Goal: Task Accomplishment & Management: Manage account settings

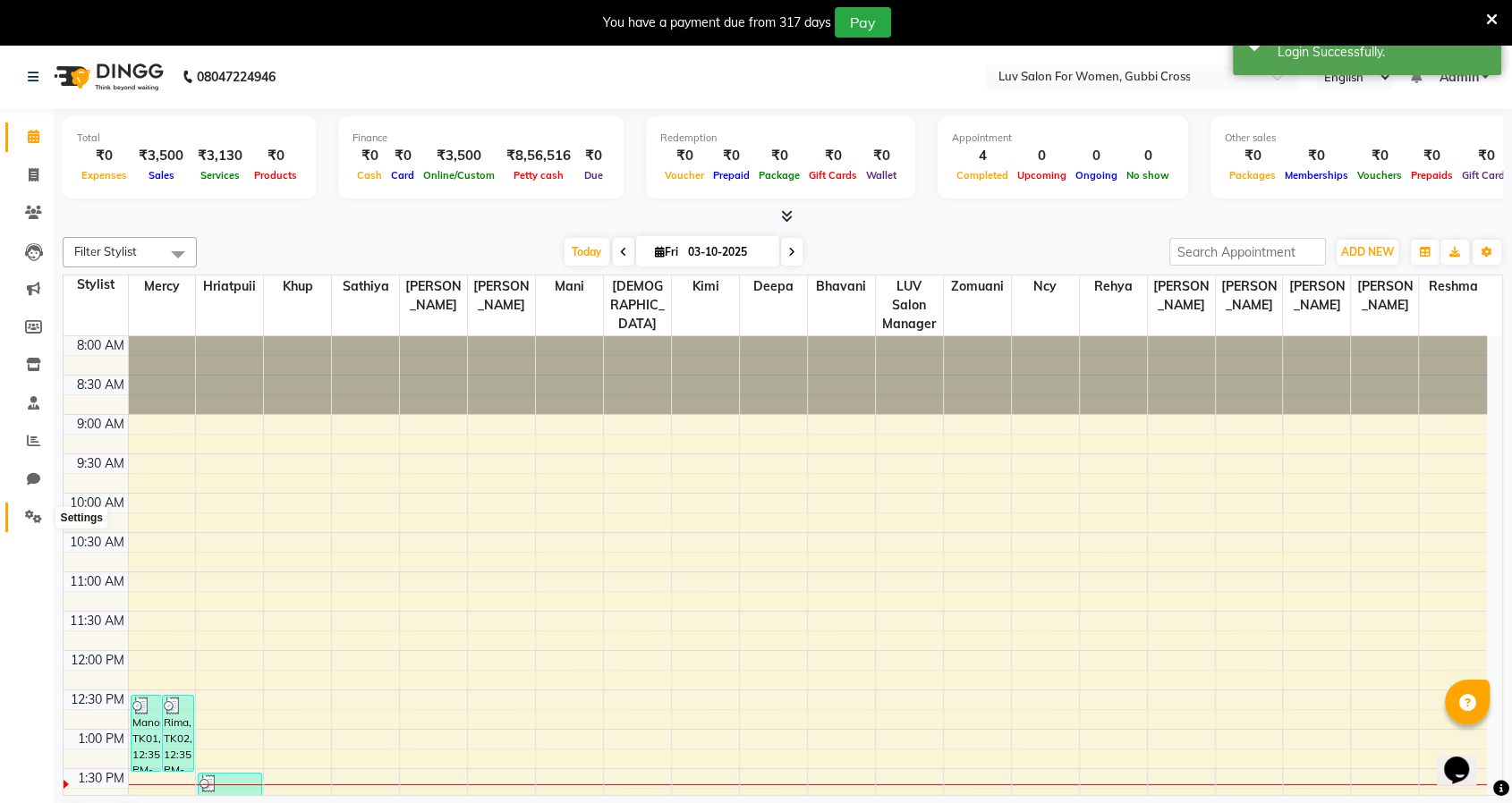
click at [29, 513] on icon at bounding box center [34, 516] width 17 height 13
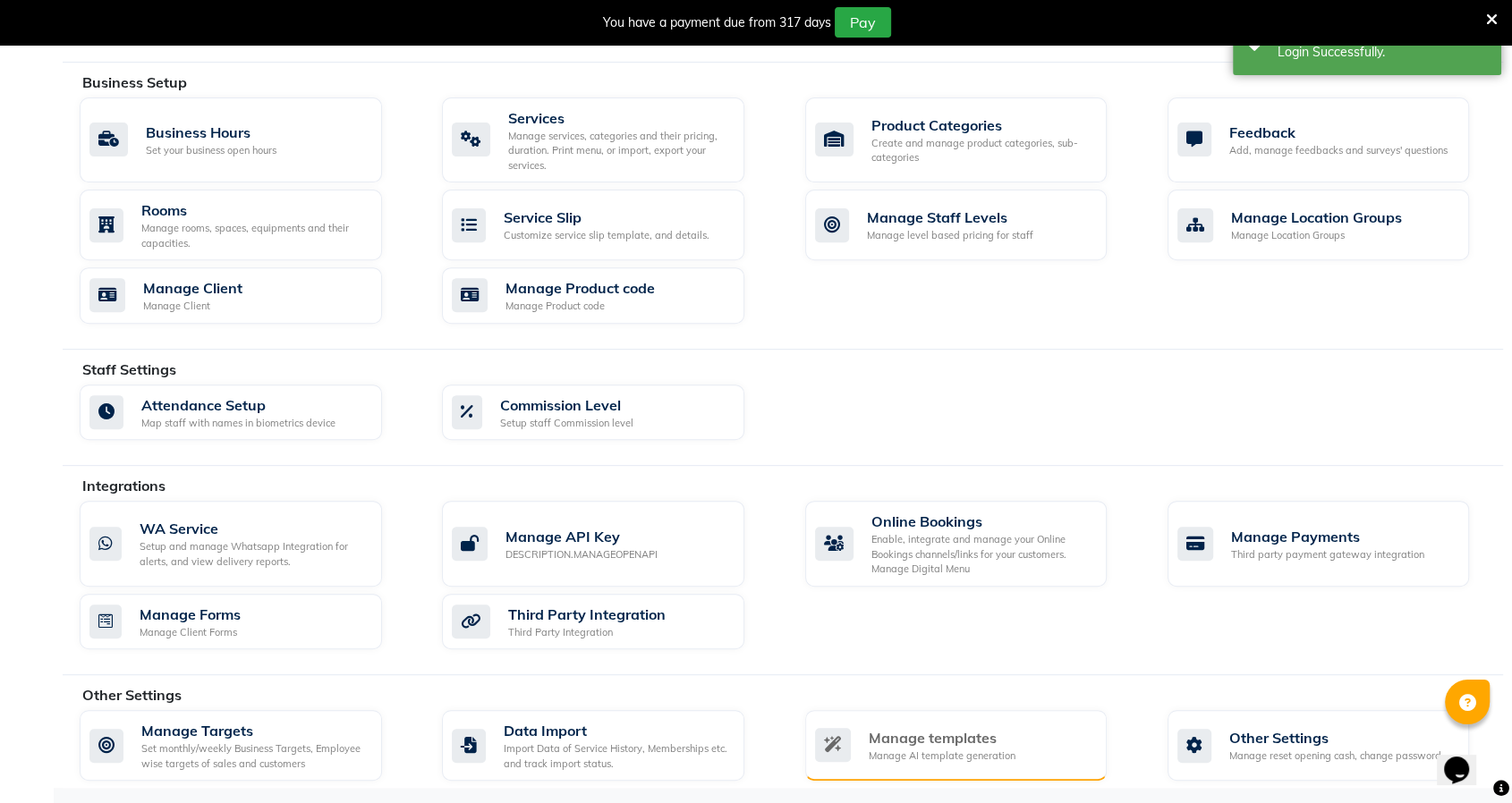
click at [930, 733] on div "Manage templates" at bounding box center [941, 738] width 147 height 21
select select "APPROVED"
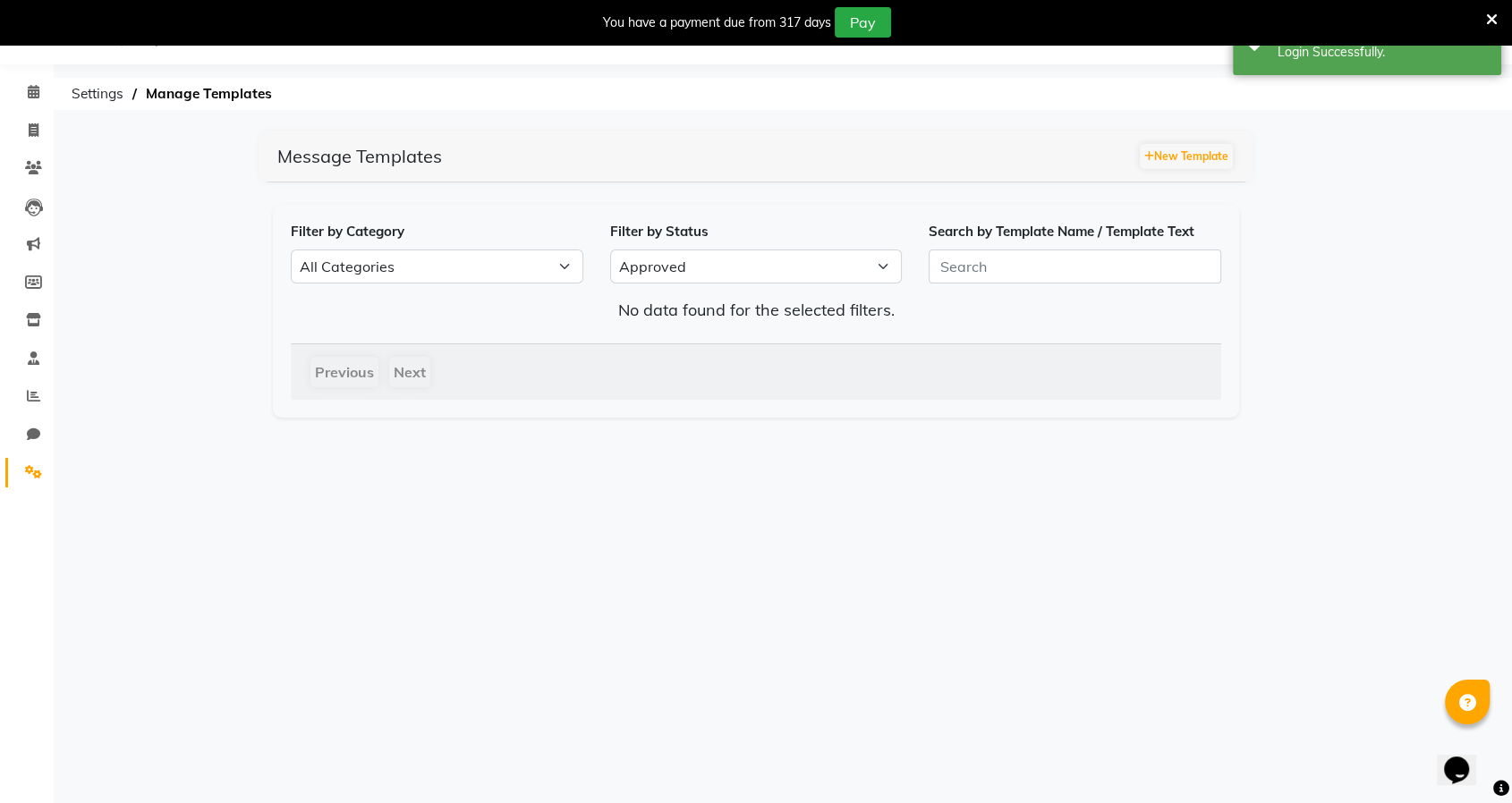
scroll to position [44, 0]
click at [1174, 157] on button "New Template" at bounding box center [1186, 157] width 93 height 25
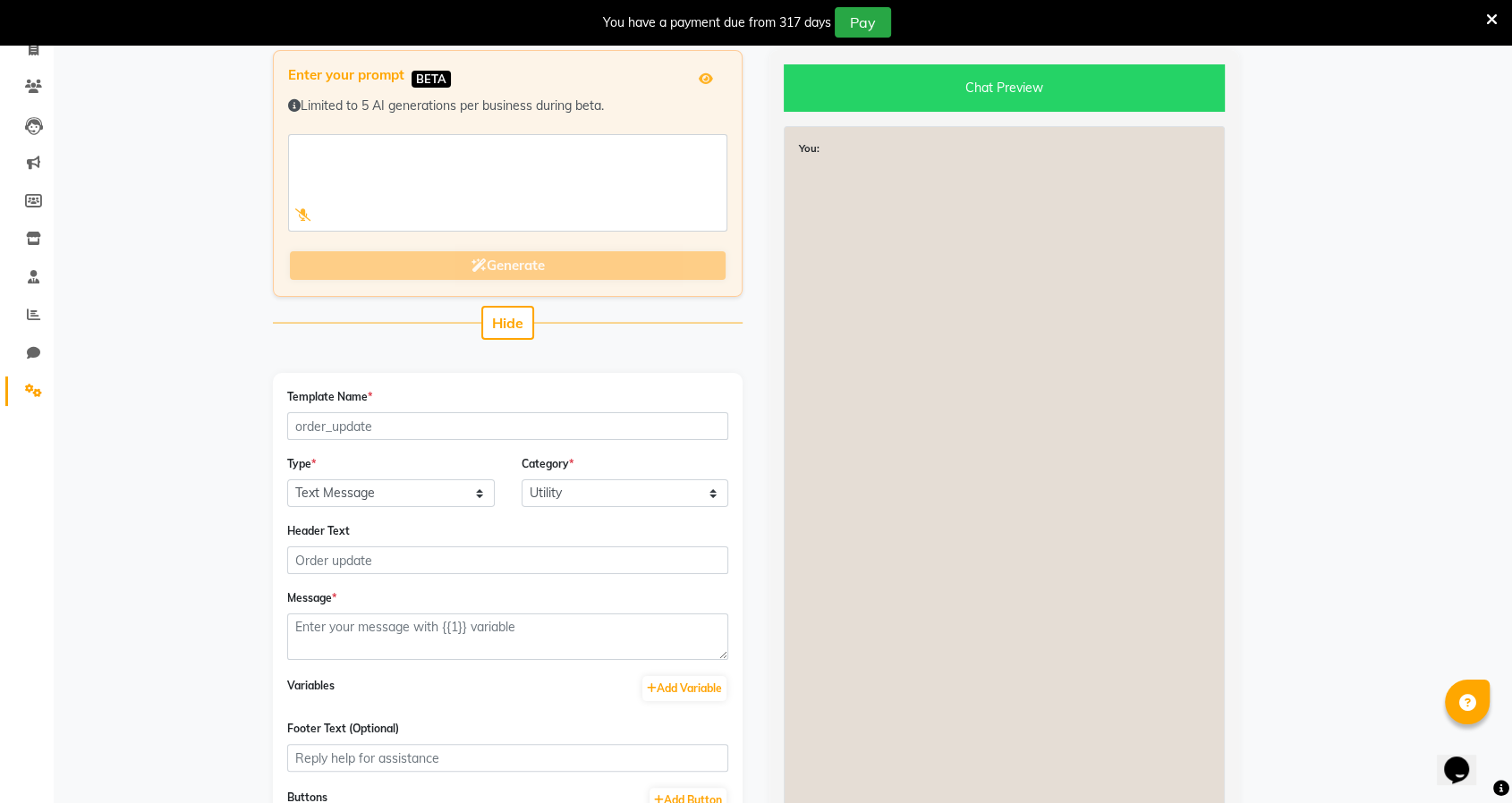
scroll to position [244, 0]
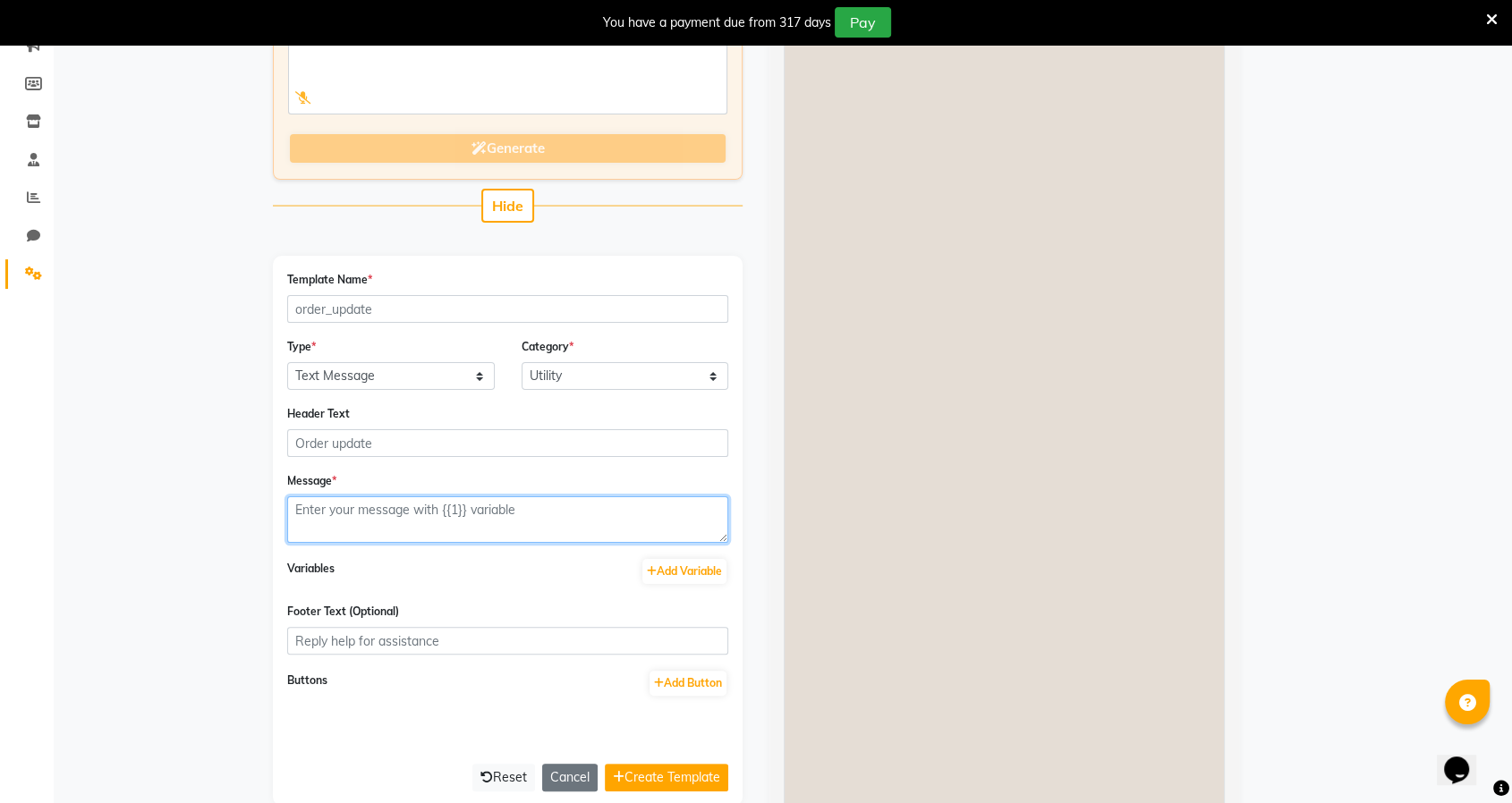
click at [438, 497] on textarea at bounding box center [507, 520] width 441 height 47
paste textarea "Hey <NAME>, 😊 Just a quick reminder—your appointment at <BRAND_NAME> is confirm…"
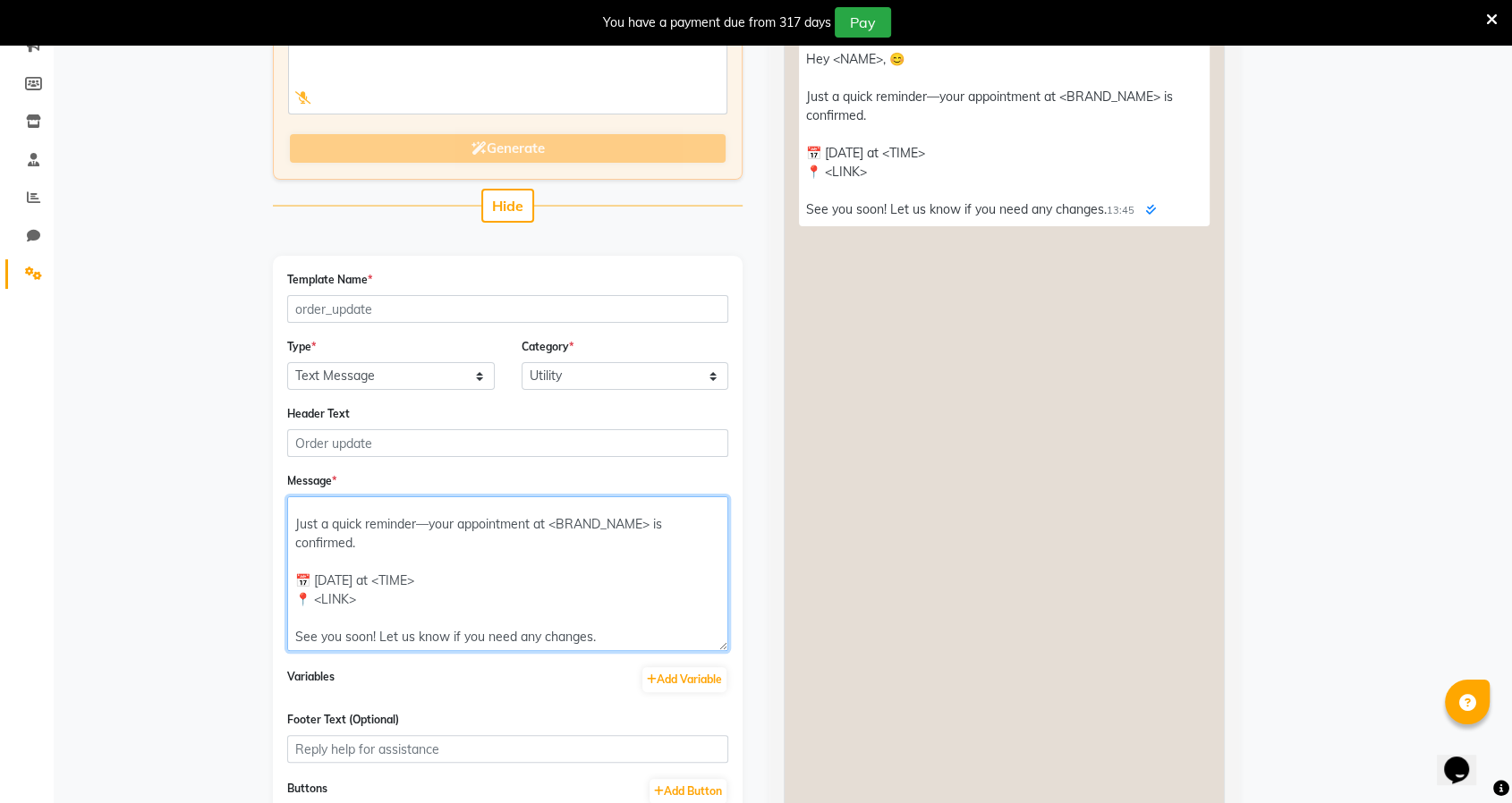
scroll to position [0, 0]
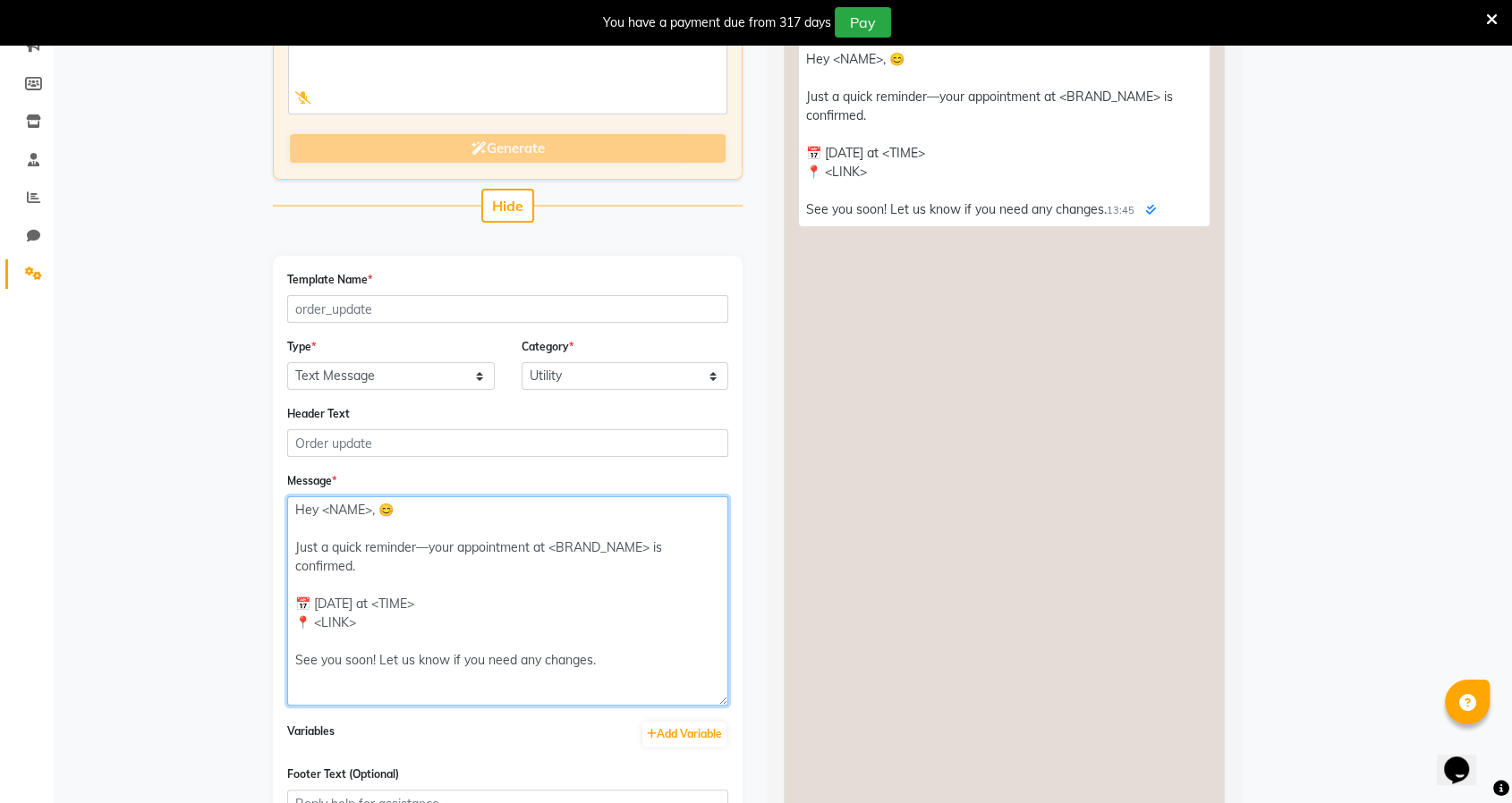
drag, startPoint x: 723, startPoint y: 536, endPoint x: 705, endPoint y: 703, distance: 168.0
click at [705, 703] on textarea "Hey <NAME>, 😊 Just a quick reminder—your appointment at <BRAND_NAME> is confirm…" at bounding box center [507, 601] width 441 height 209
drag, startPoint x: 372, startPoint y: 504, endPoint x: 323, endPoint y: 510, distance: 49.4
click at [323, 510] on textarea "Hey <NAME>, 😊 Just a quick reminder—your appointment at <BRAND_NAME> is confirm…" at bounding box center [507, 603] width 441 height 213
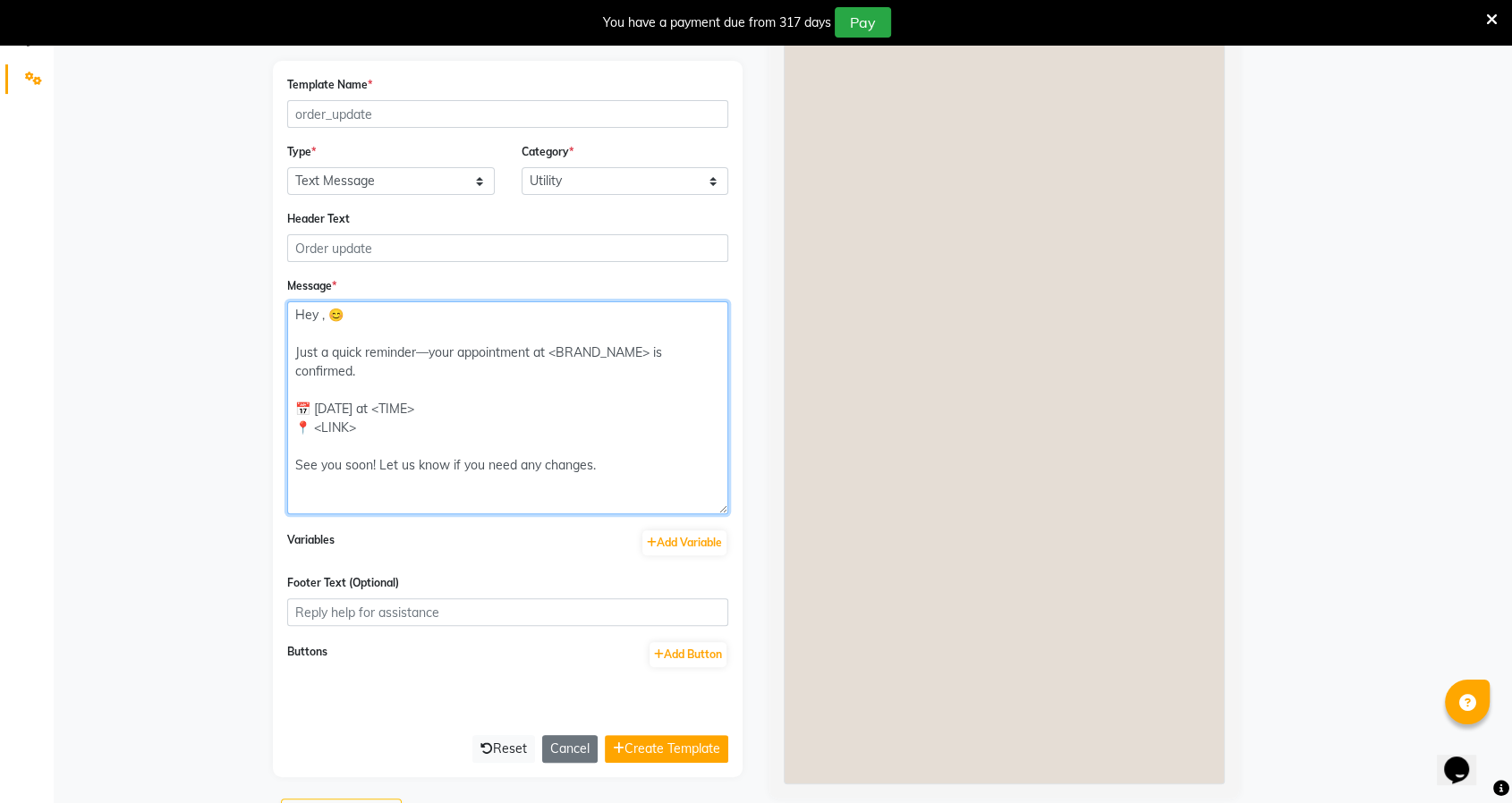
scroll to position [442, 0]
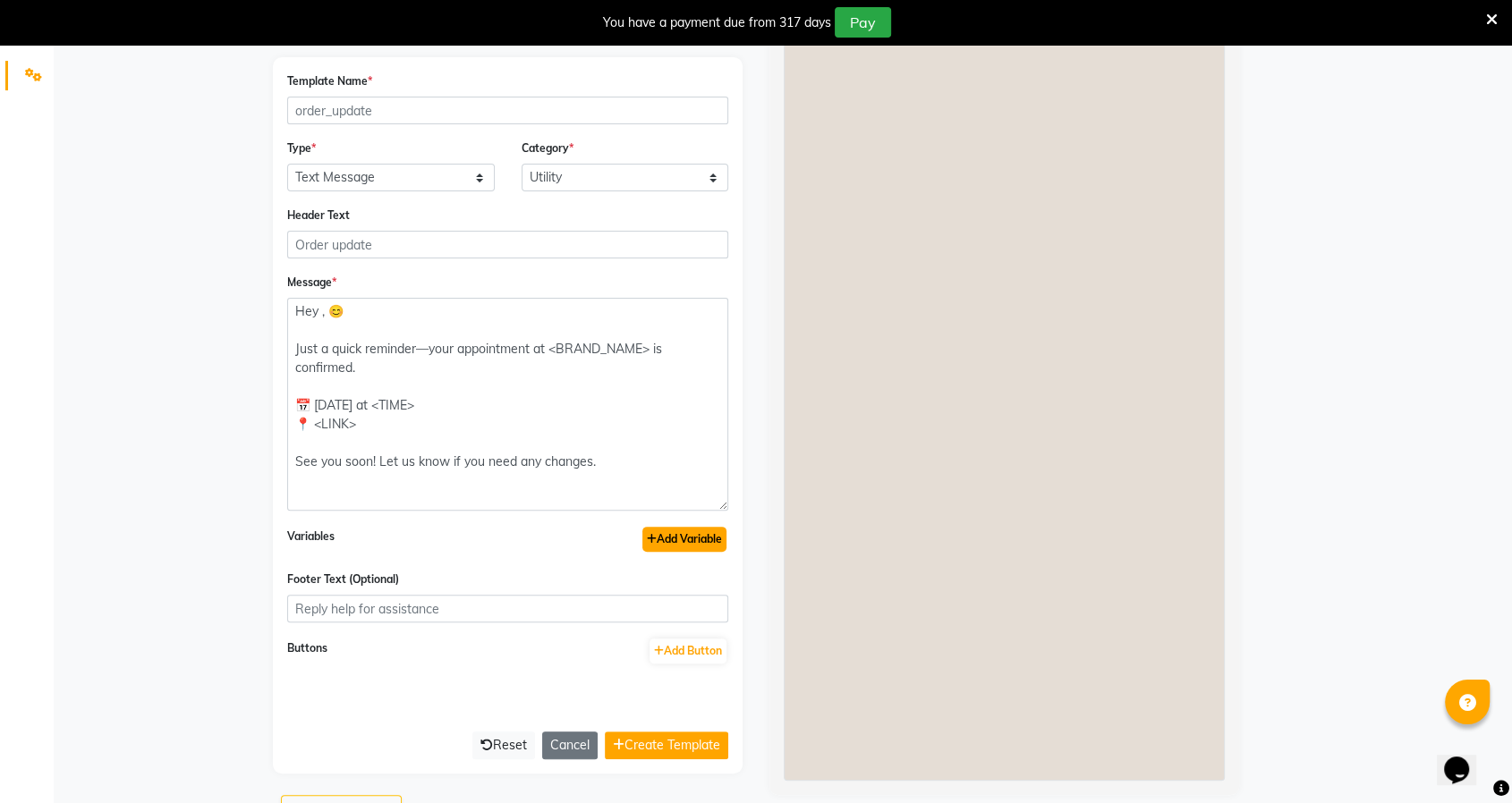
click at [660, 540] on button "Add Variable" at bounding box center [685, 539] width 84 height 25
type textarea "Hey {{1}}, 😊 Just a quick reminder—your appointment at <BRAND_NAME> is confirme…"
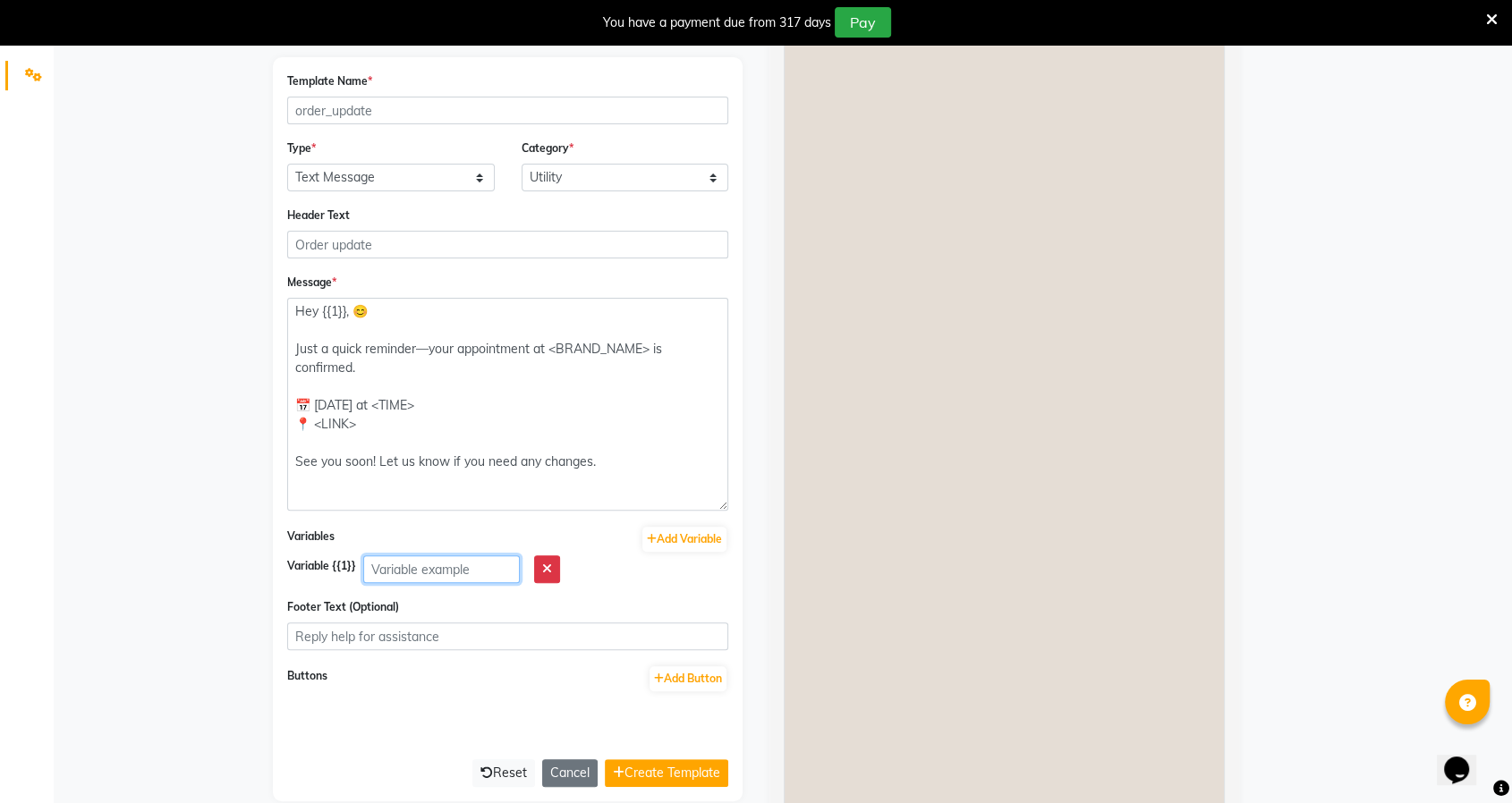
click at [442, 567] on input "text" at bounding box center [442, 570] width 157 height 28
paste input "<NAME>"
type input "<NAME>"
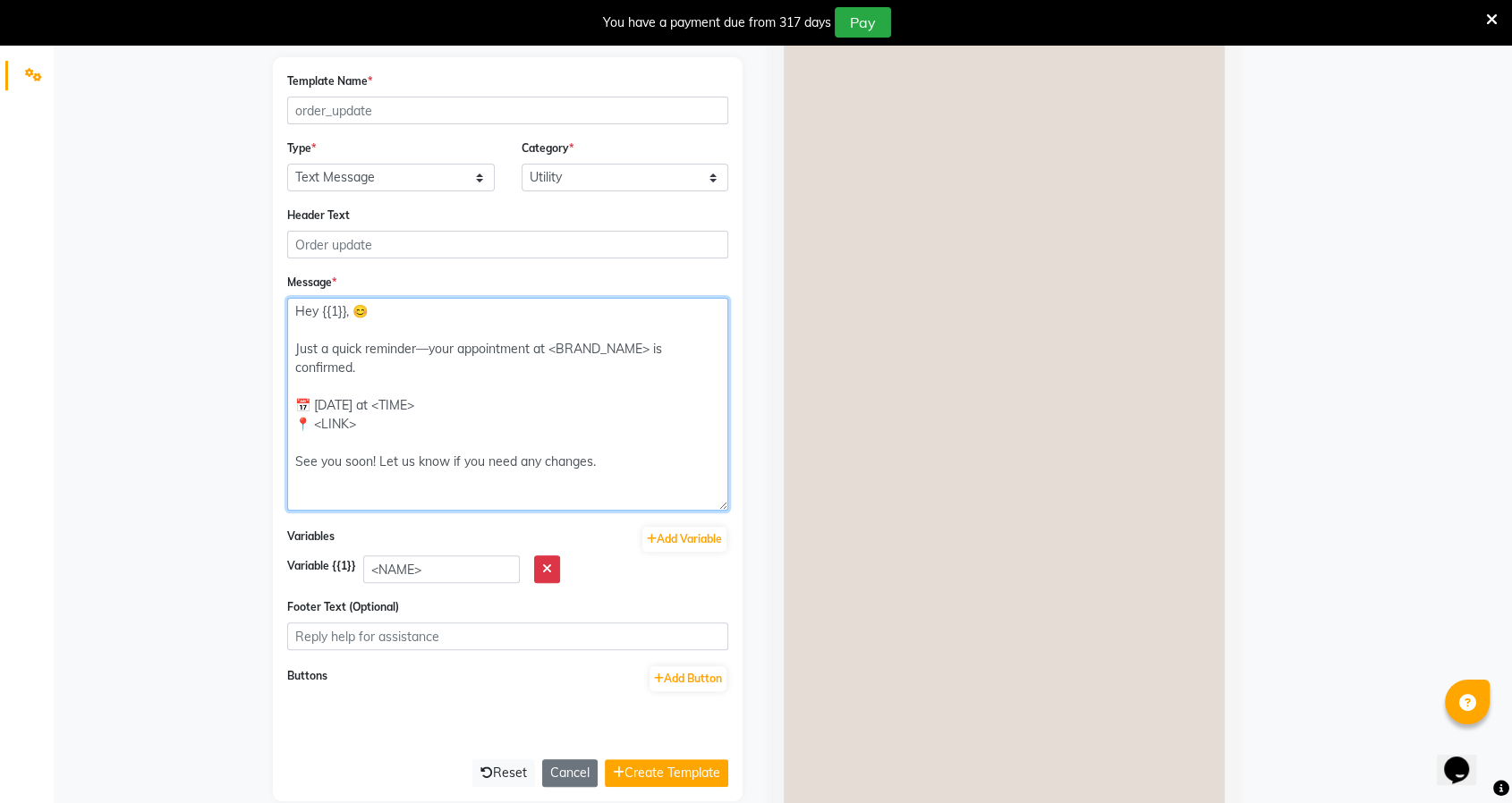
drag, startPoint x: 651, startPoint y: 345, endPoint x: 551, endPoint y: 347, distance: 100.0
click at [551, 347] on textarea "Hey {{1}}, 😊 Just a quick reminder—your appointment at <BRAND_NAME> is confirme…" at bounding box center [507, 404] width 441 height 213
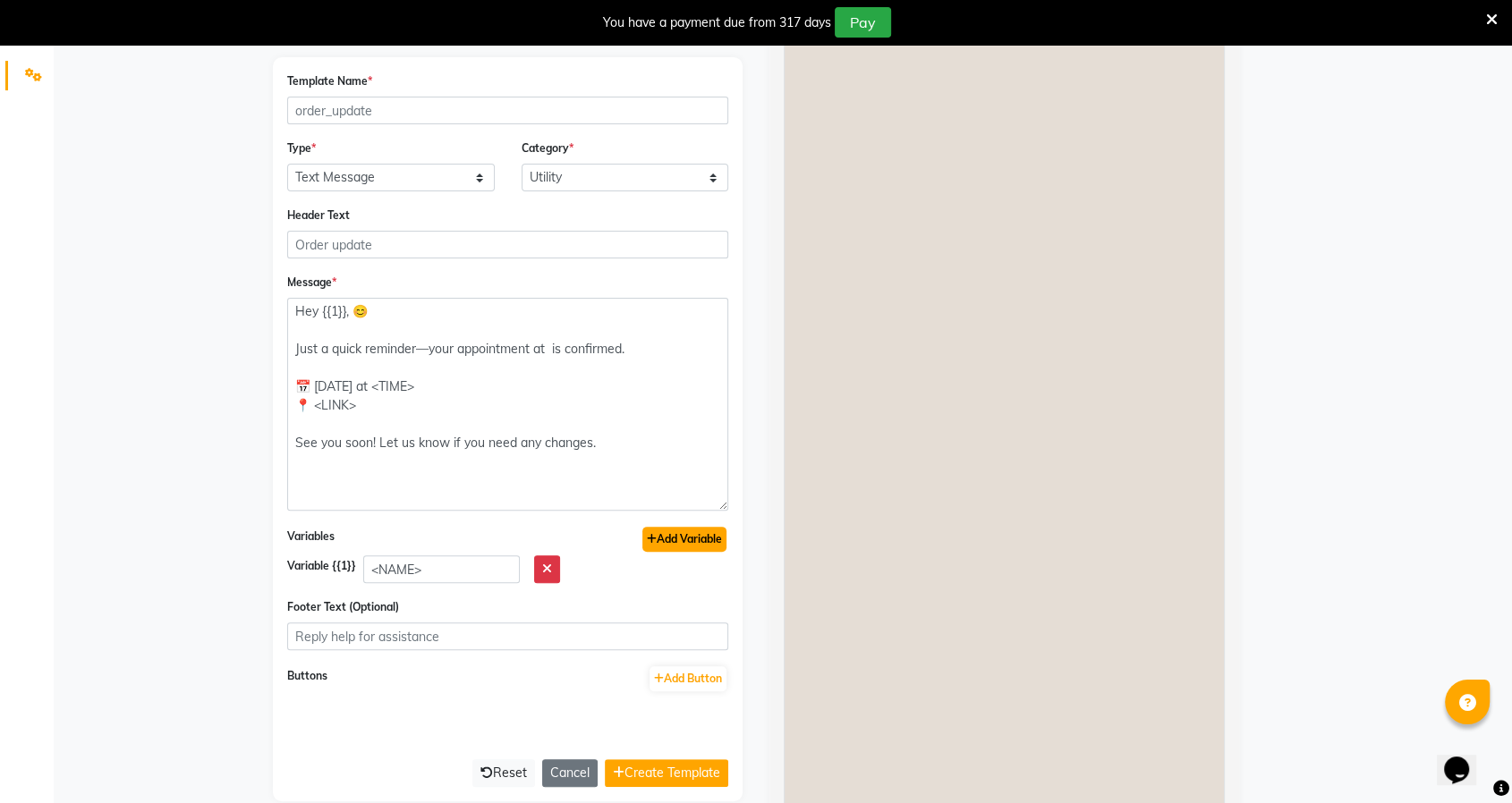
click at [692, 532] on button "Add Variable" at bounding box center [685, 539] width 84 height 25
type textarea "Hey {{1}}, 😊 Just a quick reminder—your appointment at {{2}} is confirmed. 📅 To…"
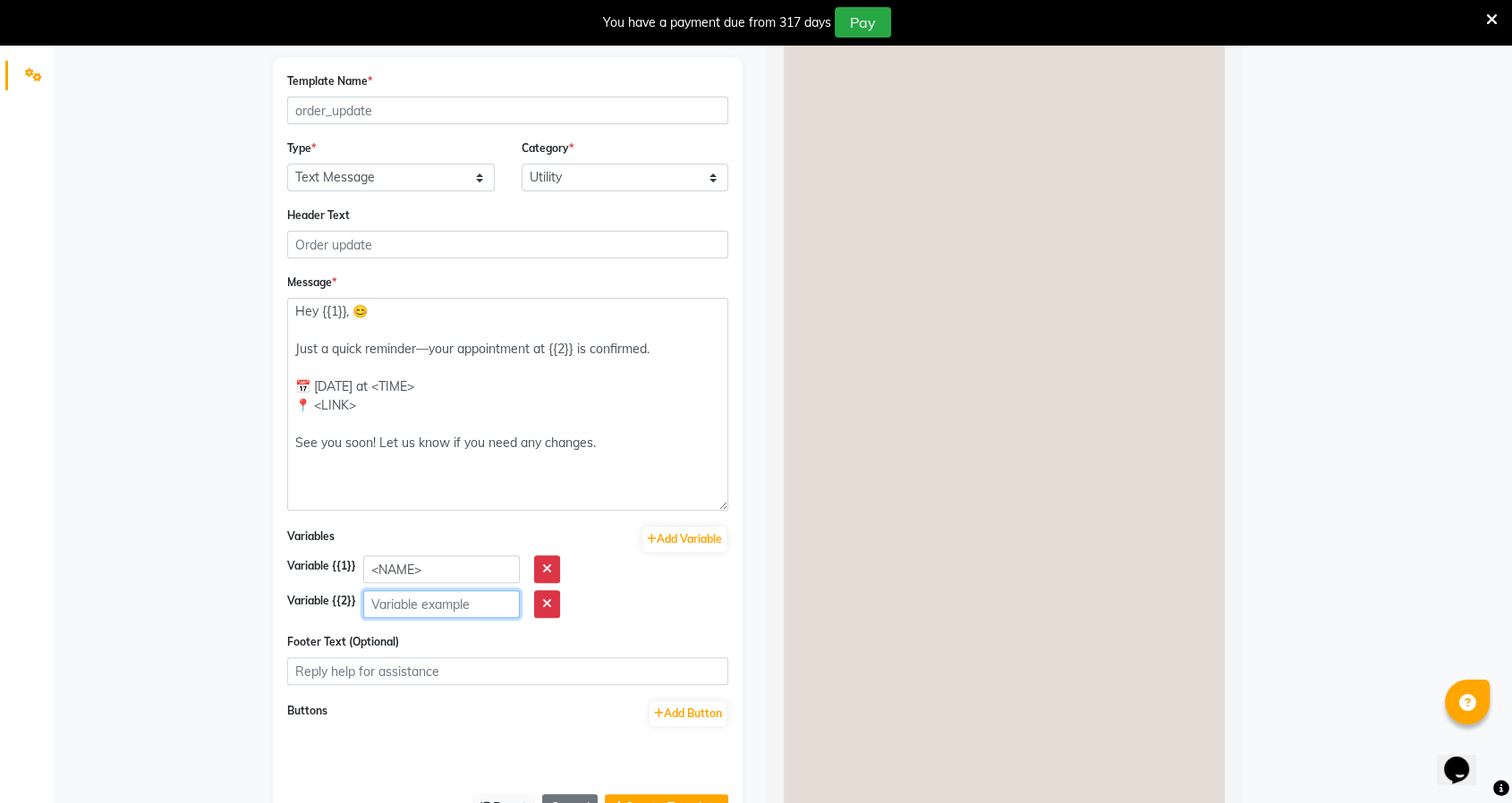
click at [415, 599] on input "text" at bounding box center [442, 604] width 157 height 28
paste input "<BRAND_NAME>"
type input "<BRAND_NAME>"
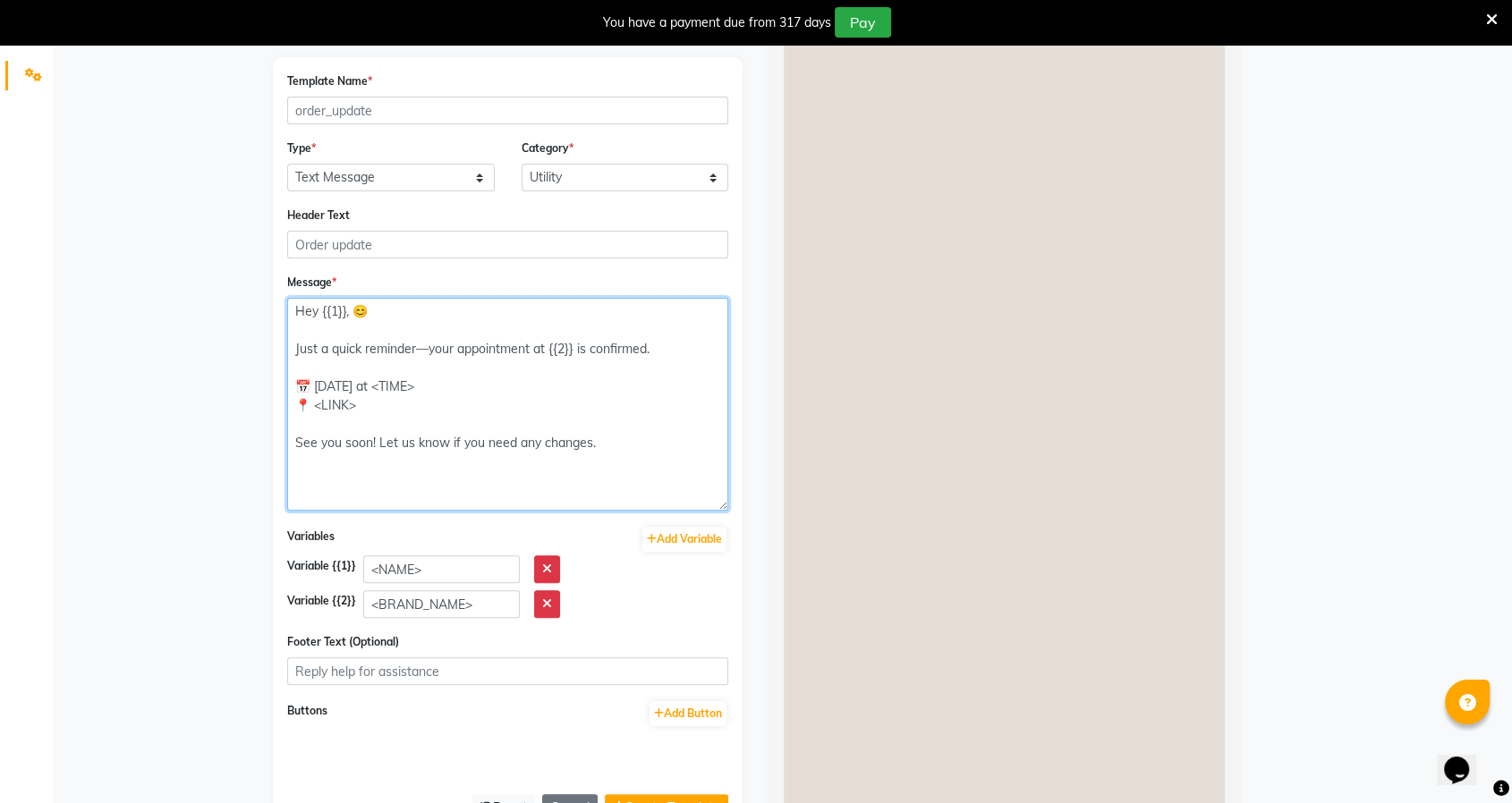
drag, startPoint x: 421, startPoint y: 386, endPoint x: 368, endPoint y: 384, distance: 53.0
click at [368, 384] on textarea "Hey {{1}}, 😊 Just a quick reminder—your appointment at {{2}} is confirmed. 📅 To…" at bounding box center [507, 404] width 441 height 213
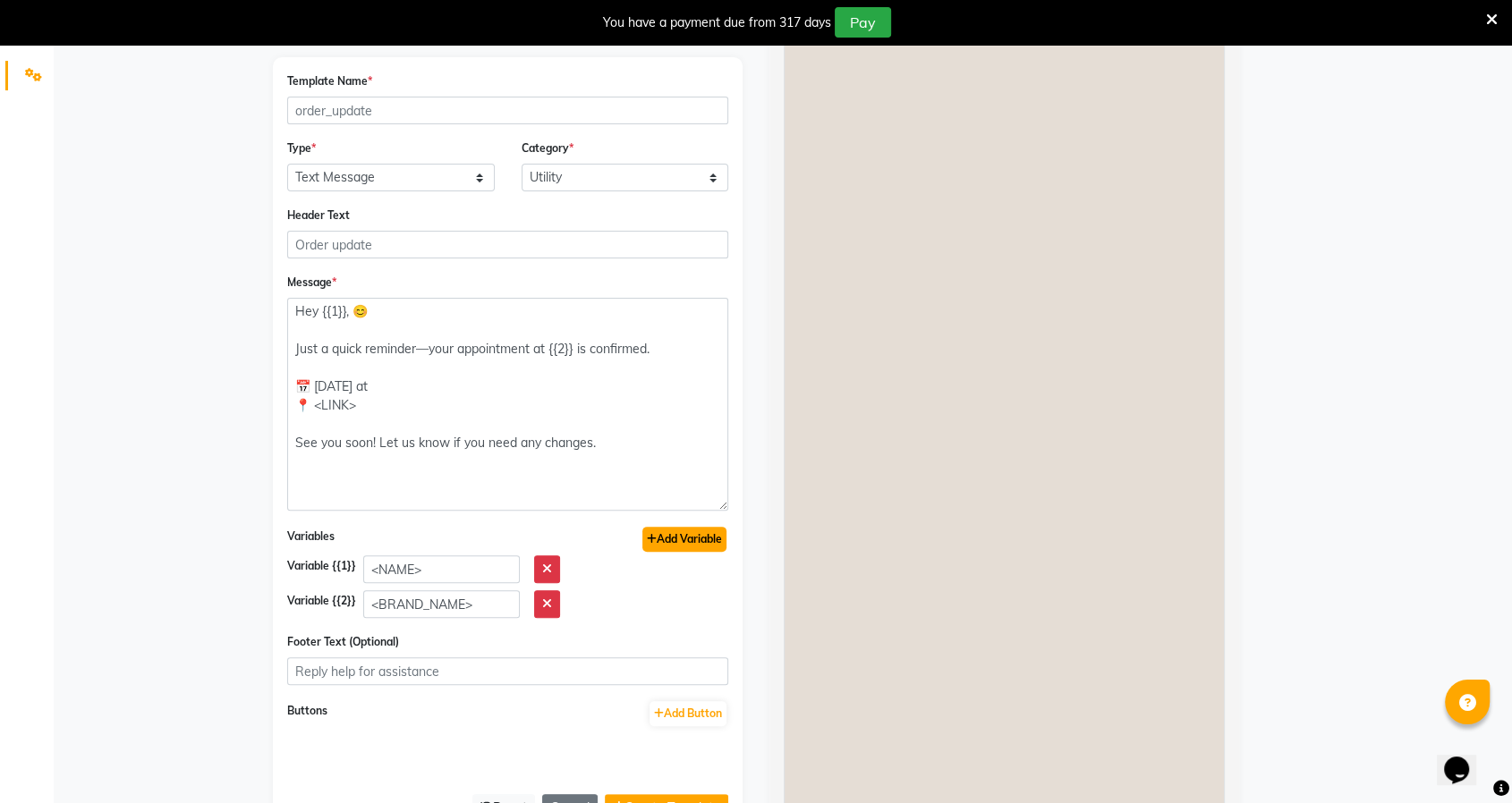
click at [689, 533] on button "Add Variable" at bounding box center [685, 539] width 84 height 25
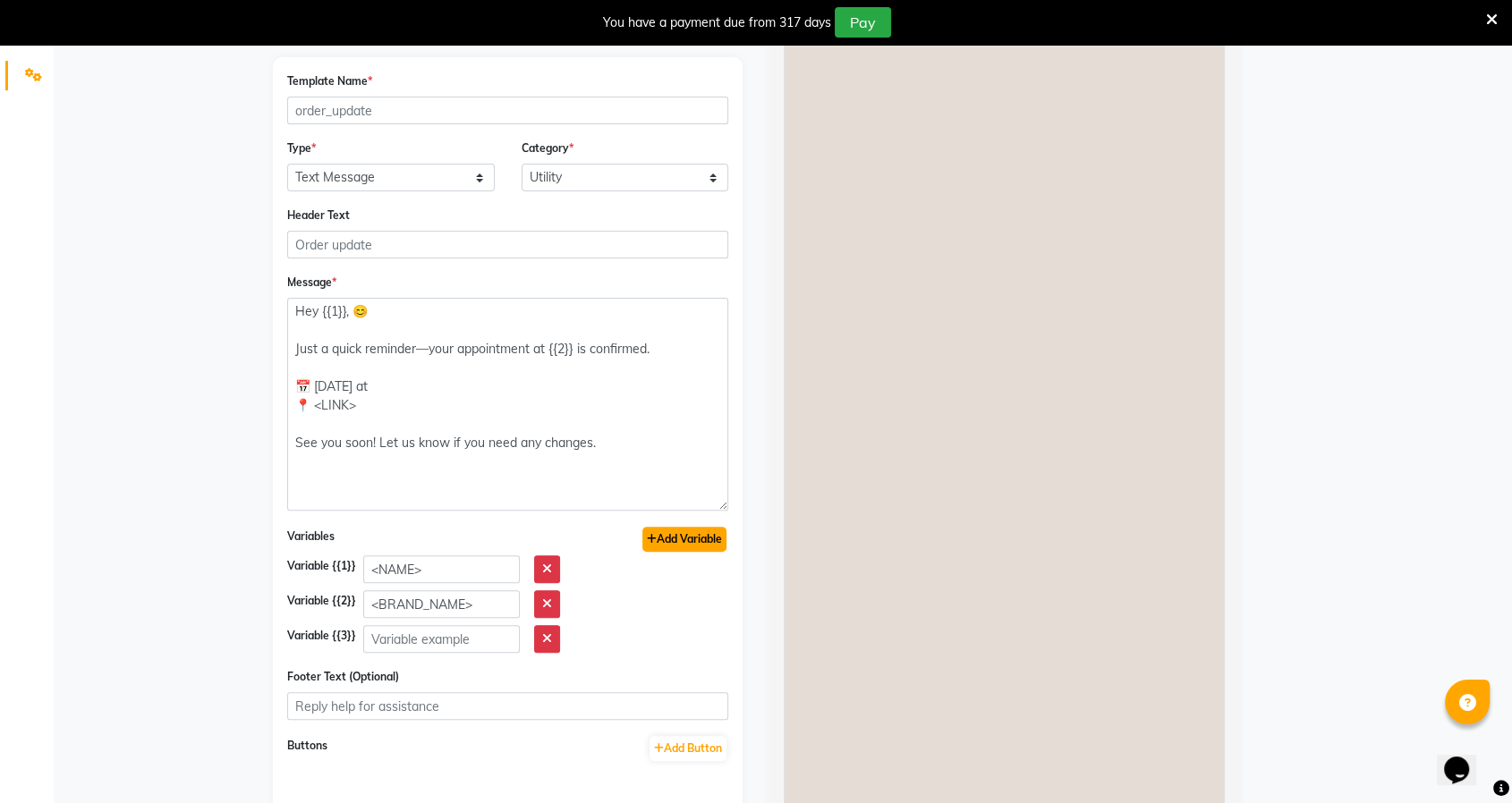
type textarea "Hey {{1}}, 😊 Just a quick reminder—your appointment at {{2}} is confirmed. 📅 To…"
click at [434, 644] on input "text" at bounding box center [442, 640] width 157 height 28
paste input "<TIME>"
type input "<TIME>"
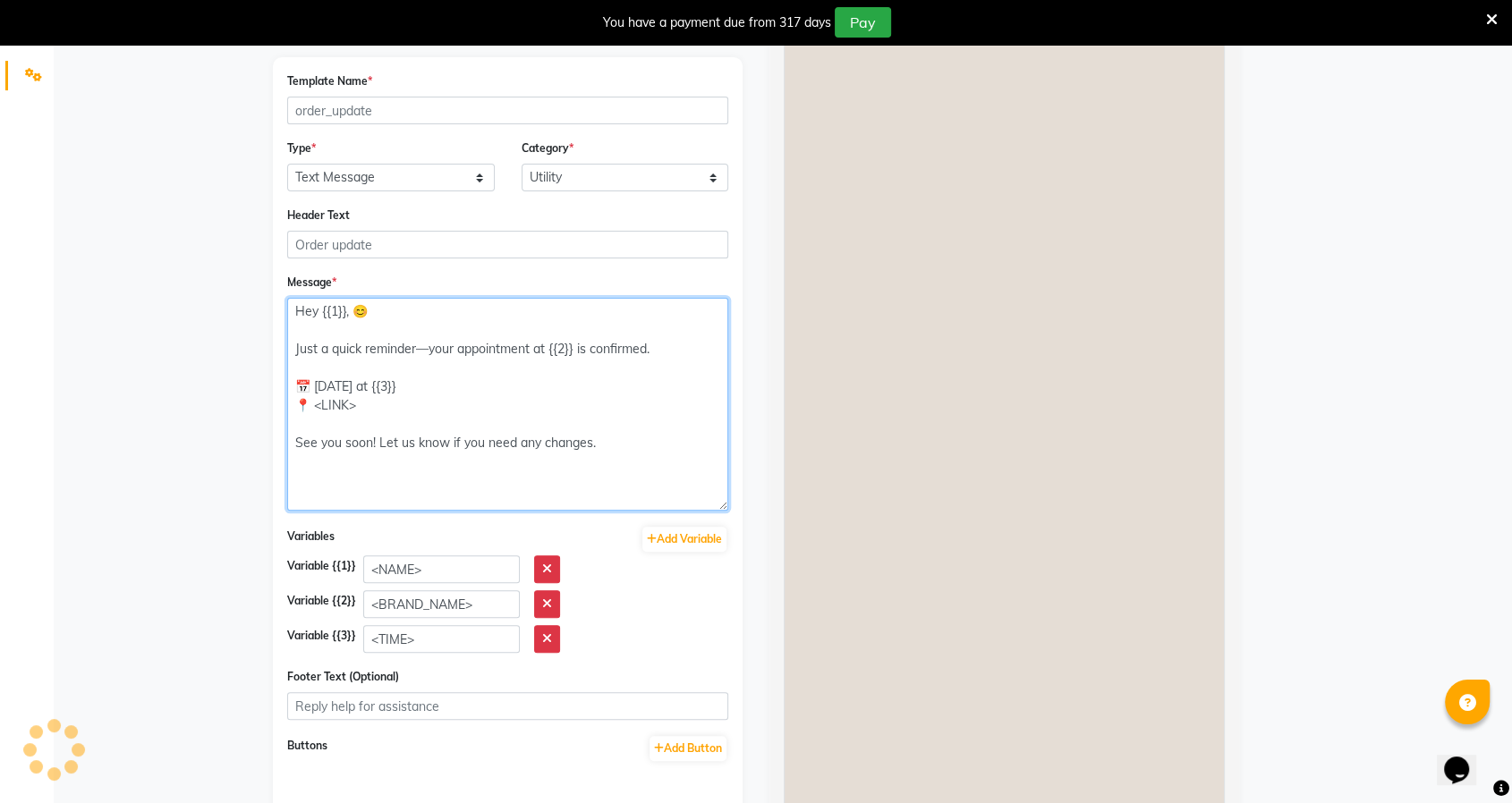
drag, startPoint x: 360, startPoint y: 402, endPoint x: 310, endPoint y: 404, distance: 50.0
click at [310, 404] on textarea "Hey {{1}}, 😊 Just a quick reminder—your appointment at {{2}} is confirmed. 📅 To…" at bounding box center [507, 404] width 441 height 213
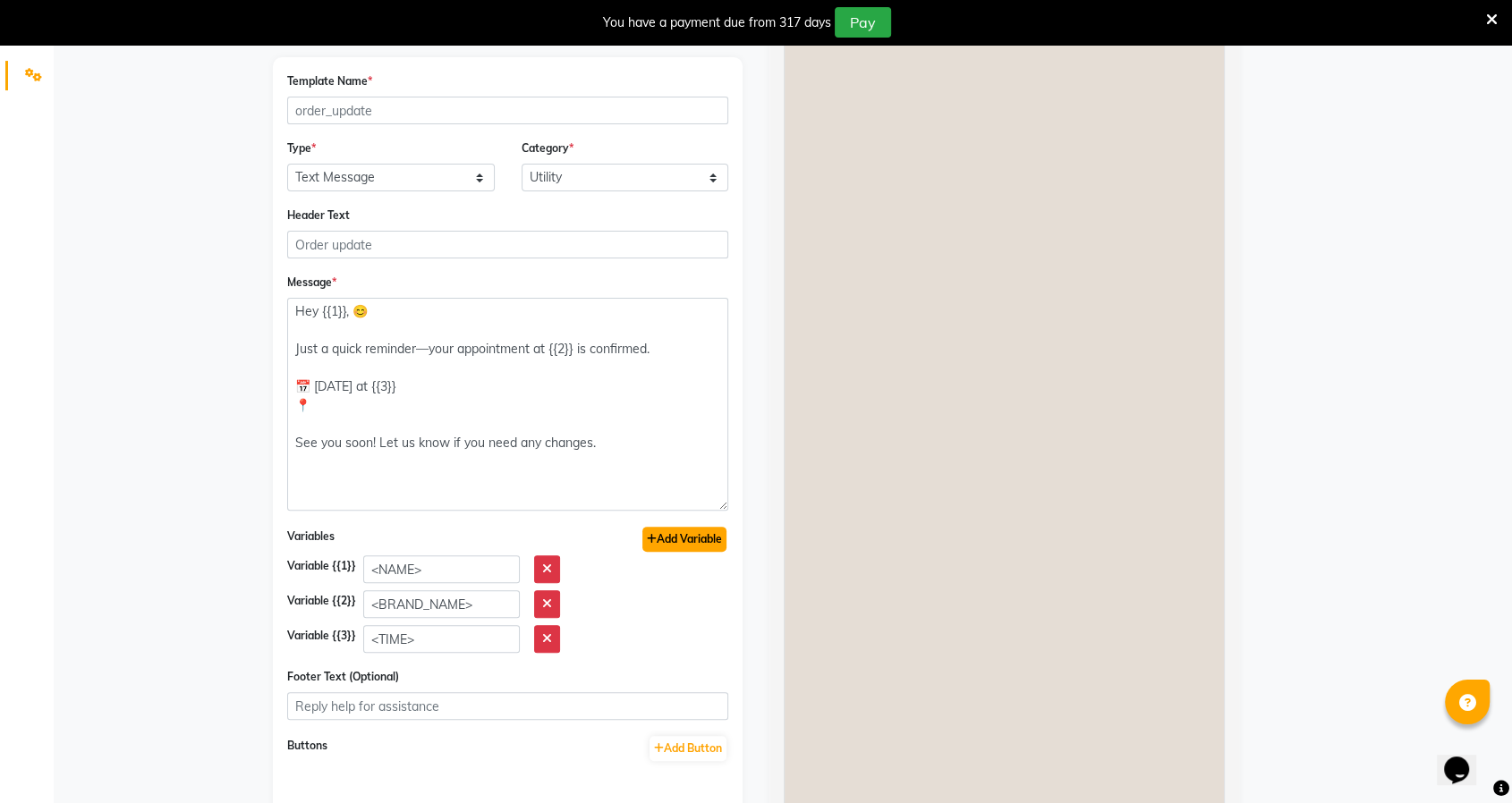
click at [688, 542] on button "Add Variable" at bounding box center [685, 539] width 84 height 25
type textarea "Hey {{1}}, 😊 Just a quick reminder—your appointment at {{2}} is confirmed. 📅 To…"
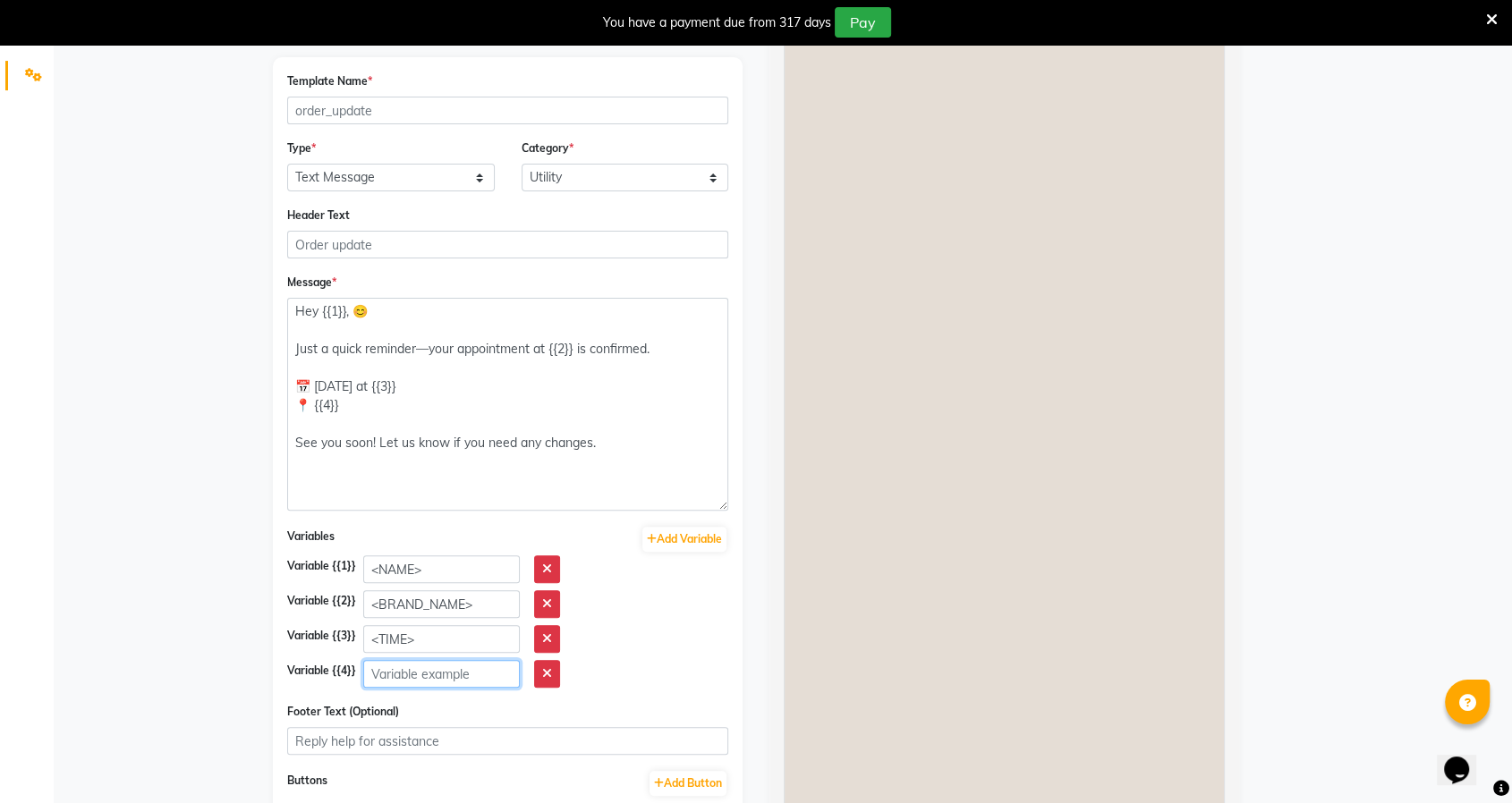
click at [430, 680] on input "text" at bounding box center [442, 674] width 157 height 28
paste input "<LINK>"
type input "<LINK>"
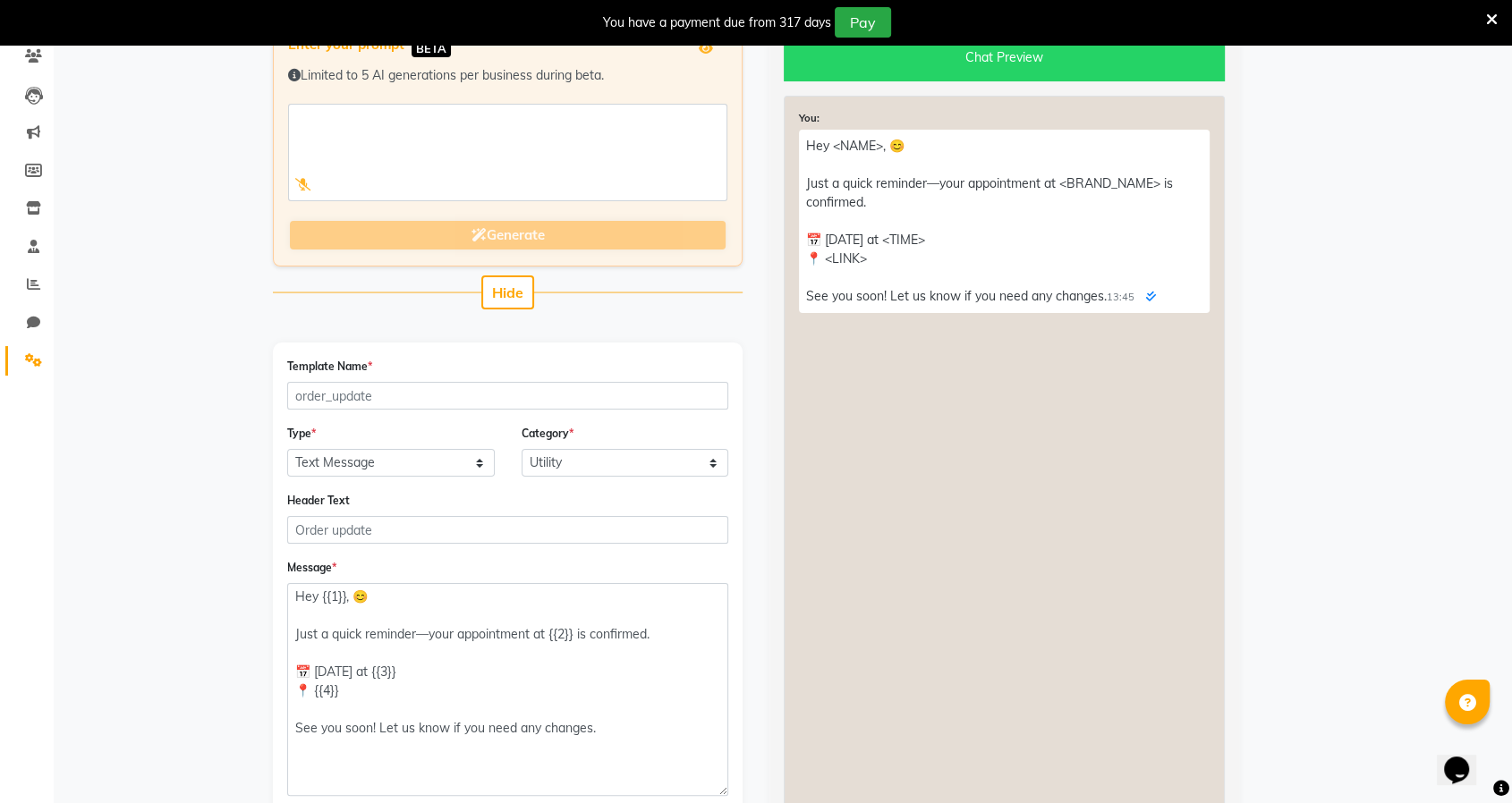
scroll to position [0, 0]
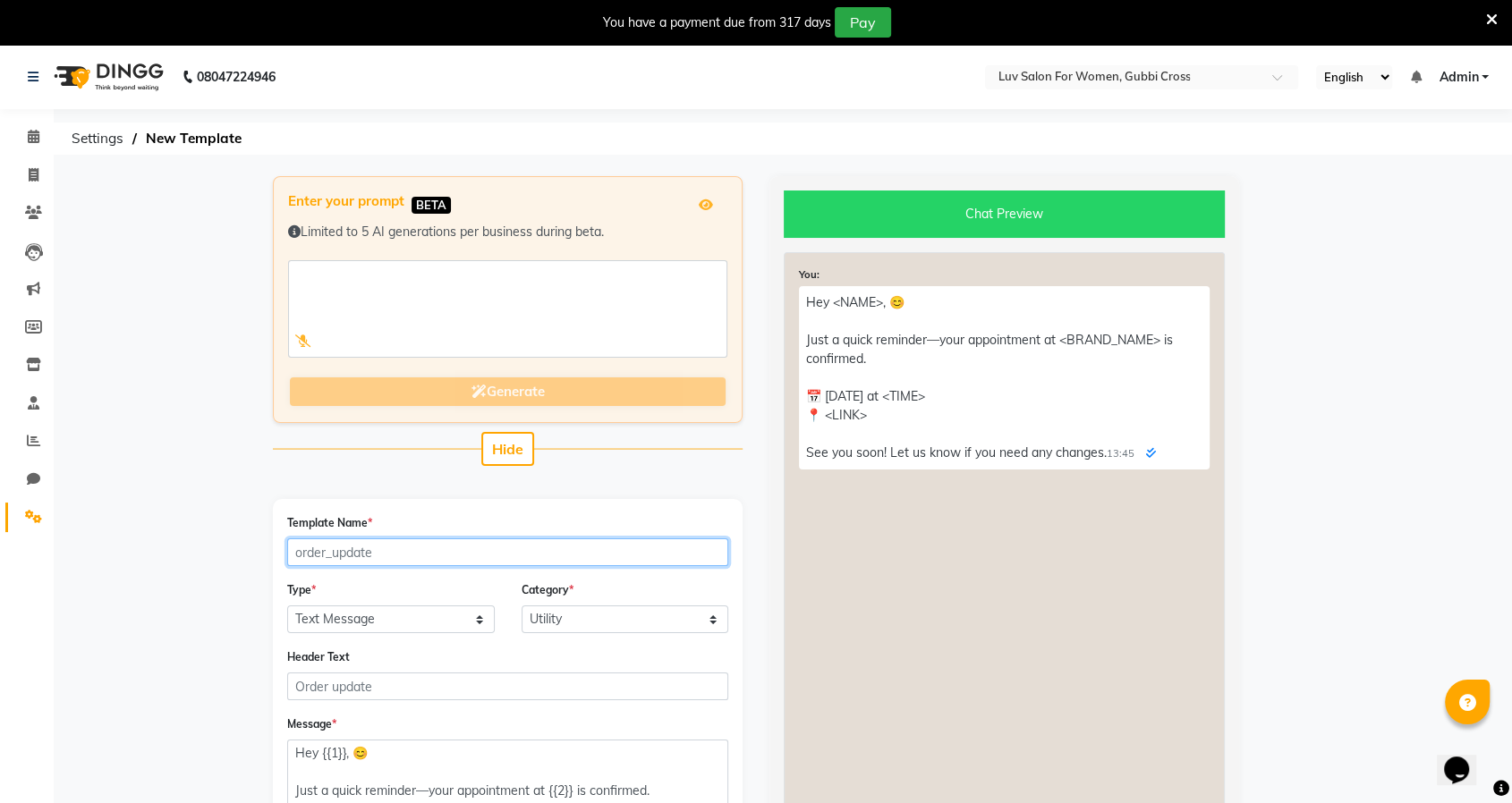
click at [372, 548] on input "Template Name *" at bounding box center [507, 553] width 441 height 28
paste input "same_day_appointment_confirmations"
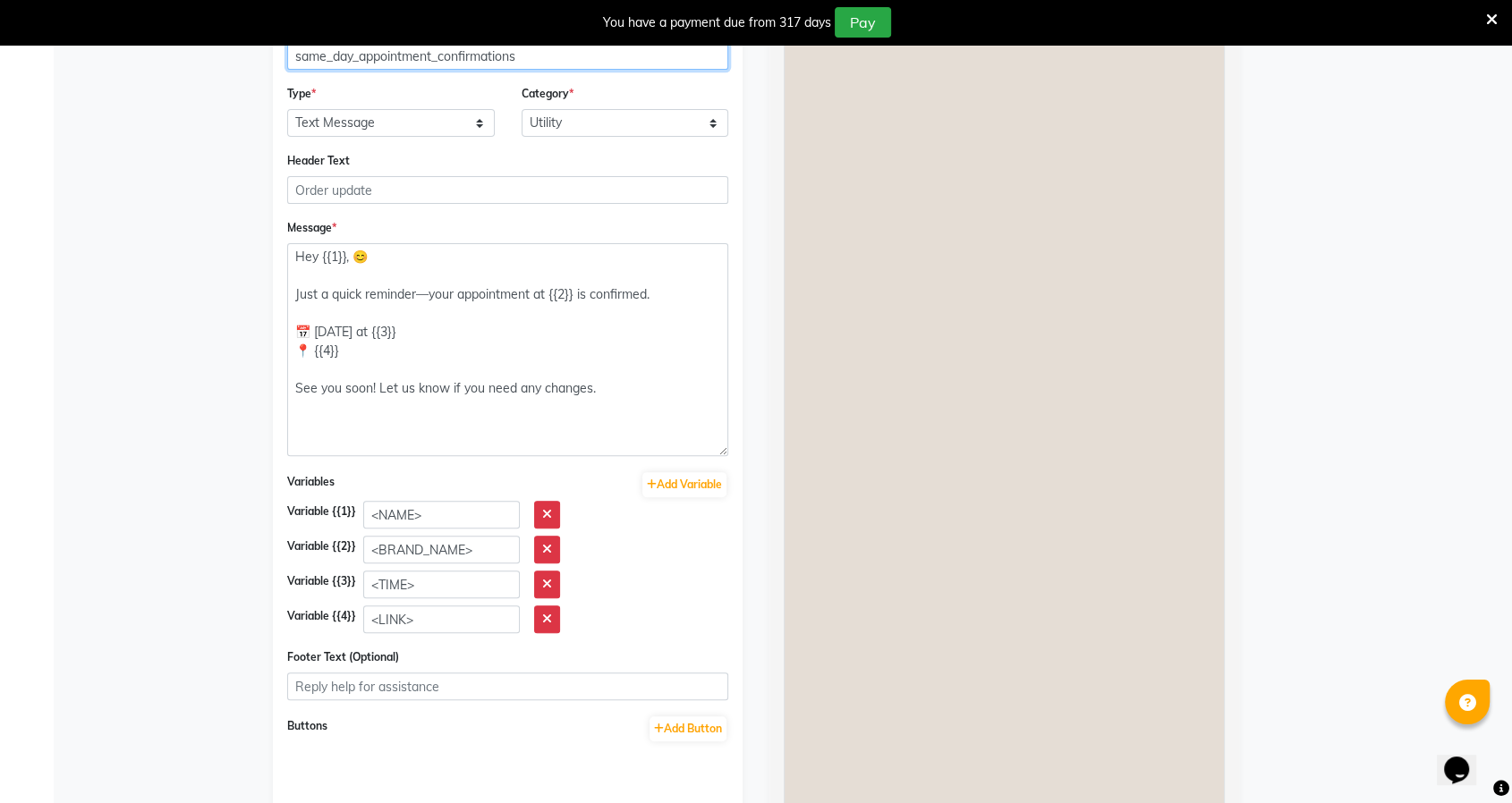
scroll to position [623, 0]
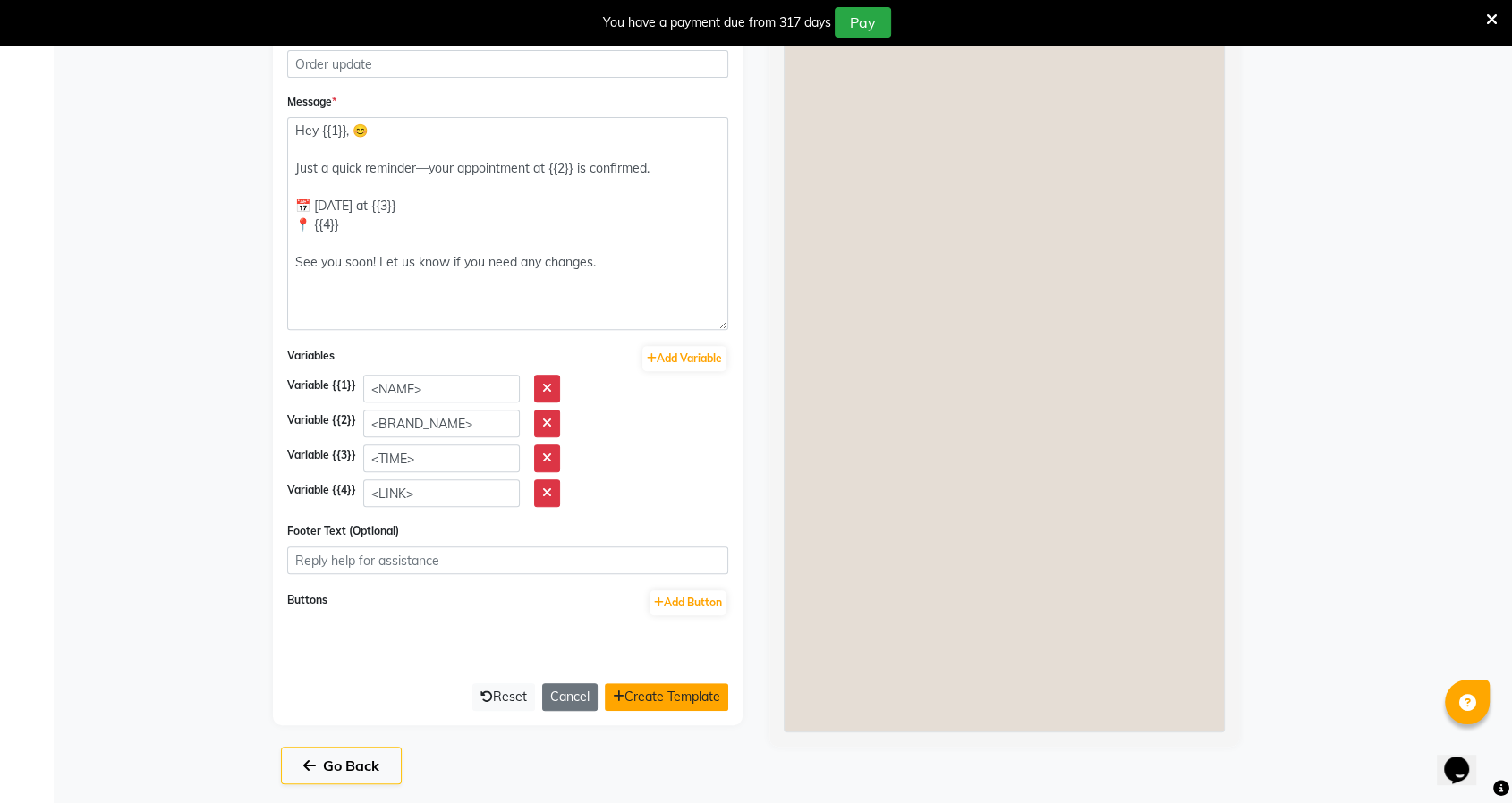
type input "same_day_appointment_confirmations"
click at [691, 692] on button "Create Template" at bounding box center [667, 697] width 123 height 28
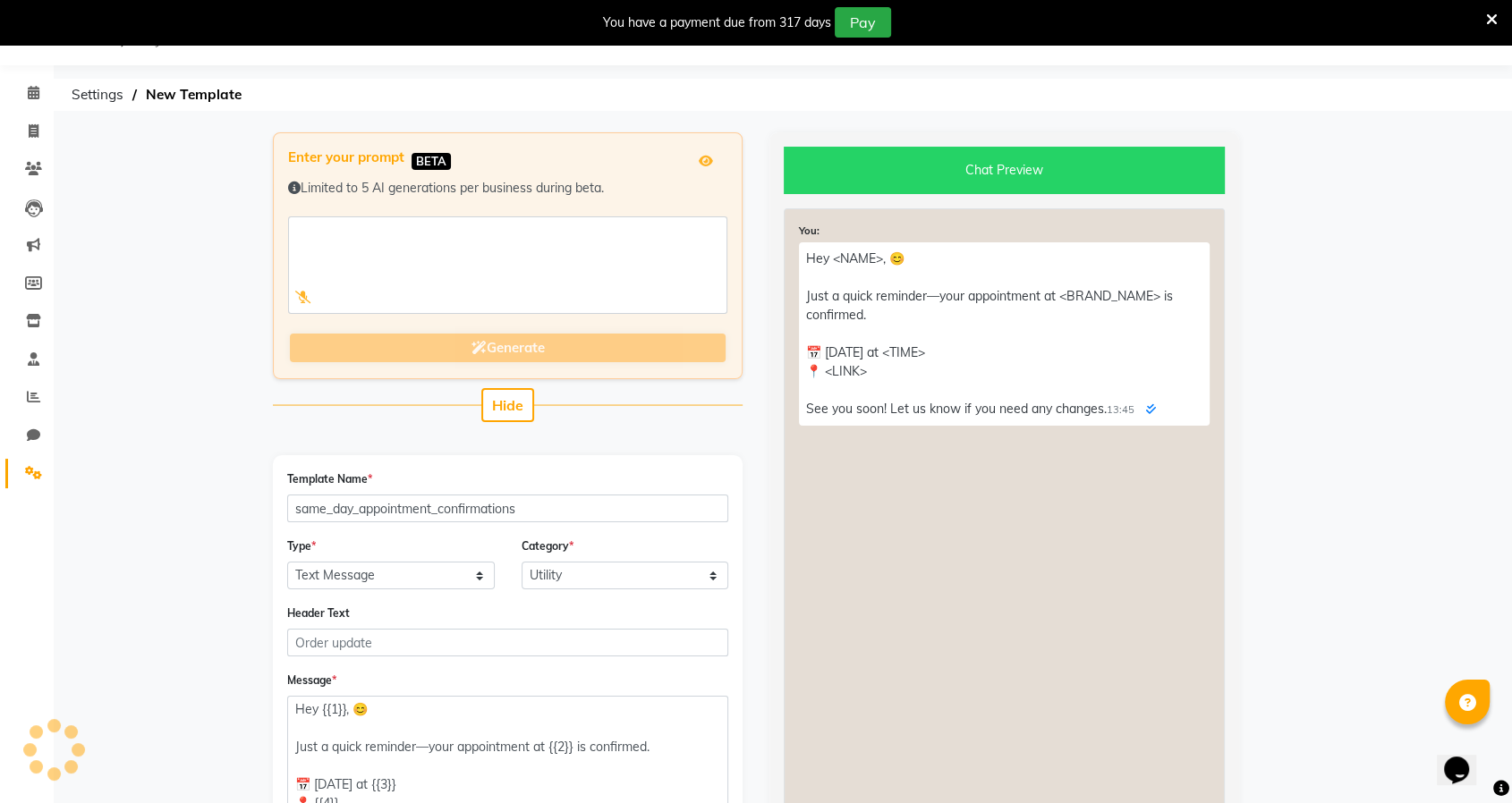
select select "APPROVED"
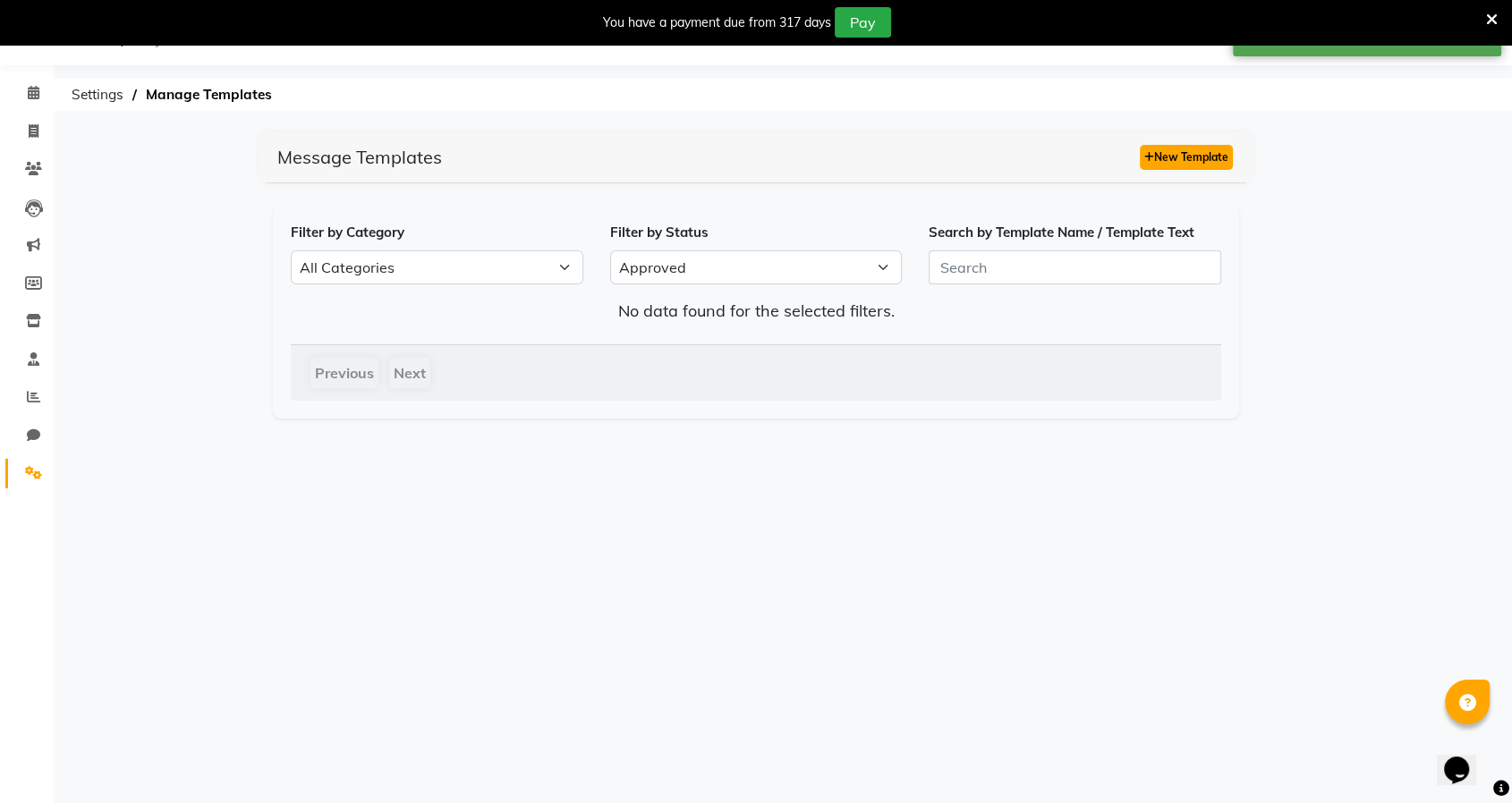
click at [1173, 158] on button "New Template" at bounding box center [1186, 157] width 93 height 25
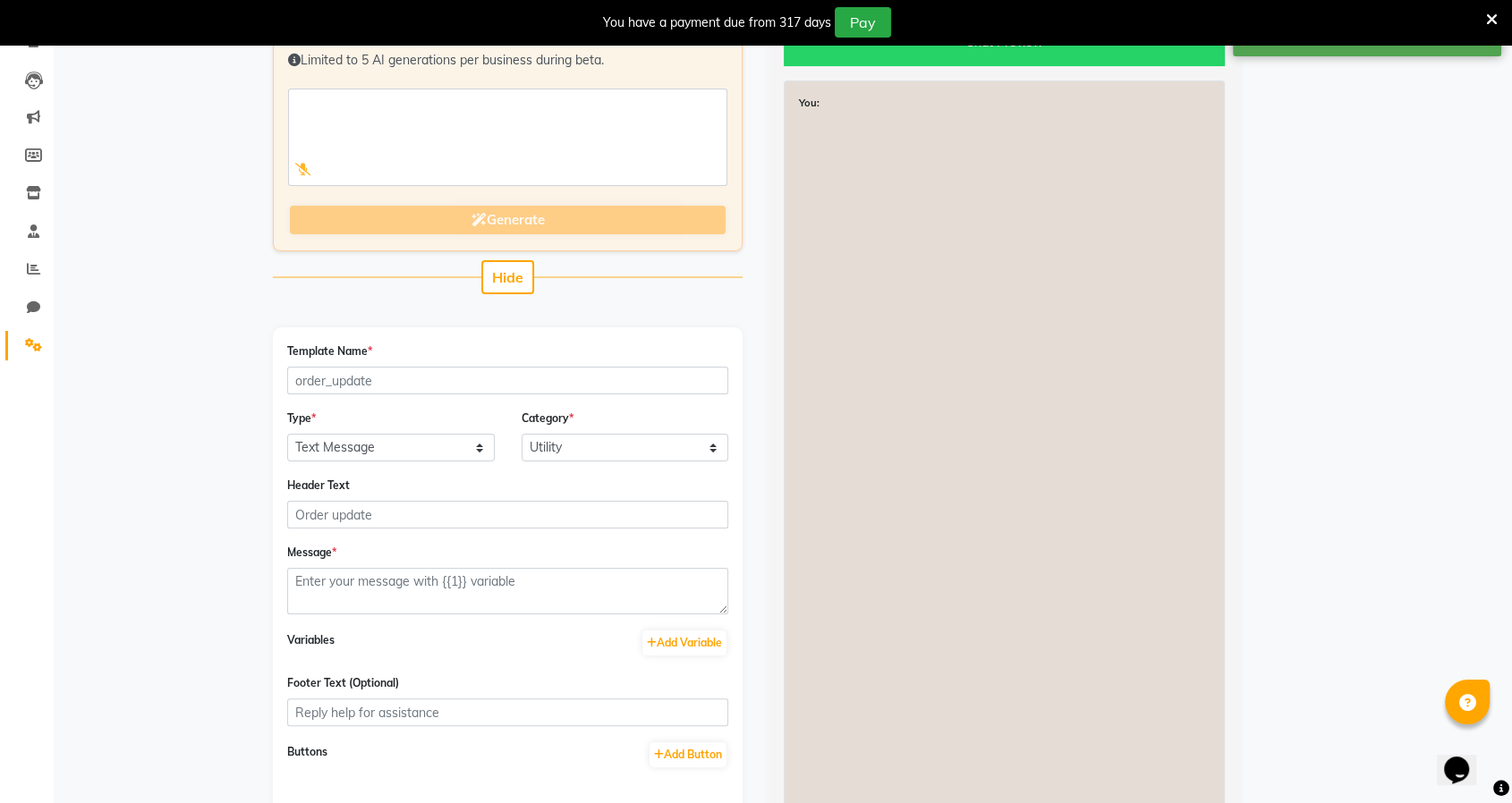
scroll to position [244, 0]
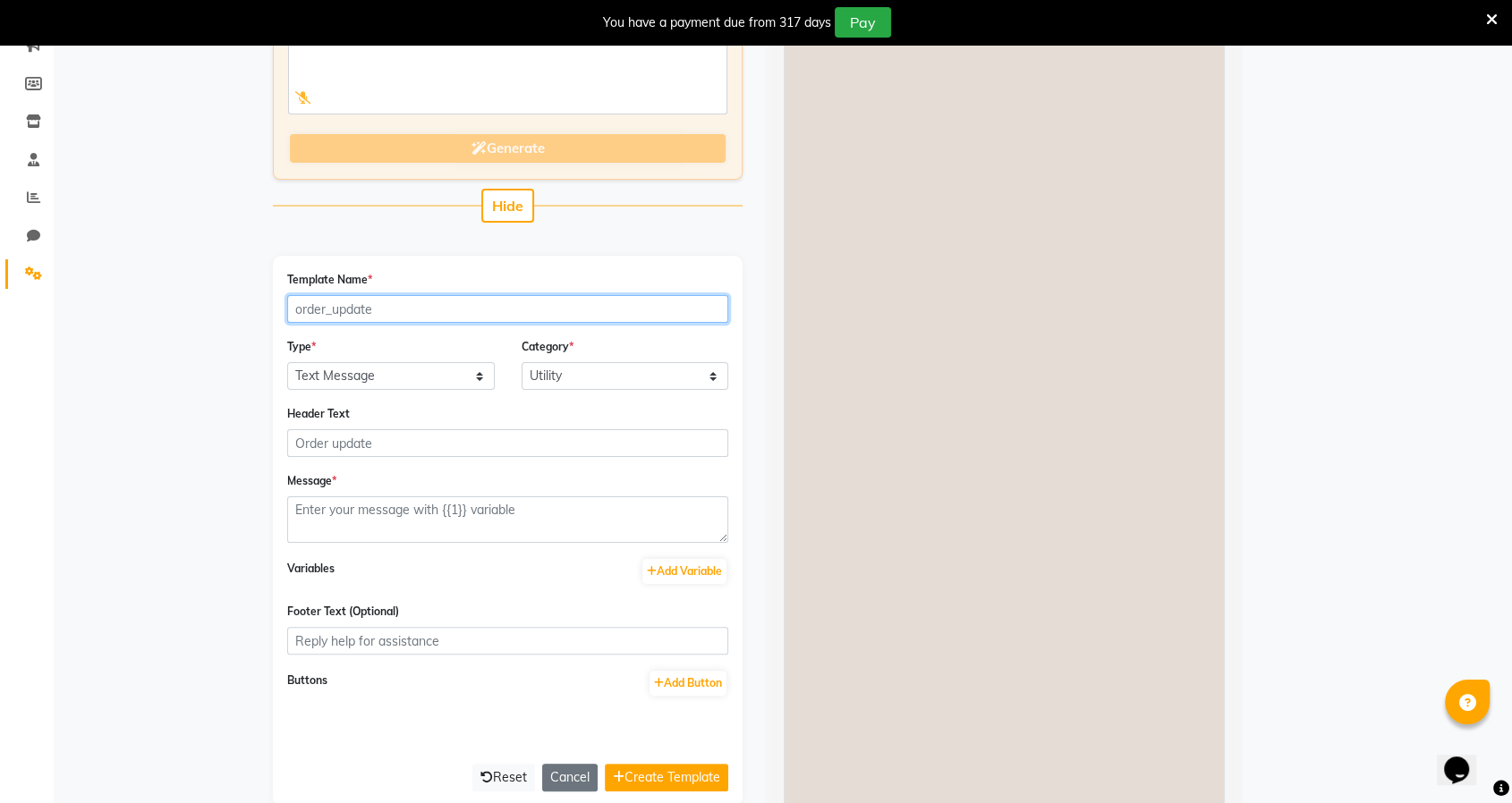
click at [454, 304] on input "Template Name *" at bounding box center [507, 309] width 441 height 28
paste input "future_appointment_confirmations"
type input "future_appointment_confirmations"
click at [437, 488] on div "Message *" at bounding box center [507, 507] width 441 height 72
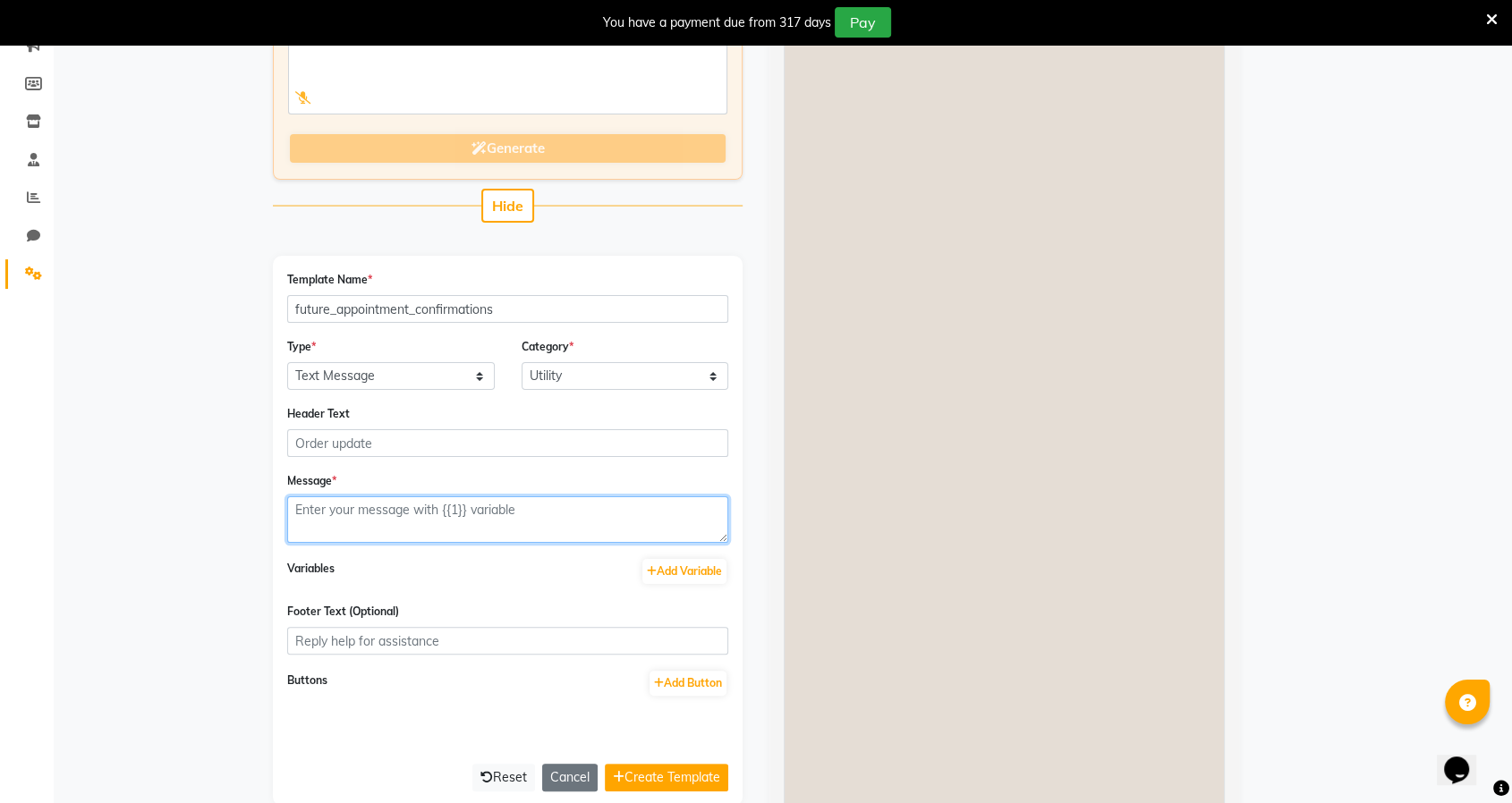
click at [424, 499] on textarea at bounding box center [507, 520] width 441 height 47
paste textarea "Hello <NAME>, 👋 Your appointment with <BRAND_NAME> is confirmed! 🎉 📅 <DATE> 🕒 <…"
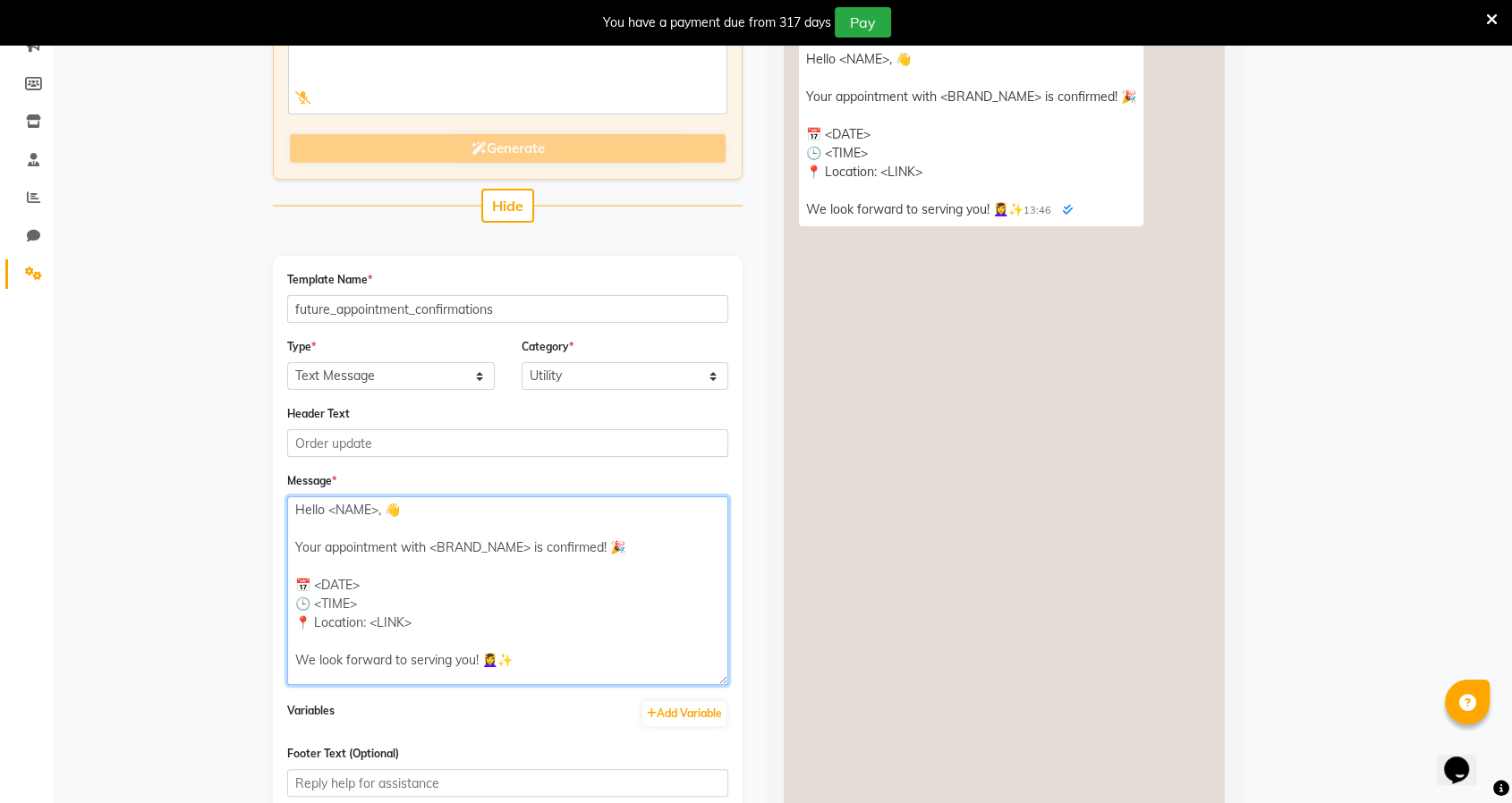
scroll to position [0, 0]
drag, startPoint x: 719, startPoint y: 538, endPoint x: 690, endPoint y: 690, distance: 154.7
click at [691, 685] on textarea "Hello <NAME>, 👋 Your appointment with <BRAND_NAME> is confirmed! 🎉 📅 <DATE> 🕒 <…" at bounding box center [507, 591] width 441 height 189
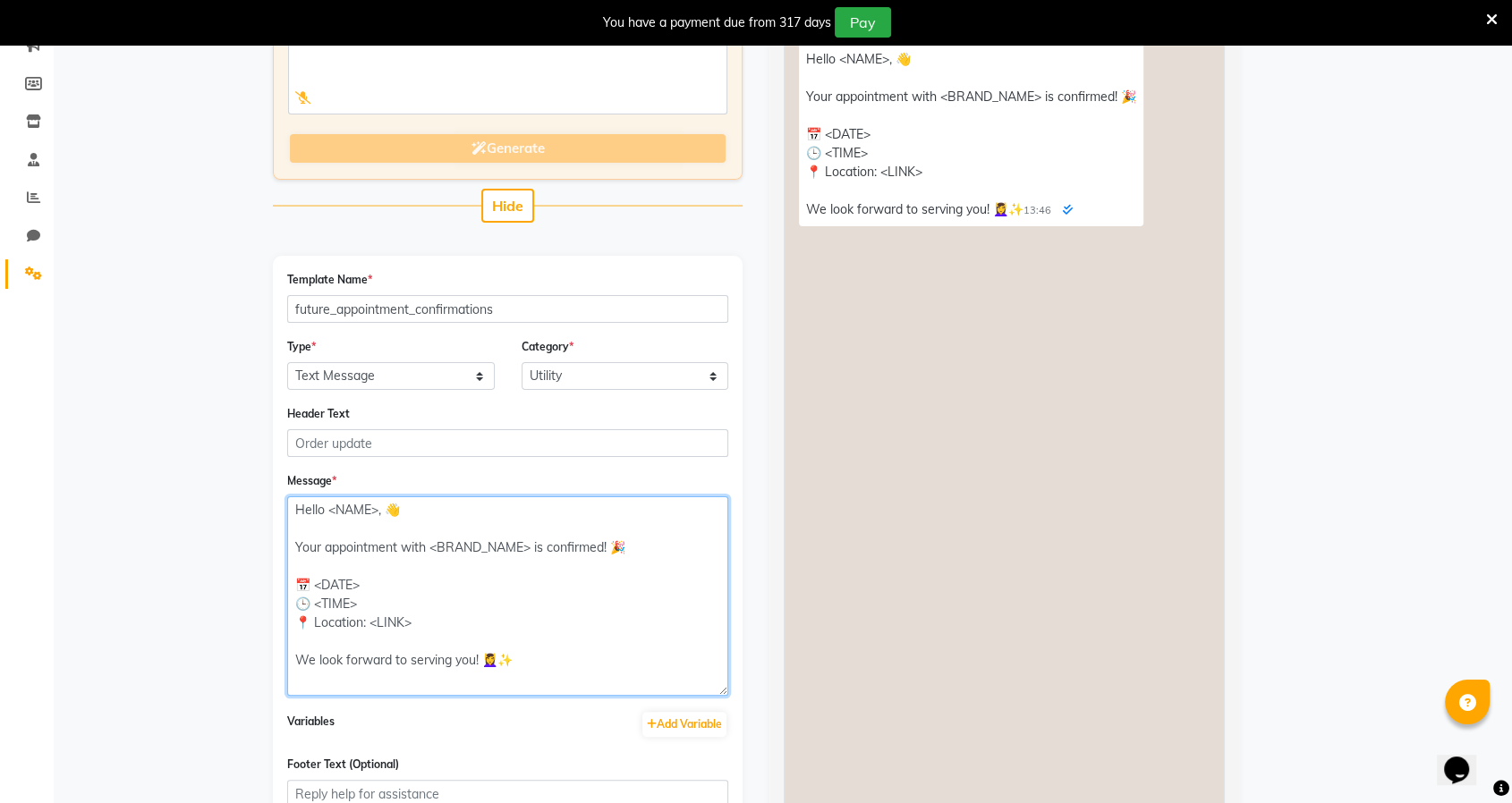
drag, startPoint x: 379, startPoint y: 508, endPoint x: 330, endPoint y: 508, distance: 49.0
click at [330, 508] on textarea "Hello <NAME>, 👋 Your appointment with <BRAND_NAME> is confirmed! 🎉 📅 <DATE> 🕒 <…" at bounding box center [507, 597] width 441 height 200
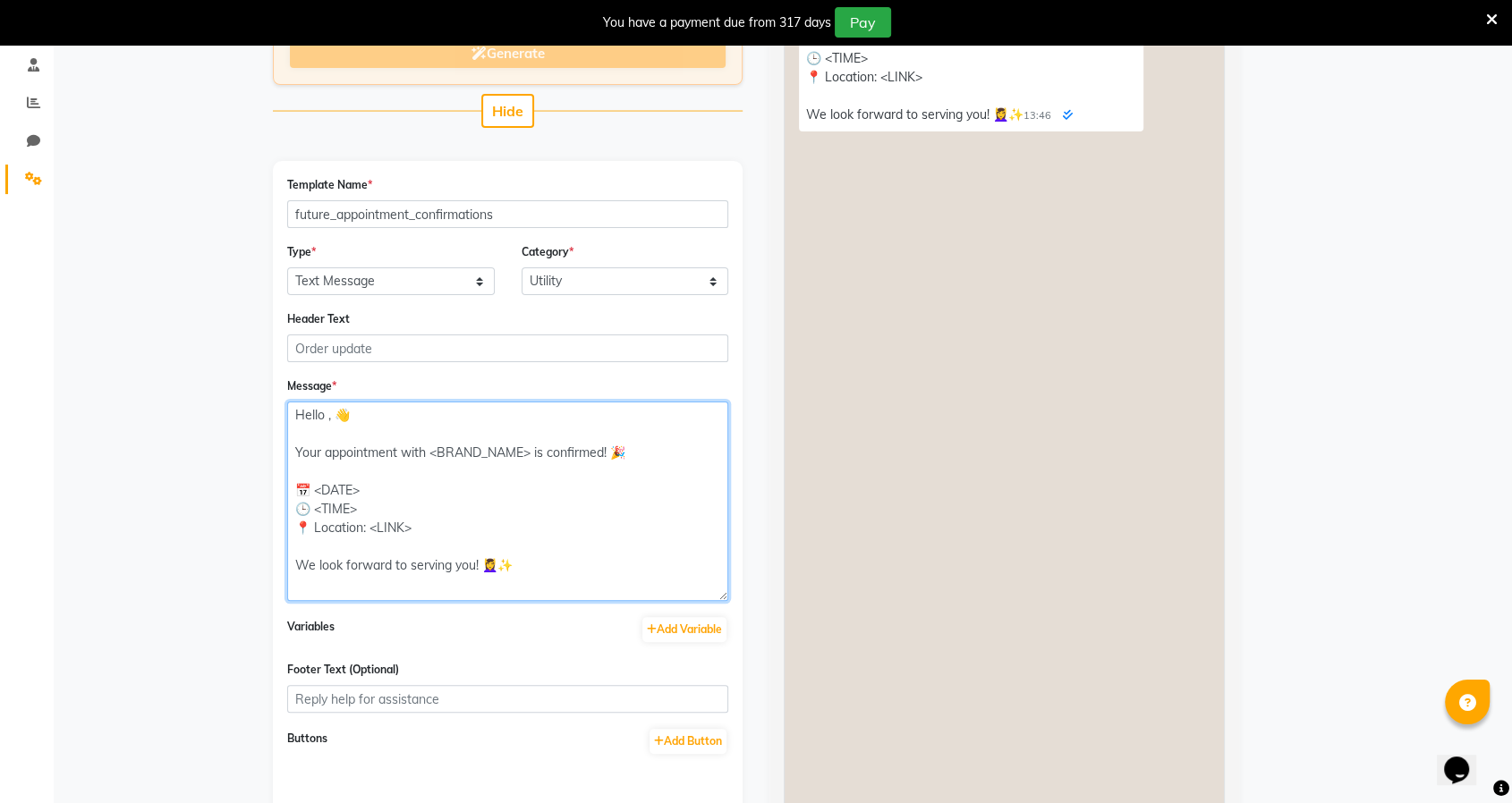
scroll to position [442, 0]
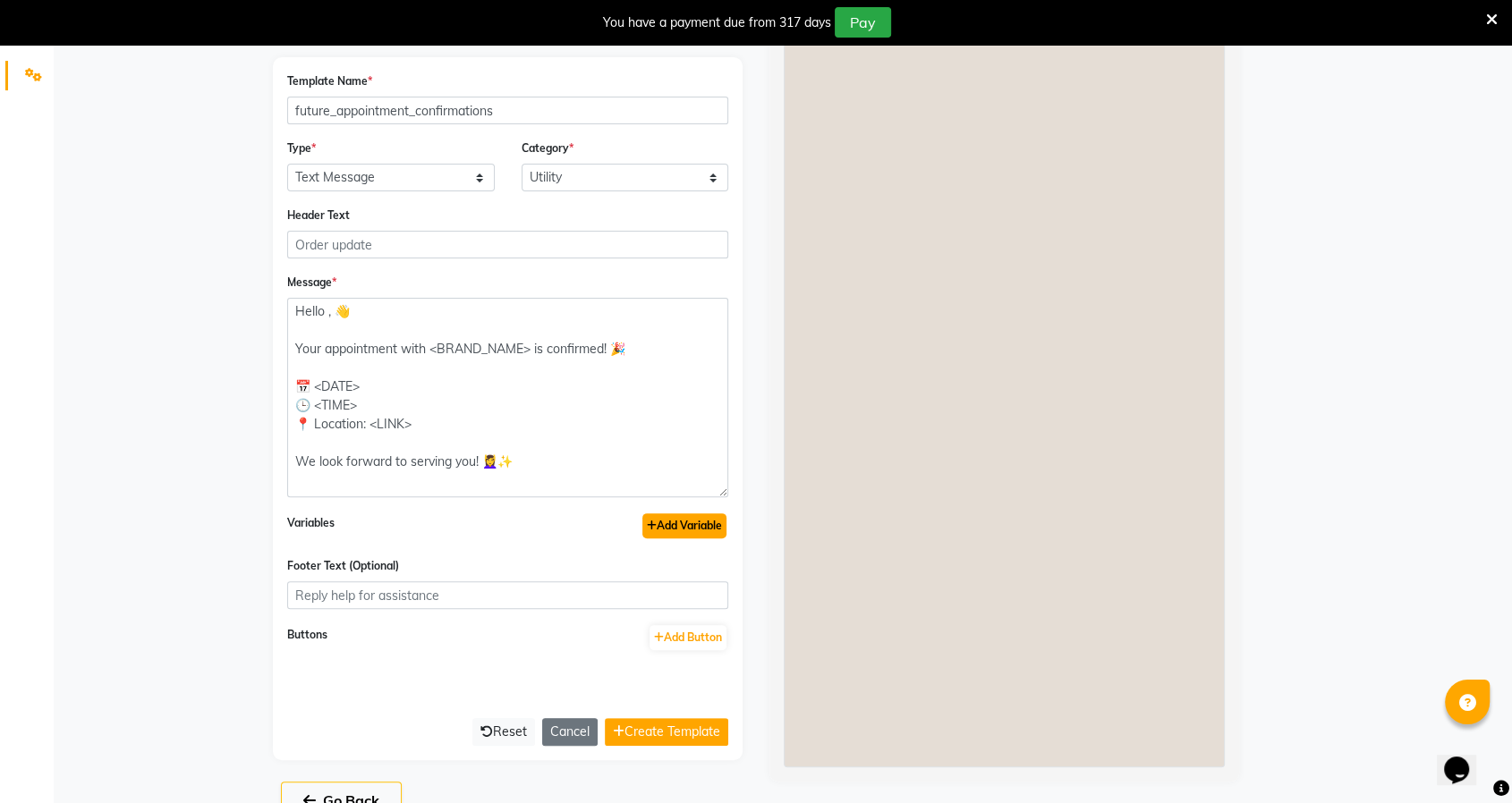
click at [687, 516] on button "Add Variable" at bounding box center [685, 526] width 84 height 25
type textarea "Hello {{1}}, 👋 Your appointment with <BRAND_NAME> is confirmed! 🎉 📅 <DATE> 🕒 <T…"
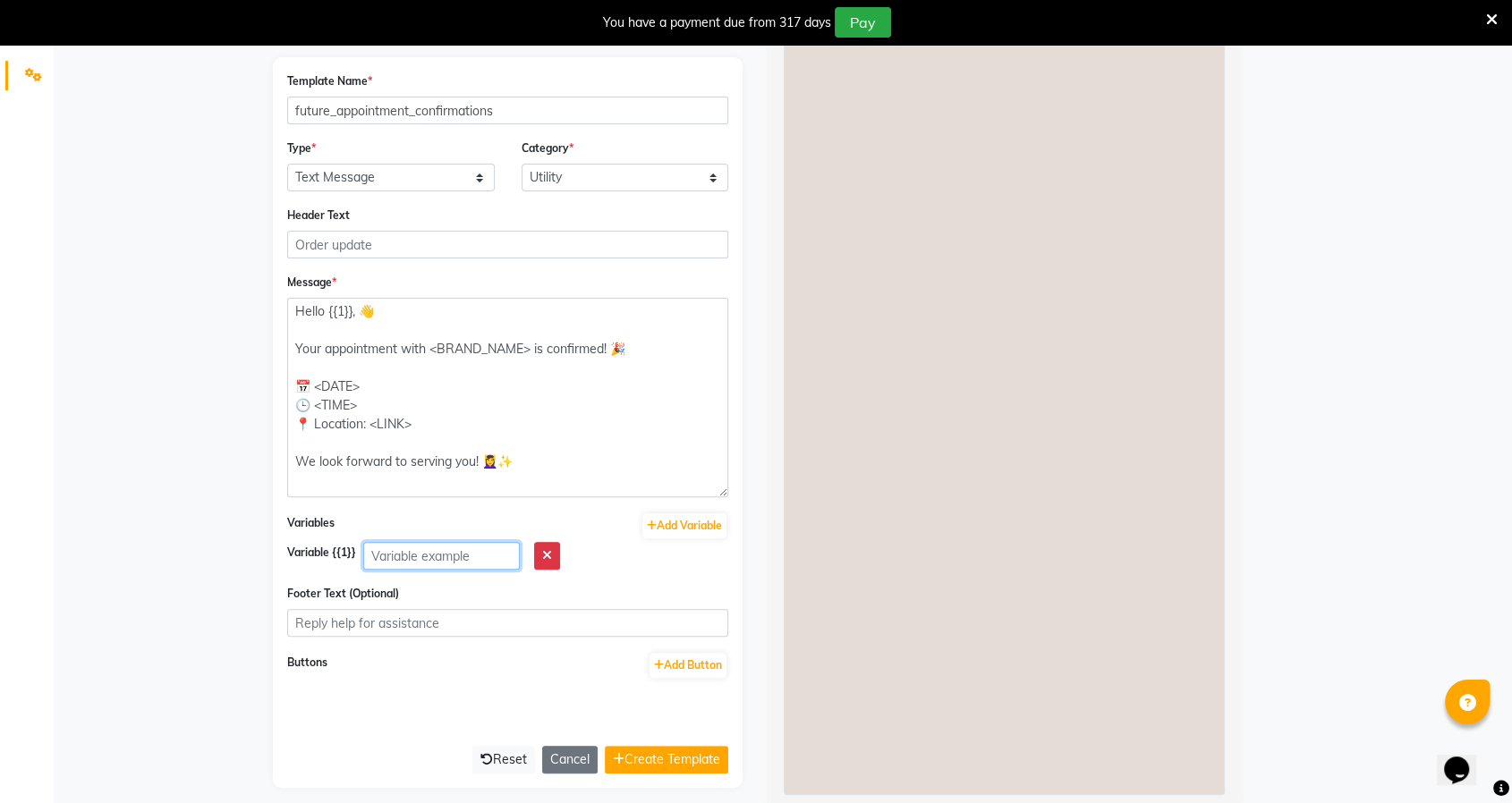
click at [462, 550] on input "text" at bounding box center [442, 556] width 157 height 28
paste input "<NAME>"
type input "<NAME>"
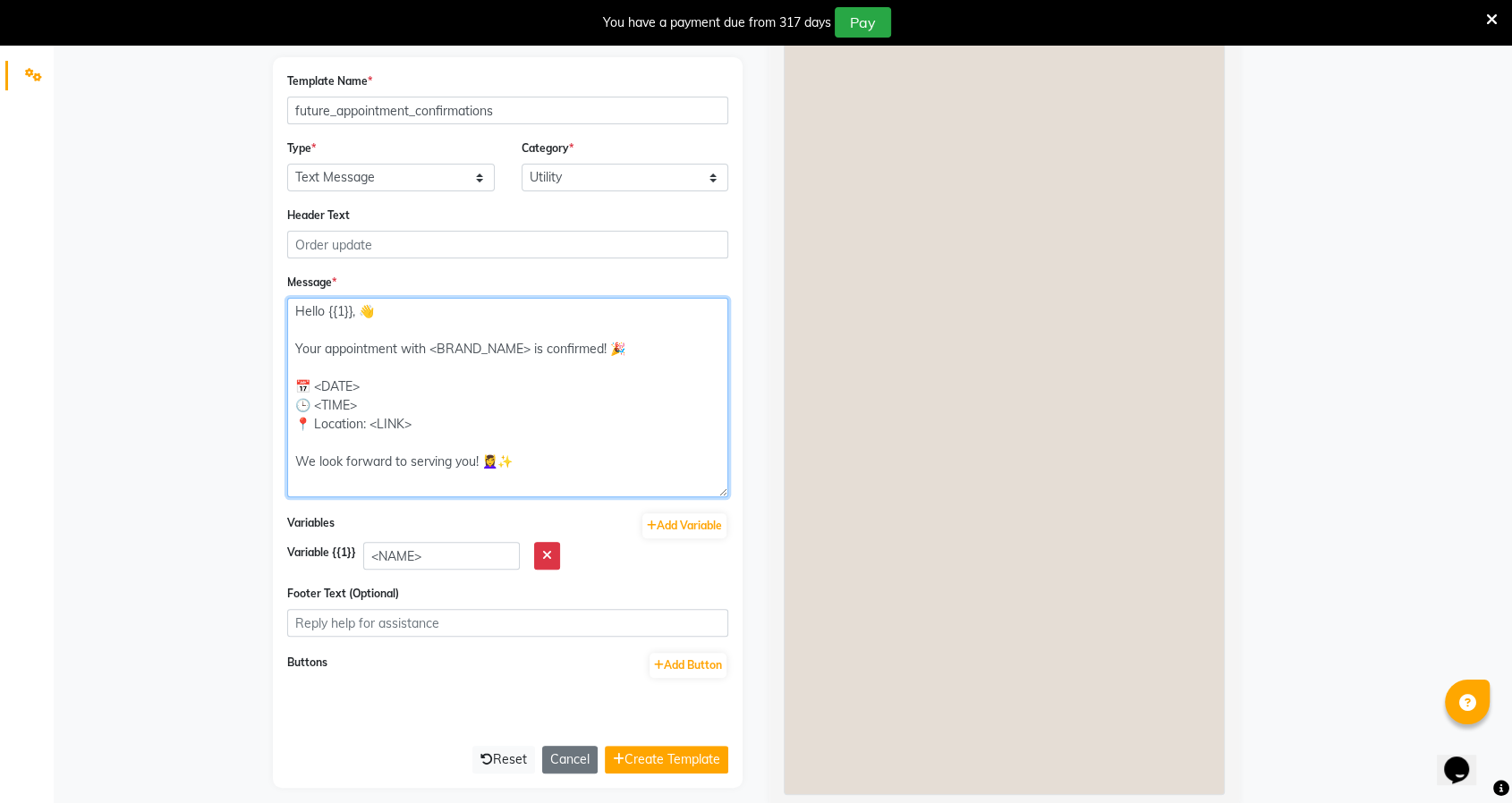
drag, startPoint x: 532, startPoint y: 345, endPoint x: 432, endPoint y: 345, distance: 100.0
click at [432, 345] on textarea "Hello {{1}}, 👋 Your appointment with <BRAND_NAME> is confirmed! 🎉 📅 <DATE> 🕒 <T…" at bounding box center [507, 398] width 441 height 200
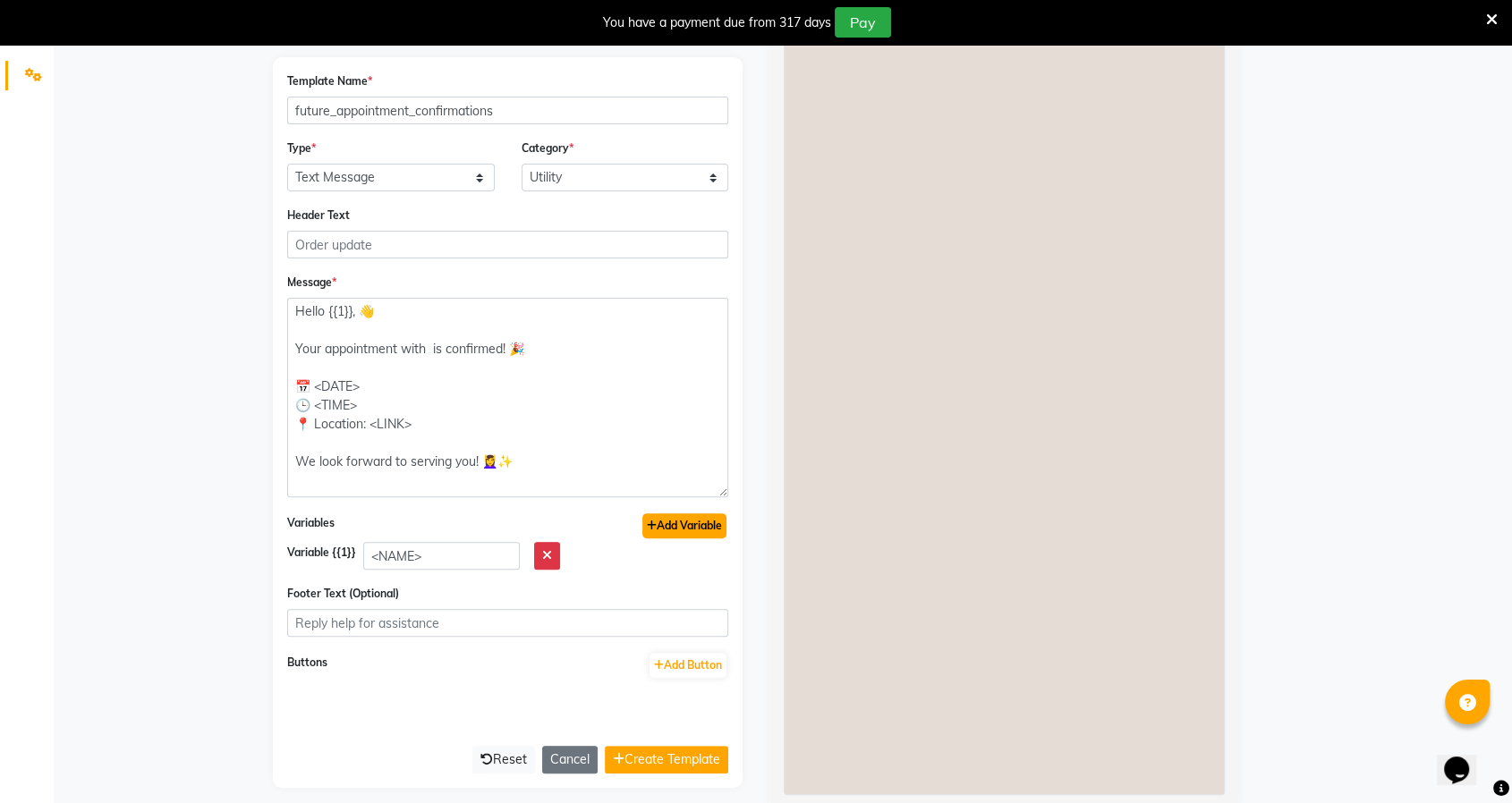
click at [671, 526] on button "Add Variable" at bounding box center [685, 526] width 84 height 25
type textarea "Hello {{1}}, 👋 Your appointment with {{2}} is confirmed! 🎉 📅 <DATE> 🕒 <TIME> 📍 …"
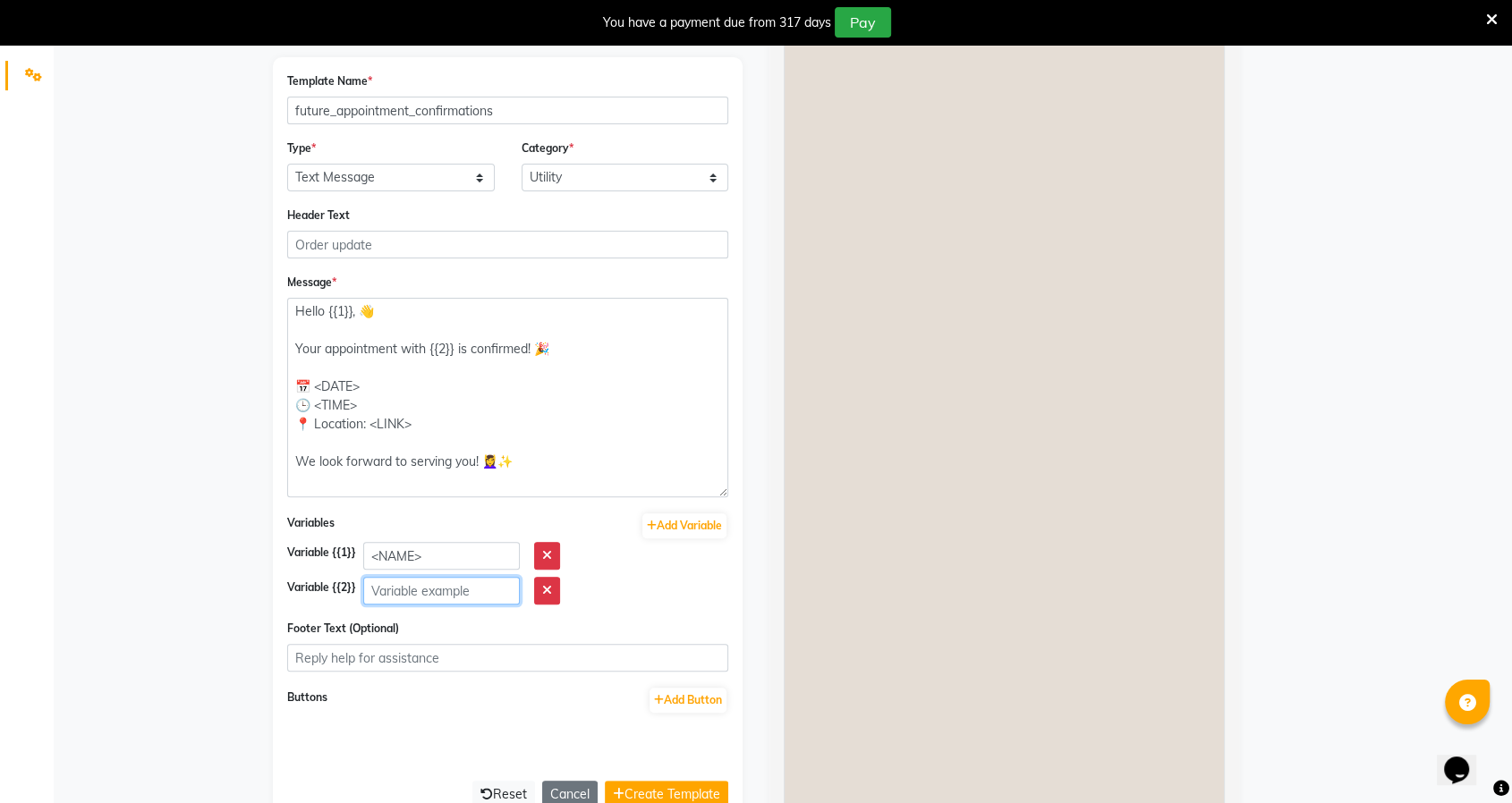
click at [408, 598] on input "text" at bounding box center [442, 591] width 157 height 28
paste input "<BRAND_NAME>"
type input "<BRAND_NAME>"
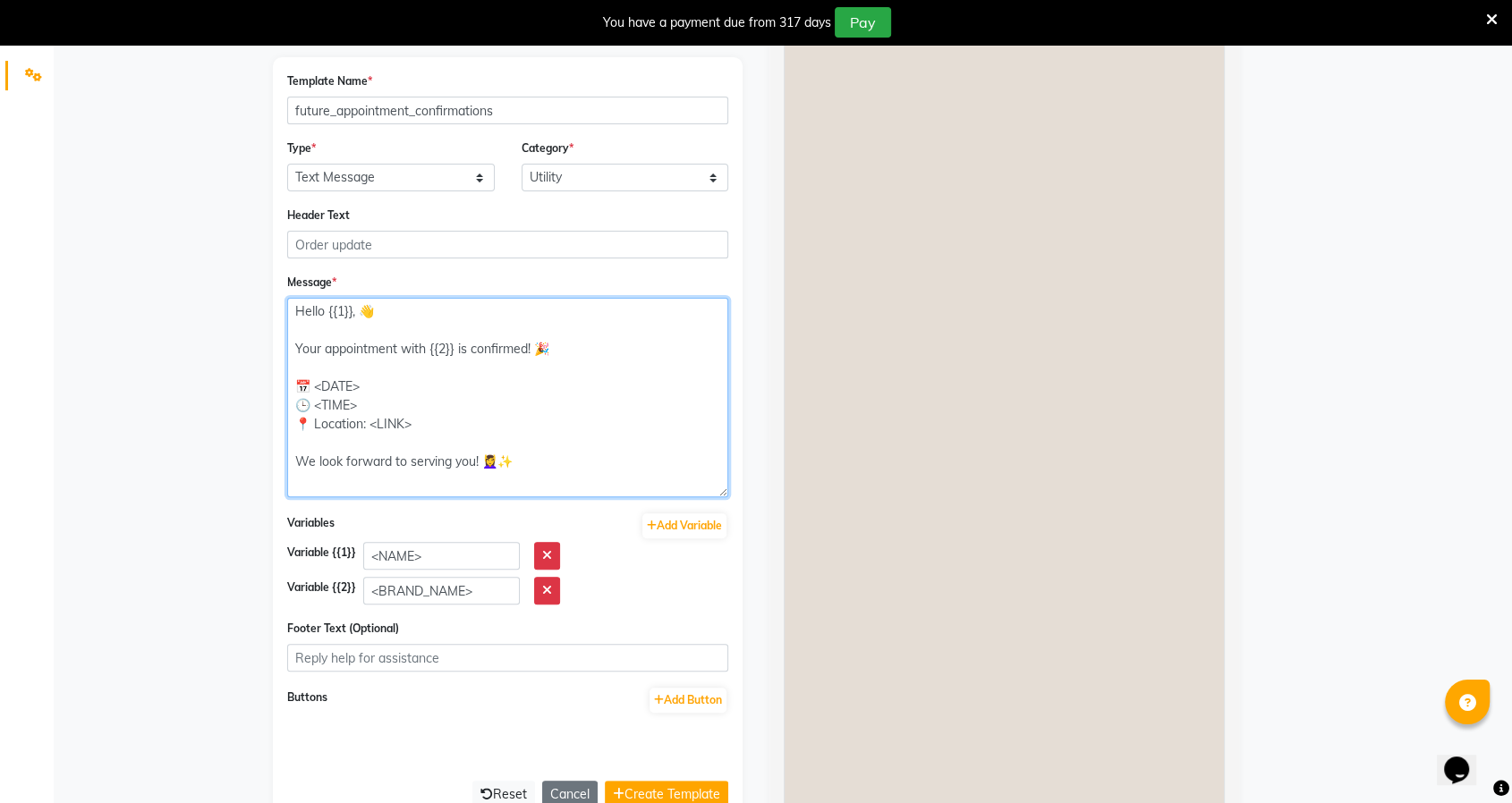
drag, startPoint x: 365, startPoint y: 381, endPoint x: 318, endPoint y: 378, distance: 47.1
click at [318, 378] on textarea "Hello {{1}}, 👋 Your appointment with {{2}} is confirmed! 🎉 📅 <DATE> 🕒 <TIME> 📍 …" at bounding box center [507, 398] width 441 height 200
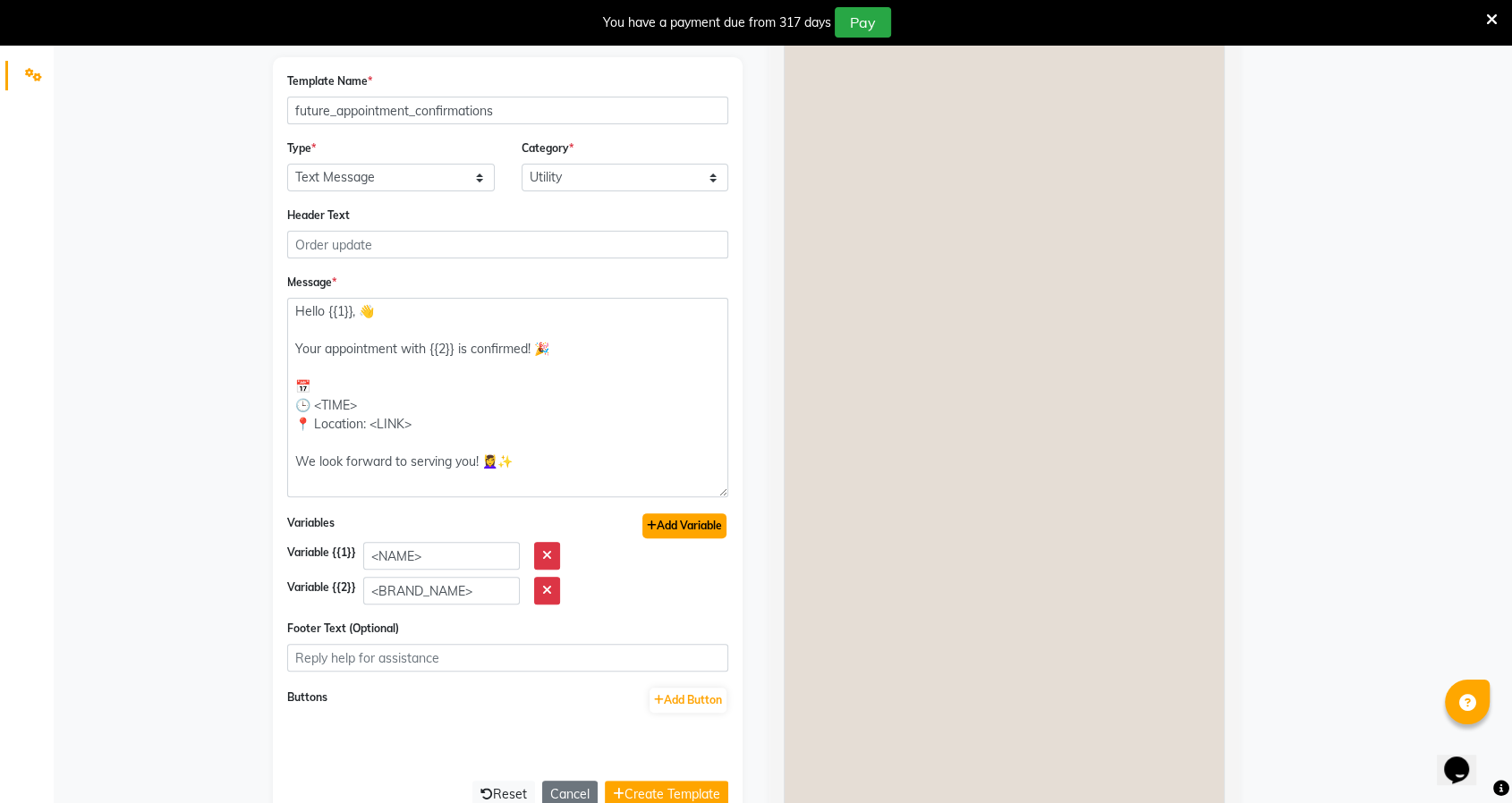
click at [702, 520] on button "Add Variable" at bounding box center [685, 526] width 84 height 25
type textarea "Hello {{1}}, 👋 Your appointment with {{2}} is confirmed! 🎉 📅 {{3}} 🕒 <TIME> 📍 L…"
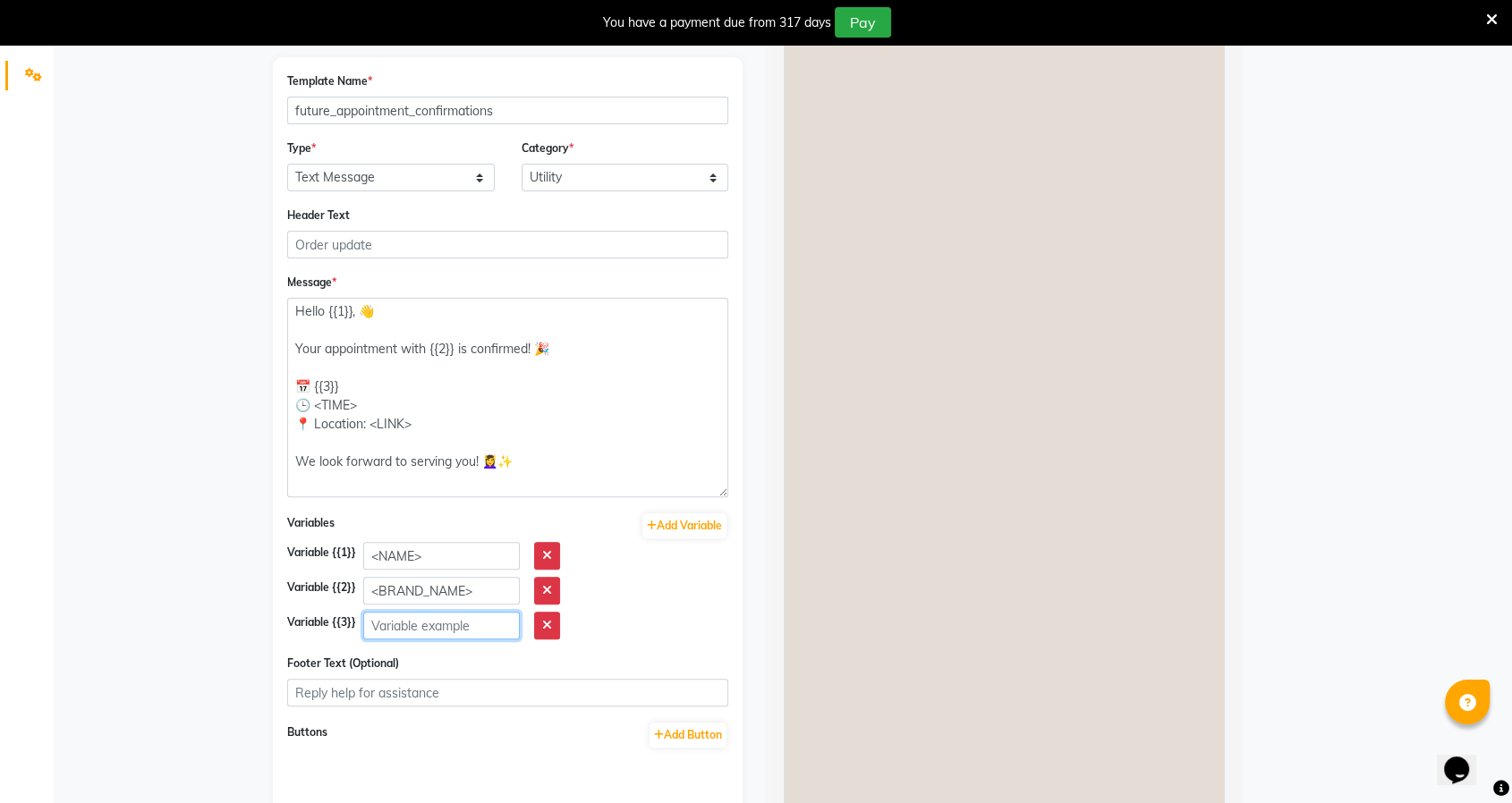
click at [456, 627] on input "text" at bounding box center [442, 626] width 157 height 28
paste input "<DATE>"
type input "<DATE>"
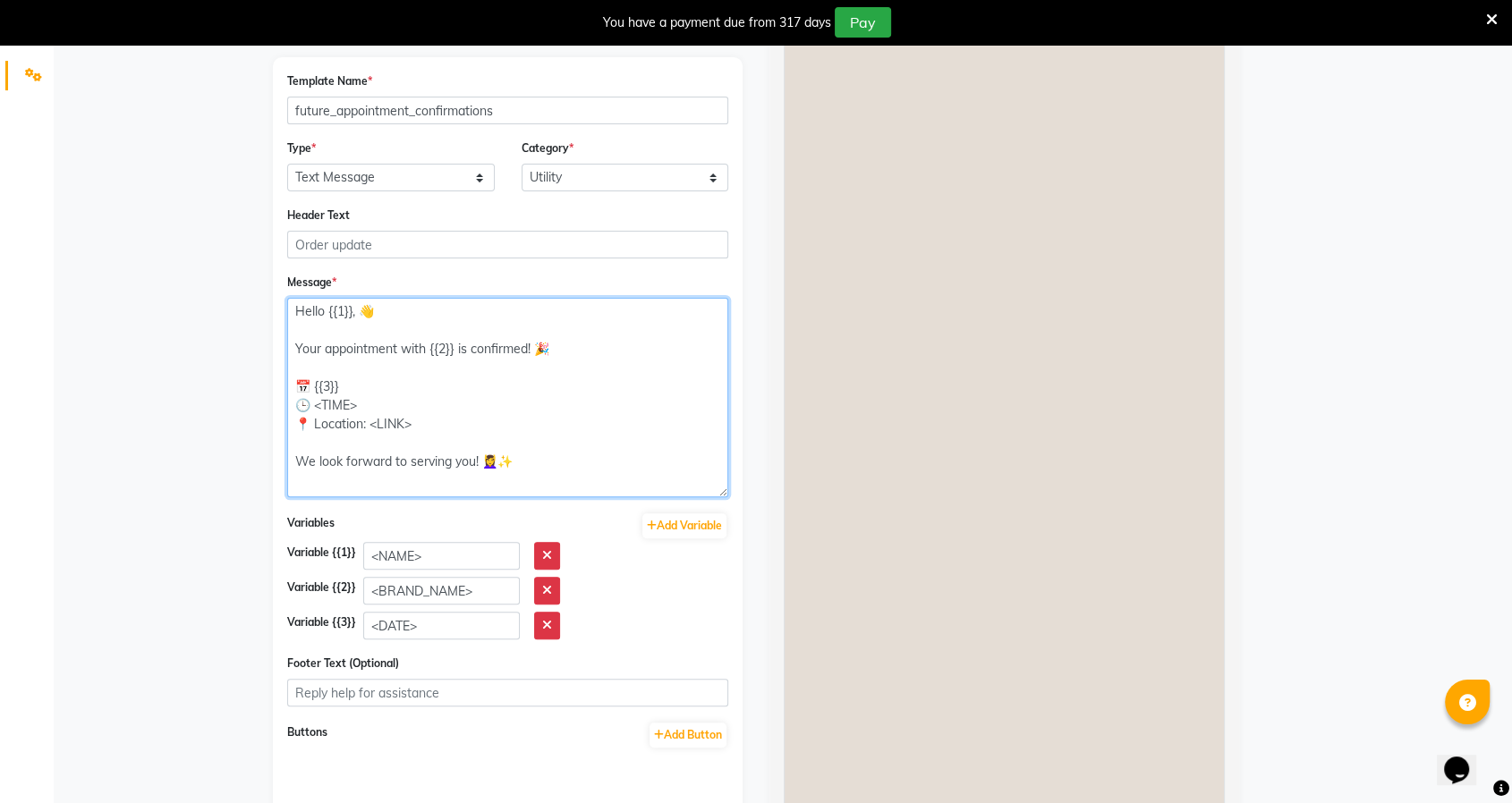
drag, startPoint x: 372, startPoint y: 404, endPoint x: 316, endPoint y: 402, distance: 56.0
click at [316, 402] on textarea "Hello {{1}}, 👋 Your appointment with {{2}} is confirmed! 🎉 📅 {{3}} 🕒 <TIME> 📍 L…" at bounding box center [507, 398] width 441 height 200
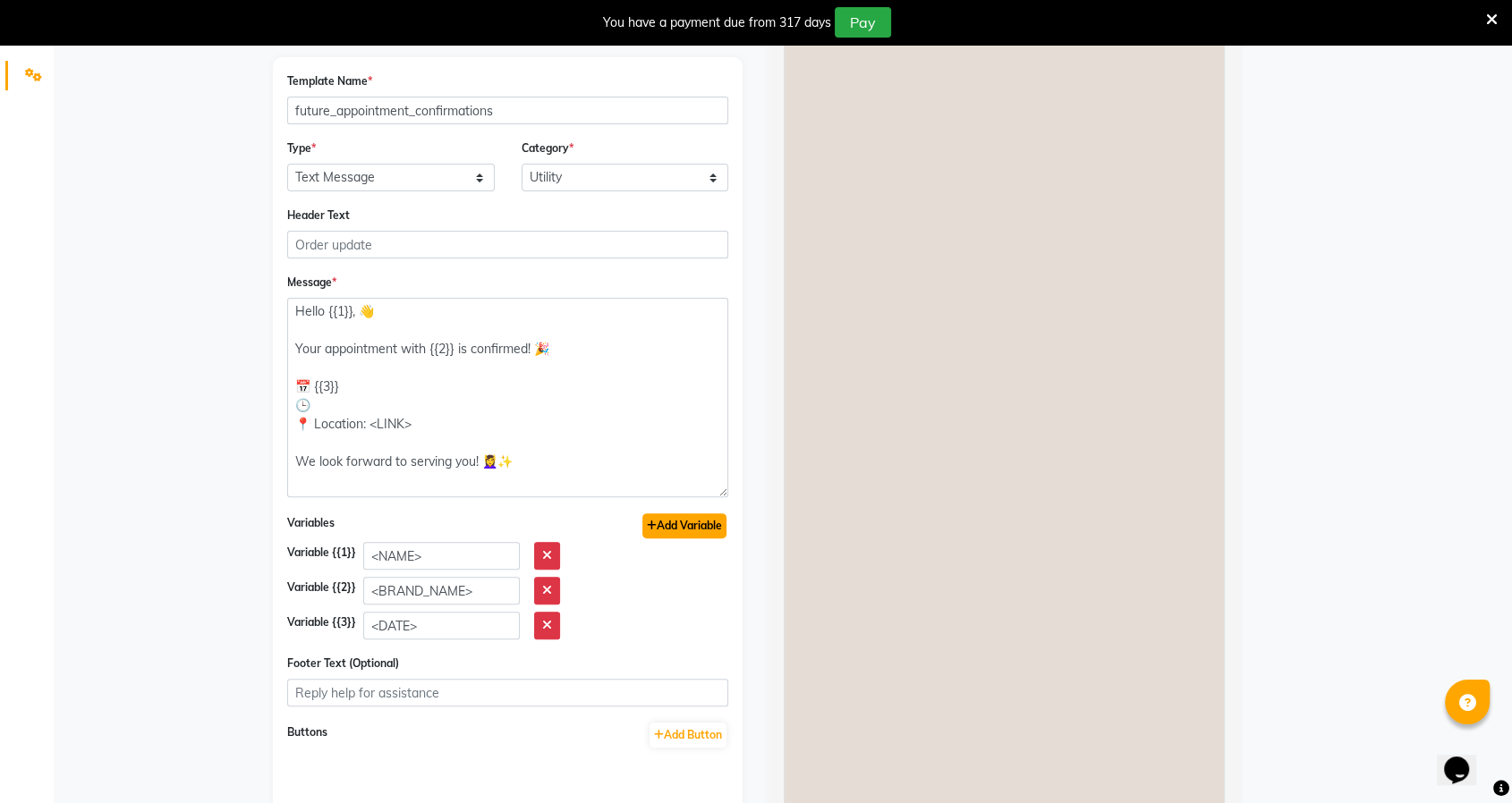
click at [709, 520] on button "Add Variable" at bounding box center [685, 526] width 84 height 25
type textarea "Hello {{1}}, 👋 Your appointment with {{2}} is confirmed! 🎉 📅 {{3}} 🕒 {{4}} 📍 Lo…"
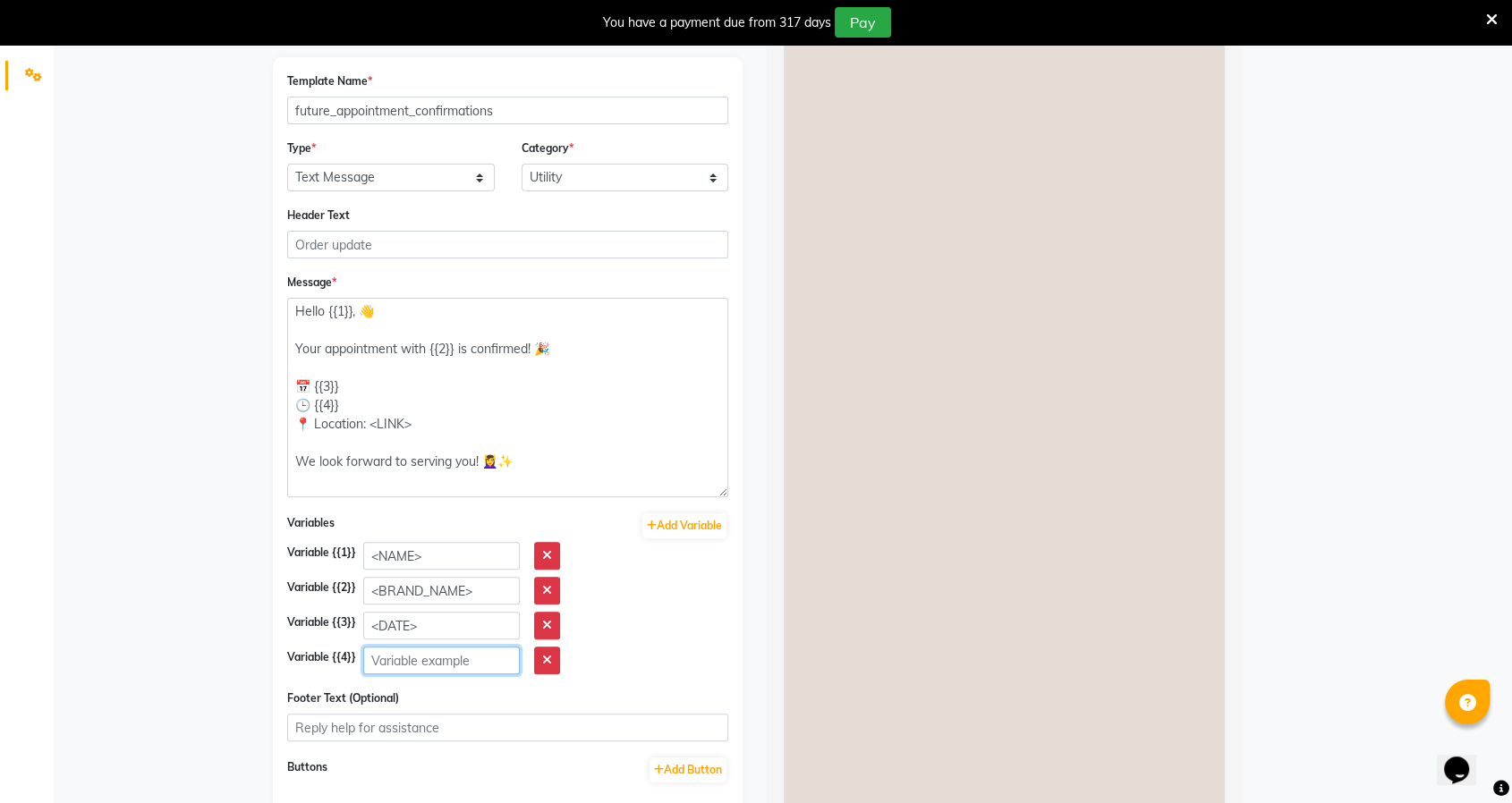
click at [431, 657] on input "text" at bounding box center [442, 661] width 157 height 28
paste input "<TIME>"
type input "<TIME>"
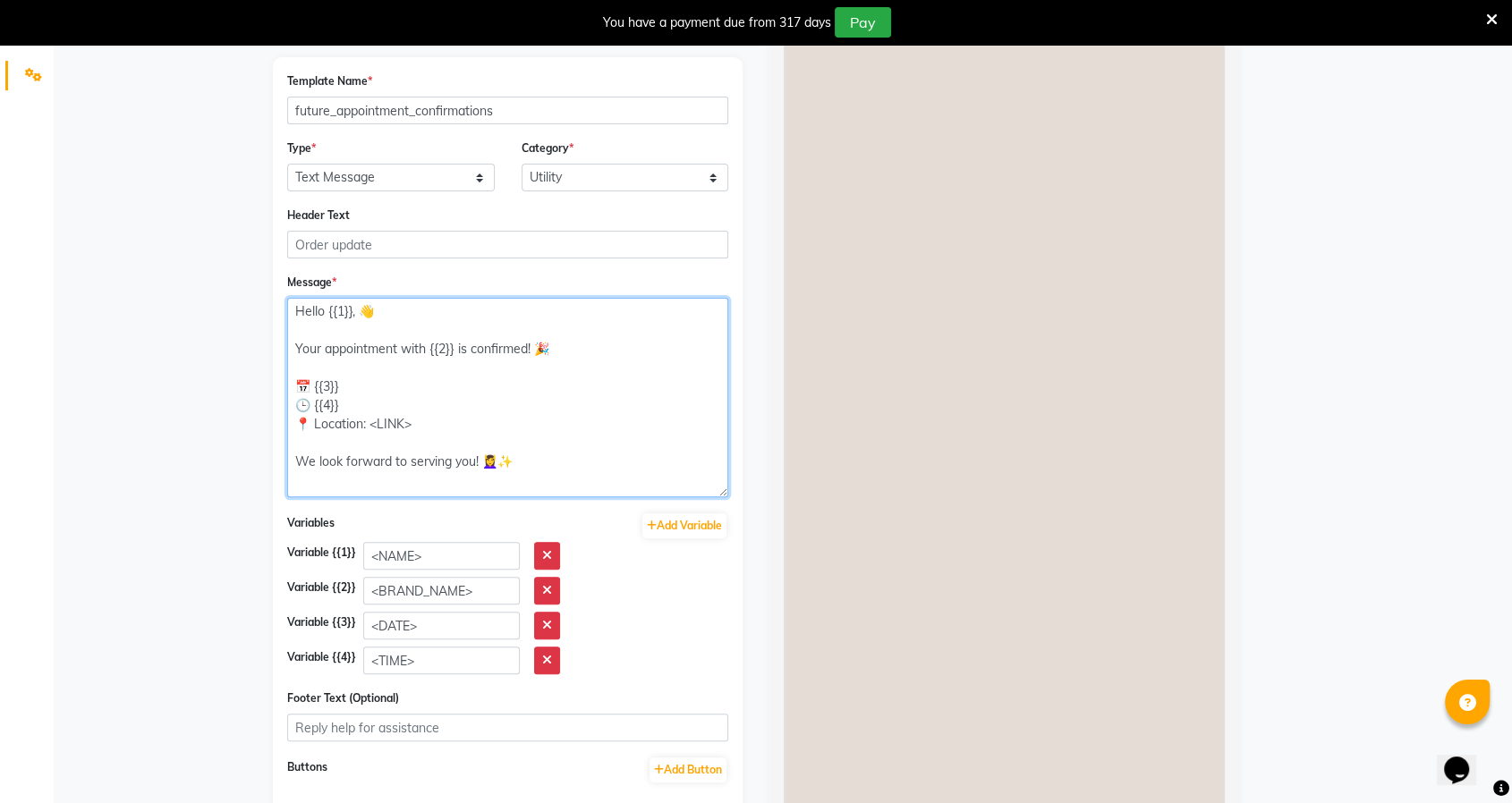
drag, startPoint x: 410, startPoint y: 424, endPoint x: 362, endPoint y: 424, distance: 48.0
click at [362, 424] on textarea "Hello {{1}}, 👋 Your appointment with {{2}} is confirmed! 🎉 📅 {{3}} 🕒 {{4}} 📍 Lo…" at bounding box center [507, 398] width 441 height 200
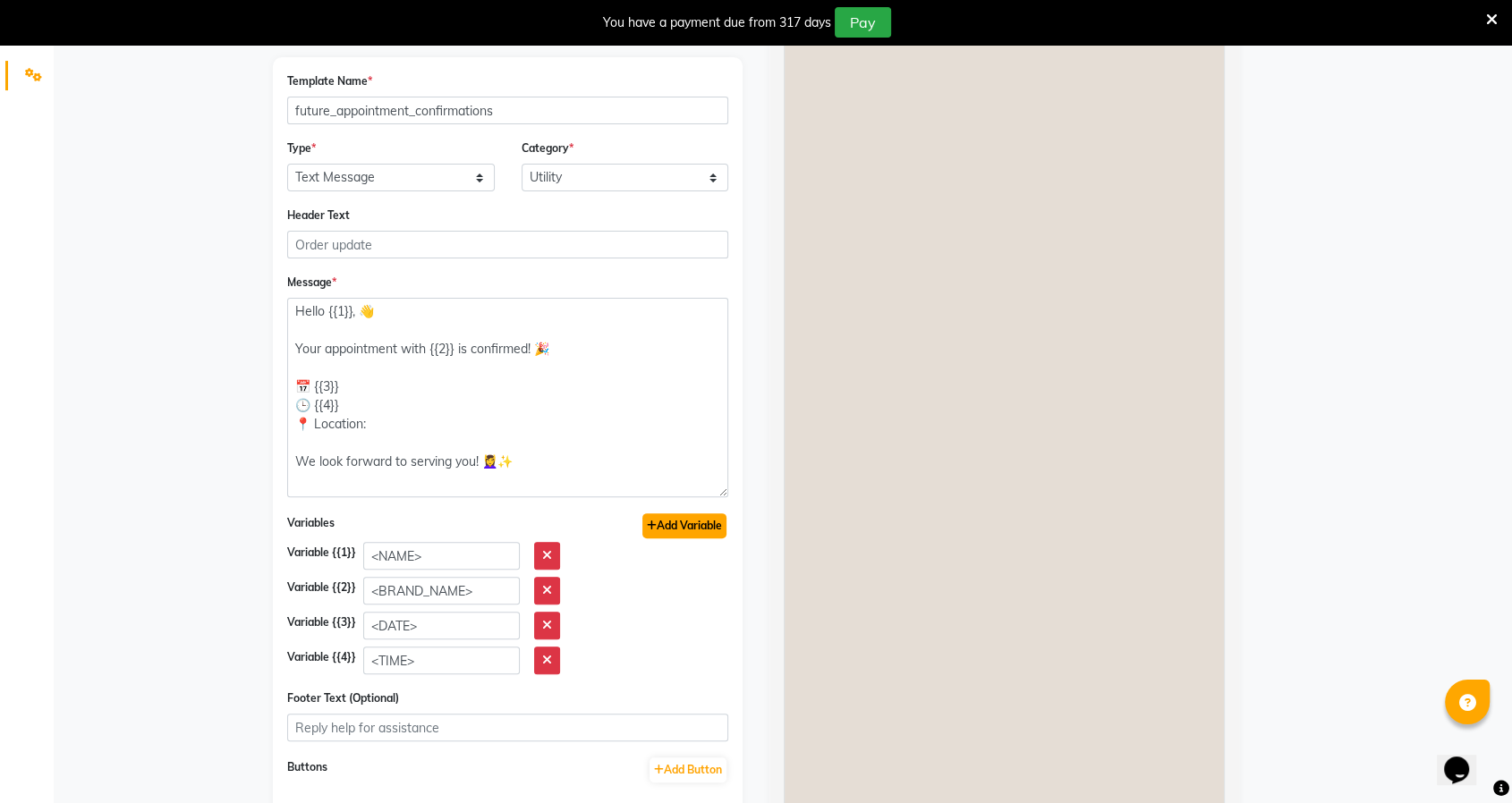
click at [669, 515] on button "Add Variable" at bounding box center [685, 526] width 84 height 25
type textarea "Hello {{1}}, 👋 Your appointment with {{2}} is confirmed! 🎉 📅 {{3}} 🕒 {{4}} 📍 Lo…"
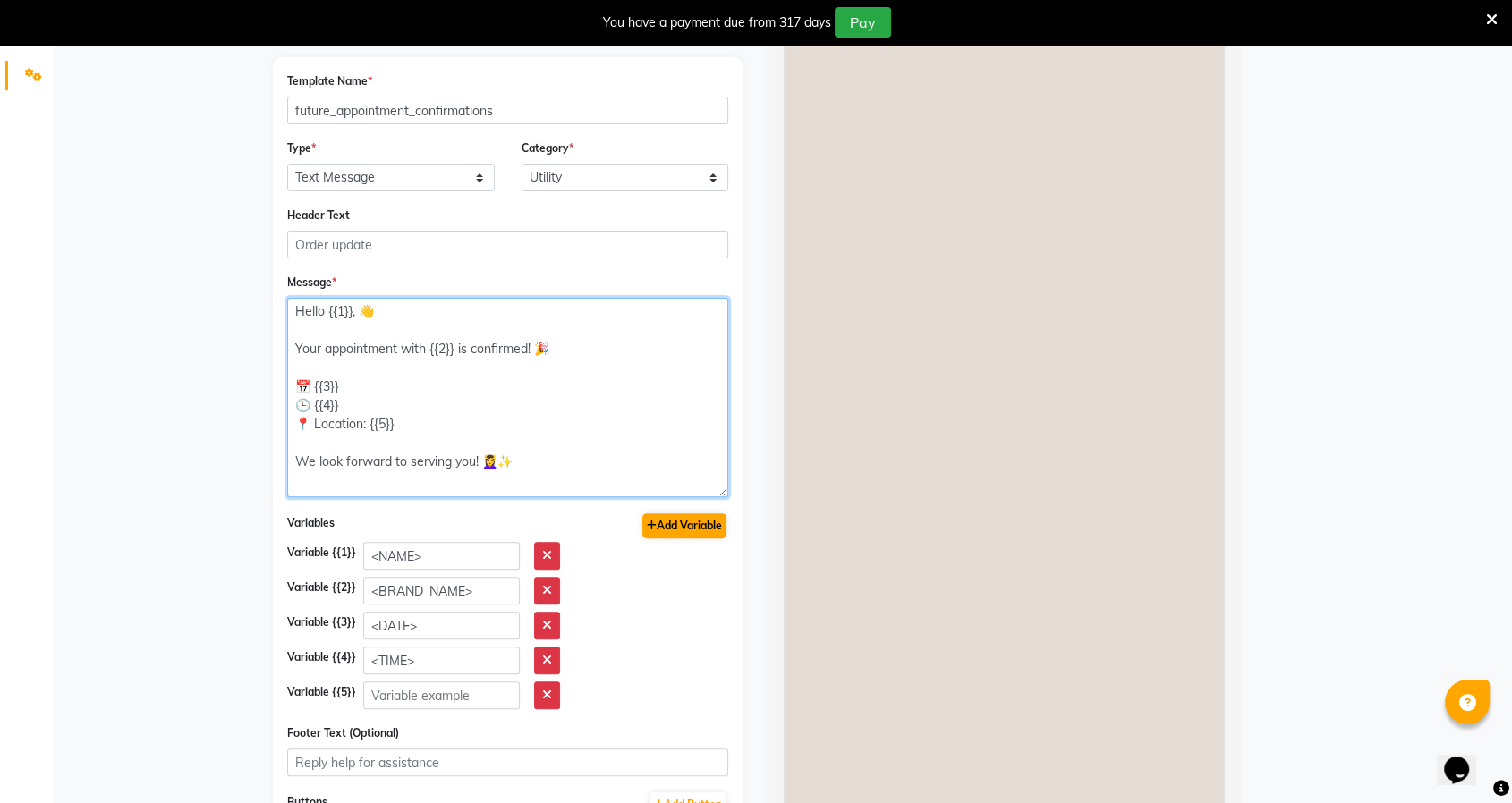
scroll to position [641, 0]
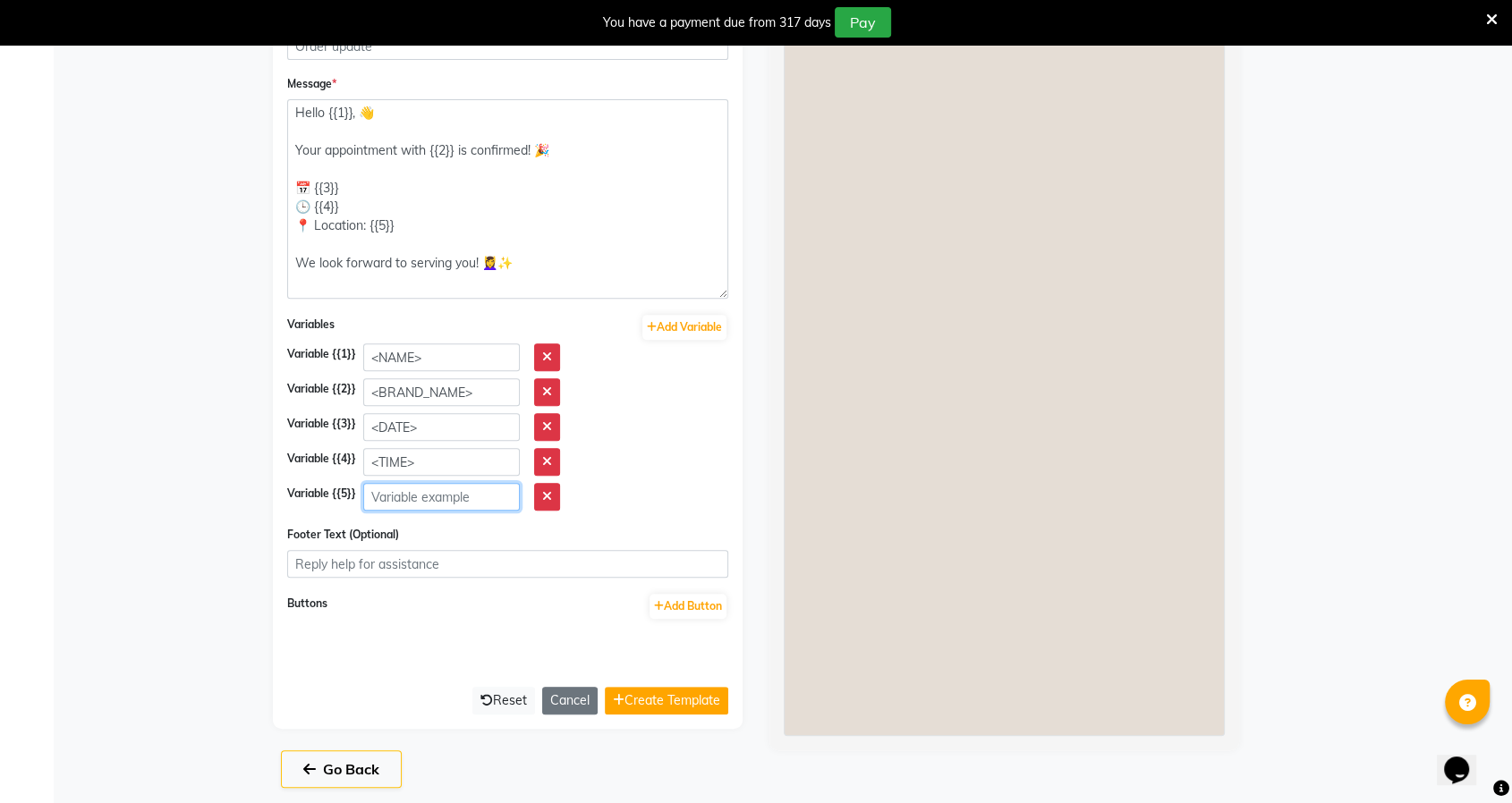
click at [437, 498] on input "text" at bounding box center [442, 497] width 157 height 28
paste input "<LINK>"
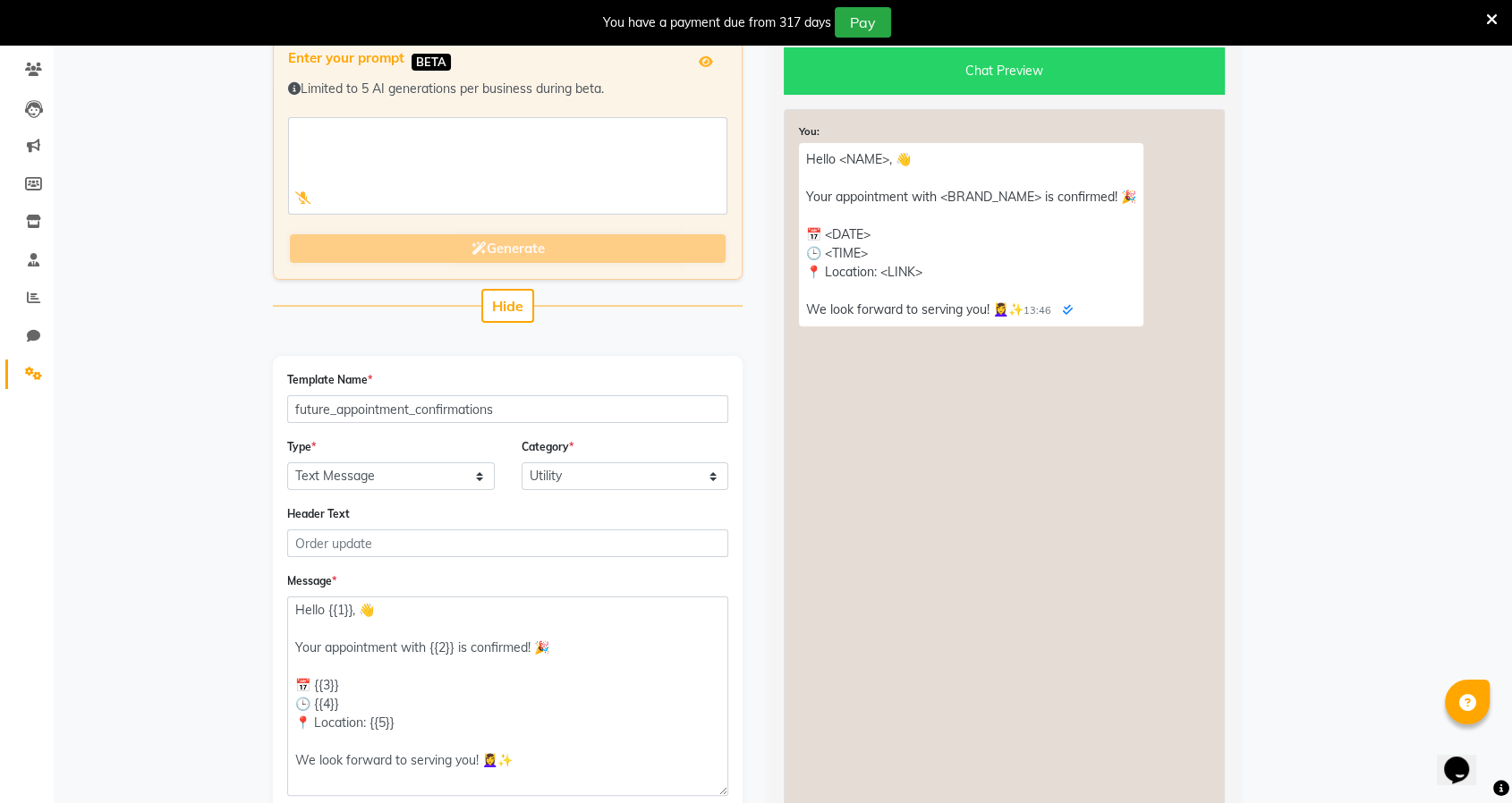
scroll to position [542, 0]
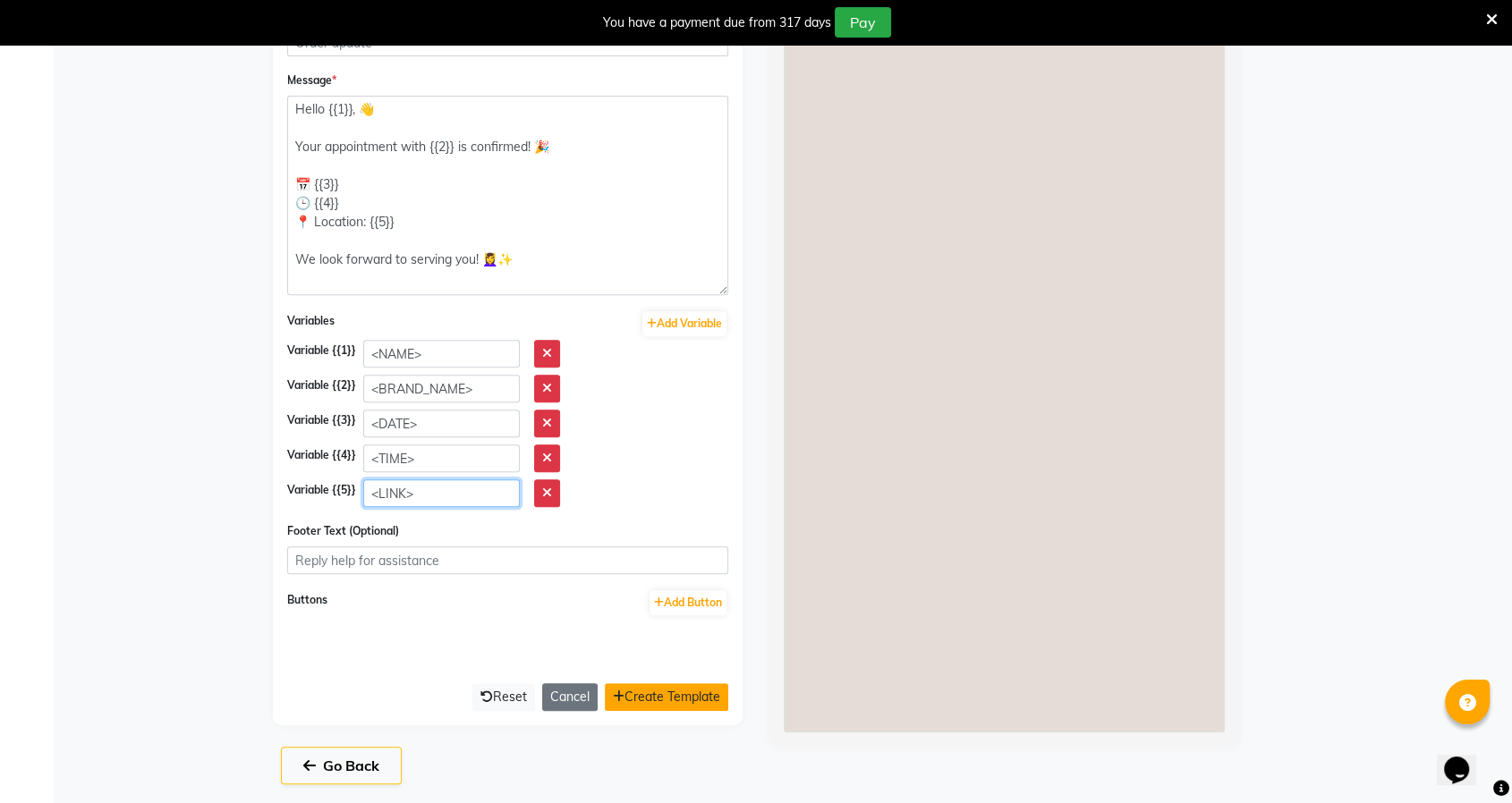
type input "<LINK>"
click at [663, 690] on button "Create Template" at bounding box center [667, 697] width 123 height 28
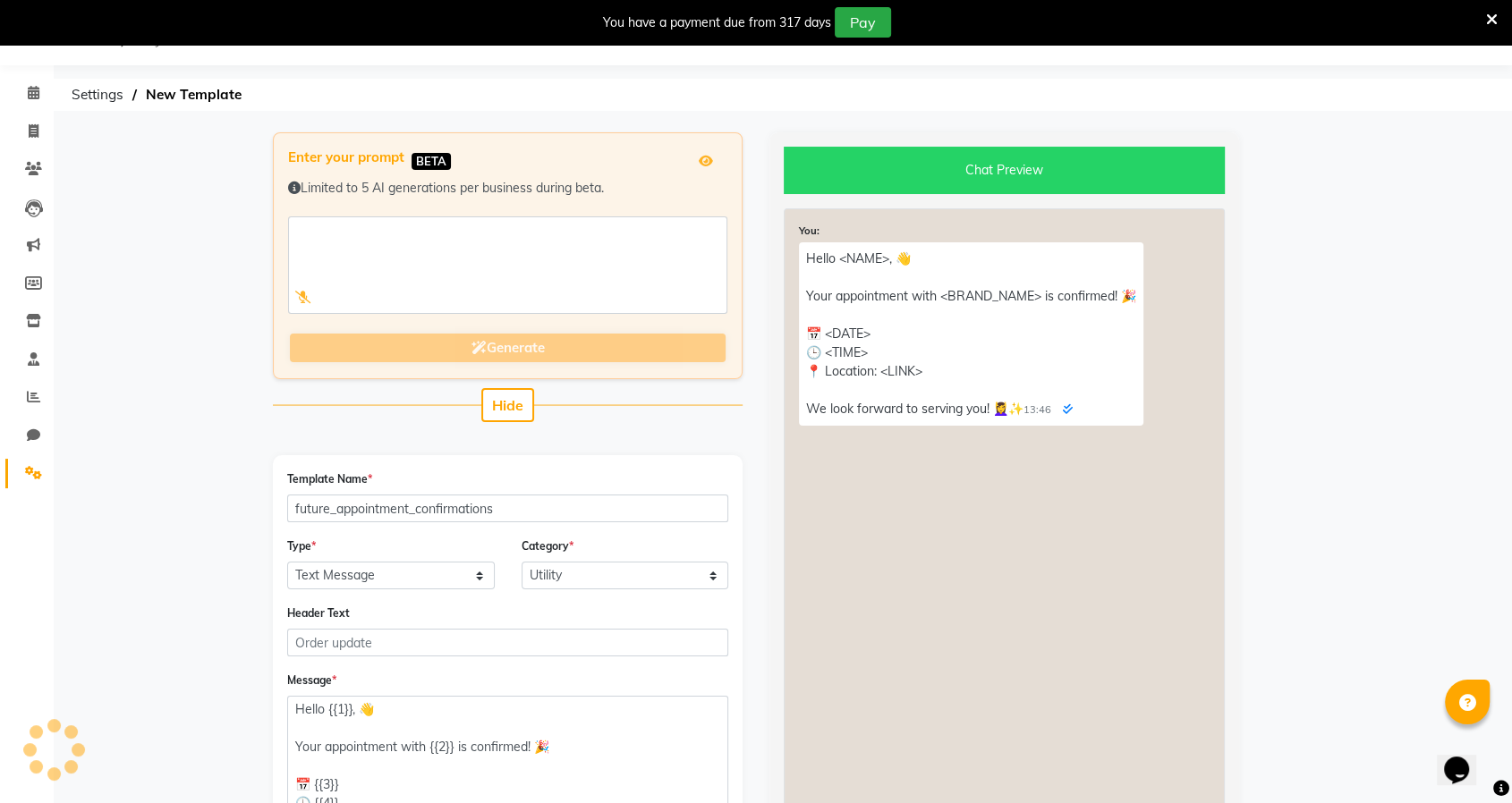
select select "APPROVED"
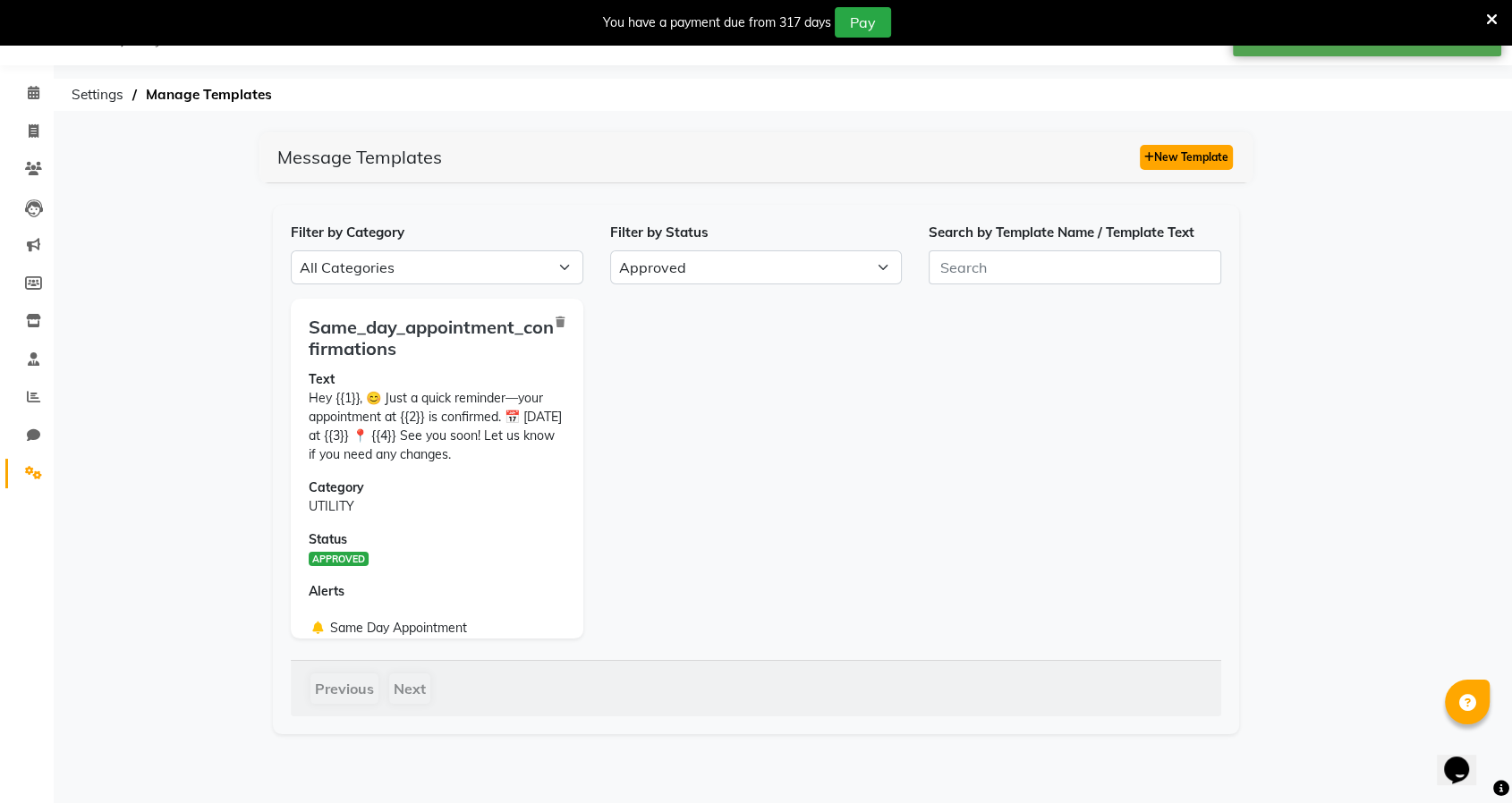
click at [1171, 149] on button "New Template" at bounding box center [1186, 157] width 93 height 25
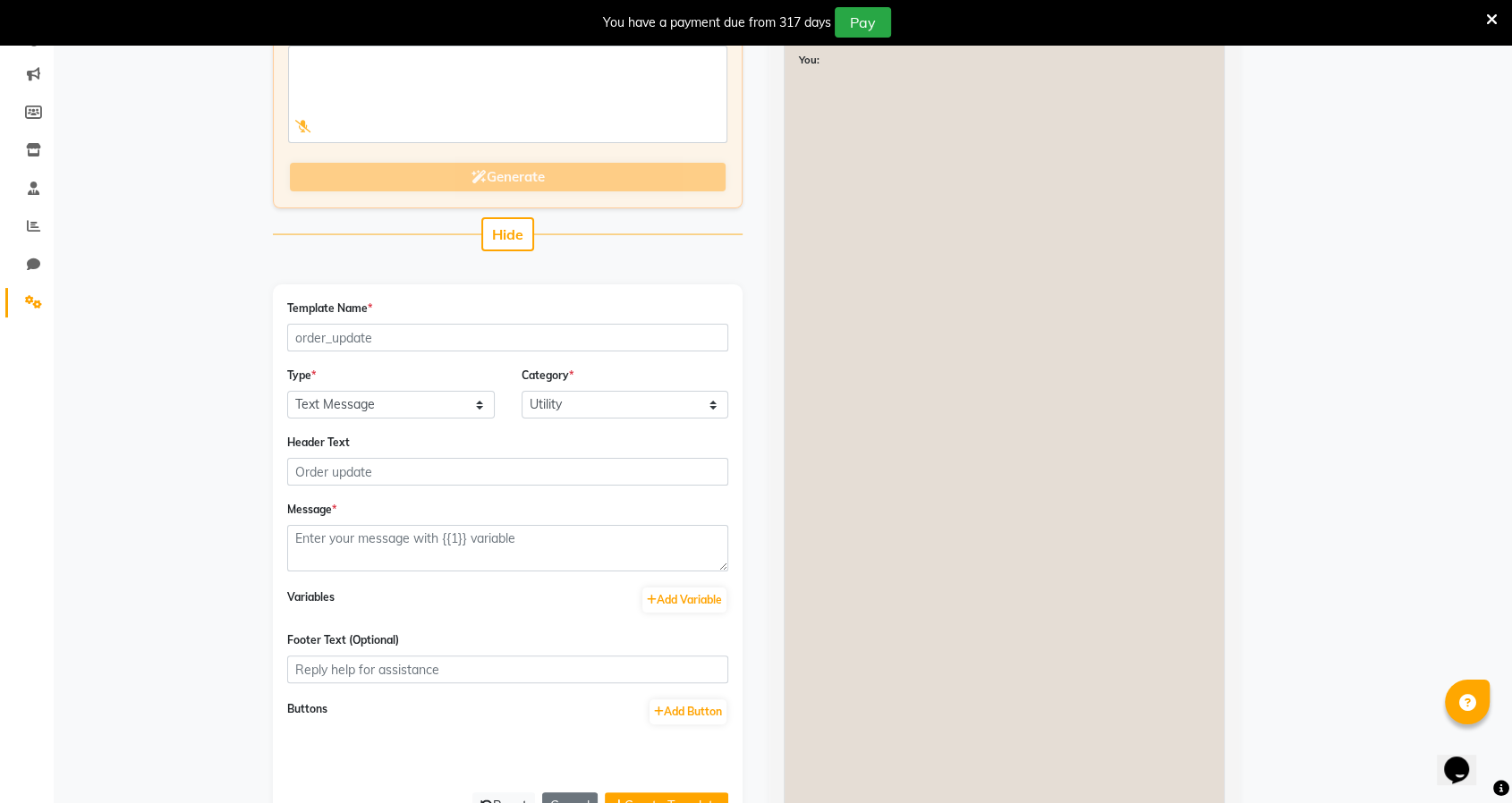
scroll to position [244, 0]
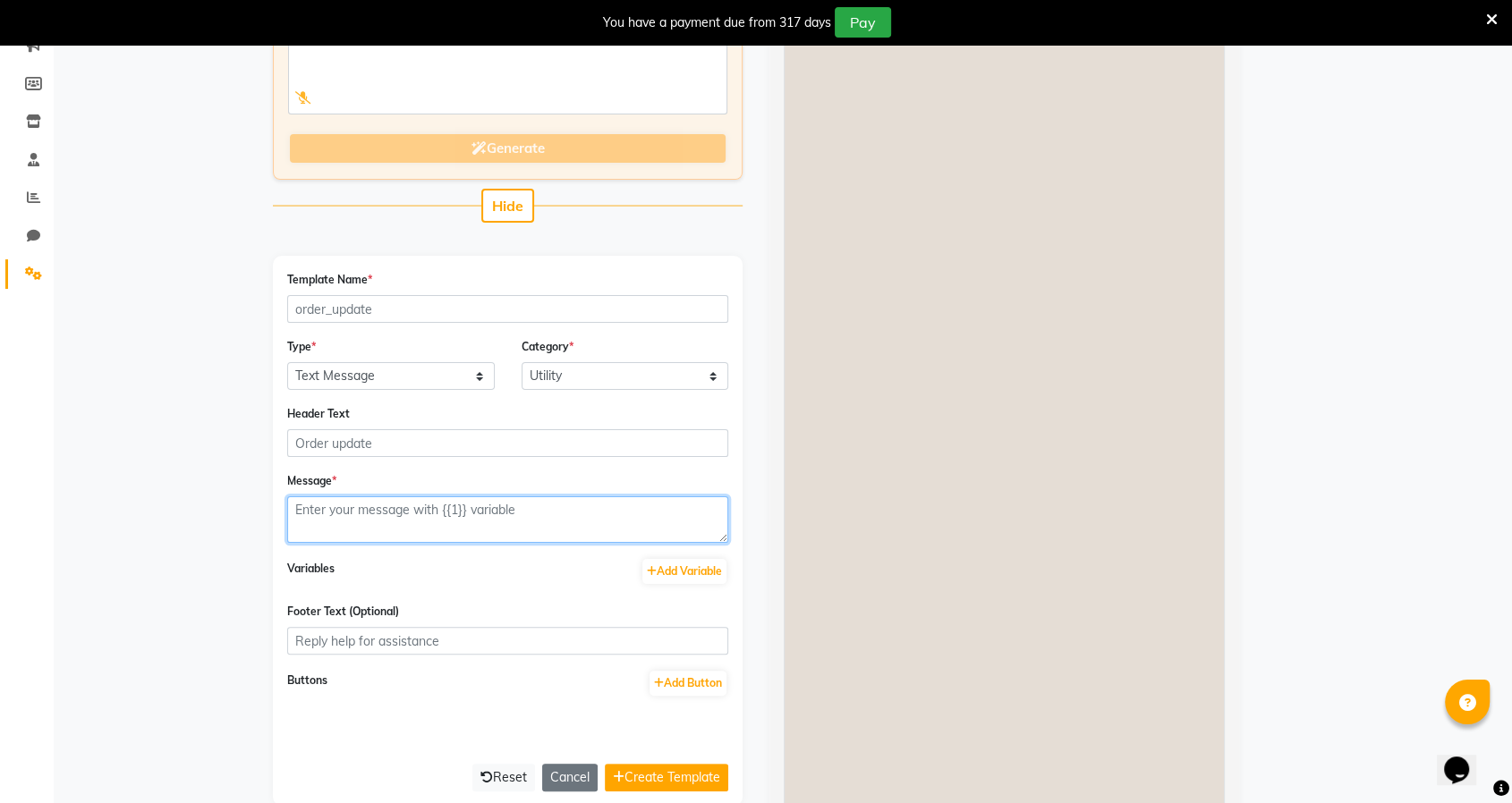
click at [432, 524] on textarea at bounding box center [507, 520] width 441 height 47
paste textarea "Hi <NAME>, 👋 Your payment at <BRAND_NAME> is confirmed! 💰 Amount: <AMOUNT> 🧾 Re…"
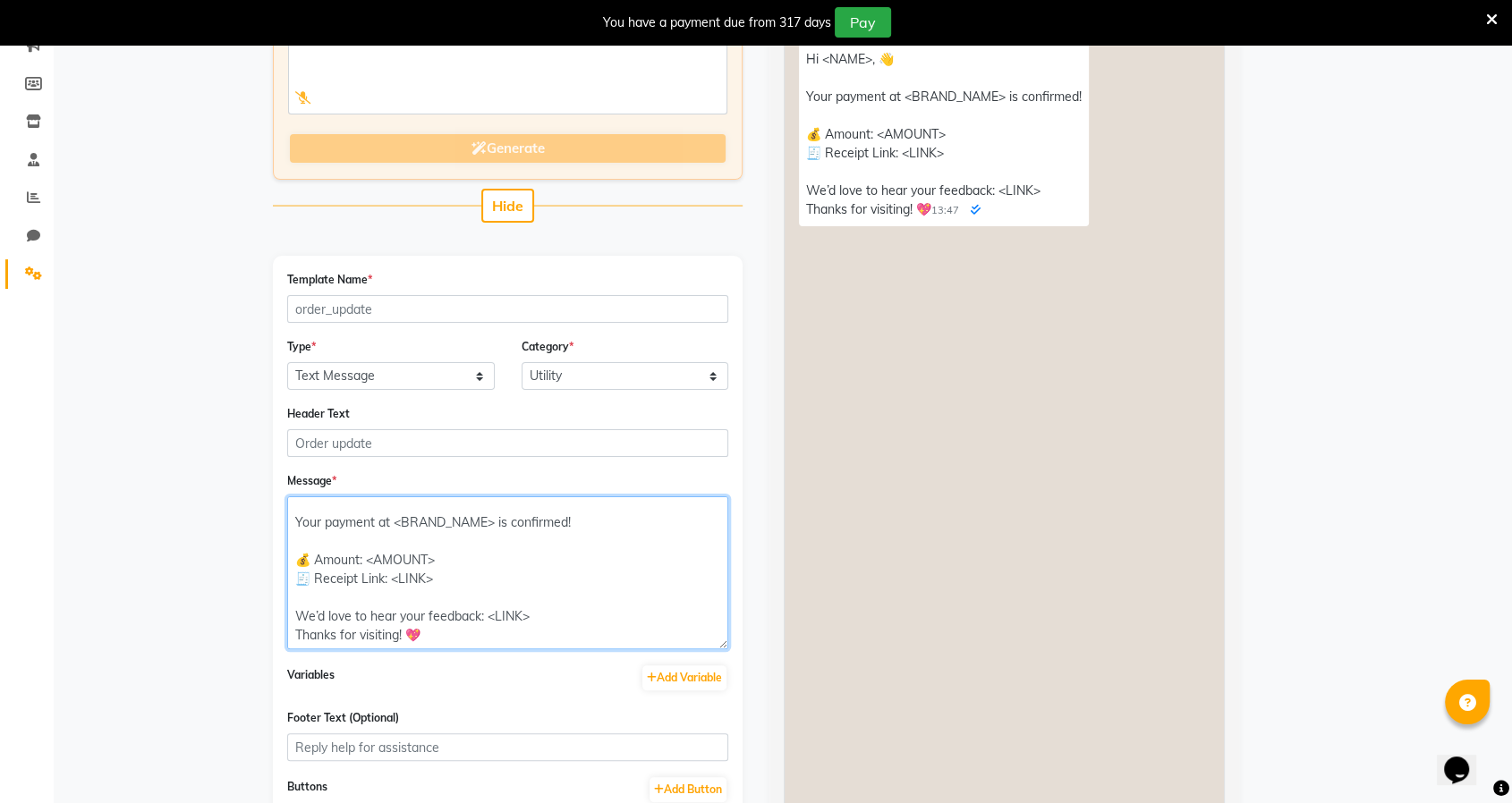
scroll to position [0, 0]
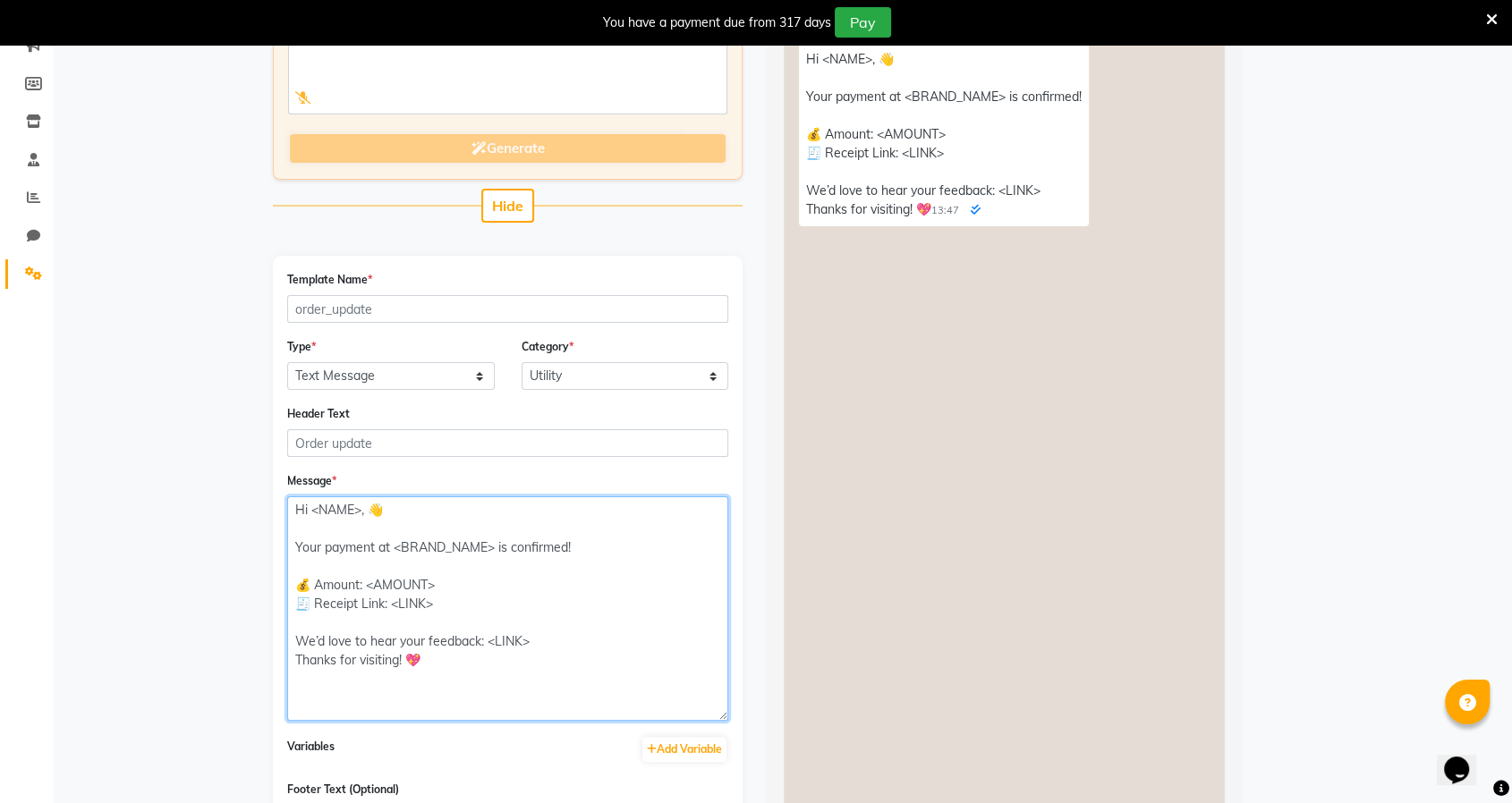
drag, startPoint x: 723, startPoint y: 535, endPoint x: 691, endPoint y: 713, distance: 180.9
click at [691, 713] on textarea "Hi <NAME>, 👋 Your payment at <BRAND_NAME> is confirmed! 💰 Amount: <AMOUNT> 🧾 Re…" at bounding box center [507, 609] width 441 height 224
drag, startPoint x: 362, startPoint y: 511, endPoint x: 311, endPoint y: 511, distance: 51.0
click at [311, 511] on textarea "Hi <NAME>, 👋 Your payment at <BRAND_NAME> is confirmed! 💰 Amount: <AMOUNT> 🧾 Re…" at bounding box center [507, 609] width 441 height 224
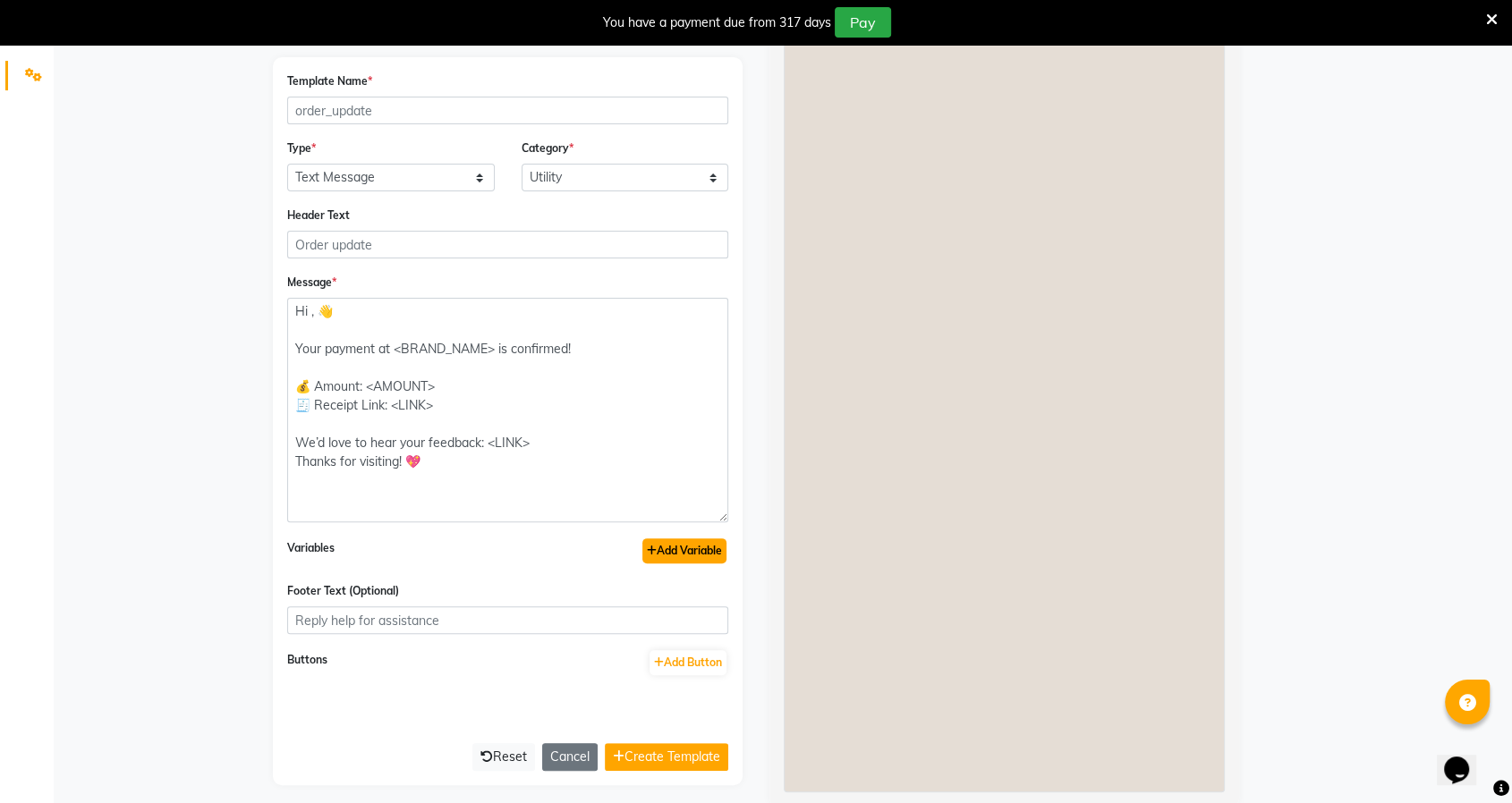
click at [698, 554] on button "Add Variable" at bounding box center [685, 551] width 84 height 25
type textarea "Hi {{1}}, 👋 Your payment at <BRAND_NAME> is confirmed! 💰 Amount: <AMOUNT> 🧾 Rec…"
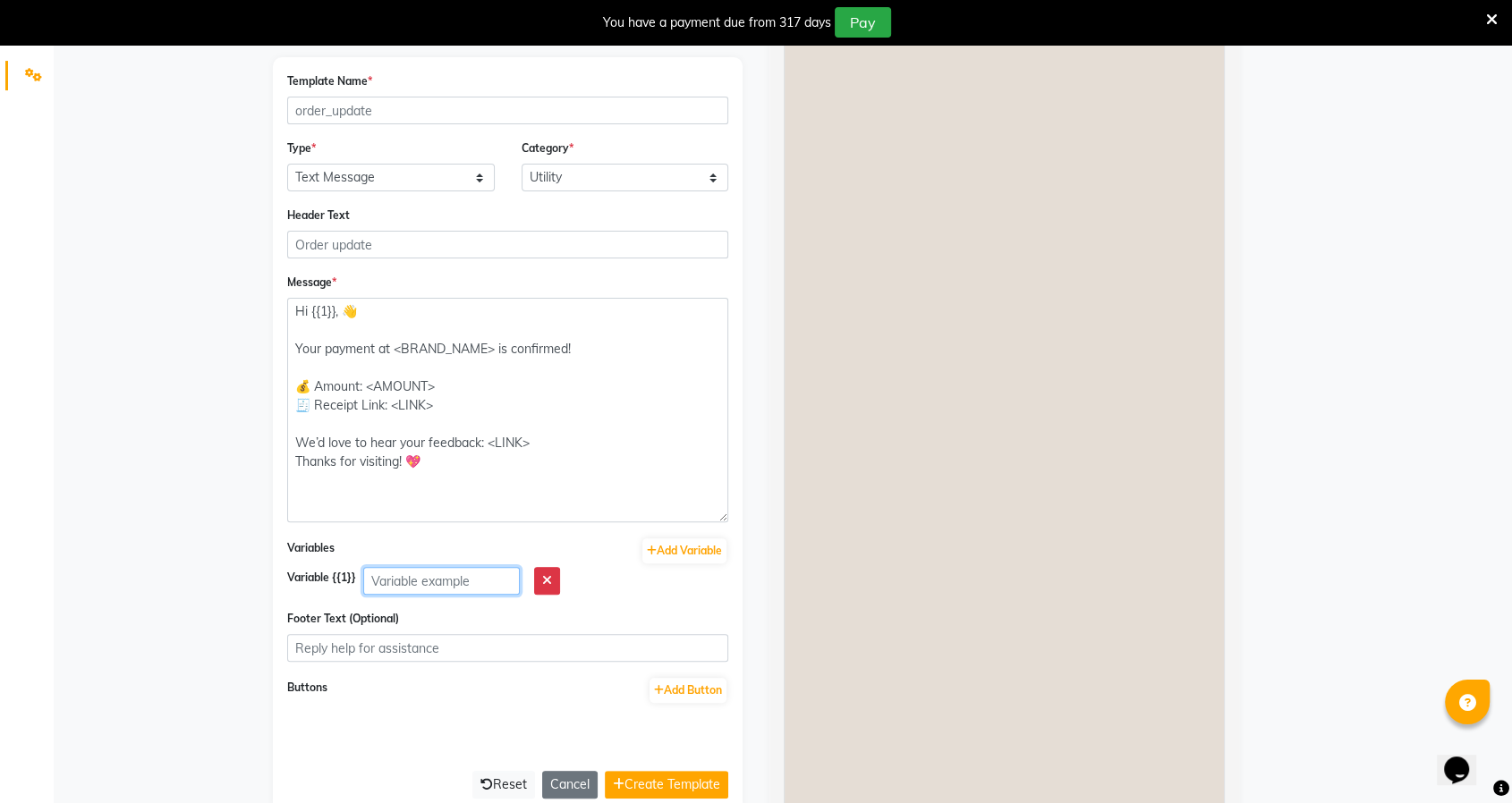
click at [475, 579] on input "text" at bounding box center [442, 581] width 157 height 28
paste input "<NAME>"
type input "<NAME>"
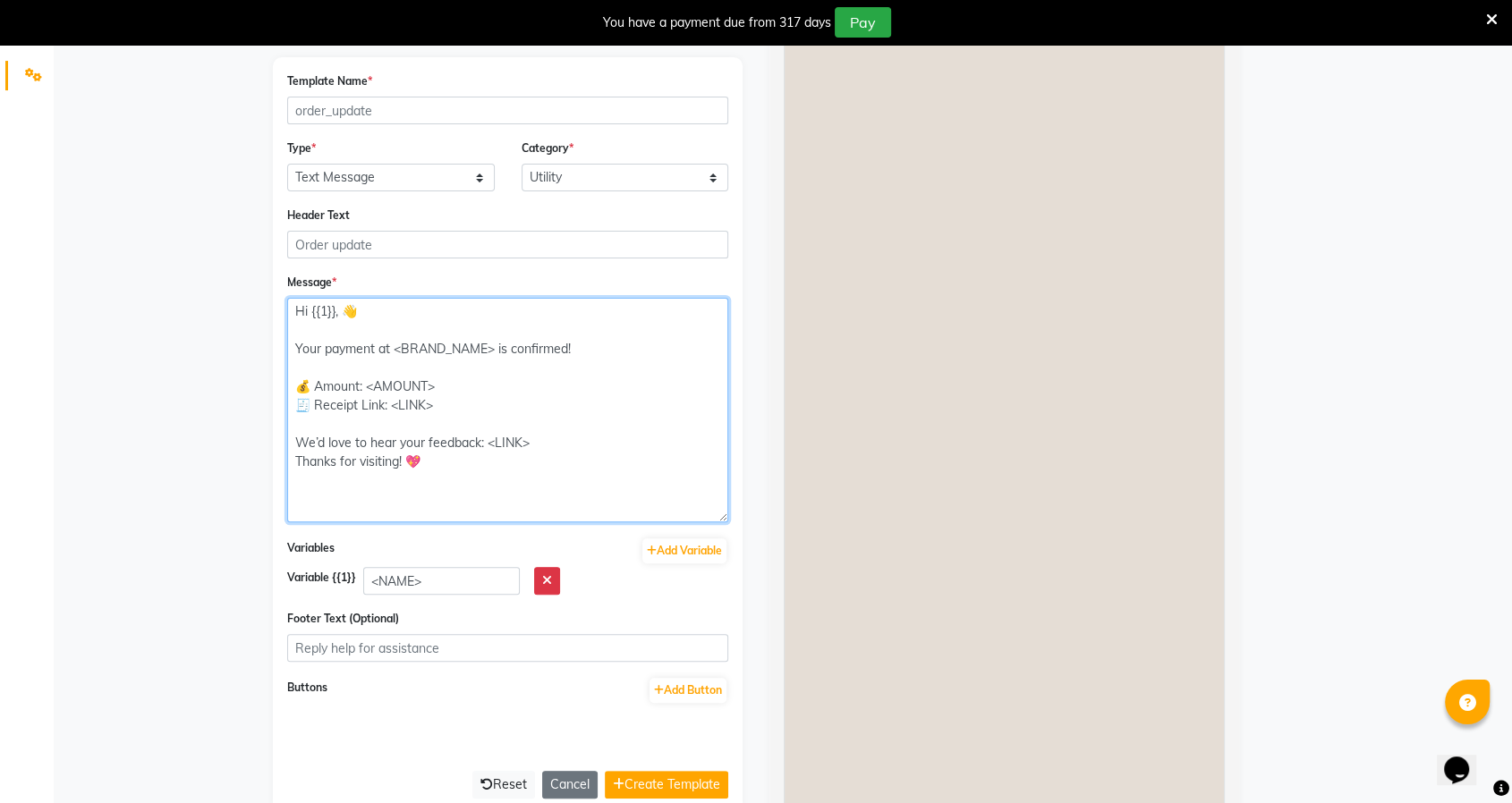
drag, startPoint x: 497, startPoint y: 345, endPoint x: 394, endPoint y: 345, distance: 103.0
click at [394, 345] on textarea "Hi {{1}}, 👋 Your payment at <BRAND_NAME> is confirmed! 💰 Amount: <AMOUNT> 🧾 Rec…" at bounding box center [507, 410] width 441 height 224
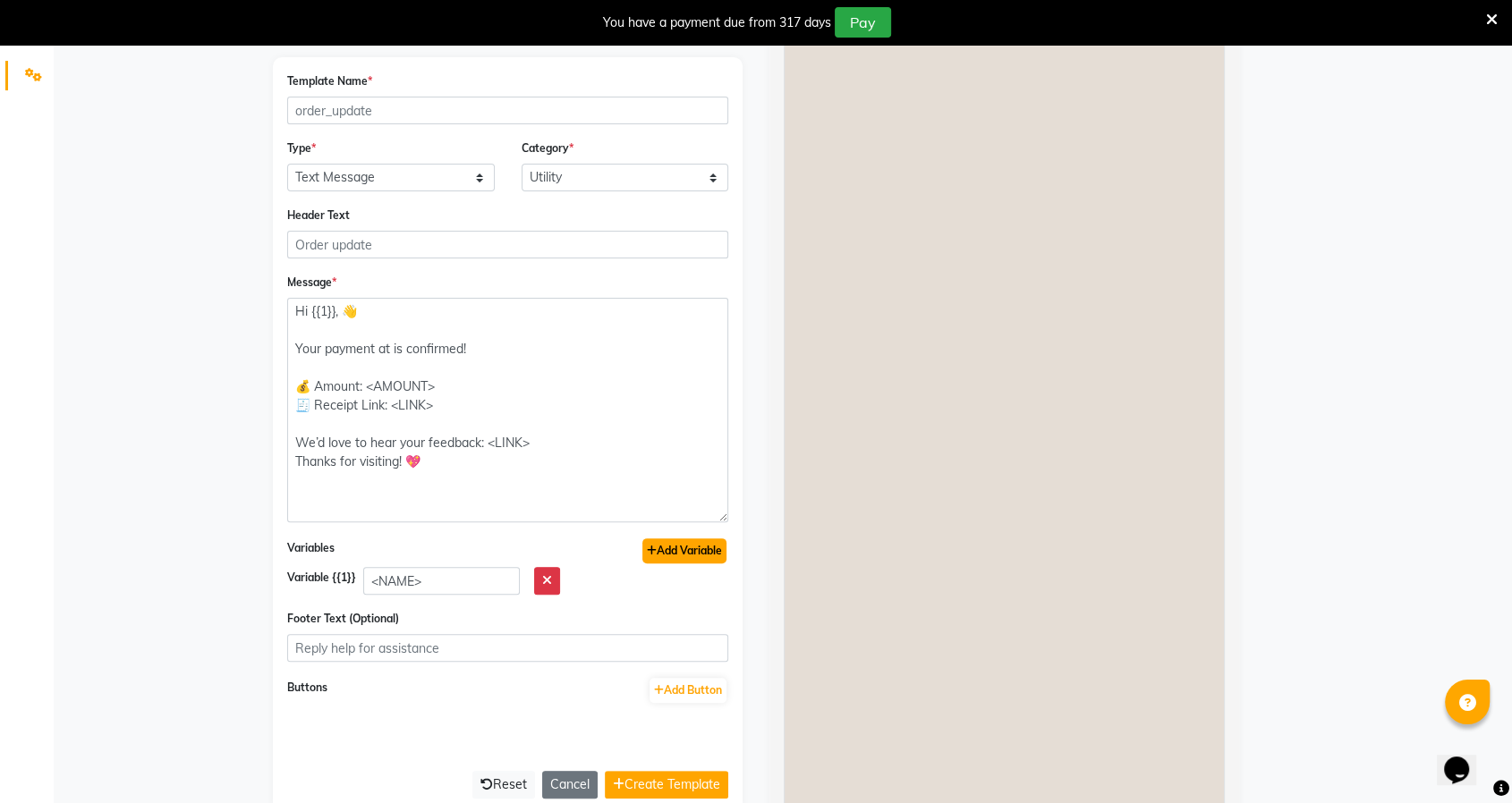
click at [659, 555] on button "Add Variable" at bounding box center [685, 551] width 84 height 25
type textarea "Hi {{1}}, 👋 Your payment at {{2}}is confirmed! 💰 Amount: <AMOUNT> 🧾 Receipt Lin…"
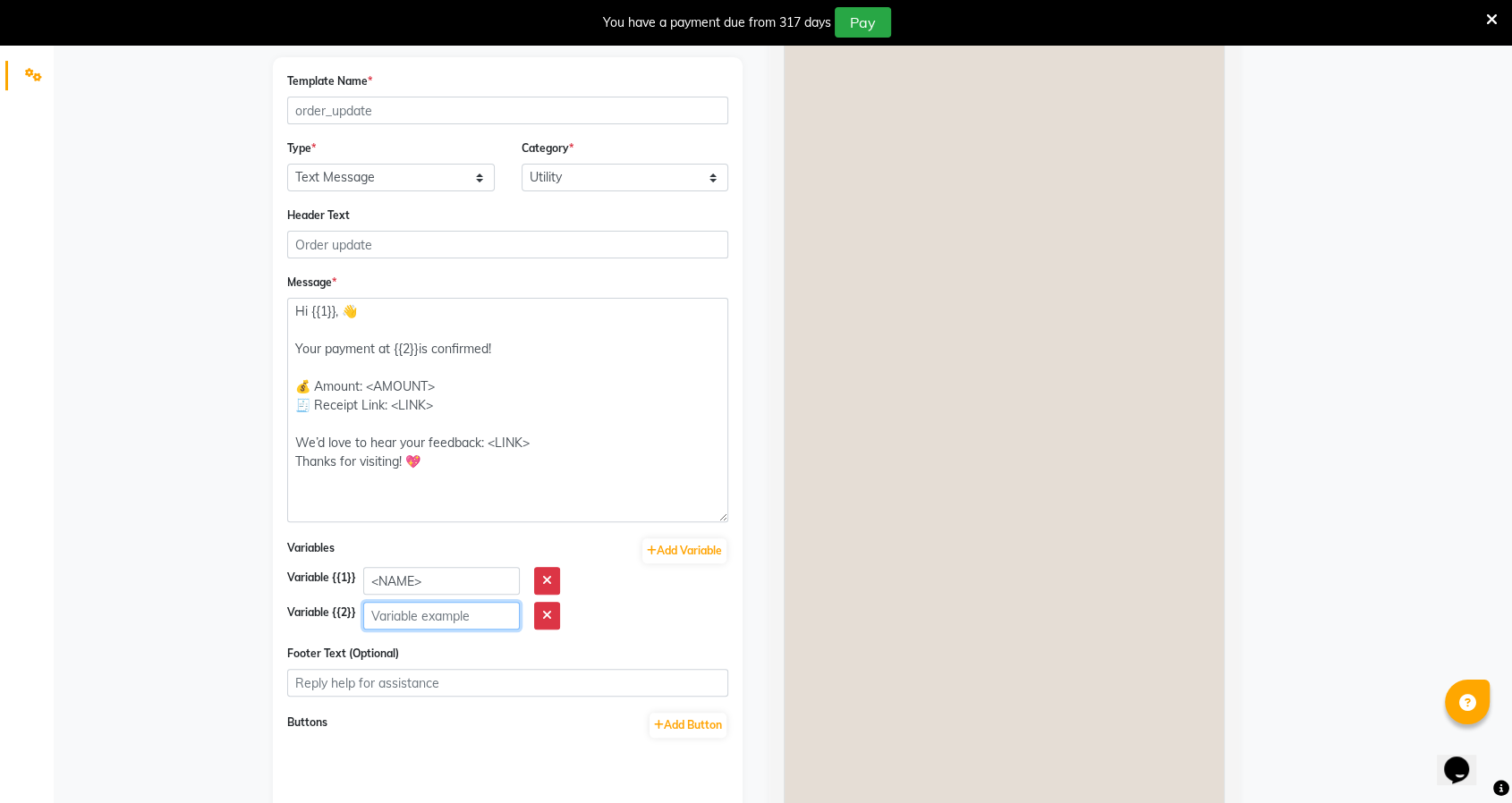
click at [451, 621] on input "text" at bounding box center [442, 616] width 157 height 28
paste input "<BRAND_NAME>"
type input "<BRAND_NAME>"
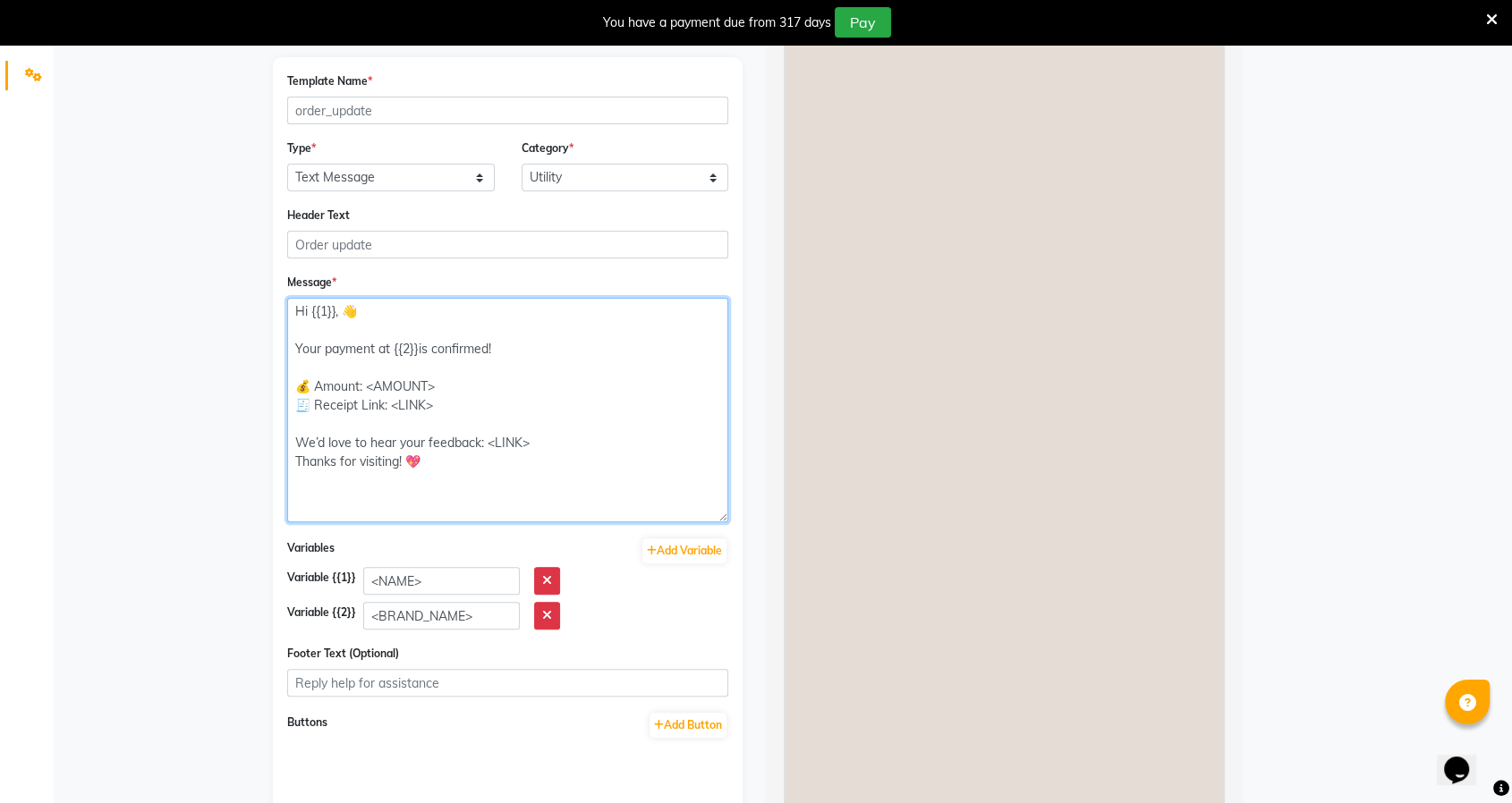
drag, startPoint x: 444, startPoint y: 383, endPoint x: 367, endPoint y: 383, distance: 77.0
click at [367, 383] on textarea "Hi {{1}}, 👋 Your payment at {{2}}is confirmed! 💰 Amount: <AMOUNT> 🧾 Receipt Lin…" at bounding box center [507, 410] width 441 height 224
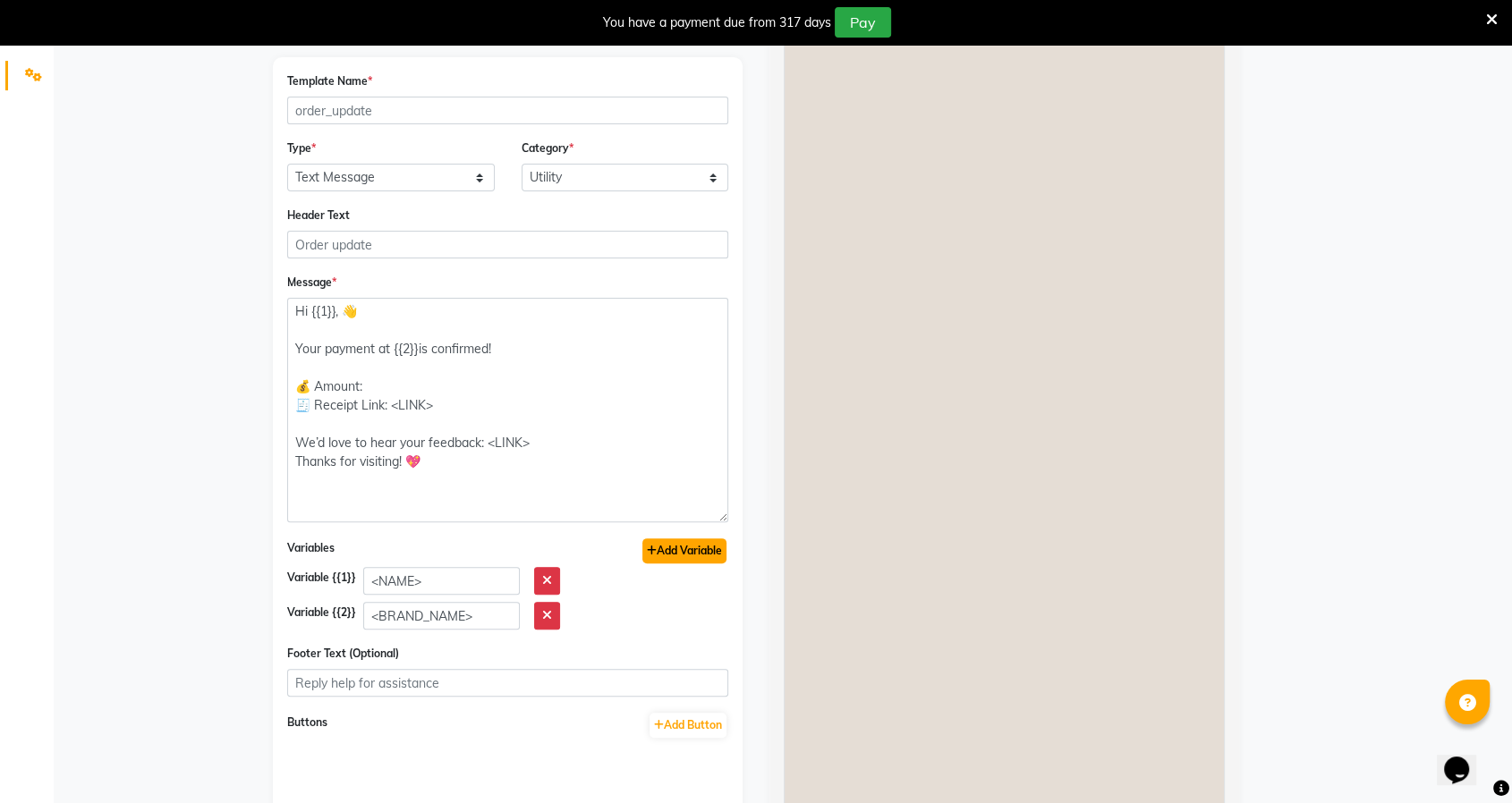
click at [661, 546] on button "Add Variable" at bounding box center [685, 551] width 84 height 25
type textarea "Hi {{1}}, 👋 Your payment at {{2}}is confirmed! 💰 Amount: {{3}} 🧾 Receipt Link: …"
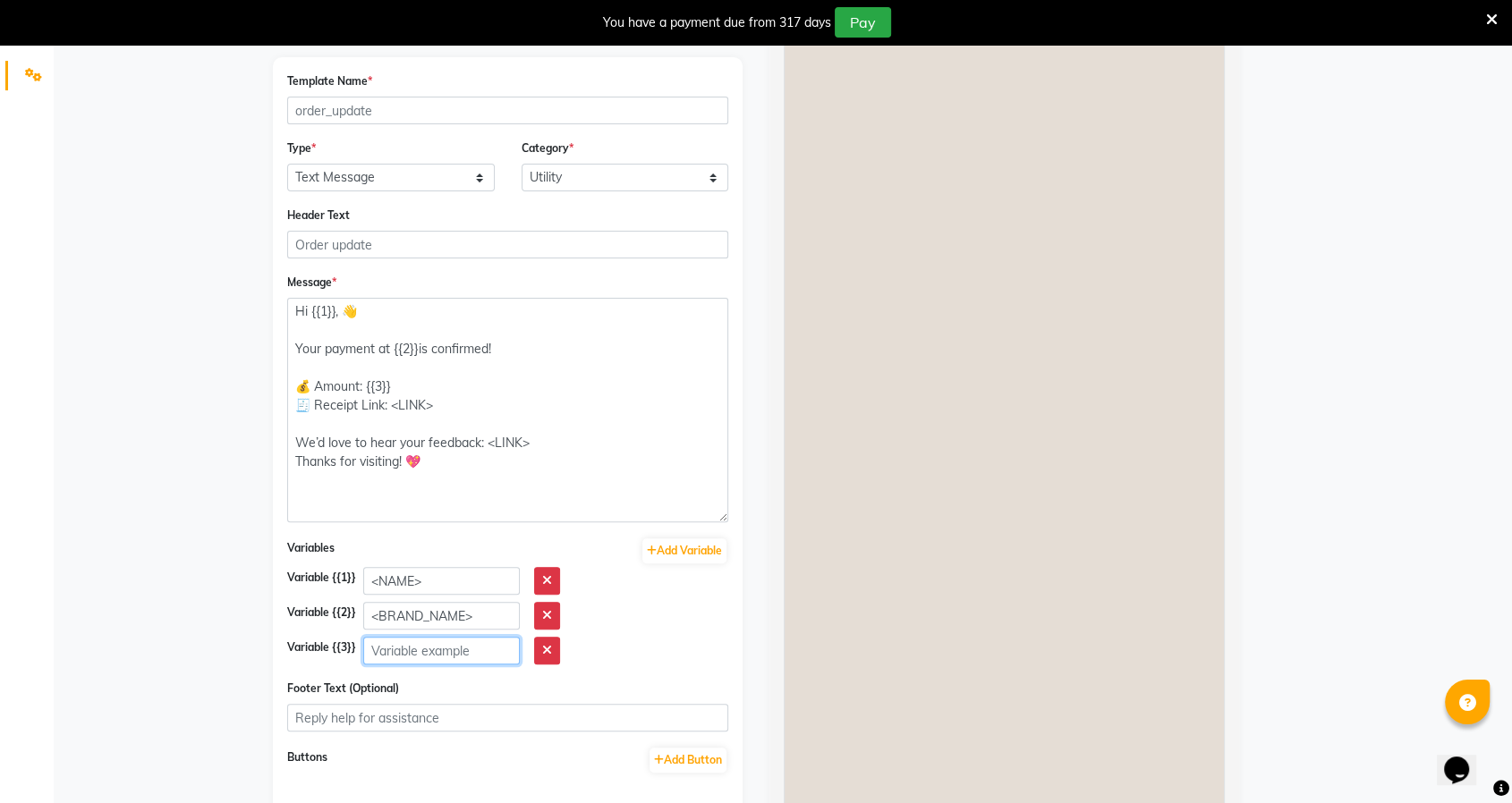
click at [446, 654] on input "text" at bounding box center [442, 651] width 157 height 28
paste input "<AMOUNT>"
type input "<AMOUNT>"
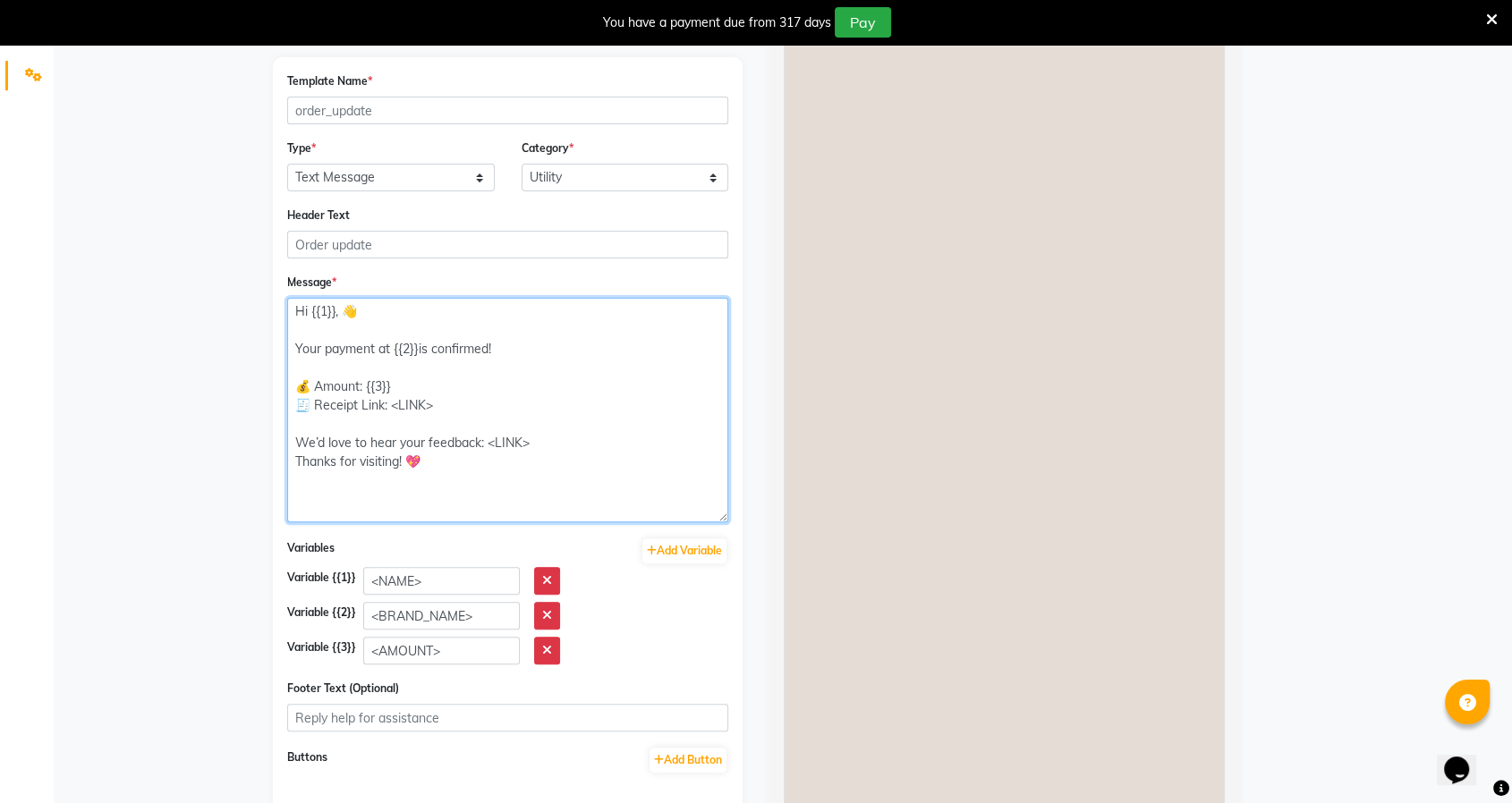
drag, startPoint x: 444, startPoint y: 405, endPoint x: 392, endPoint y: 407, distance: 52.0
click at [392, 407] on textarea "Hi {{1}}, 👋 Your payment at {{2}}is confirmed! 💰 Amount: {{3}} 🧾 Receipt Link: …" at bounding box center [507, 410] width 441 height 224
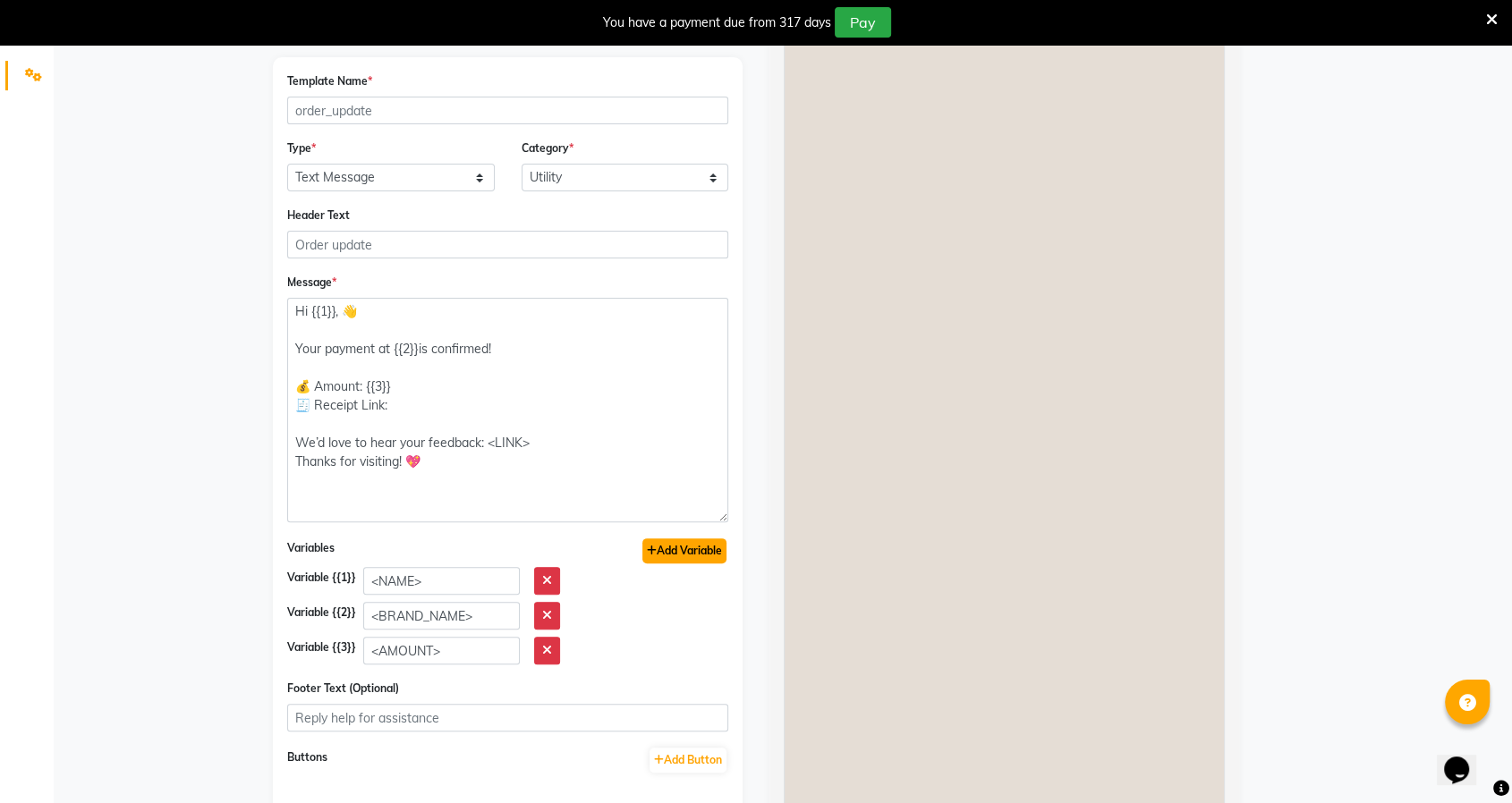
click at [700, 552] on button "Add Variable" at bounding box center [685, 551] width 84 height 25
type textarea "Hi {{1}}, 👋 Your payment at {{2}}is confirmed! 💰 Amount: {{3}} 🧾 Receipt Link: …"
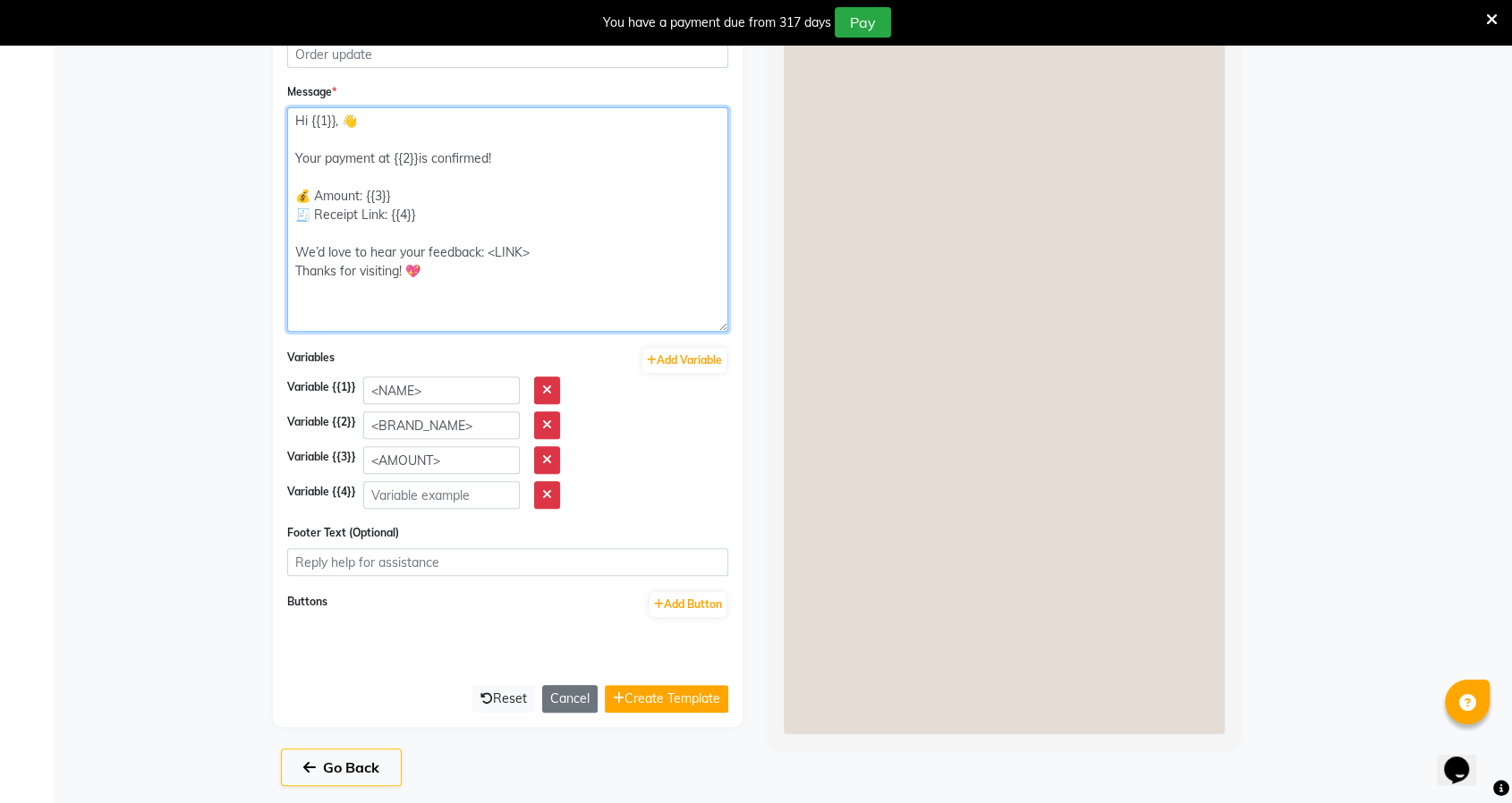
scroll to position [635, 0]
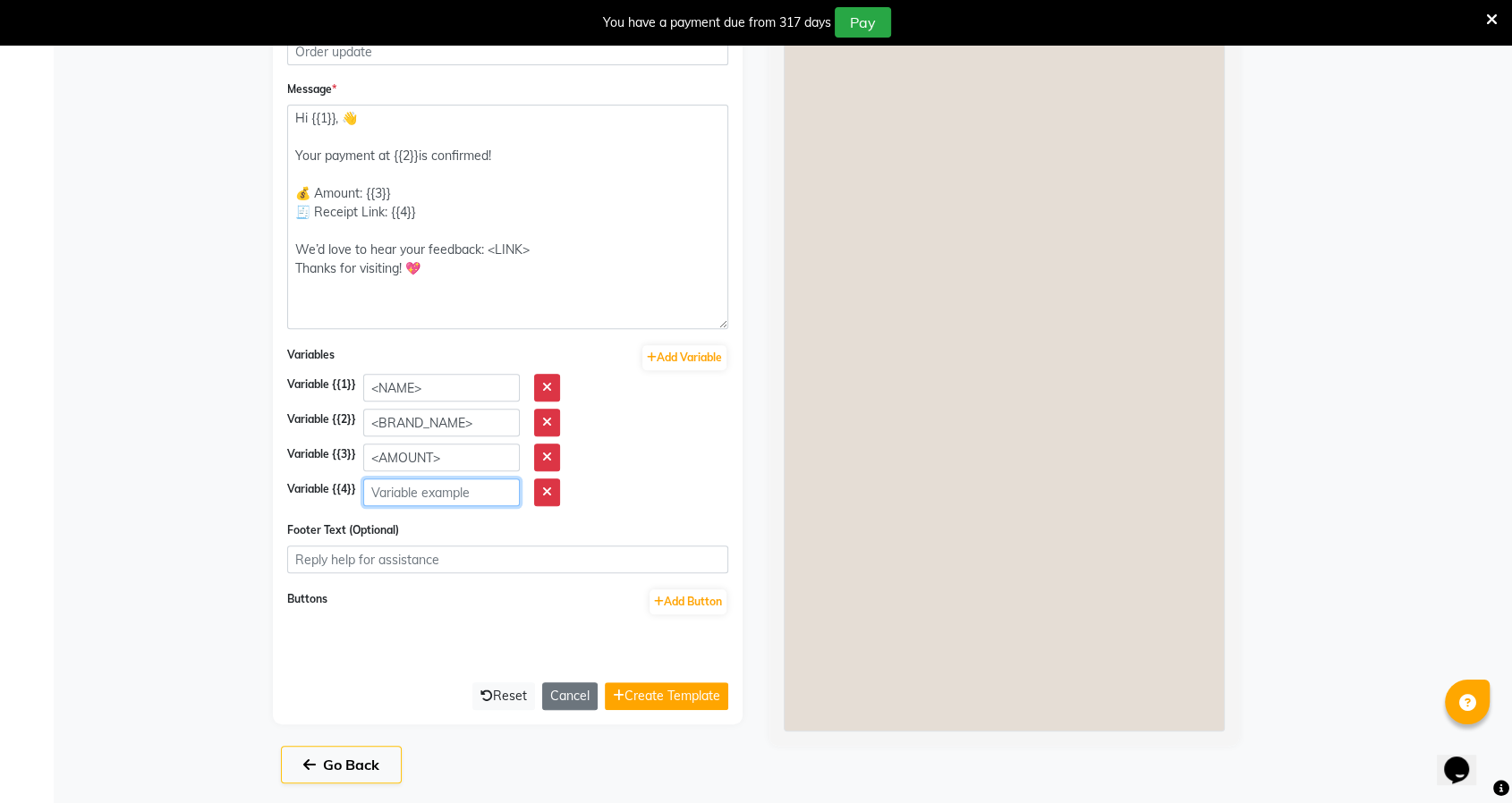
click at [465, 490] on input "text" at bounding box center [442, 492] width 157 height 28
paste input "<LINK>"
type input "<LINK>"
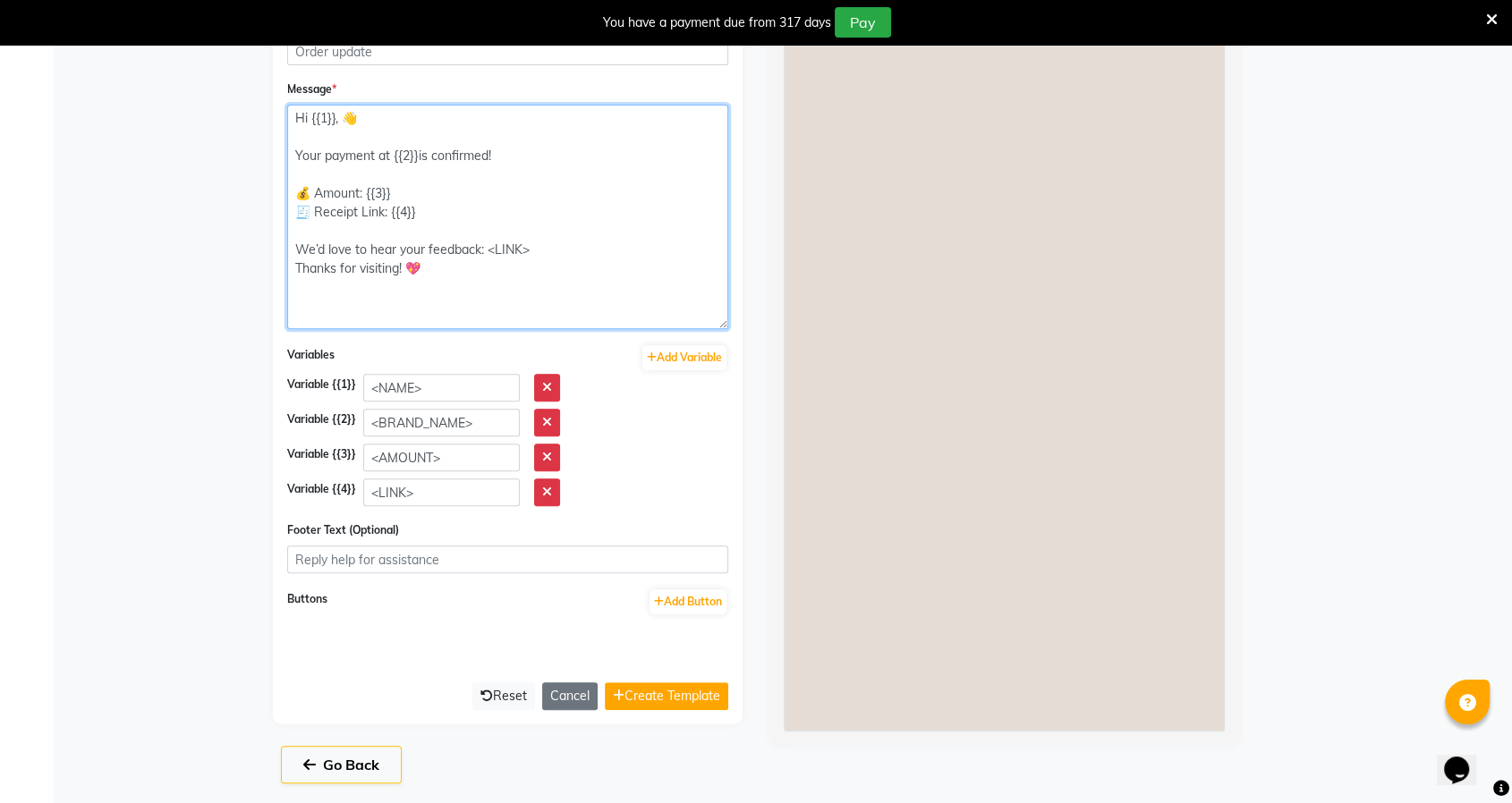
drag, startPoint x: 530, startPoint y: 240, endPoint x: 488, endPoint y: 243, distance: 42.1
click at [488, 243] on textarea "Hi {{1}}, 👋 Your payment at {{2}}is confirmed! 💰 Amount: {{3}} 🧾 Receipt Link: …" at bounding box center [507, 217] width 441 height 224
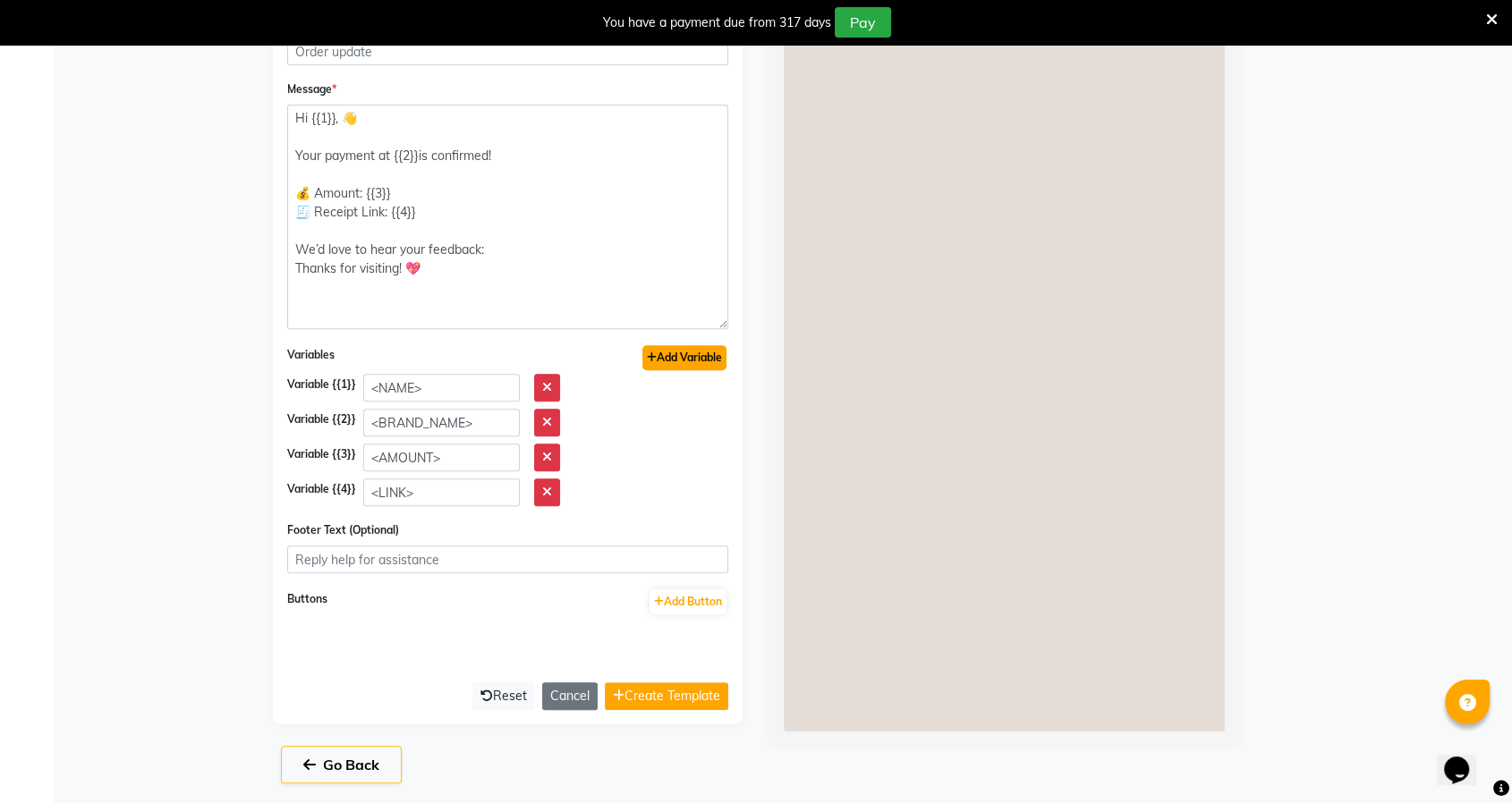
click at [659, 350] on button "Add Variable" at bounding box center [685, 358] width 84 height 25
type textarea "Hi {{1}}, 👋 Your payment at {{2}}is confirmed! 💰 Amount: {{3}} 🧾 Receipt Link: …"
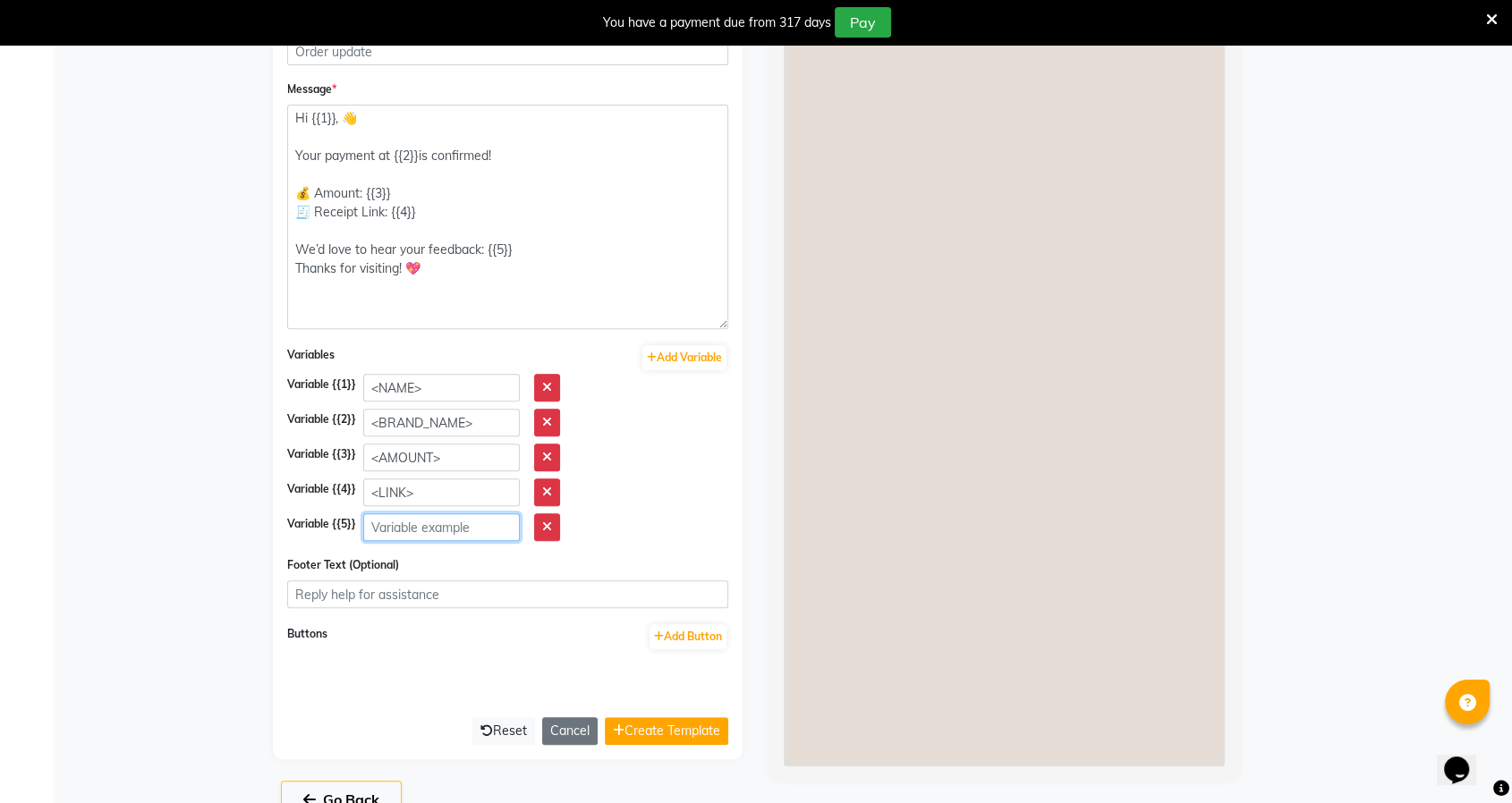
click at [450, 526] on input "text" at bounding box center [442, 528] width 157 height 28
paste input "<LINK>"
click at [376, 520] on input "<LINK>" at bounding box center [442, 528] width 157 height 28
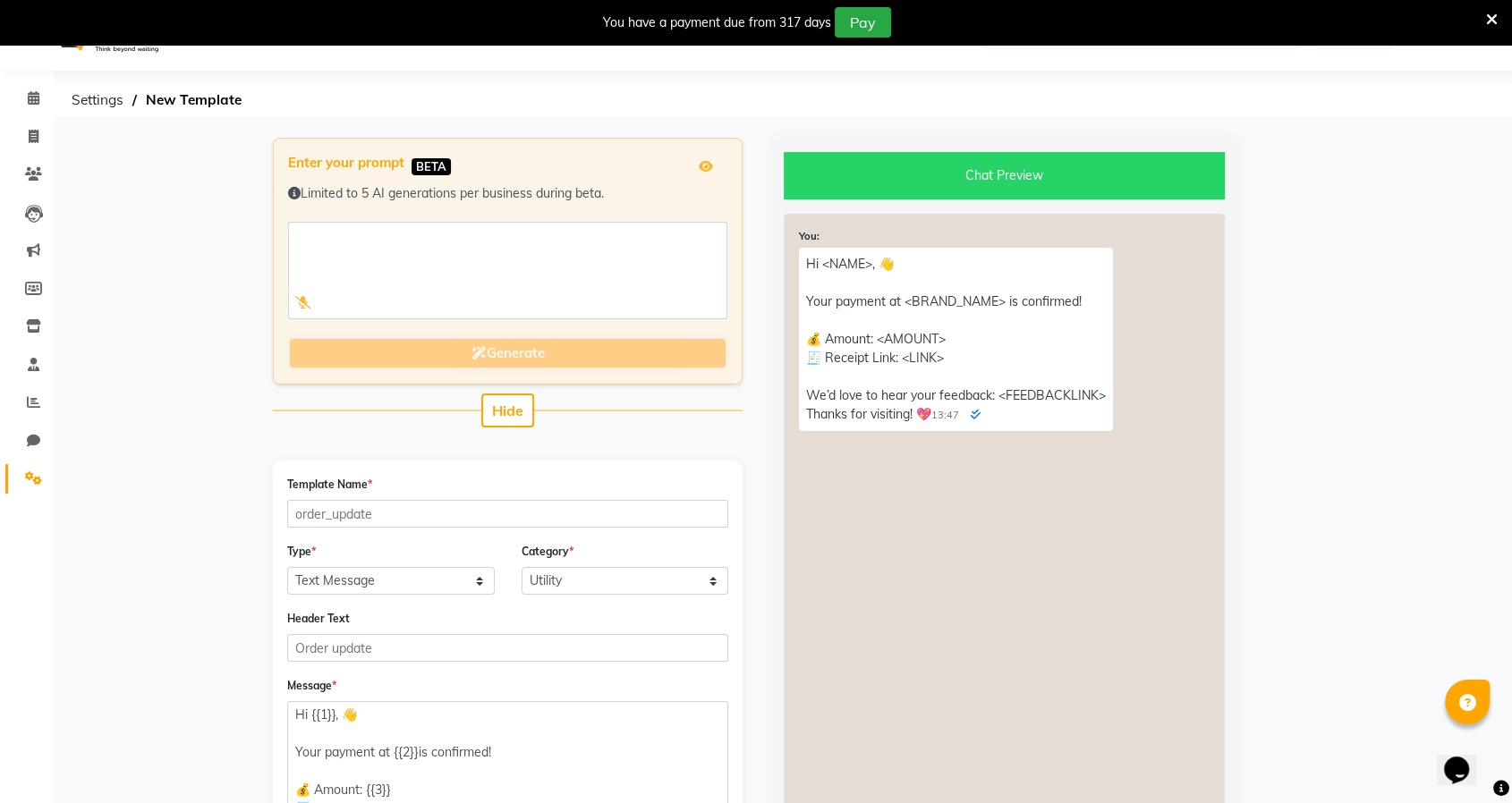
scroll to position [669, 0]
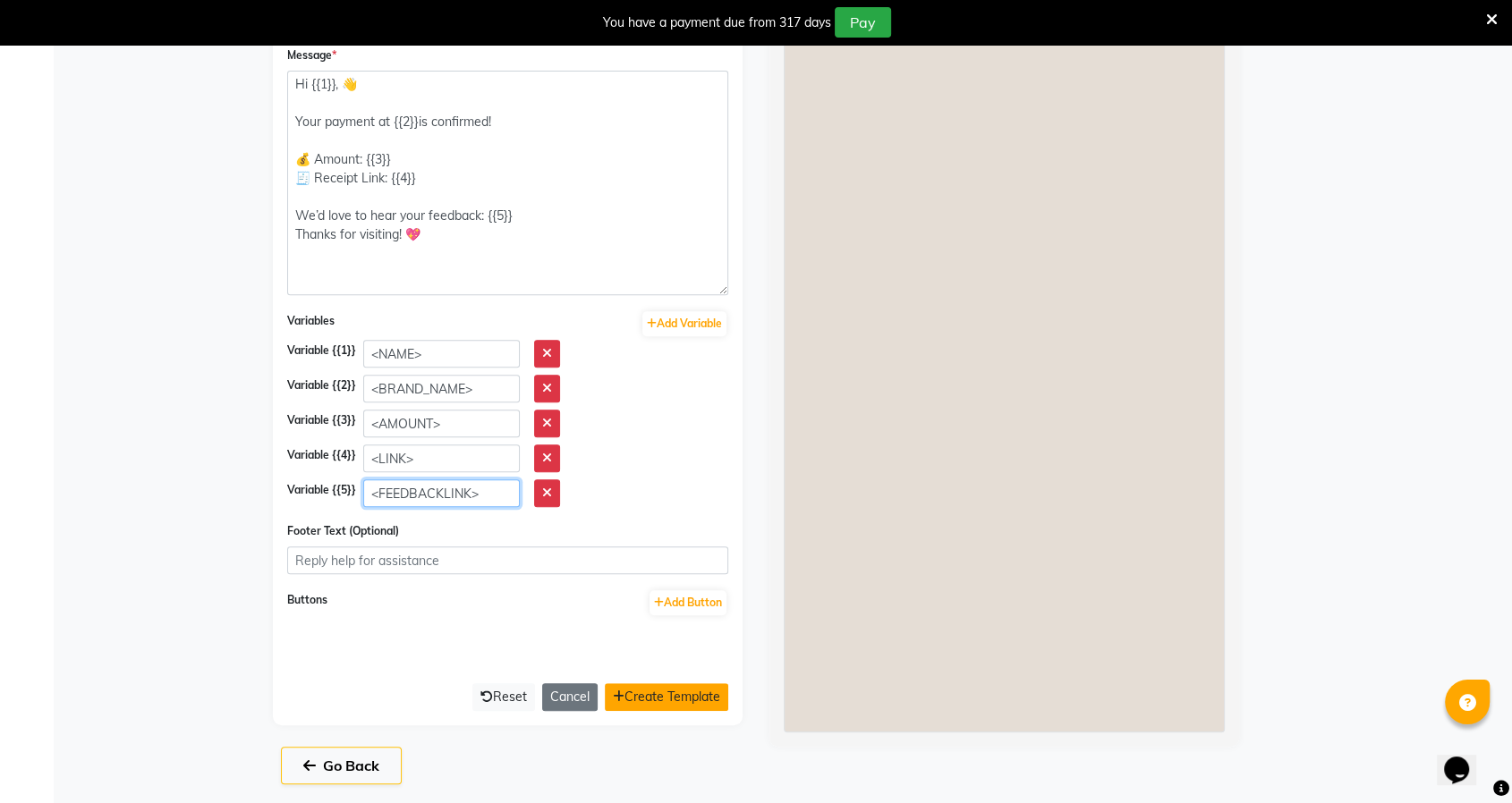
type input "<FEEDBACKLINK>"
click at [690, 695] on button "Create Template" at bounding box center [667, 697] width 123 height 28
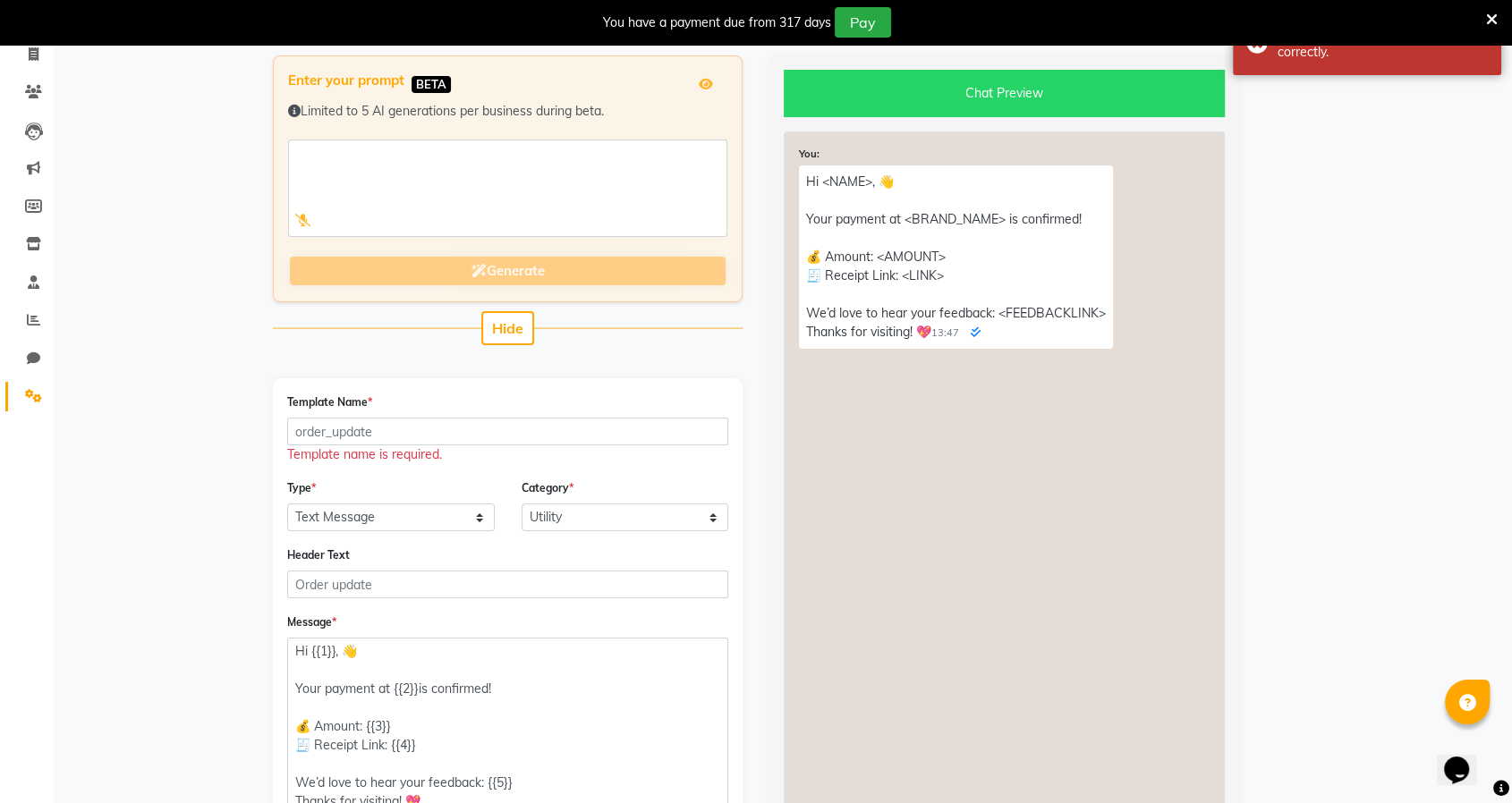
scroll to position [0, 0]
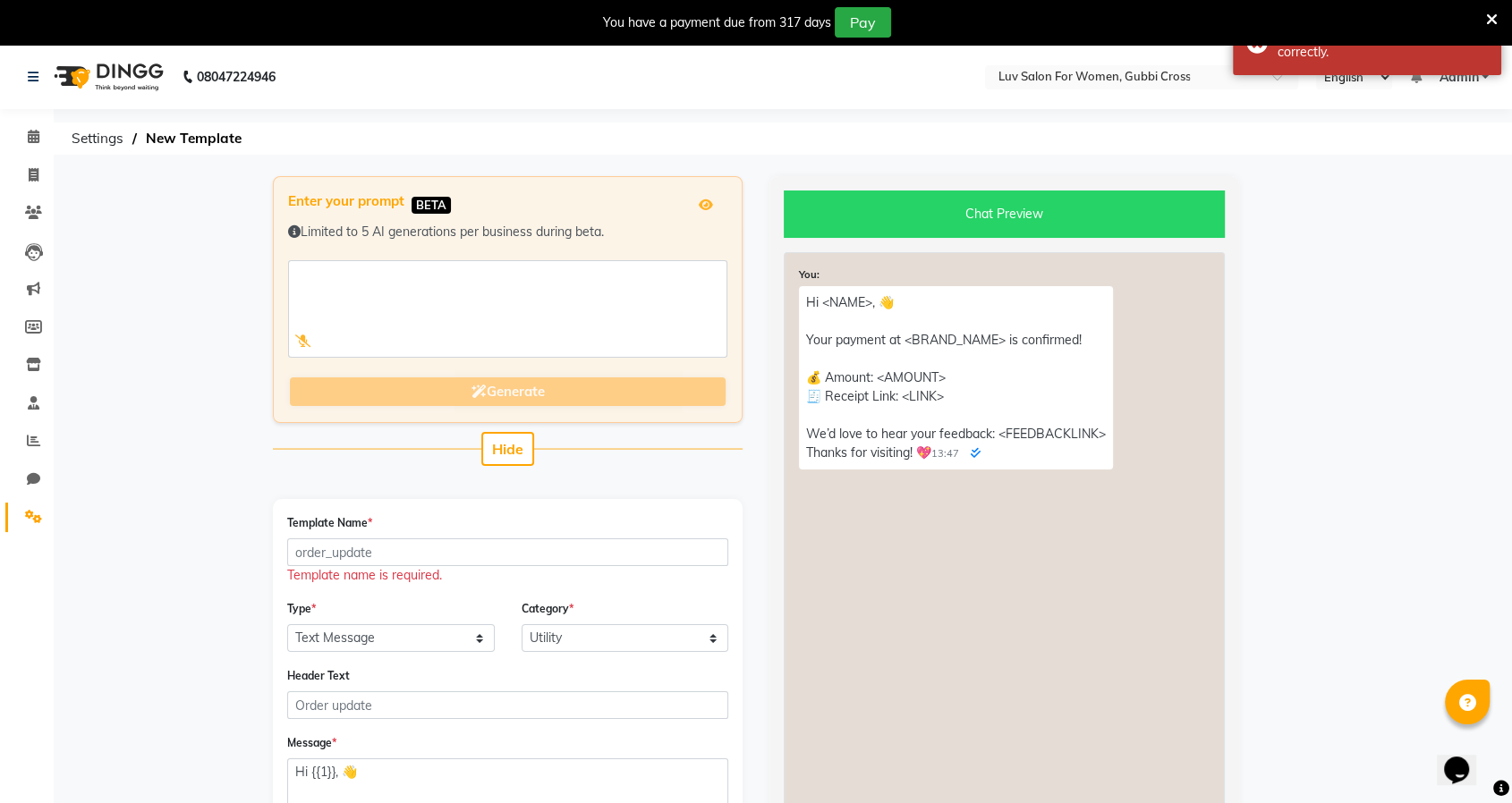
click at [1490, 15] on icon at bounding box center [1491, 19] width 11 height 16
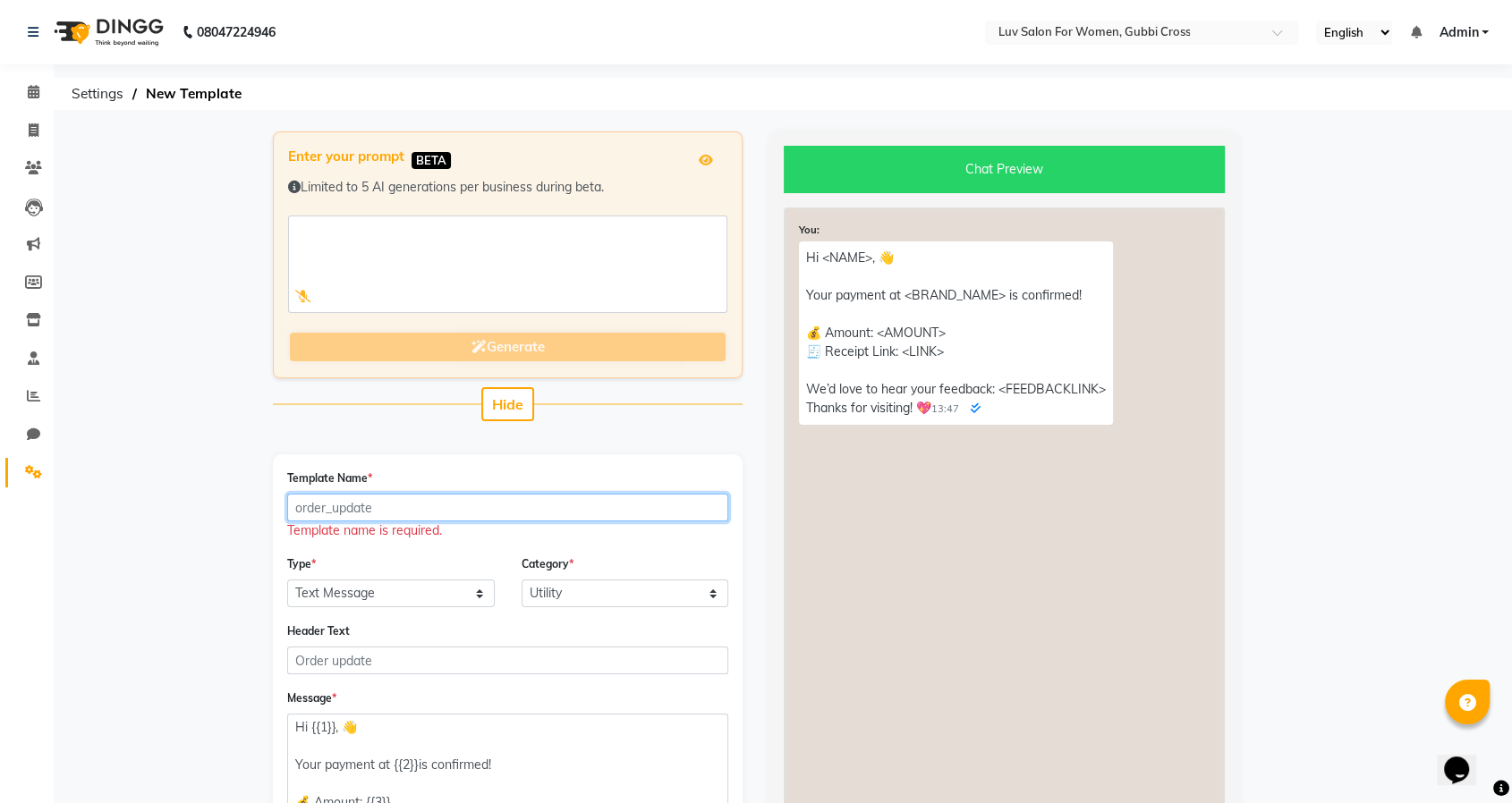
click at [378, 500] on input "Template Name *" at bounding box center [507, 508] width 441 height 28
paste input "invoice_messages"
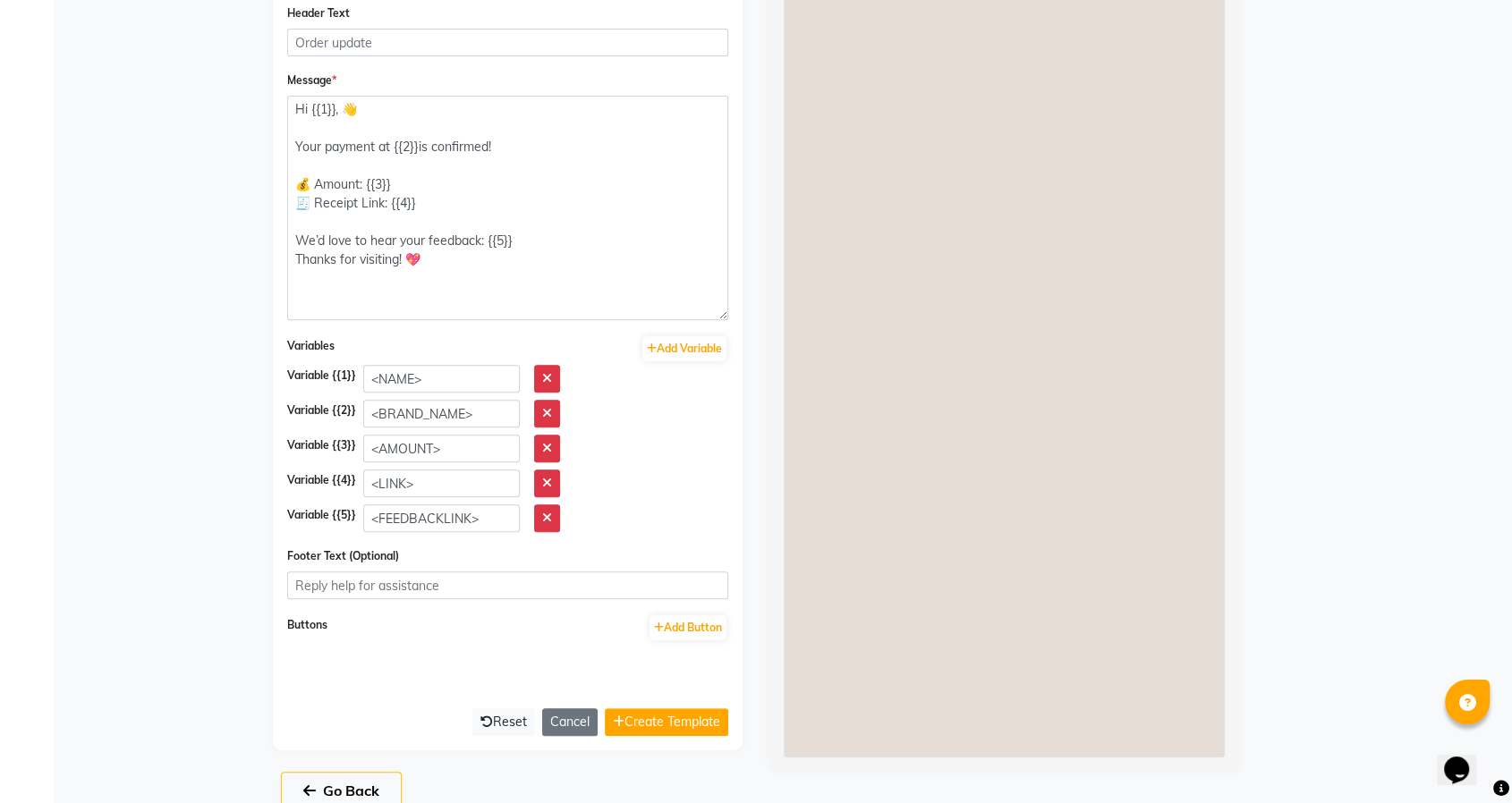
scroll to position [625, 0]
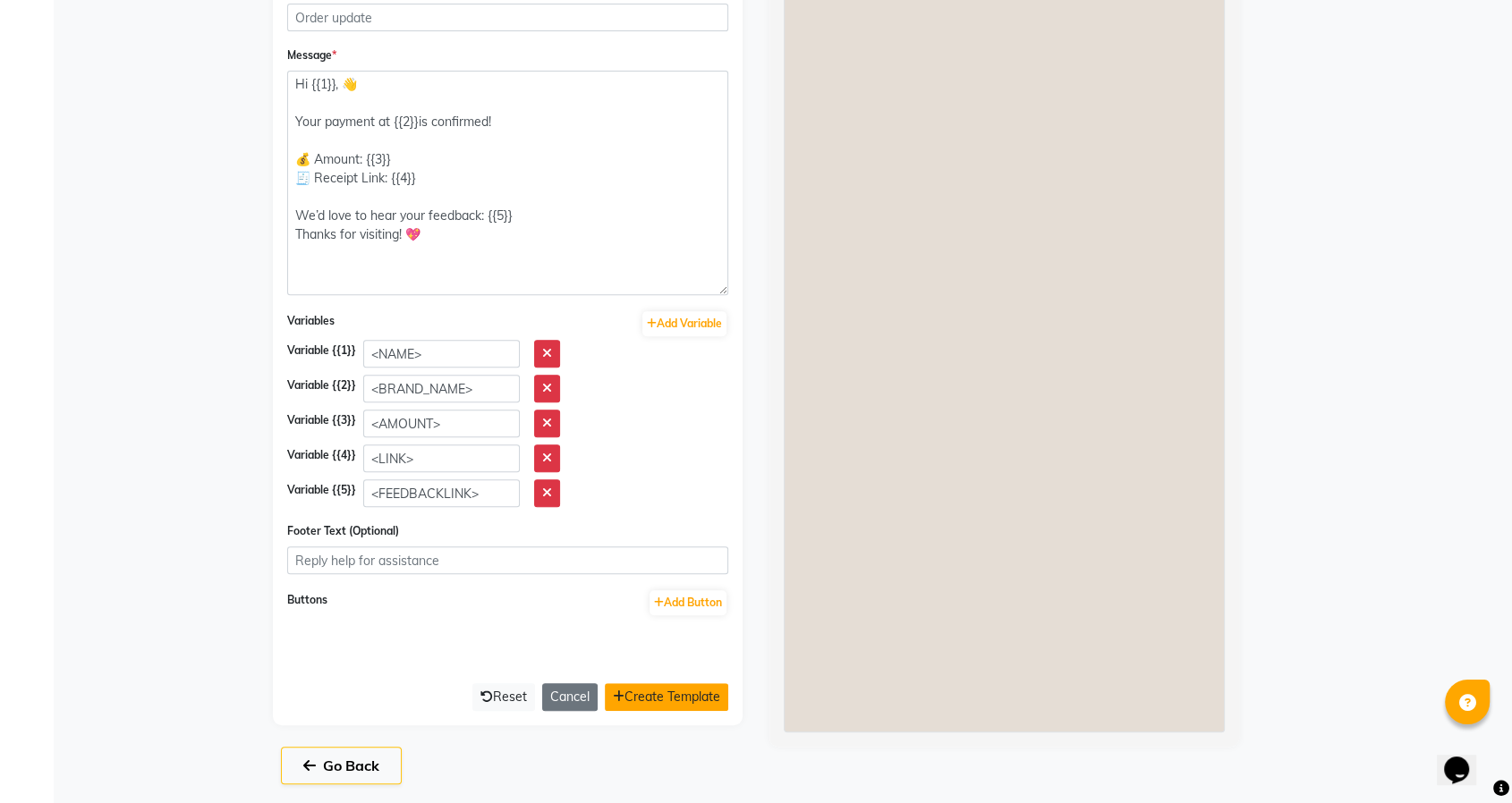
type input "invoice_messages"
click at [648, 690] on button "Create Template" at bounding box center [667, 697] width 123 height 28
select select "APPROVED"
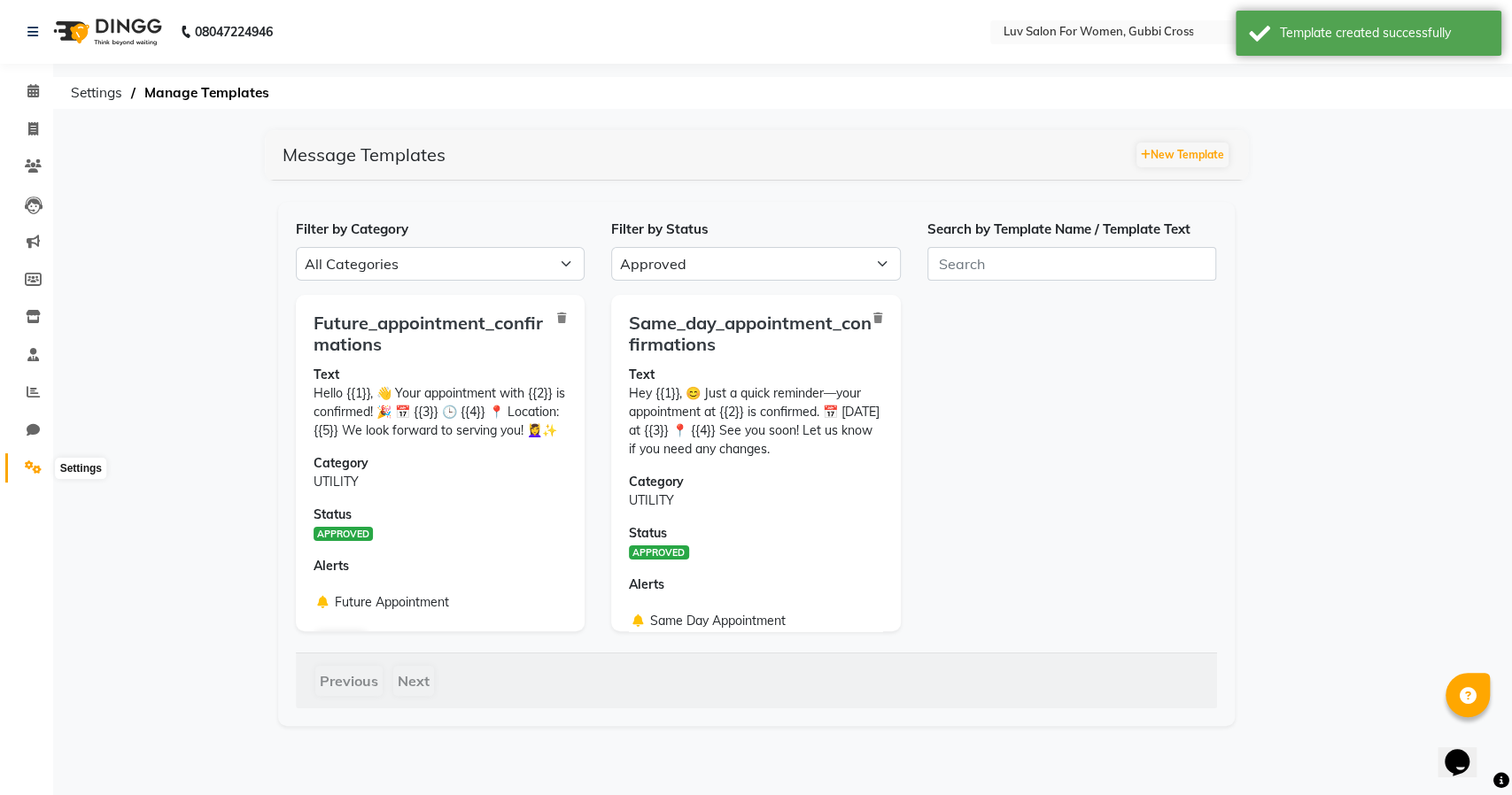
click at [32, 471] on icon at bounding box center [33, 467] width 17 height 13
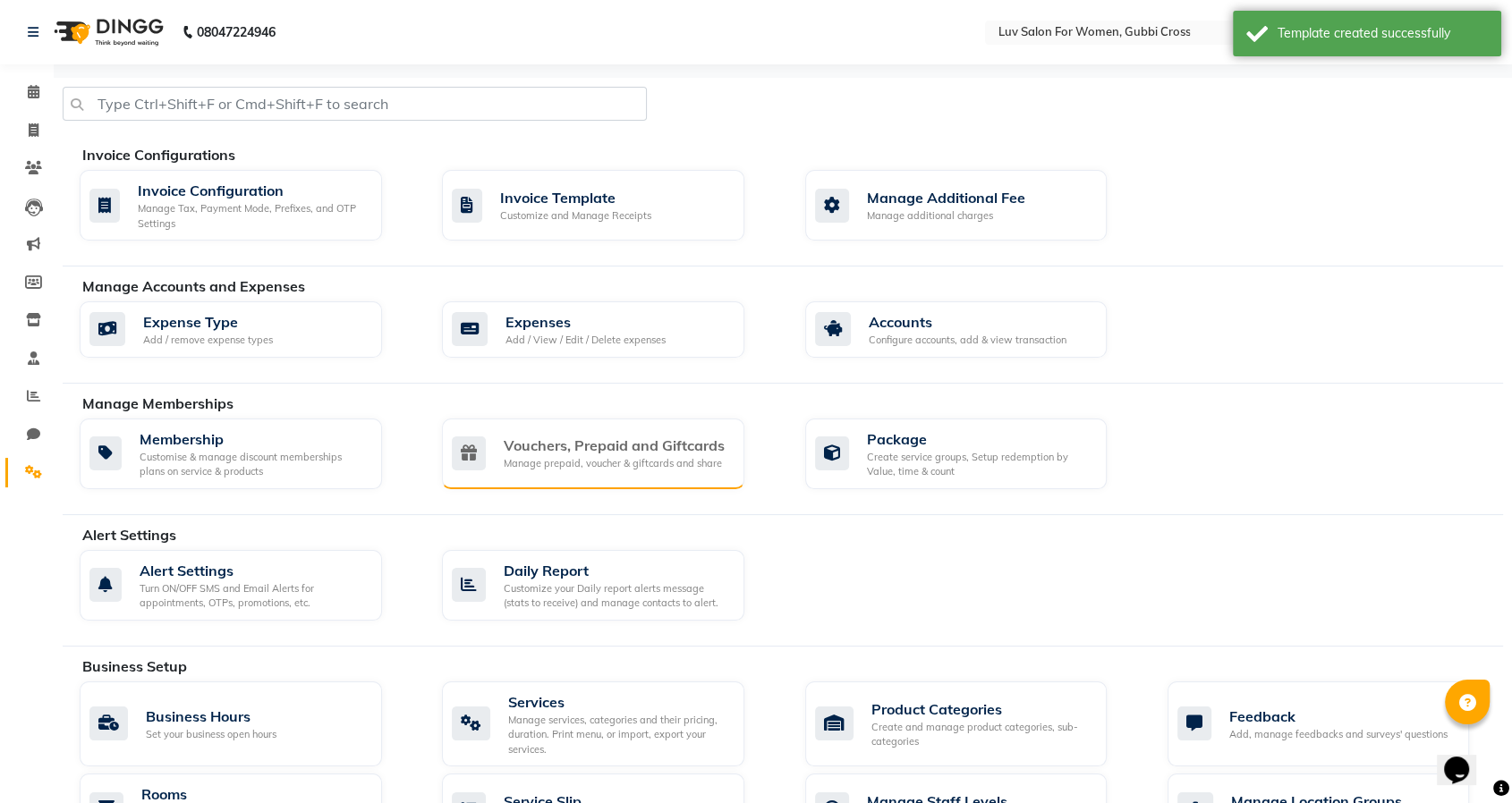
scroll to position [397, 0]
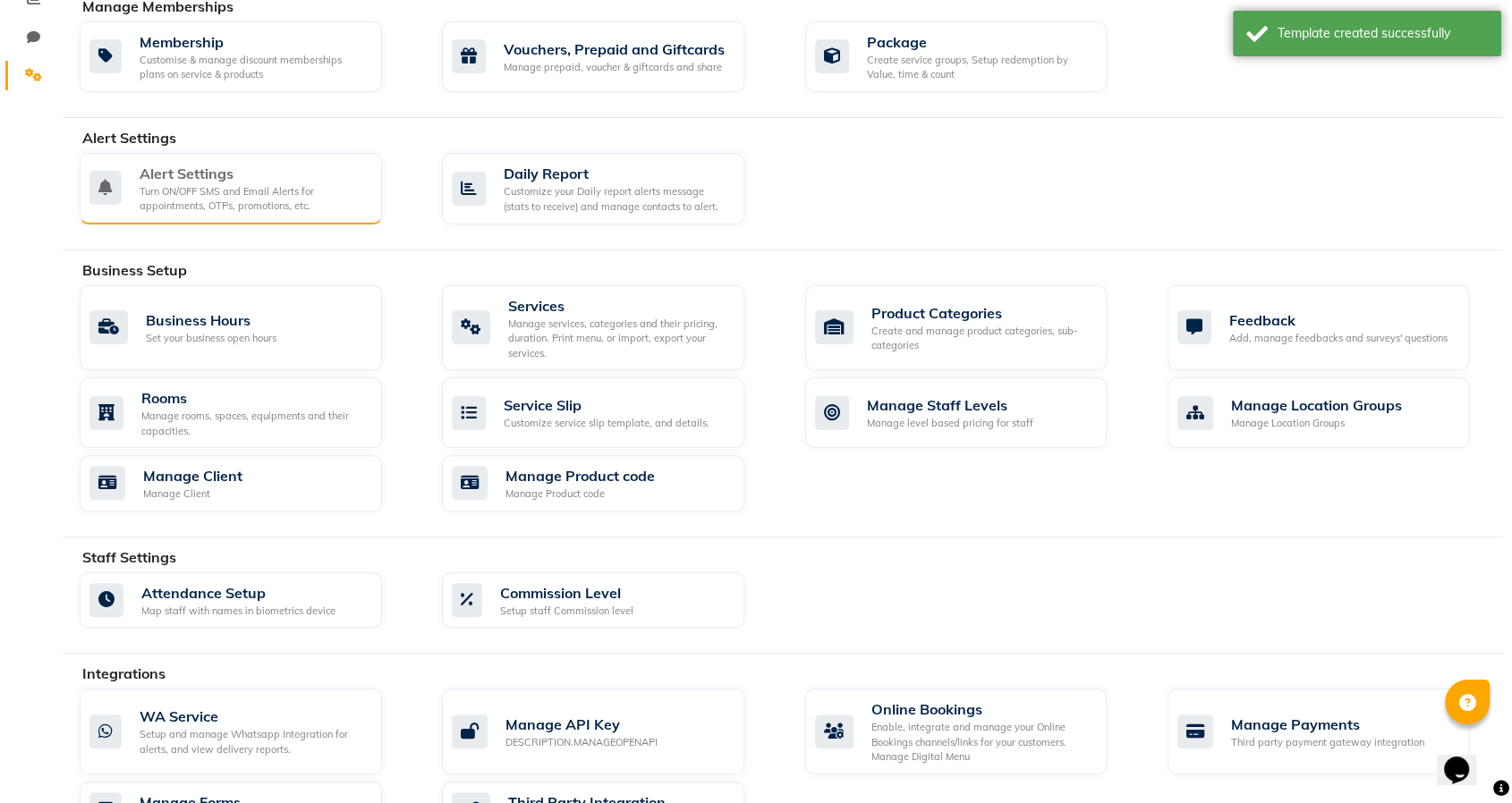
click at [223, 204] on div "Turn ON/OFF SMS and Email Alerts for appointments, OTPs, promotions, etc." at bounding box center [253, 199] width 228 height 30
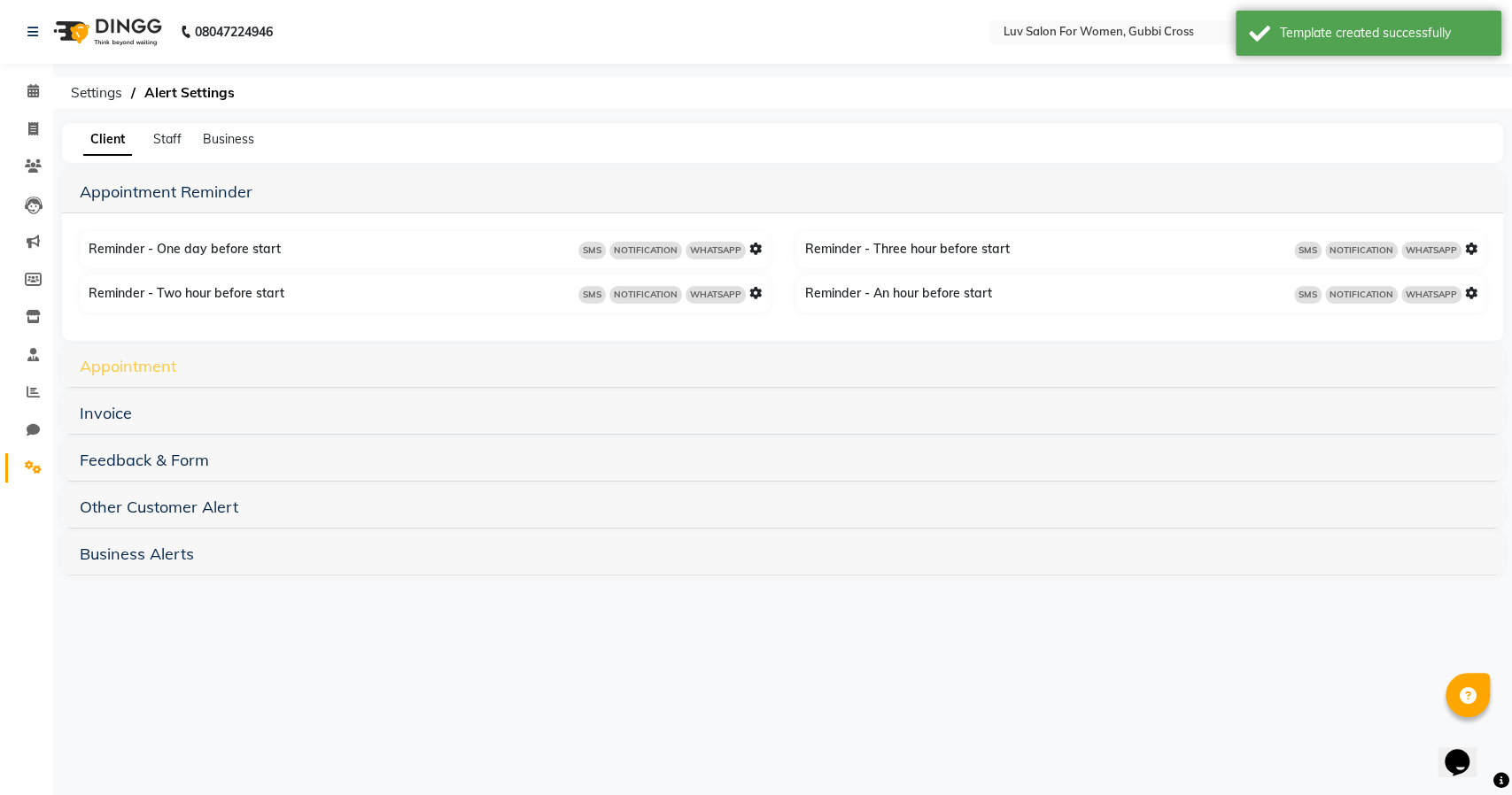
click at [134, 370] on link "Appointment" at bounding box center [128, 366] width 96 height 20
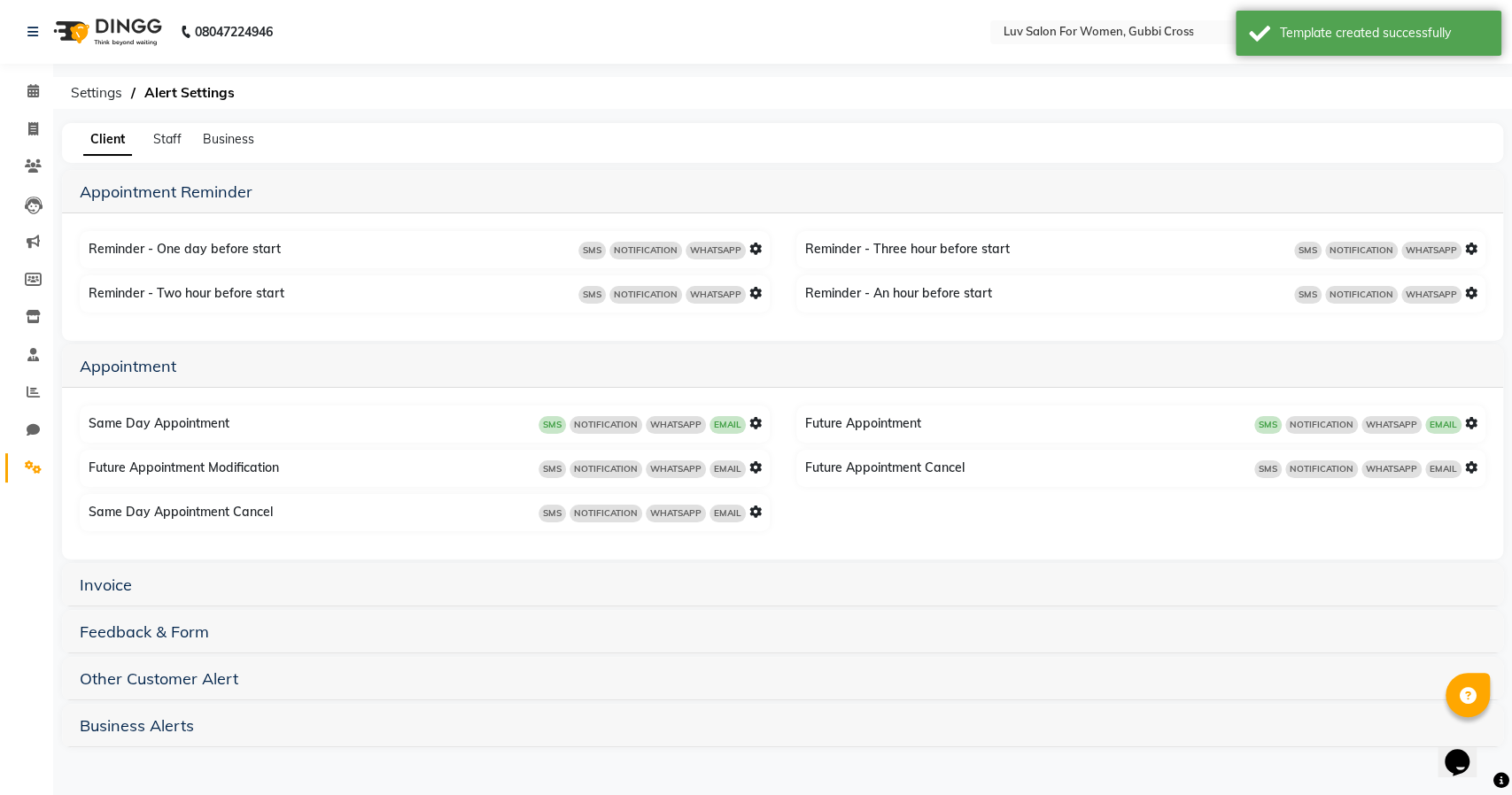
click at [758, 422] on icon at bounding box center [755, 422] width 12 height 12
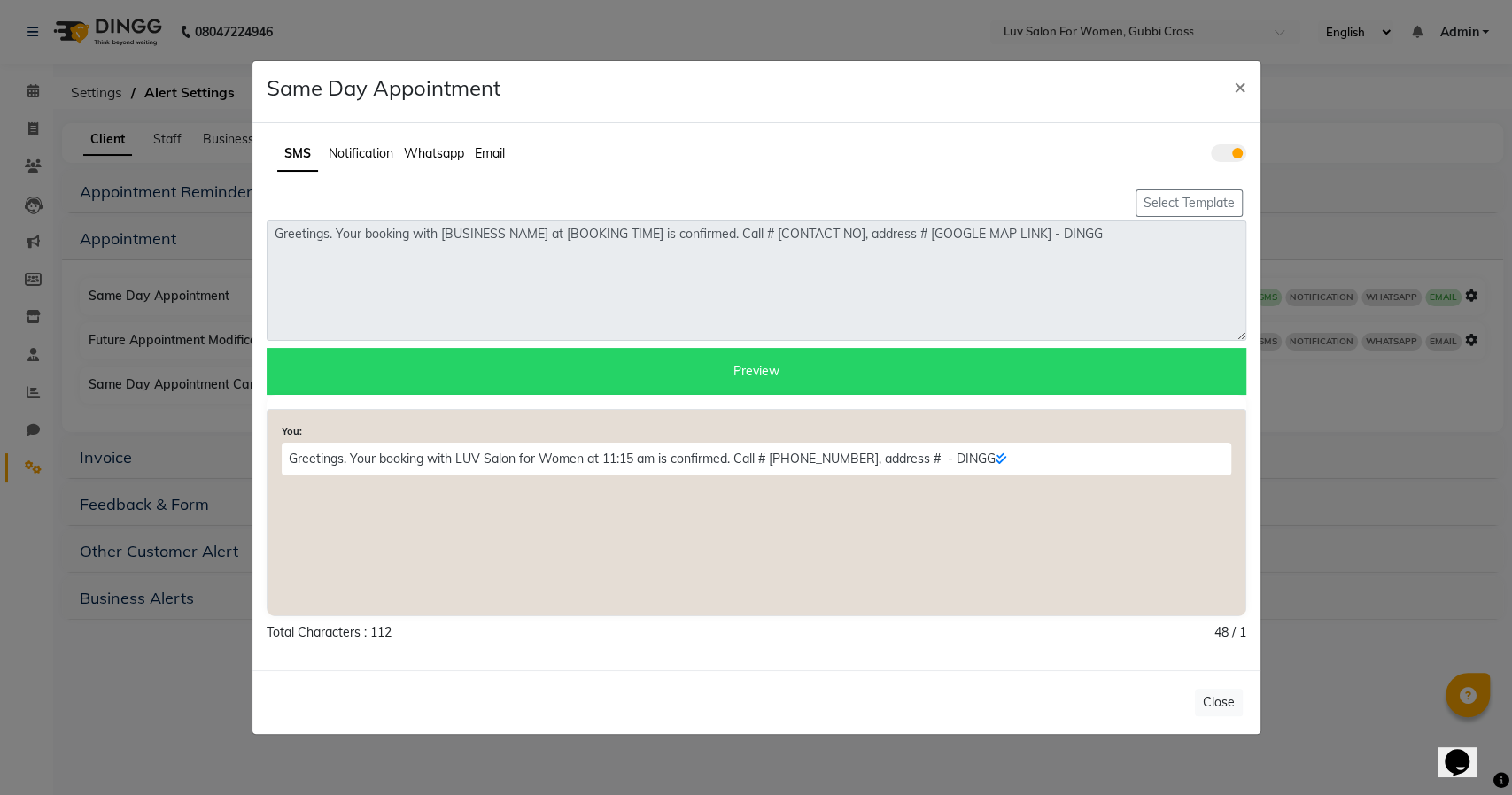
click at [431, 158] on span "Whatsapp" at bounding box center [434, 153] width 60 height 16
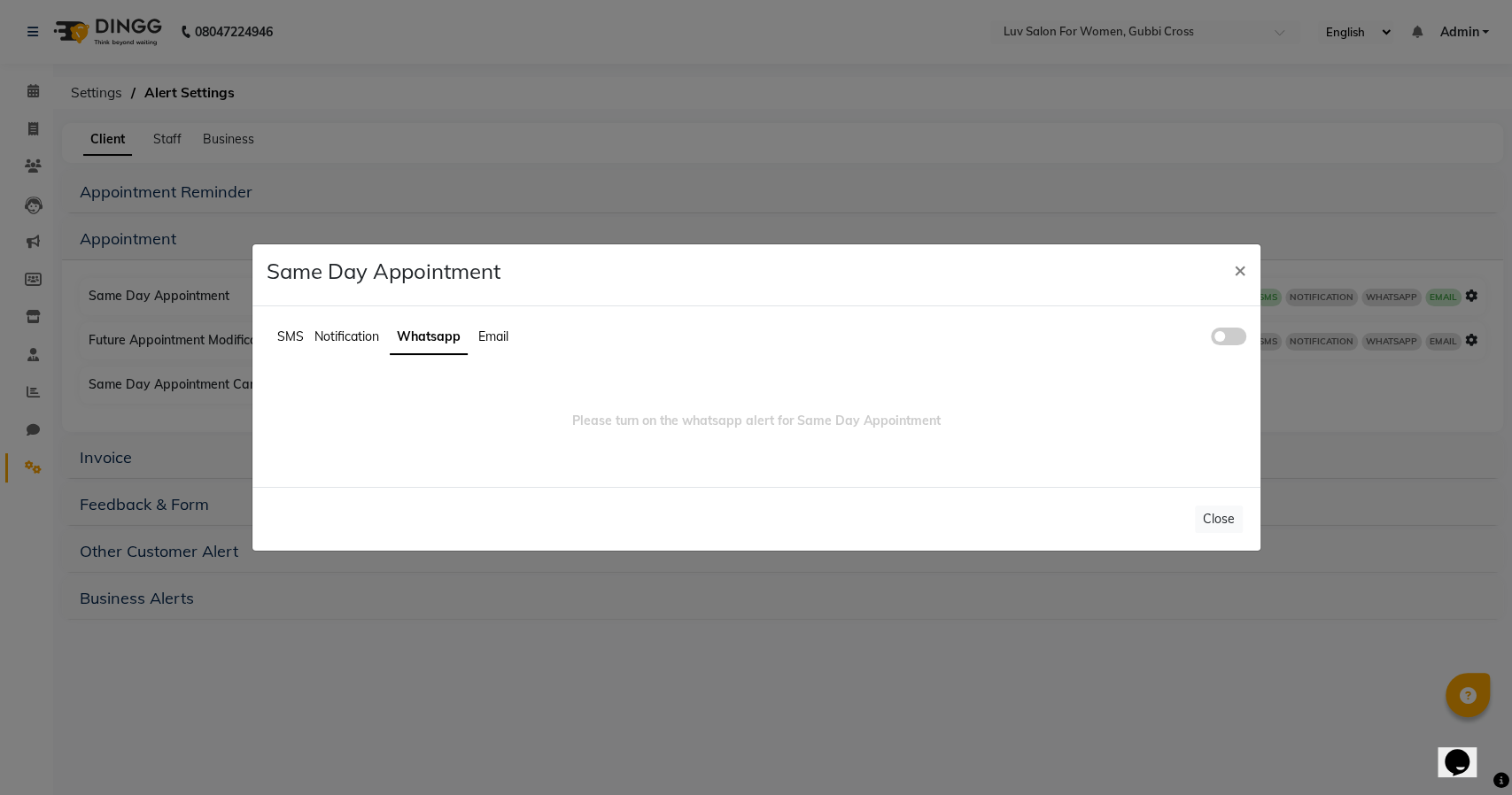
click at [1234, 332] on span at bounding box center [1228, 336] width 35 height 18
click at [1211, 339] on input "checkbox" at bounding box center [1211, 339] width 0 height 0
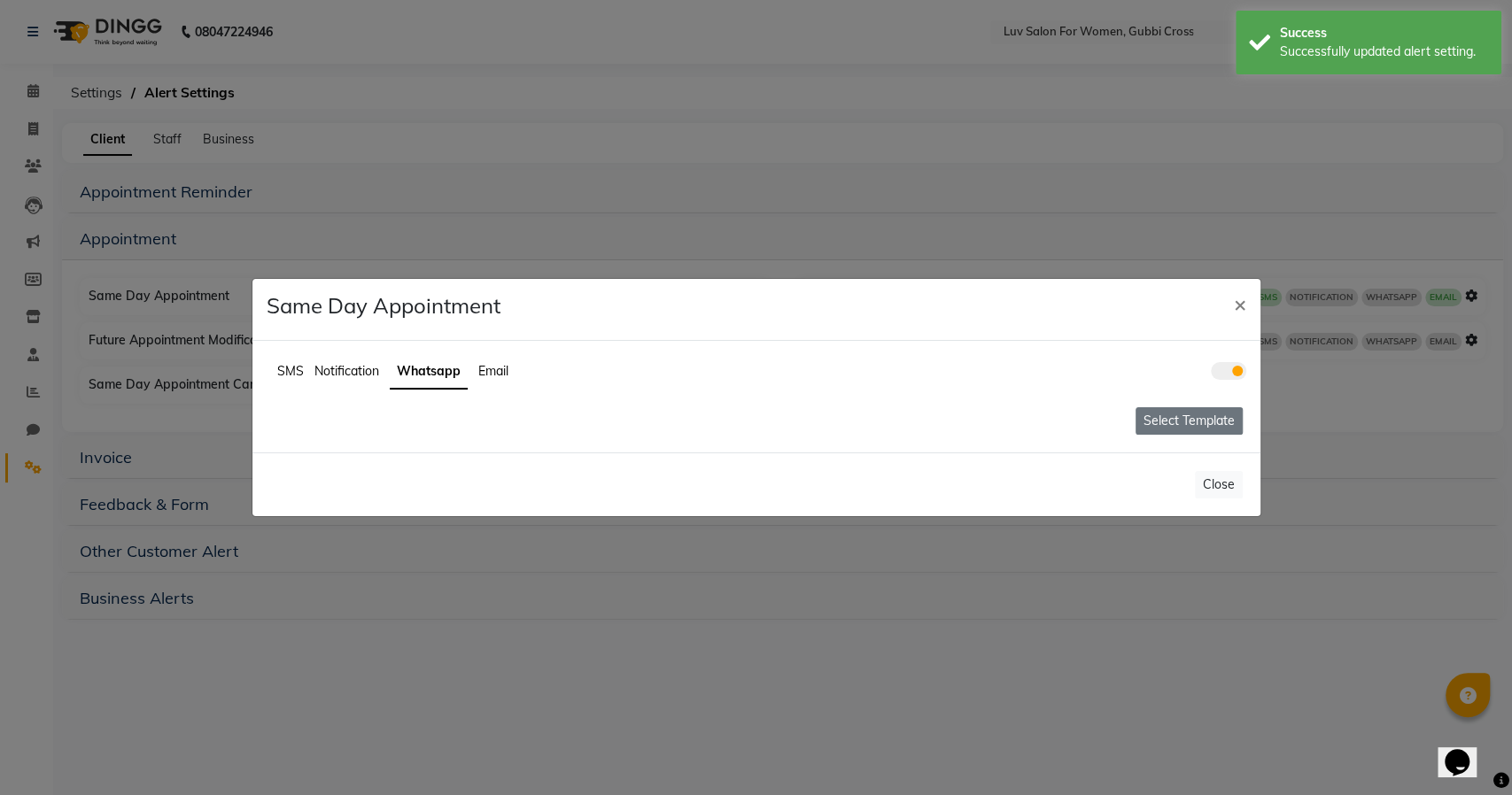
click at [1184, 420] on button "Select Template" at bounding box center [1189, 422] width 107 height 28
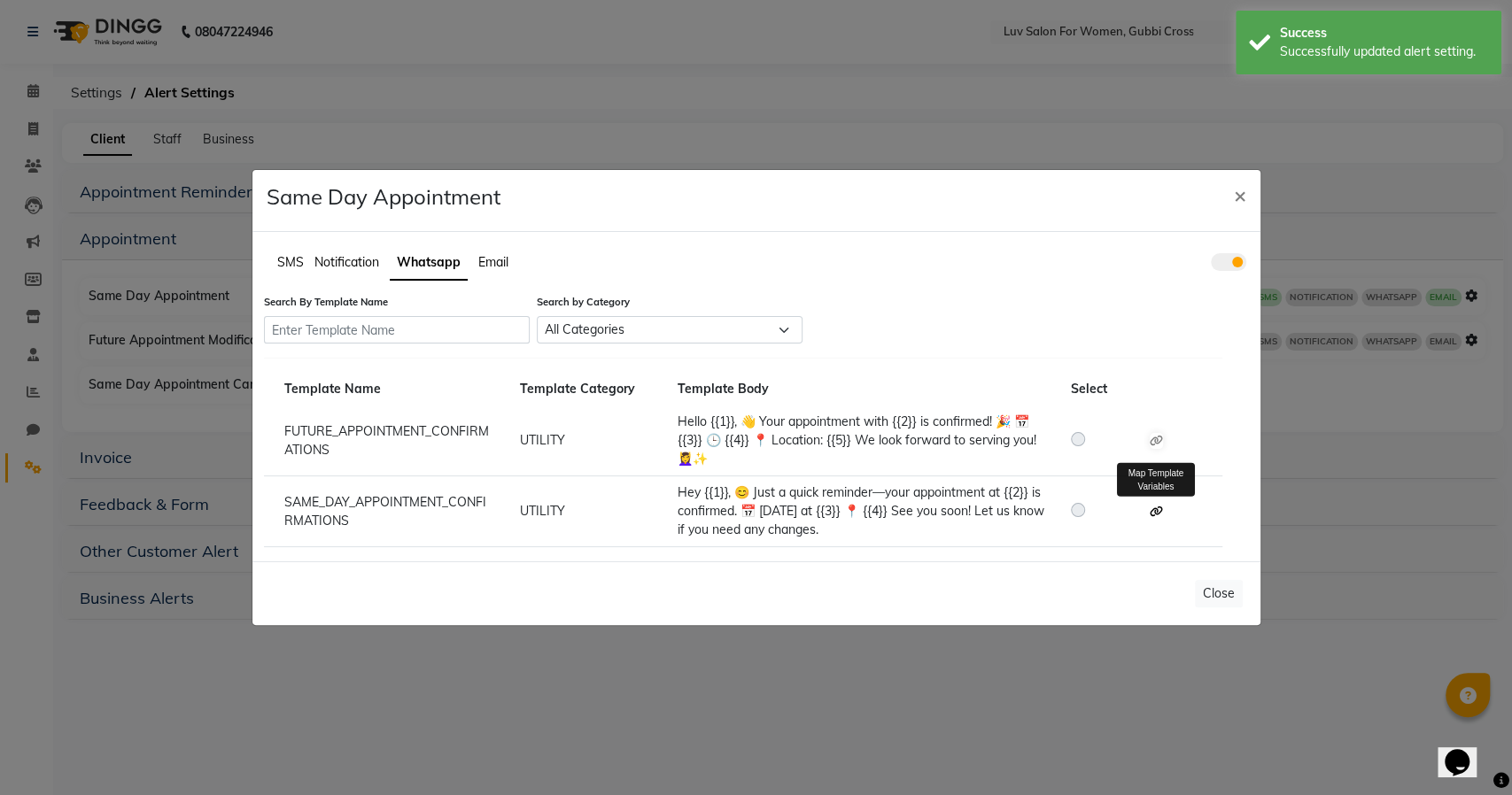
click at [1155, 511] on icon at bounding box center [1156, 511] width 13 height 10
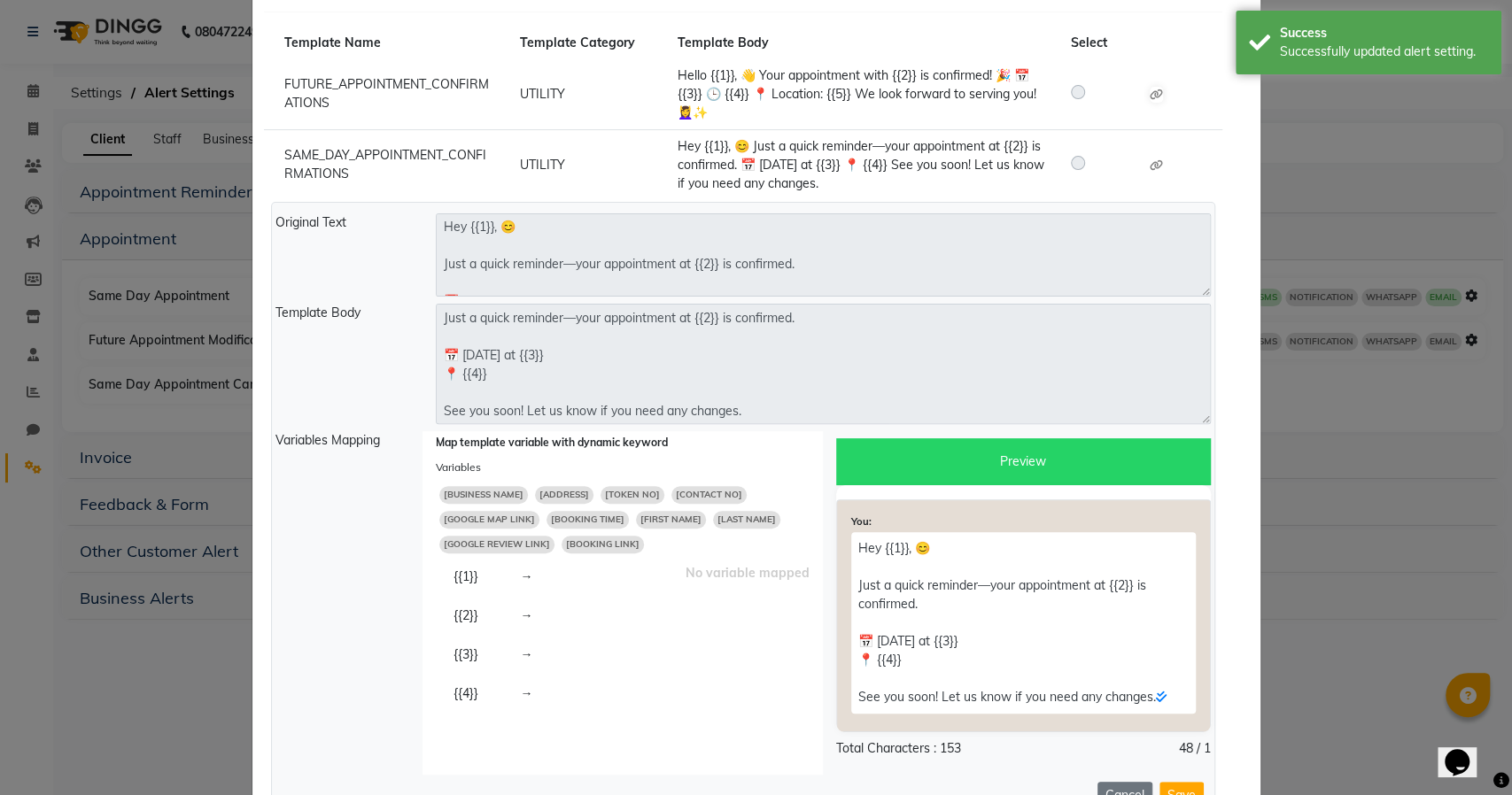
scroll to position [295, 0]
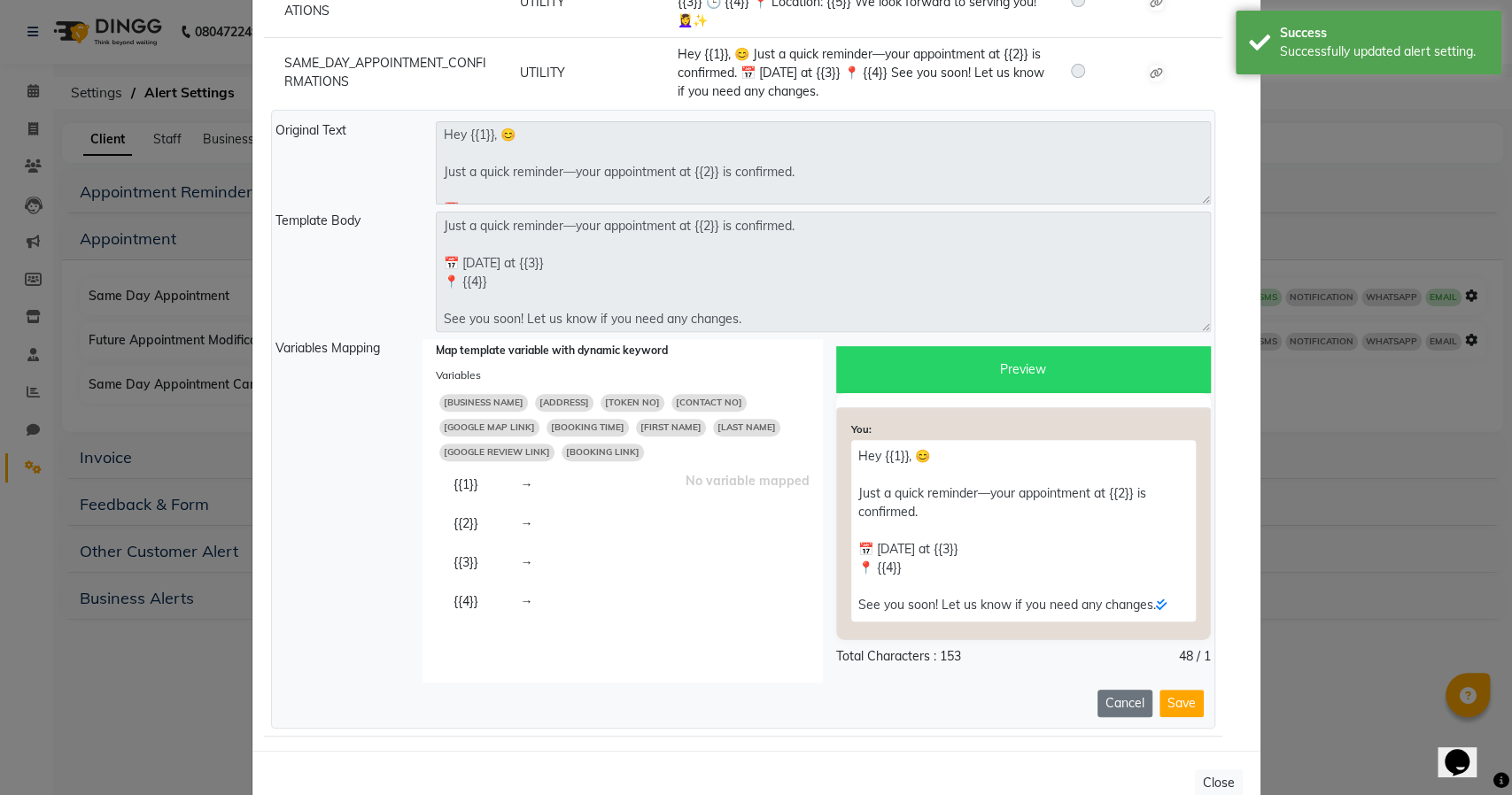
click at [649, 425] on span "[FIRST NAME]" at bounding box center [671, 427] width 70 height 18
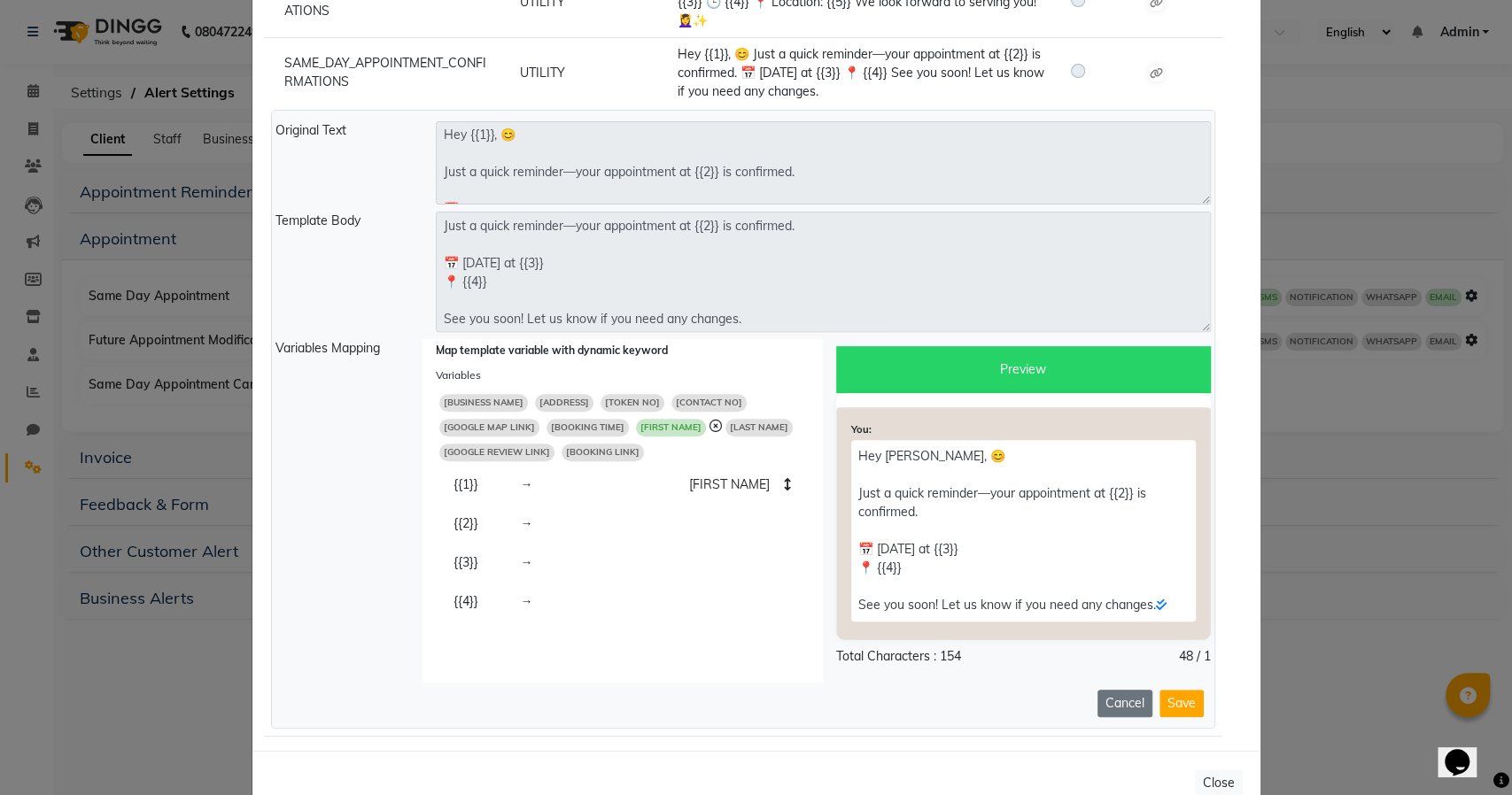
click at [481, 398] on span "[BUSINESS NAME]" at bounding box center [484, 402] width 89 height 18
click at [581, 422] on span "[BOOKING TIME]" at bounding box center [587, 427] width 82 height 18
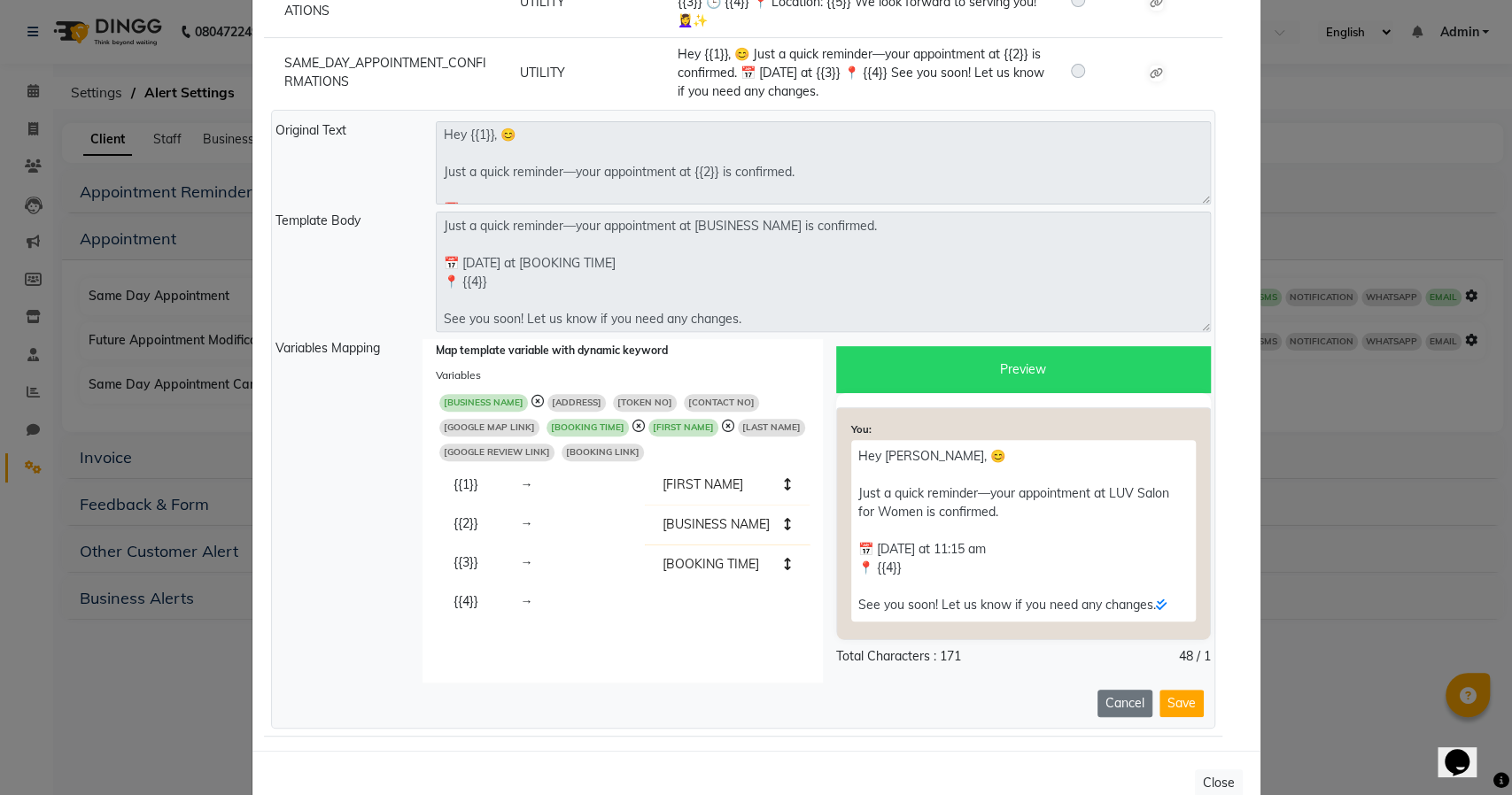
click at [495, 427] on span "[GOOGLE MAP LINK]" at bounding box center [489, 427] width 100 height 18
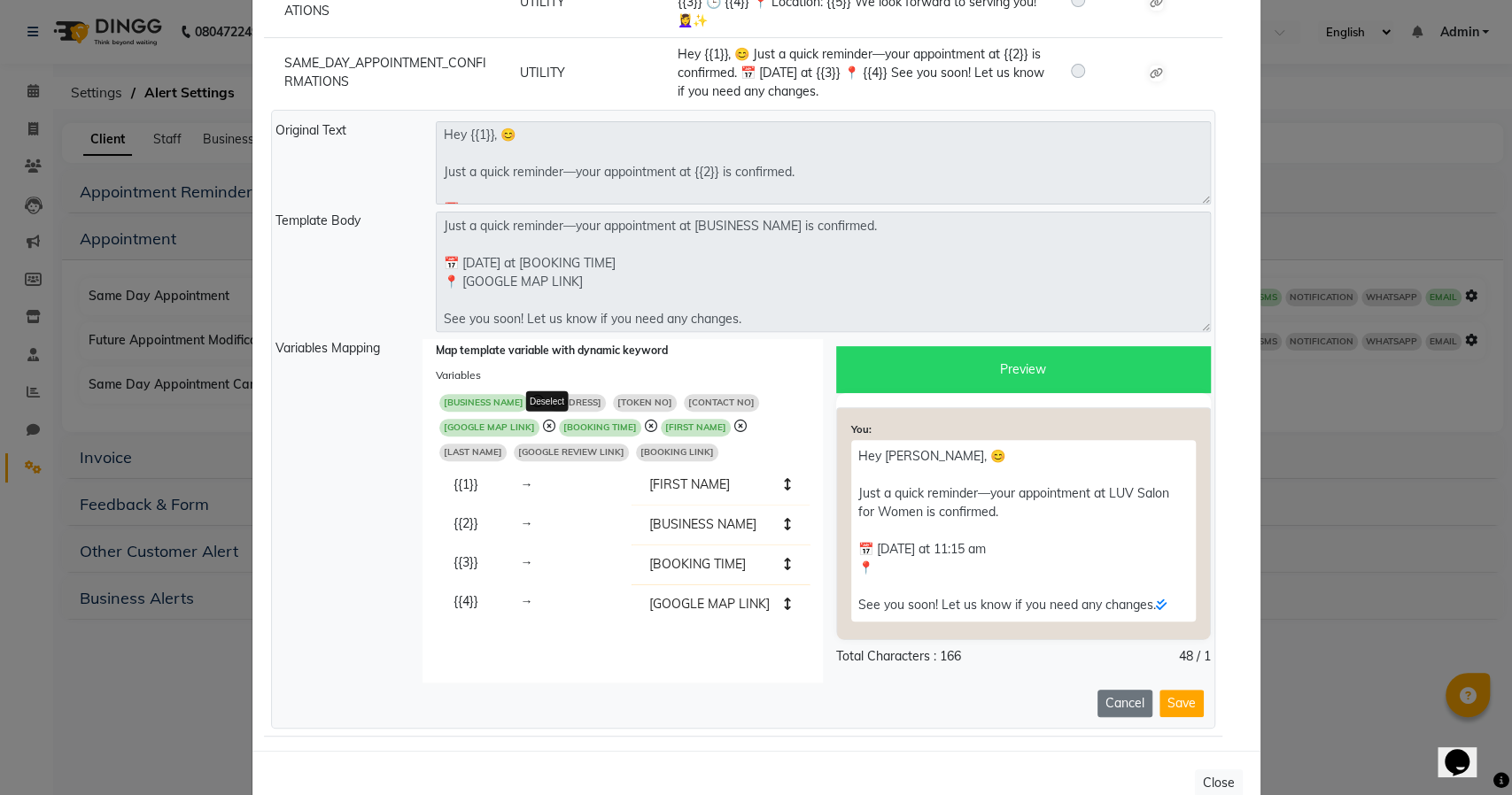
click at [543, 425] on icon at bounding box center [548, 425] width 12 height 12
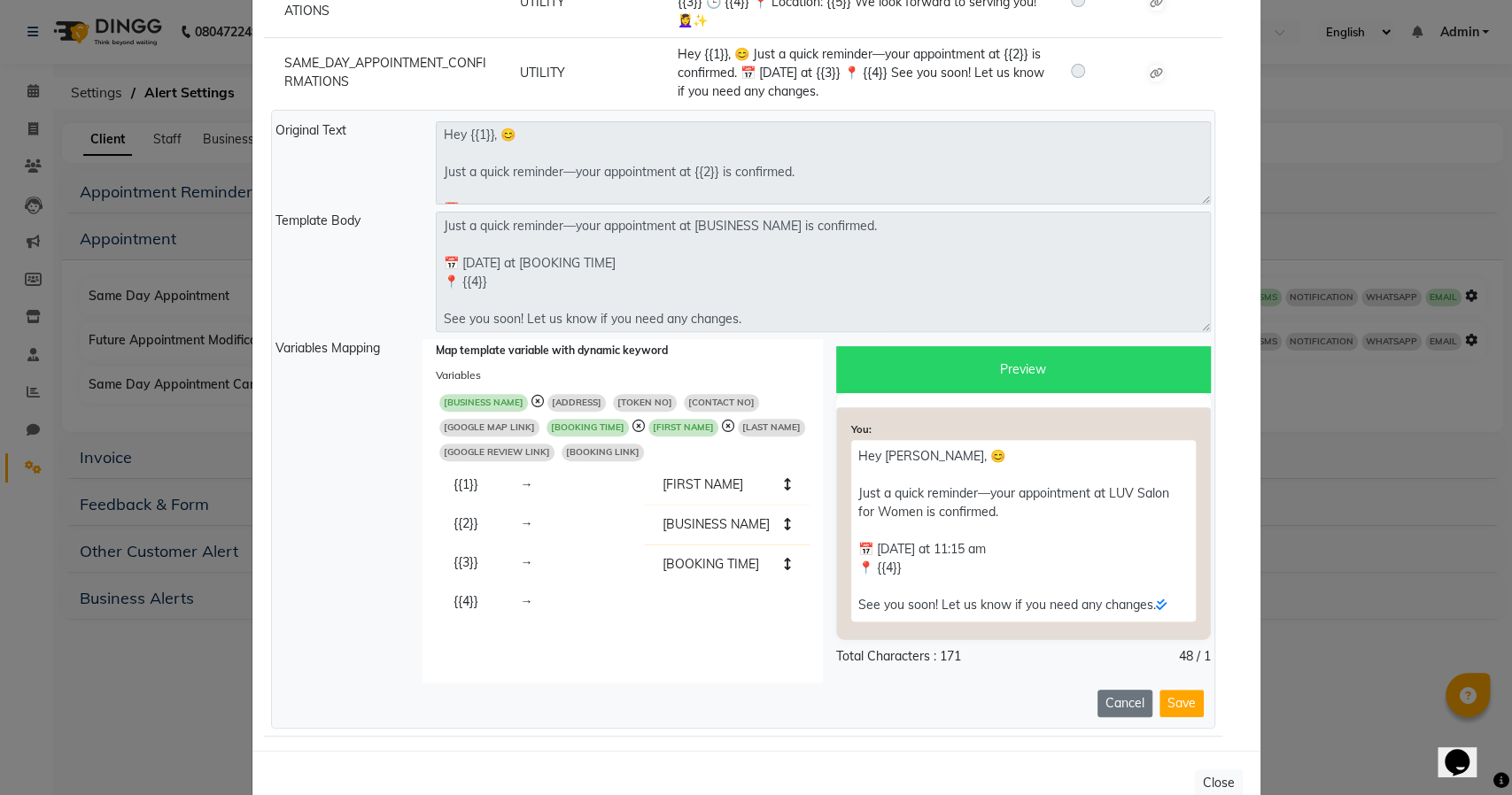
click at [563, 404] on span "[ADDRESS]" at bounding box center [576, 402] width 58 height 18
type textarea "Hey [FIRST NAME], 😊 Just a quick reminder—your appointment at [BUSINESS NAME] i…"
click at [1190, 704] on button "Save" at bounding box center [1182, 703] width 44 height 28
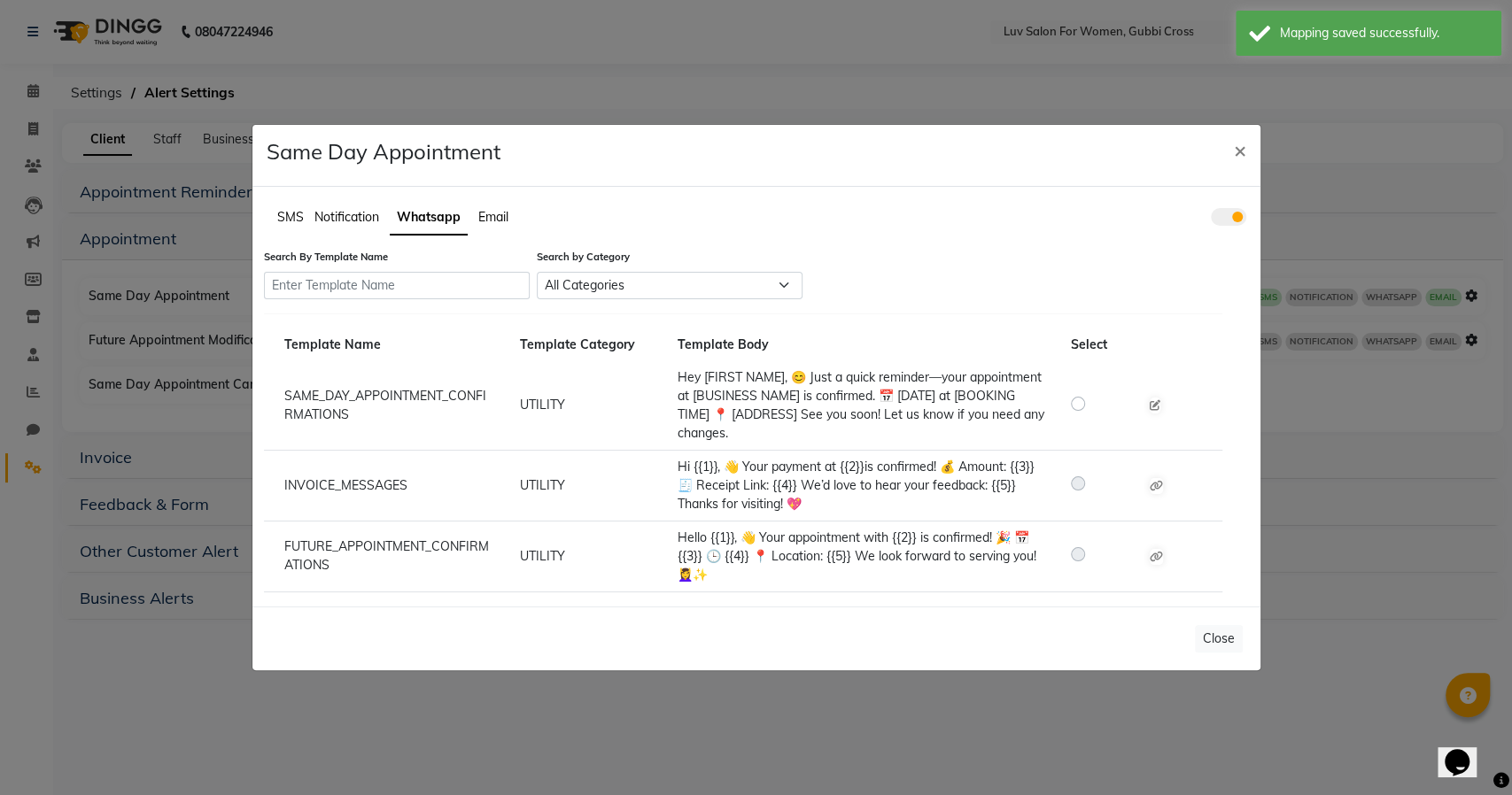
click at [1092, 400] on label at bounding box center [1092, 402] width 0 height 21
click at [1079, 400] on input "radio" at bounding box center [1080, 402] width 12 height 12
radio input "true"
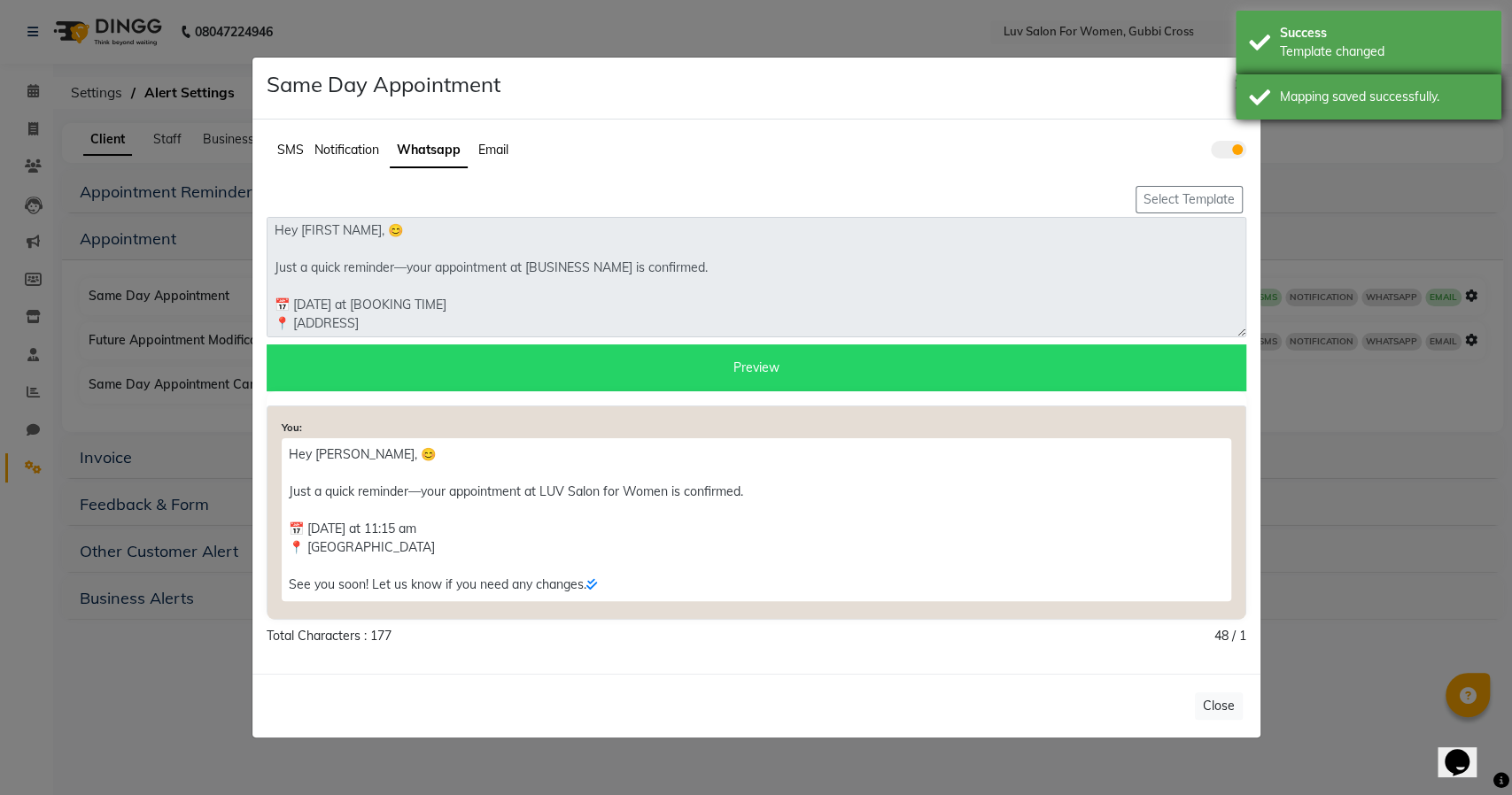
click at [1260, 93] on div "Mapping saved successfully." at bounding box center [1368, 96] width 265 height 45
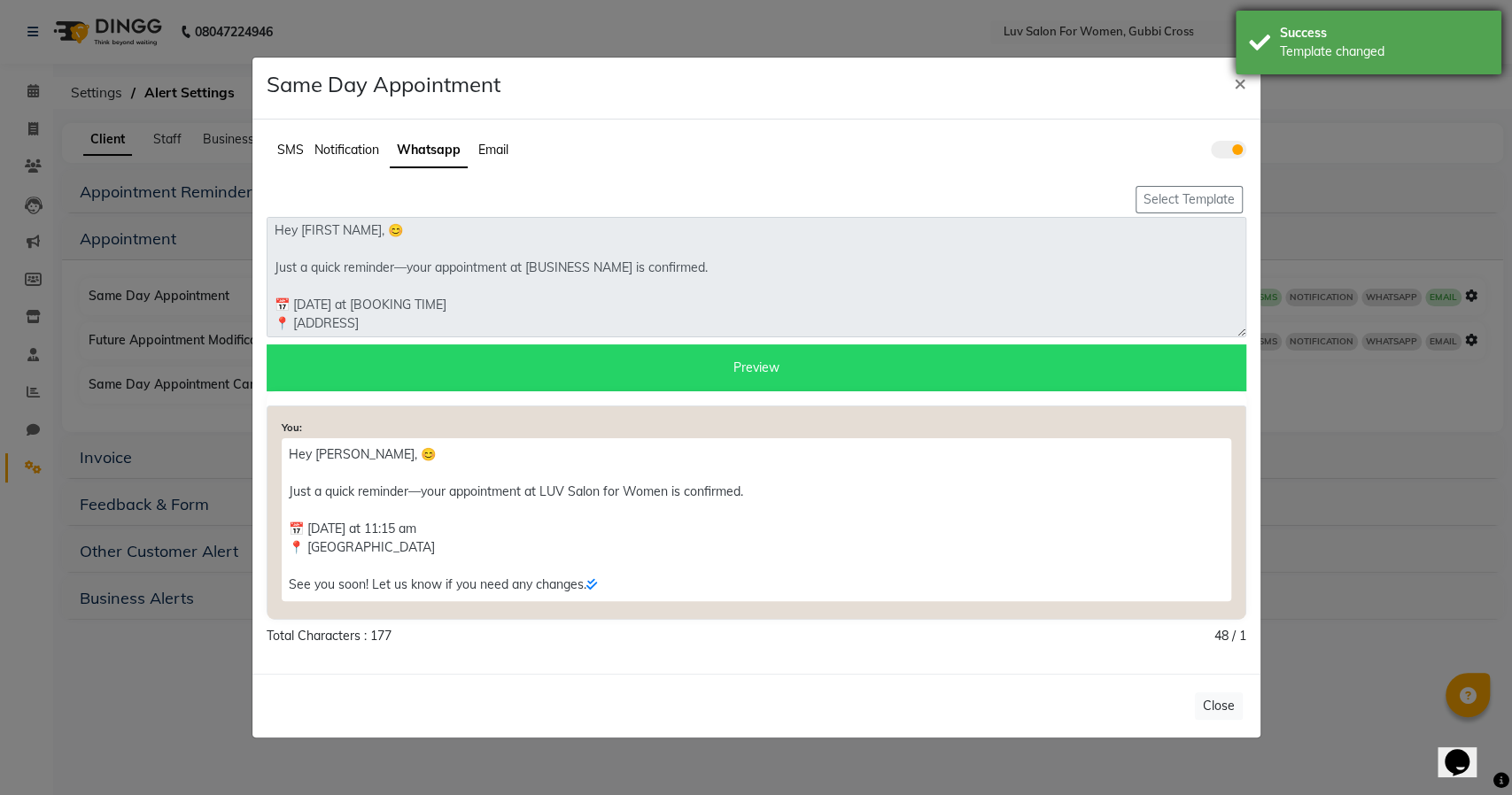
click at [1286, 31] on div "Success" at bounding box center [1383, 33] width 208 height 18
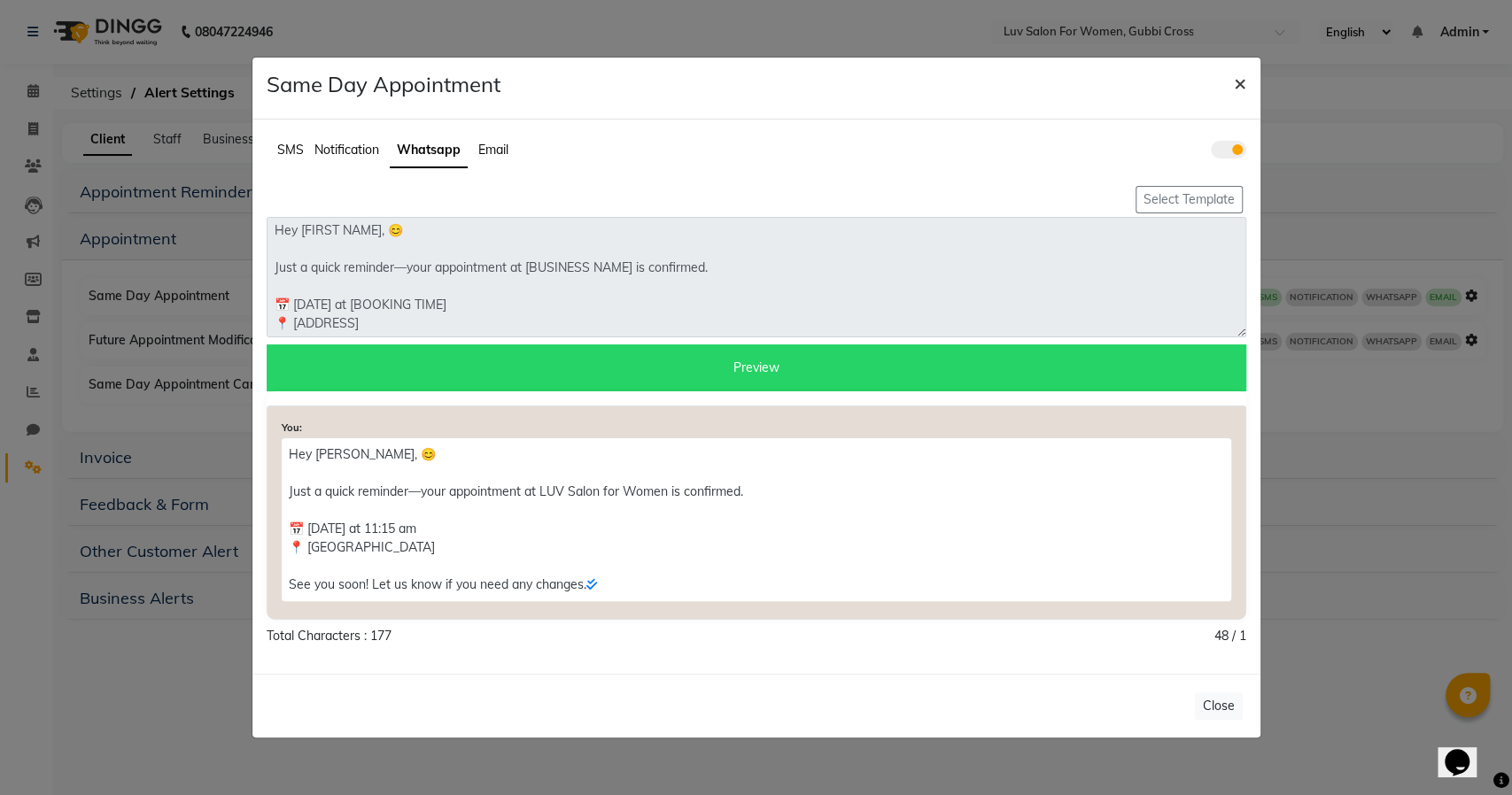
click at [1242, 83] on span "×" at bounding box center [1239, 82] width 12 height 27
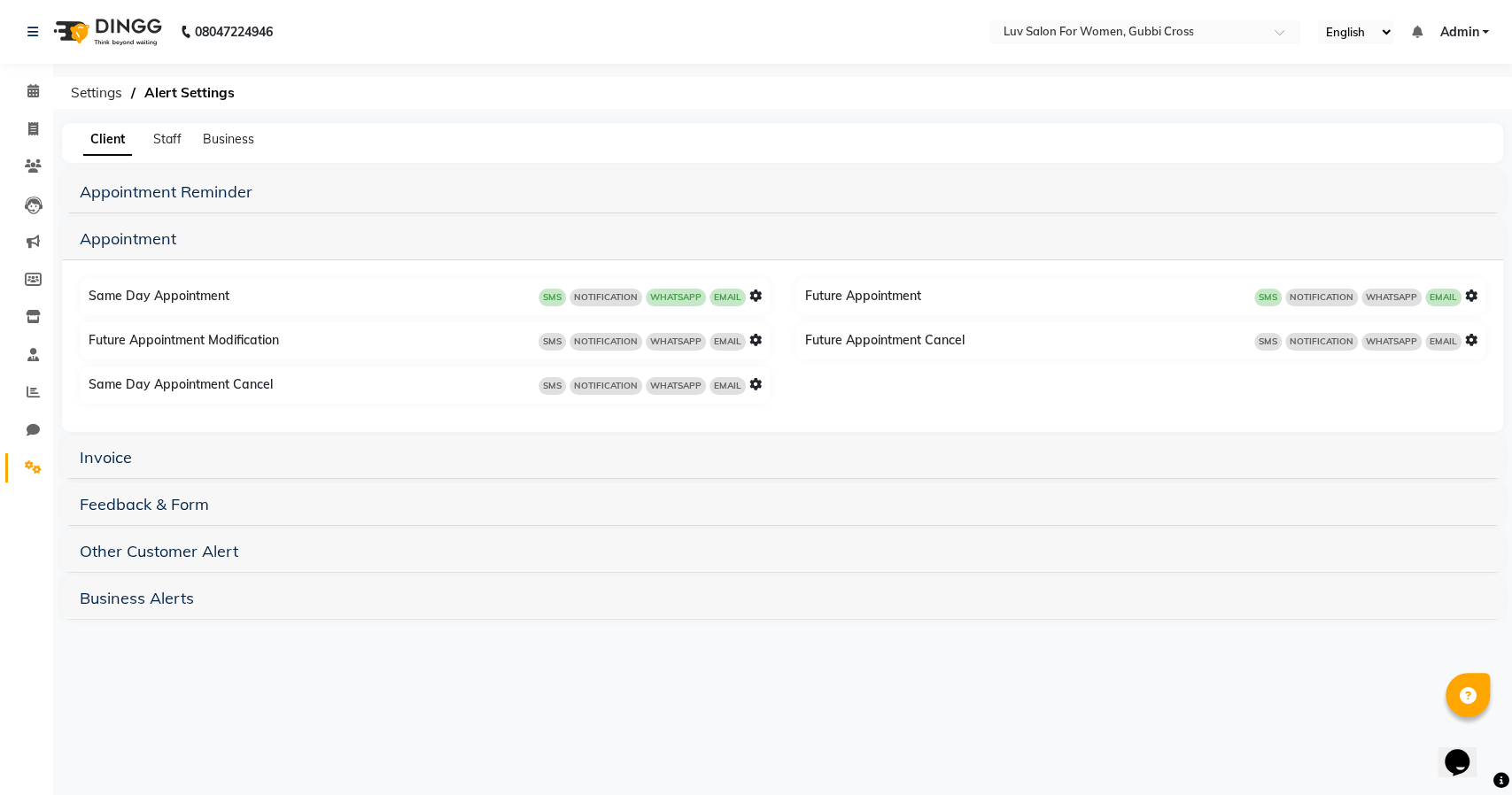
click at [1470, 293] on icon at bounding box center [1470, 295] width 12 height 12
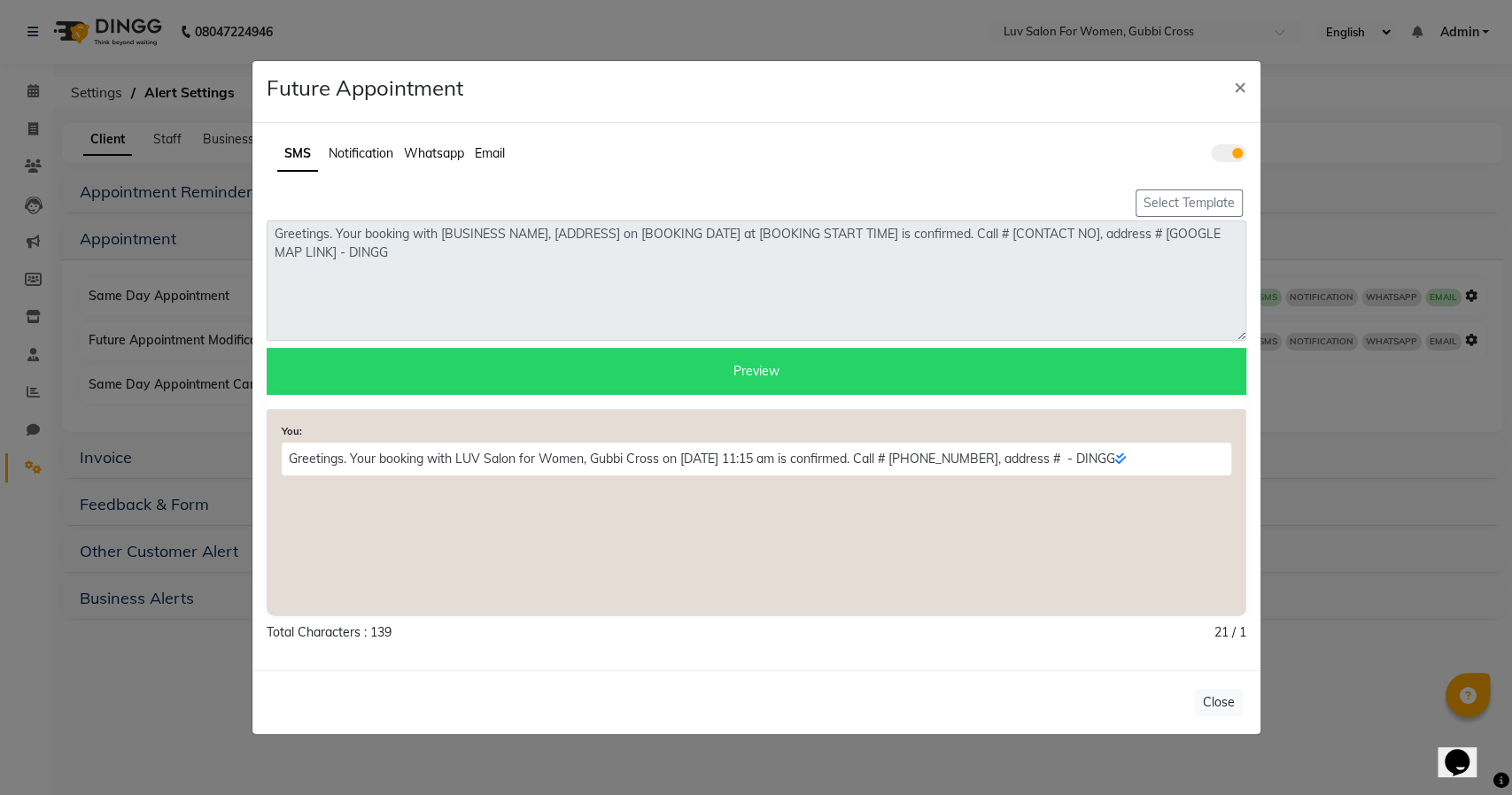
click at [448, 157] on span "Whatsapp" at bounding box center [434, 153] width 60 height 16
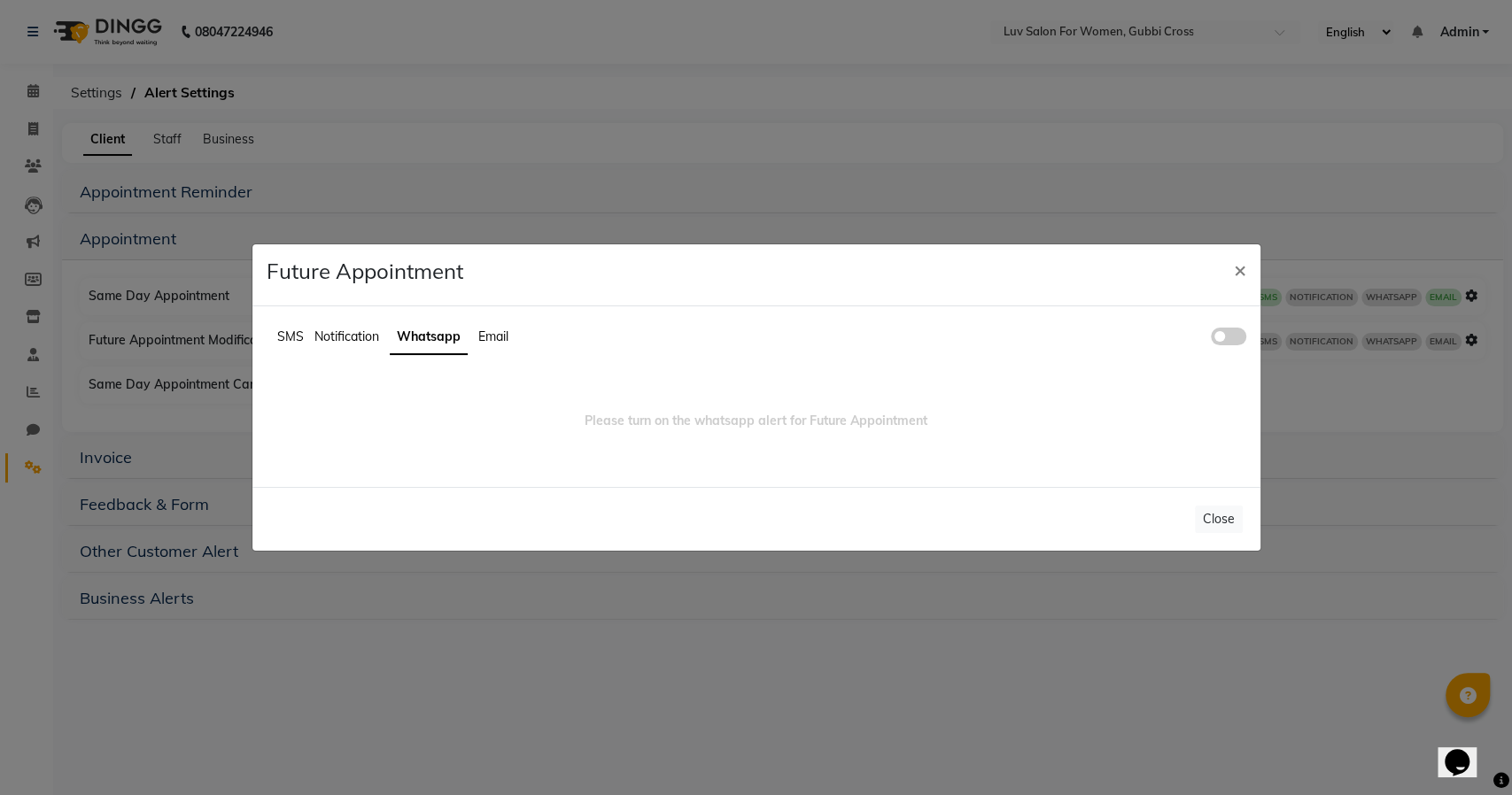
click at [1233, 336] on span at bounding box center [1228, 336] width 35 height 18
click at [1211, 339] on input "checkbox" at bounding box center [1211, 339] width 0 height 0
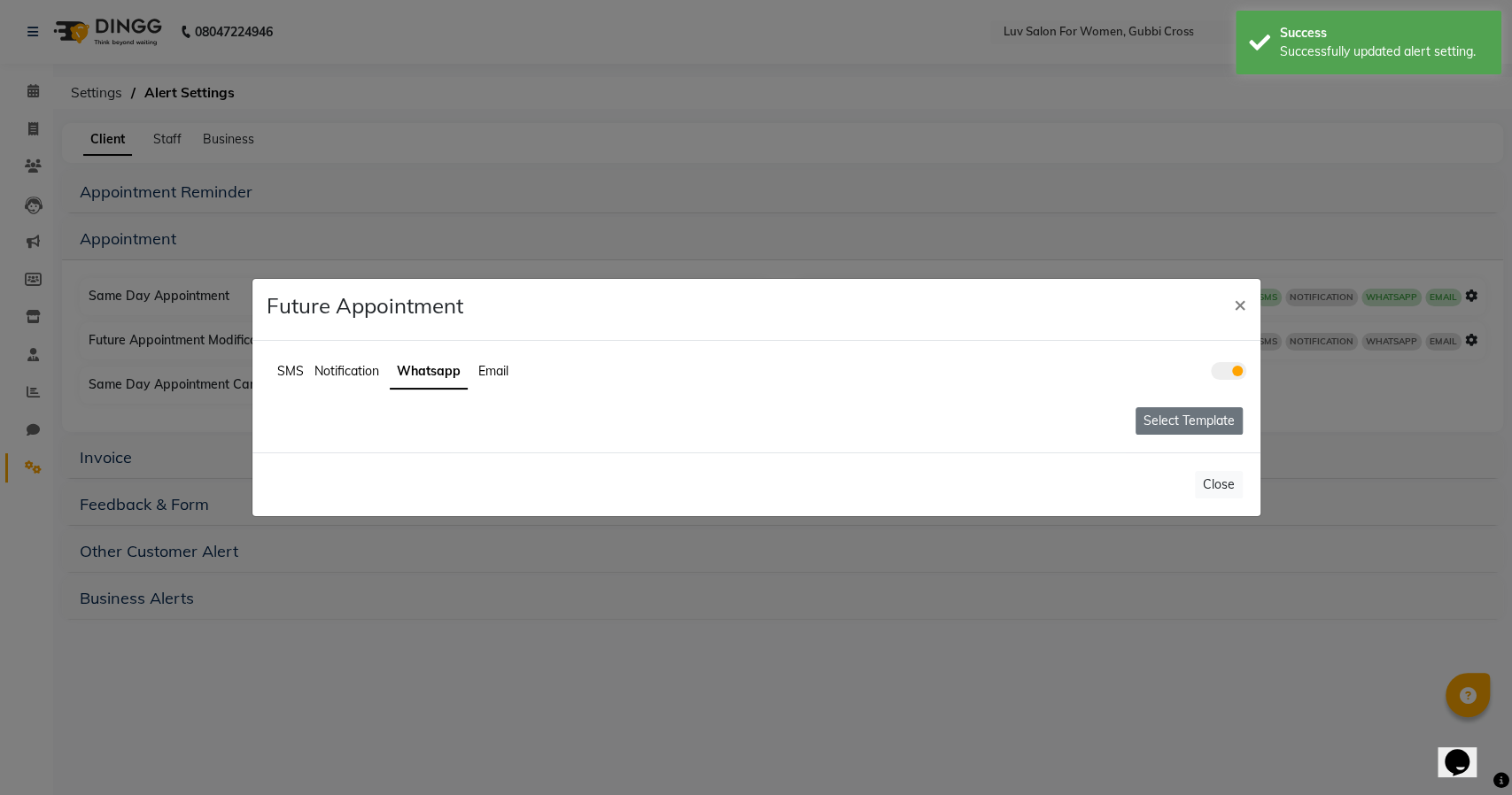
click at [1188, 426] on button "Select Template" at bounding box center [1189, 422] width 107 height 28
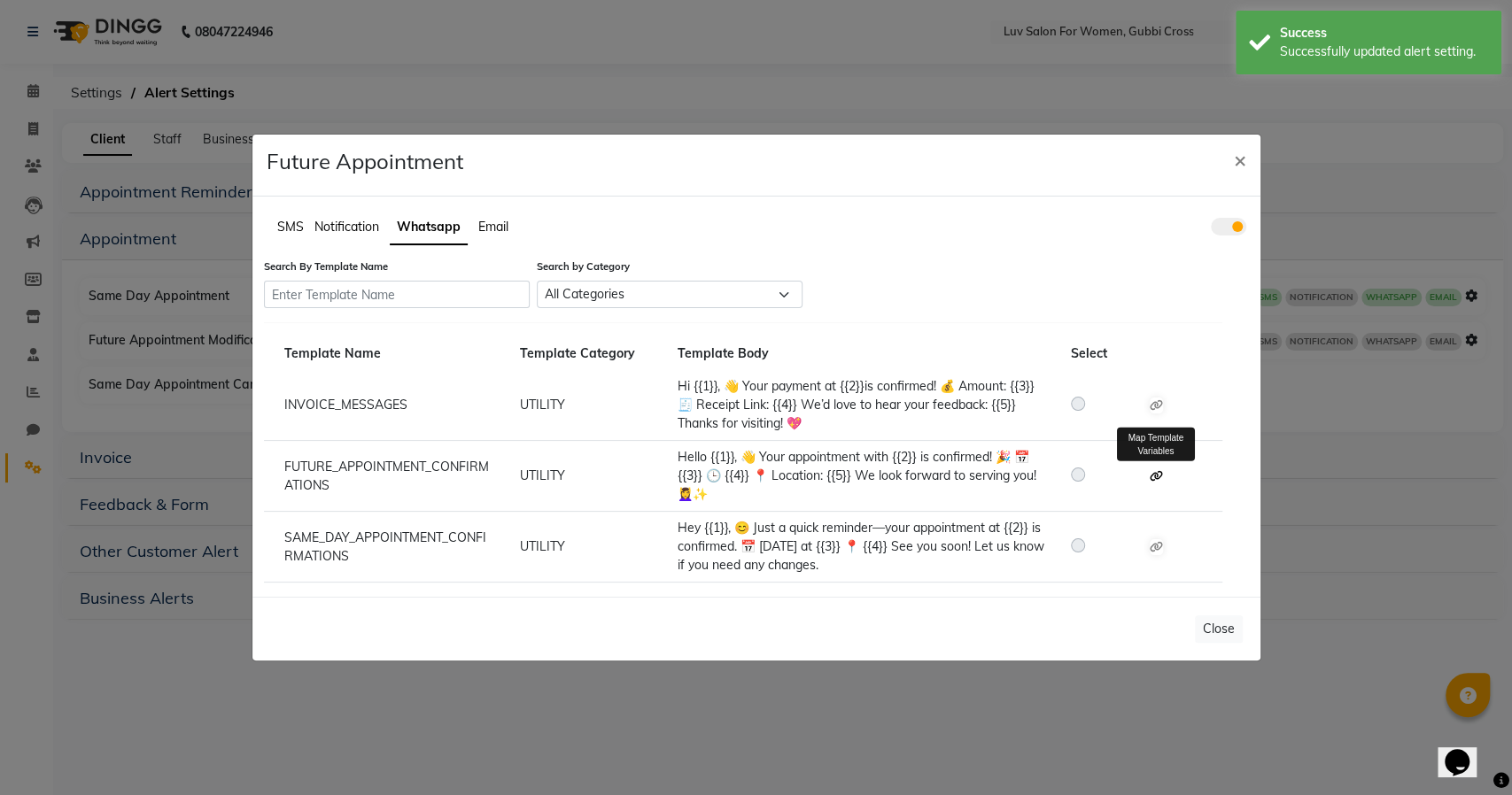
click at [1155, 472] on icon at bounding box center [1156, 476] width 13 height 10
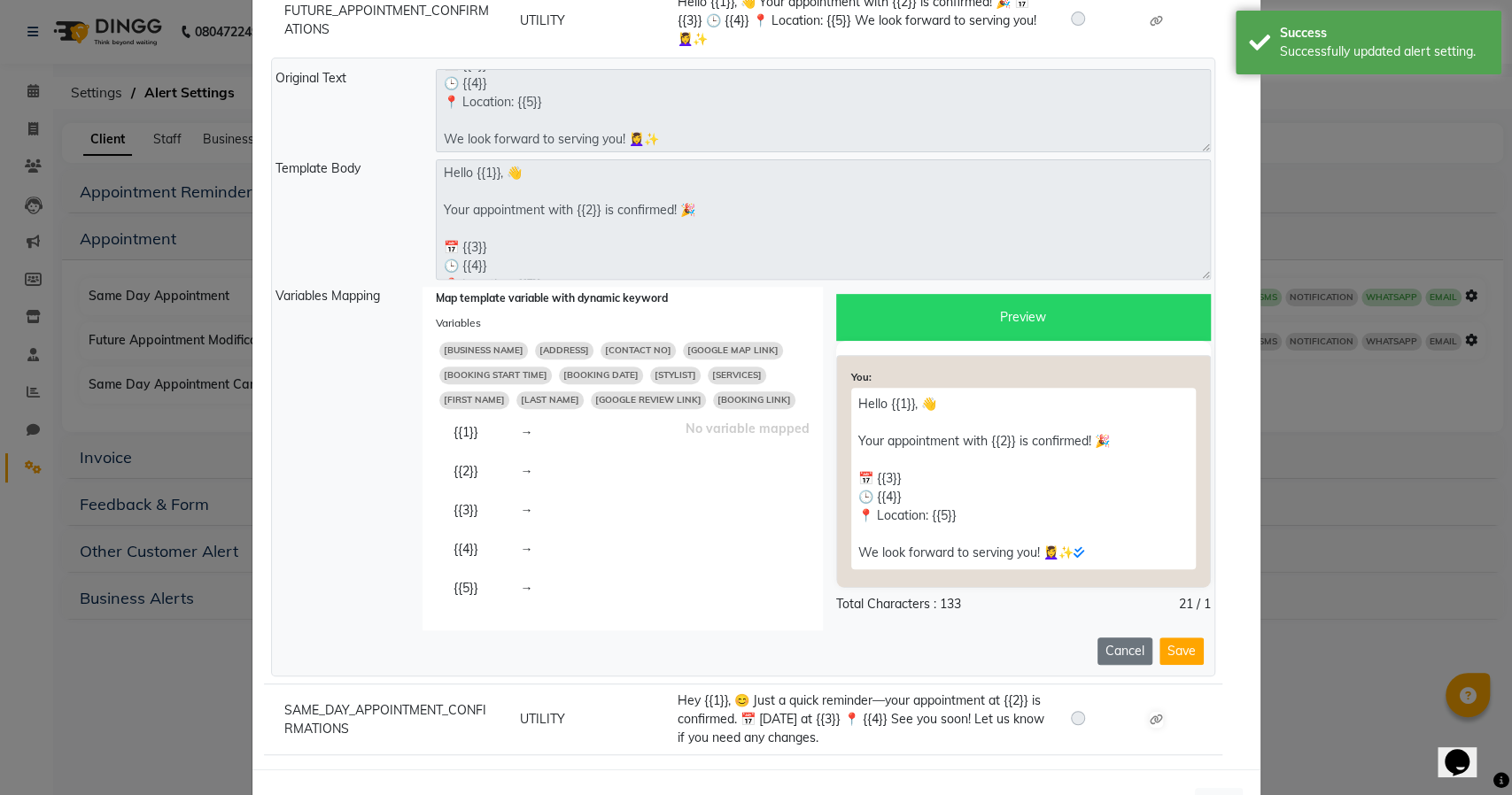
scroll to position [410, 0]
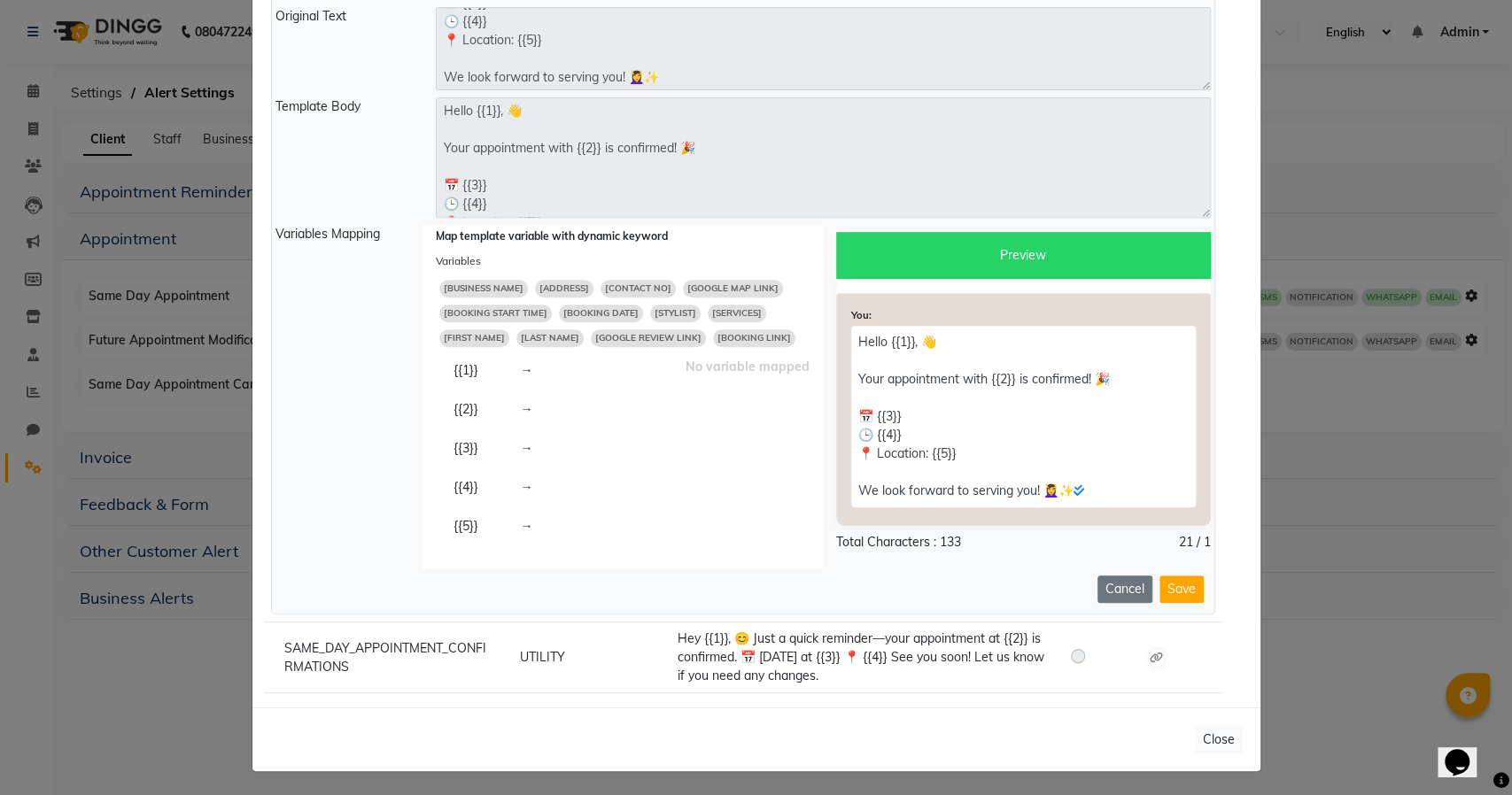
click at [456, 335] on span "[FIRST NAME]" at bounding box center [474, 337] width 70 height 18
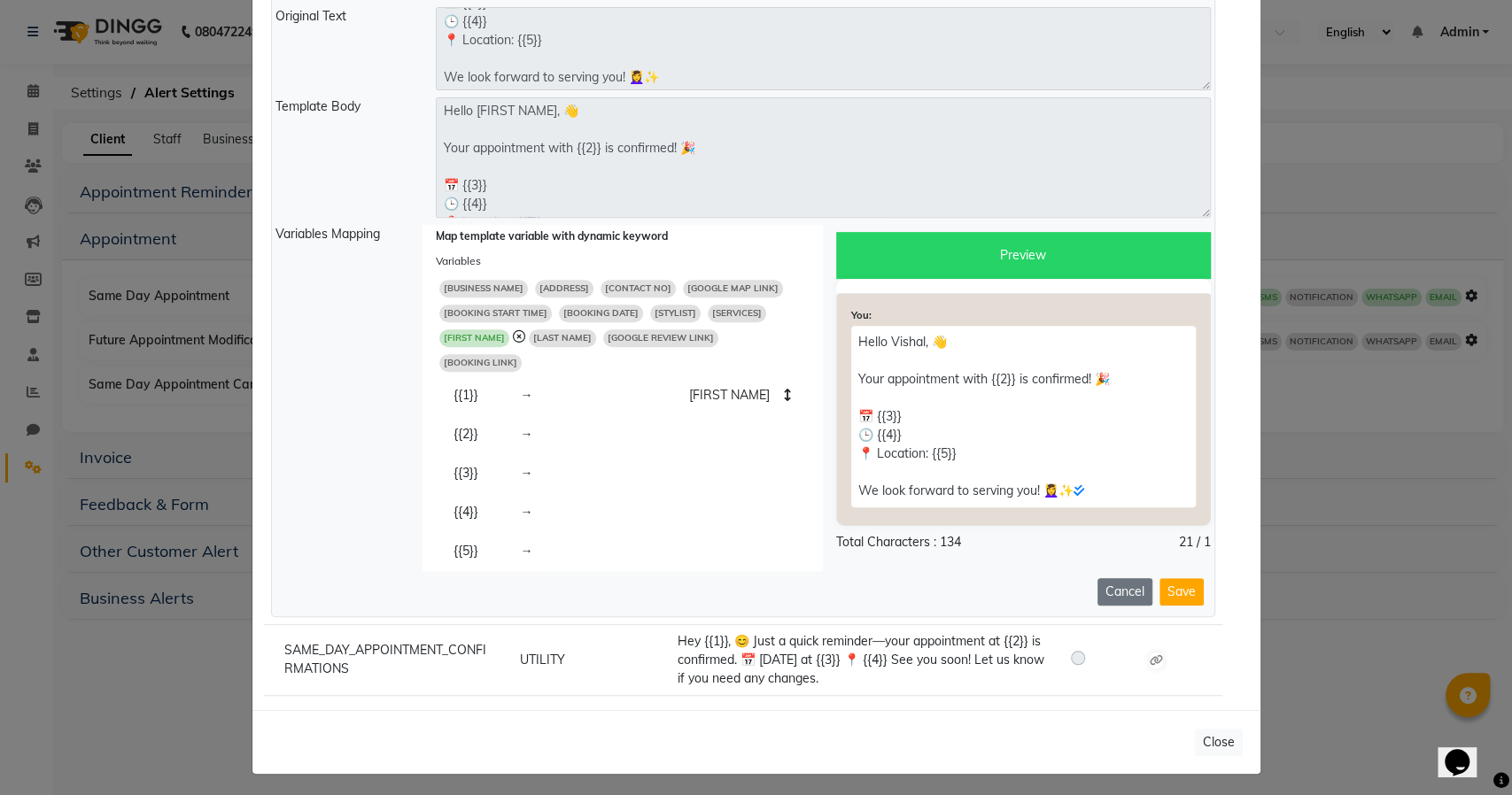
click at [485, 282] on span "[BUSINESS NAME]" at bounding box center [484, 288] width 89 height 18
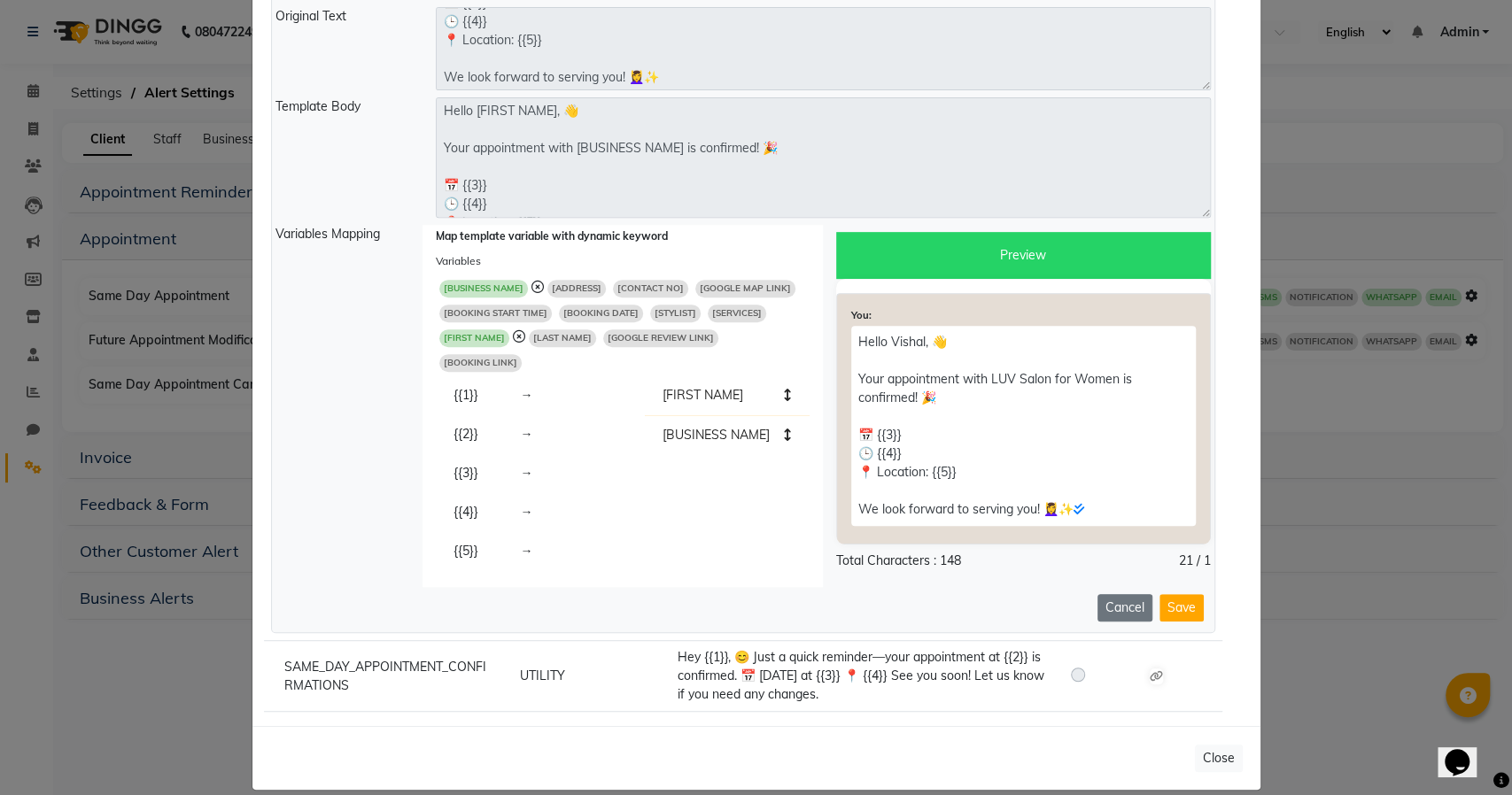
click at [594, 310] on span "[BOOKING DATE]" at bounding box center [600, 313] width 84 height 18
click at [508, 310] on span "[BOOKING START TIME]" at bounding box center [496, 313] width 113 height 18
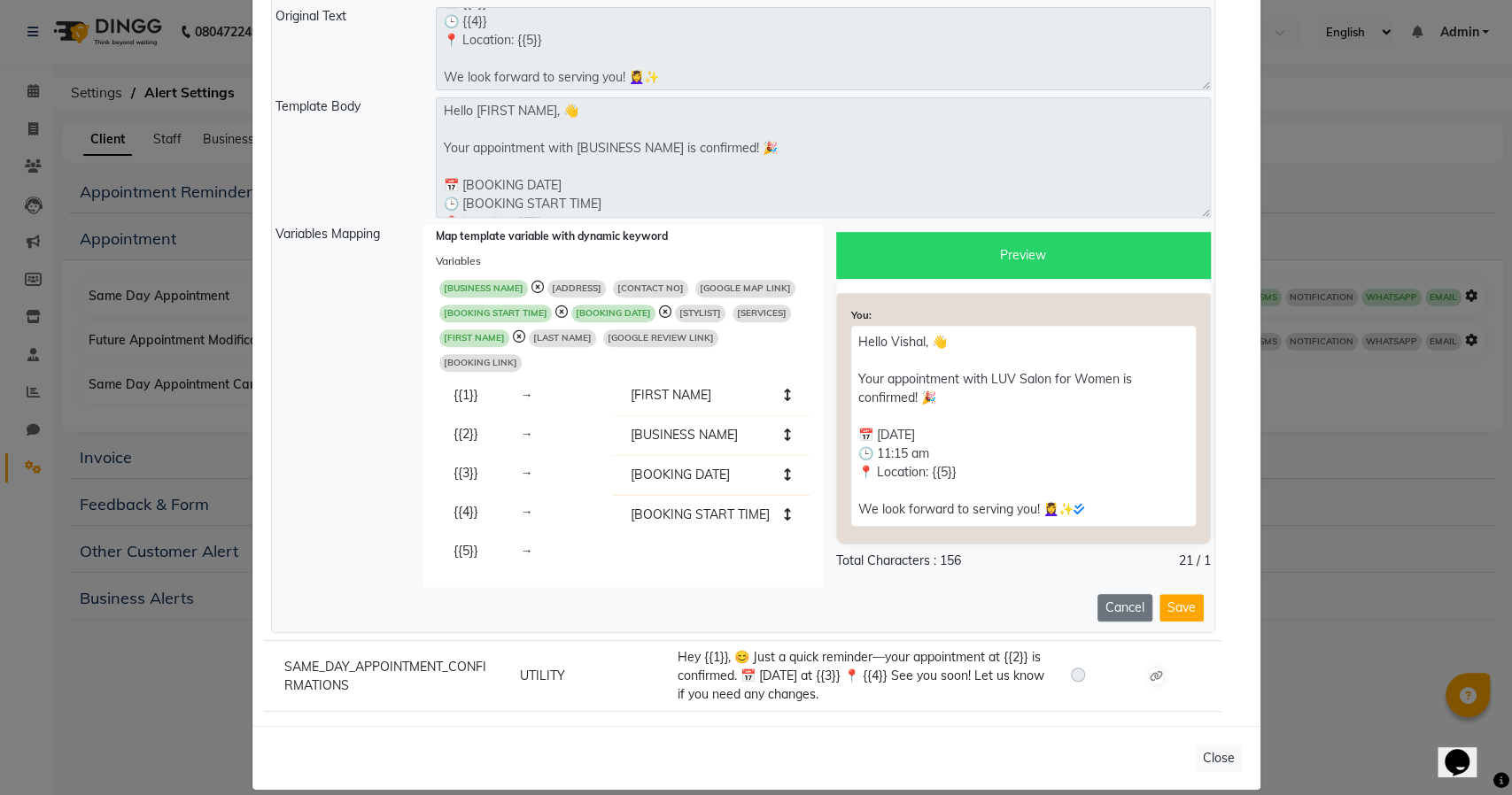
click at [574, 284] on span "[ADDRESS]" at bounding box center [576, 288] width 58 height 18
type textarea "Hello [FIRST NAME], 👋 Your appointment with [BUSINESS NAME] is confirmed! 🎉 📅 […"
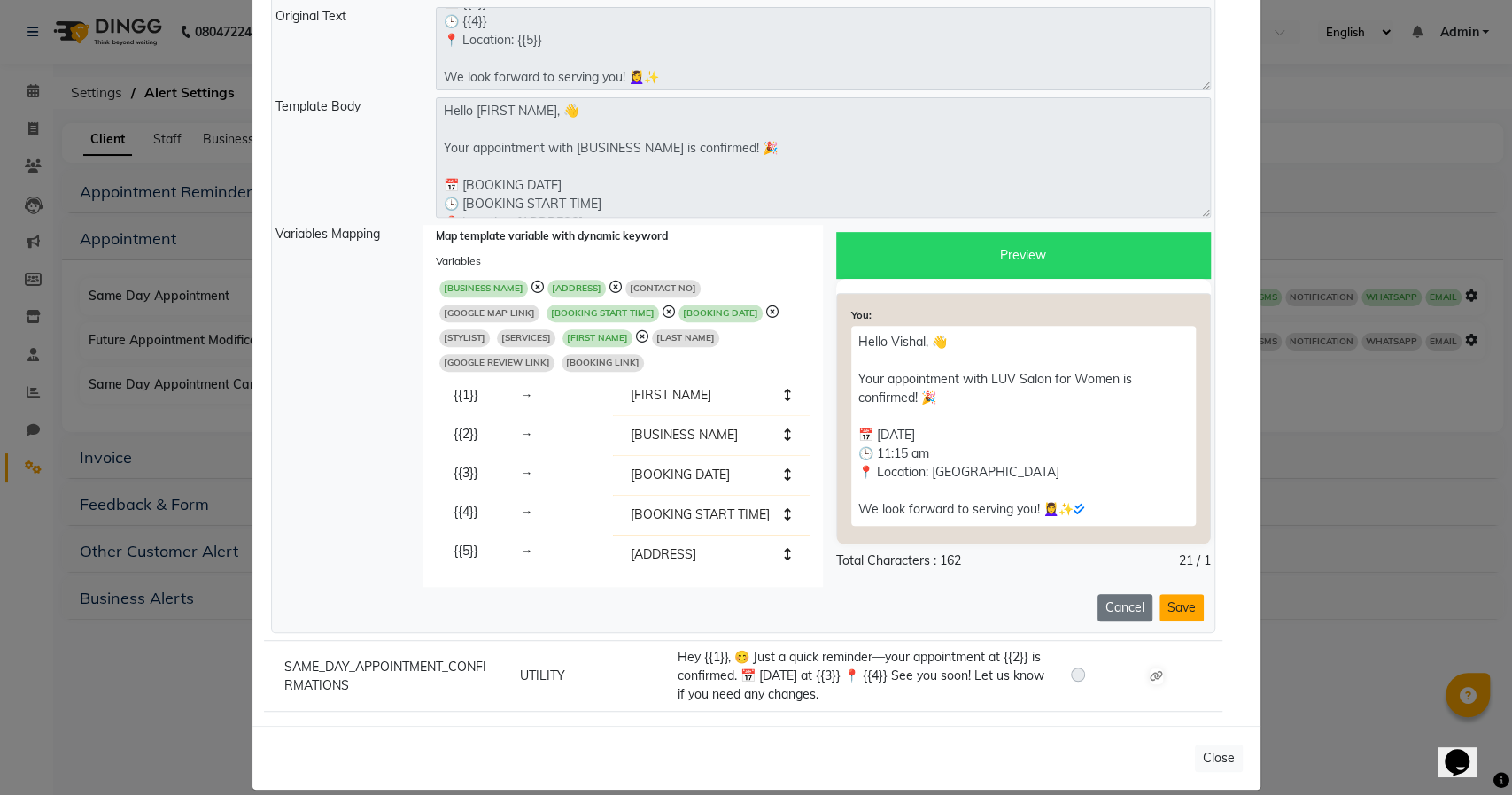
click at [1164, 611] on button "Save" at bounding box center [1182, 608] width 44 height 28
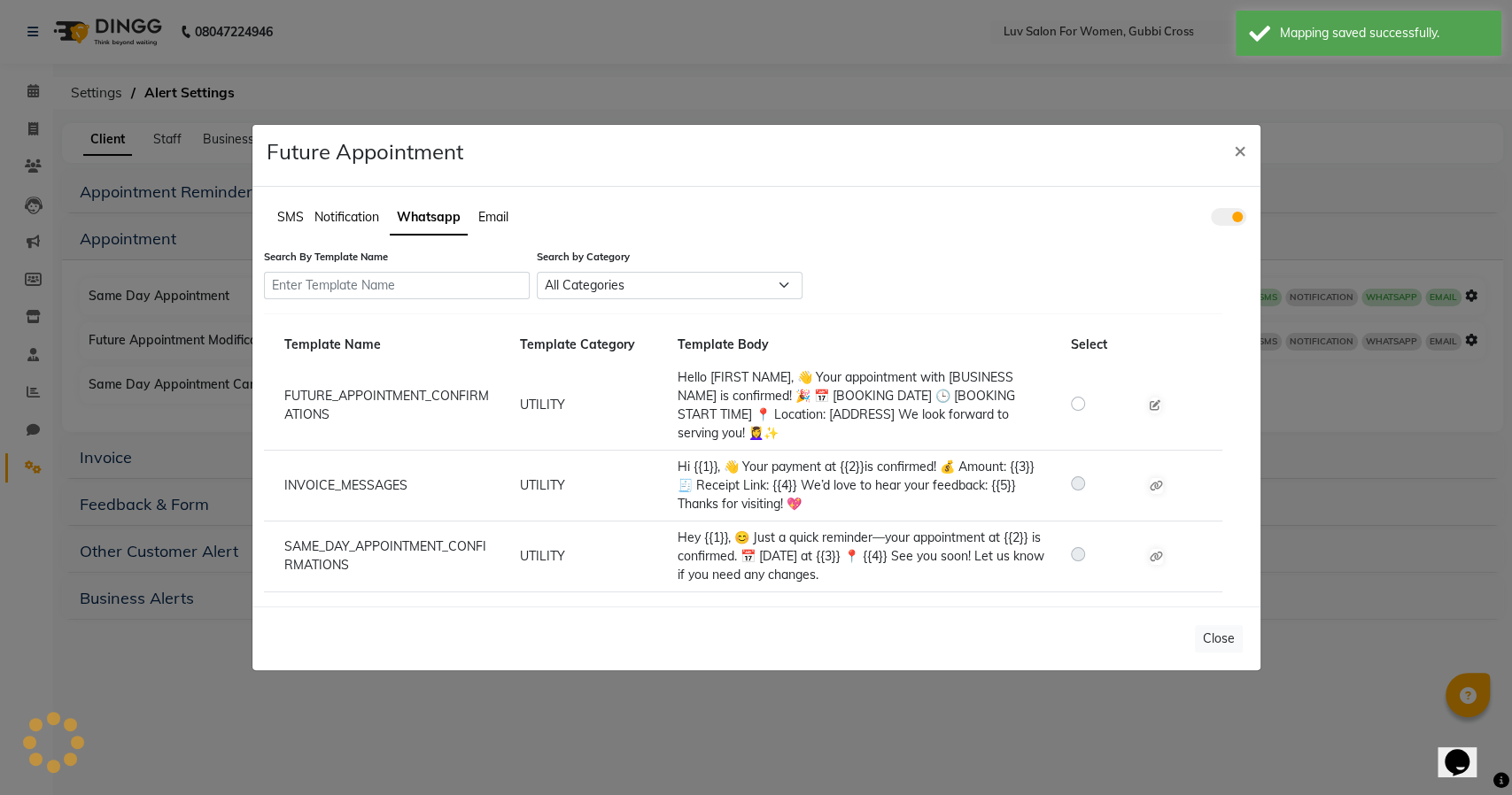
scroll to position [0, 0]
click at [1092, 408] on label at bounding box center [1092, 402] width 0 height 21
click at [1076, 408] on input "radio" at bounding box center [1080, 402] width 12 height 12
radio input "true"
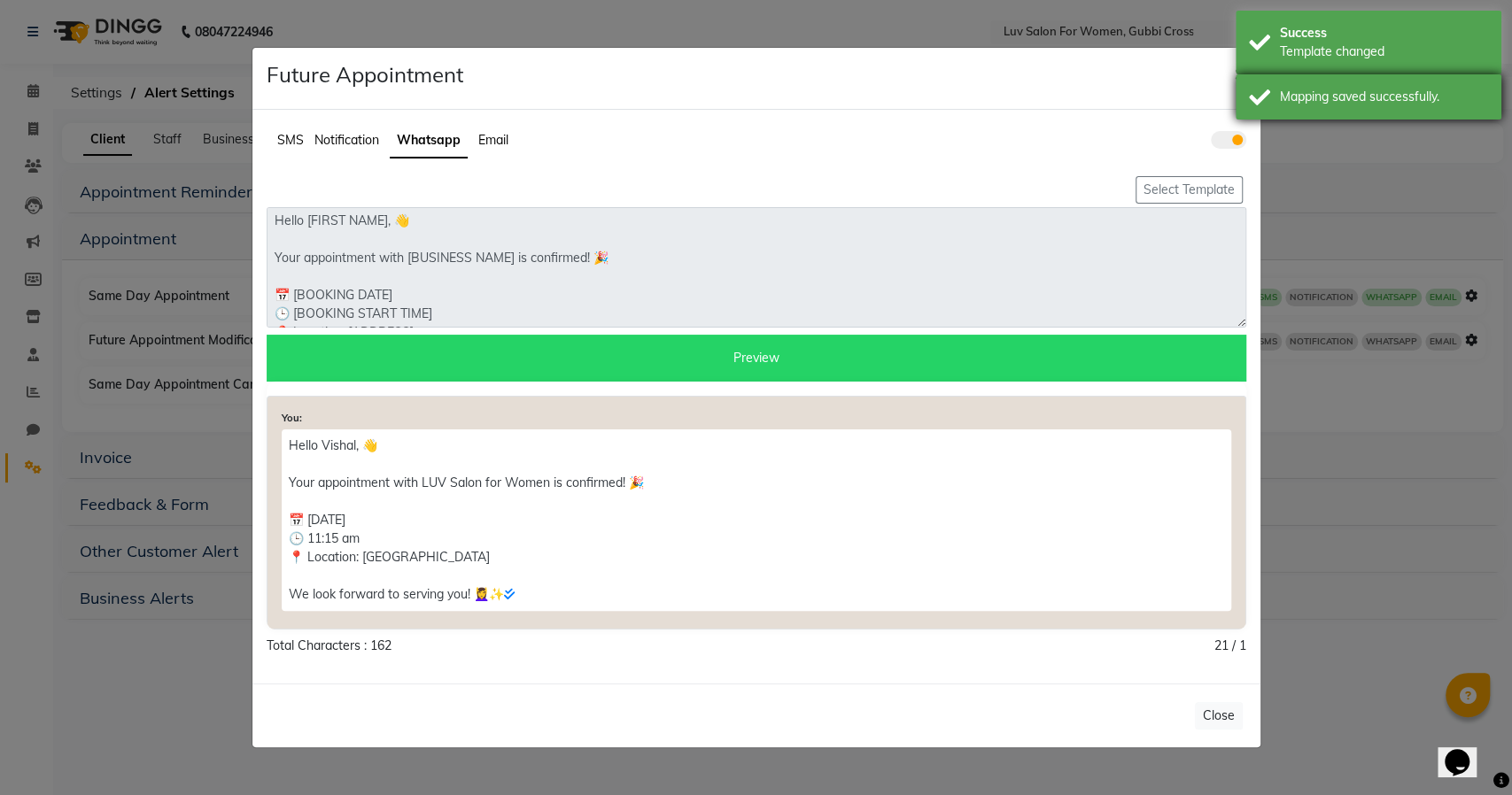
click at [1299, 109] on div "Mapping saved successfully." at bounding box center [1368, 96] width 265 height 45
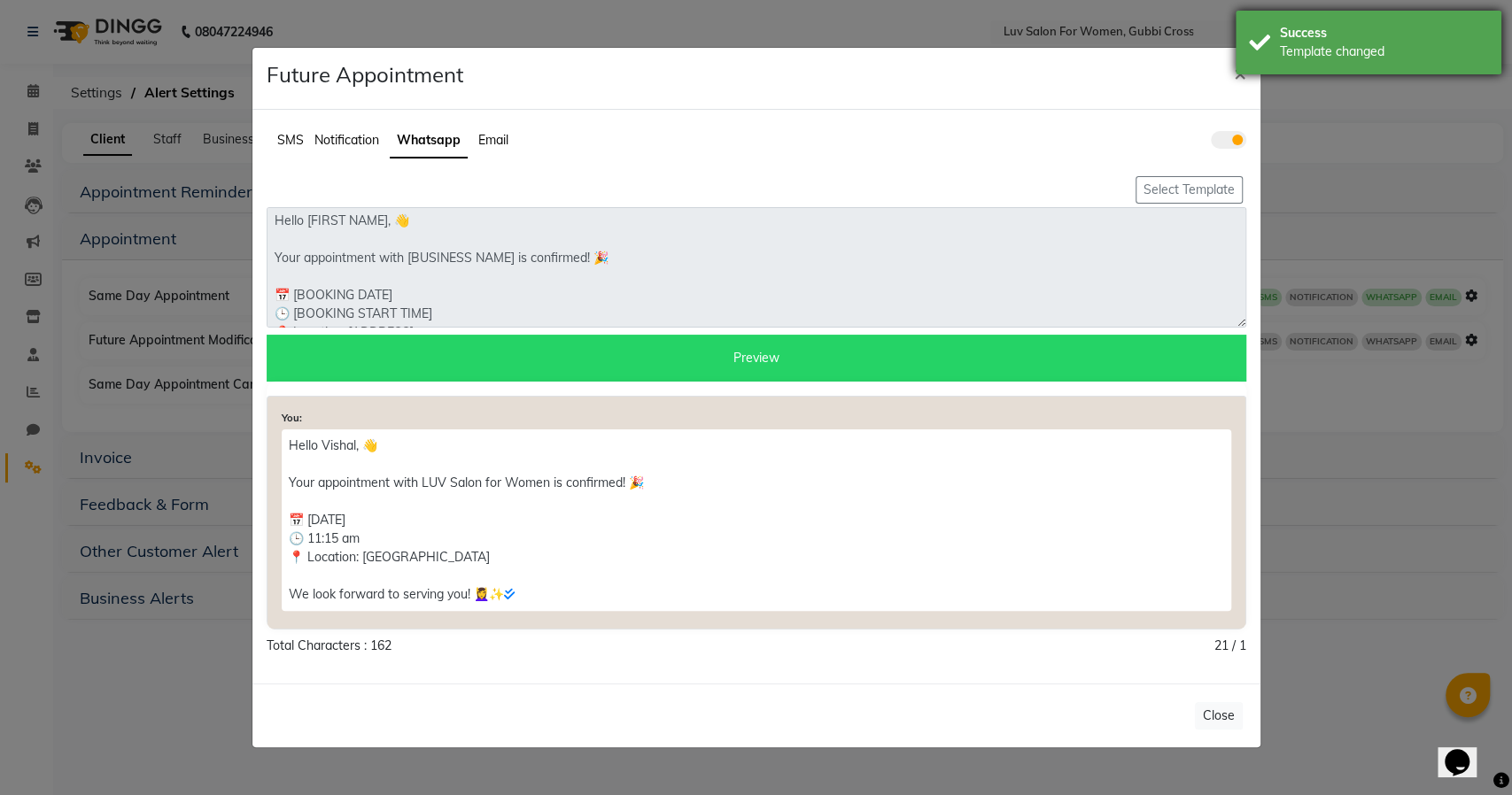
click at [1304, 50] on div "Template changed" at bounding box center [1383, 52] width 208 height 18
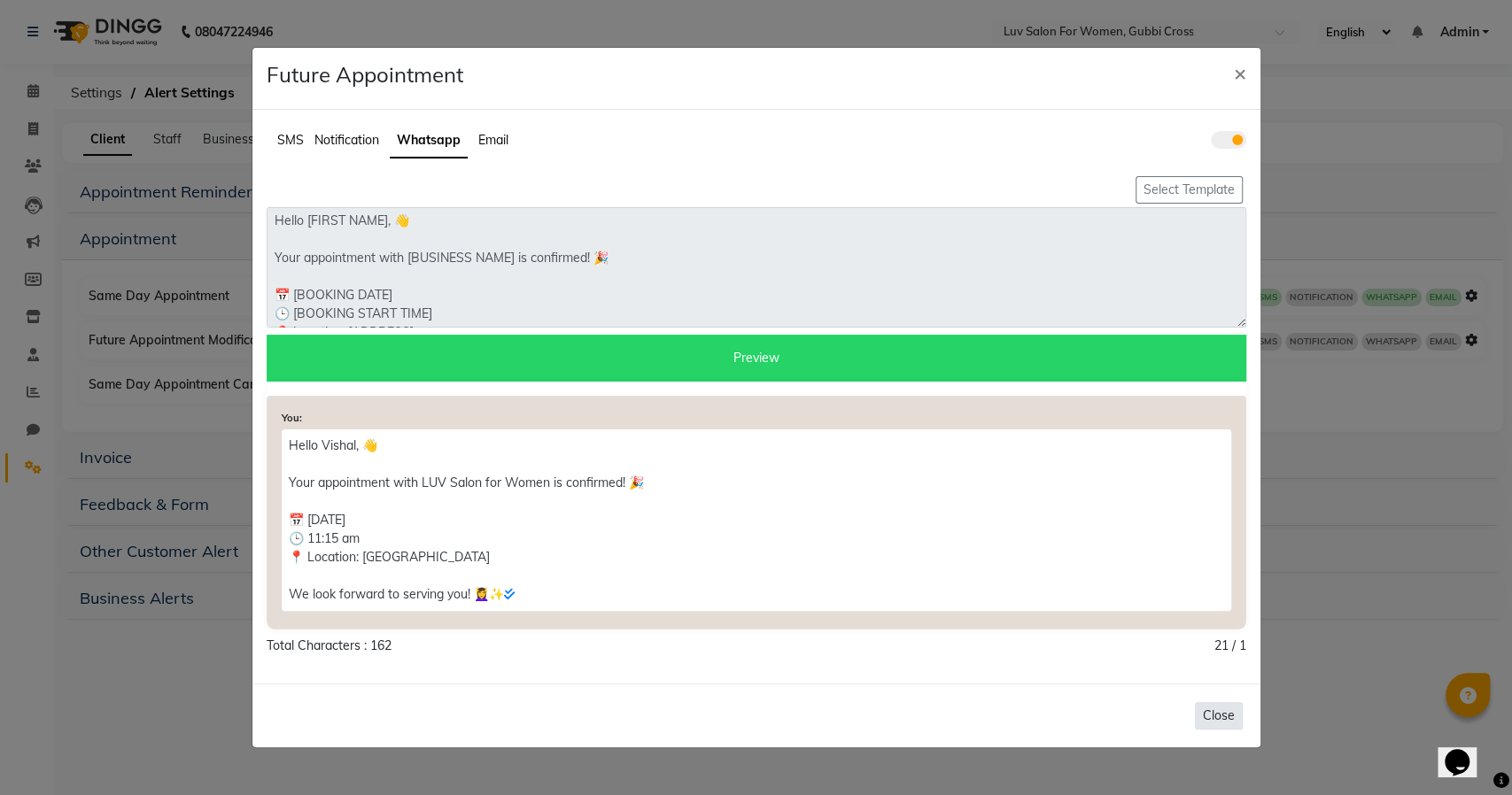
click at [1217, 714] on button "Close" at bounding box center [1219, 716] width 48 height 28
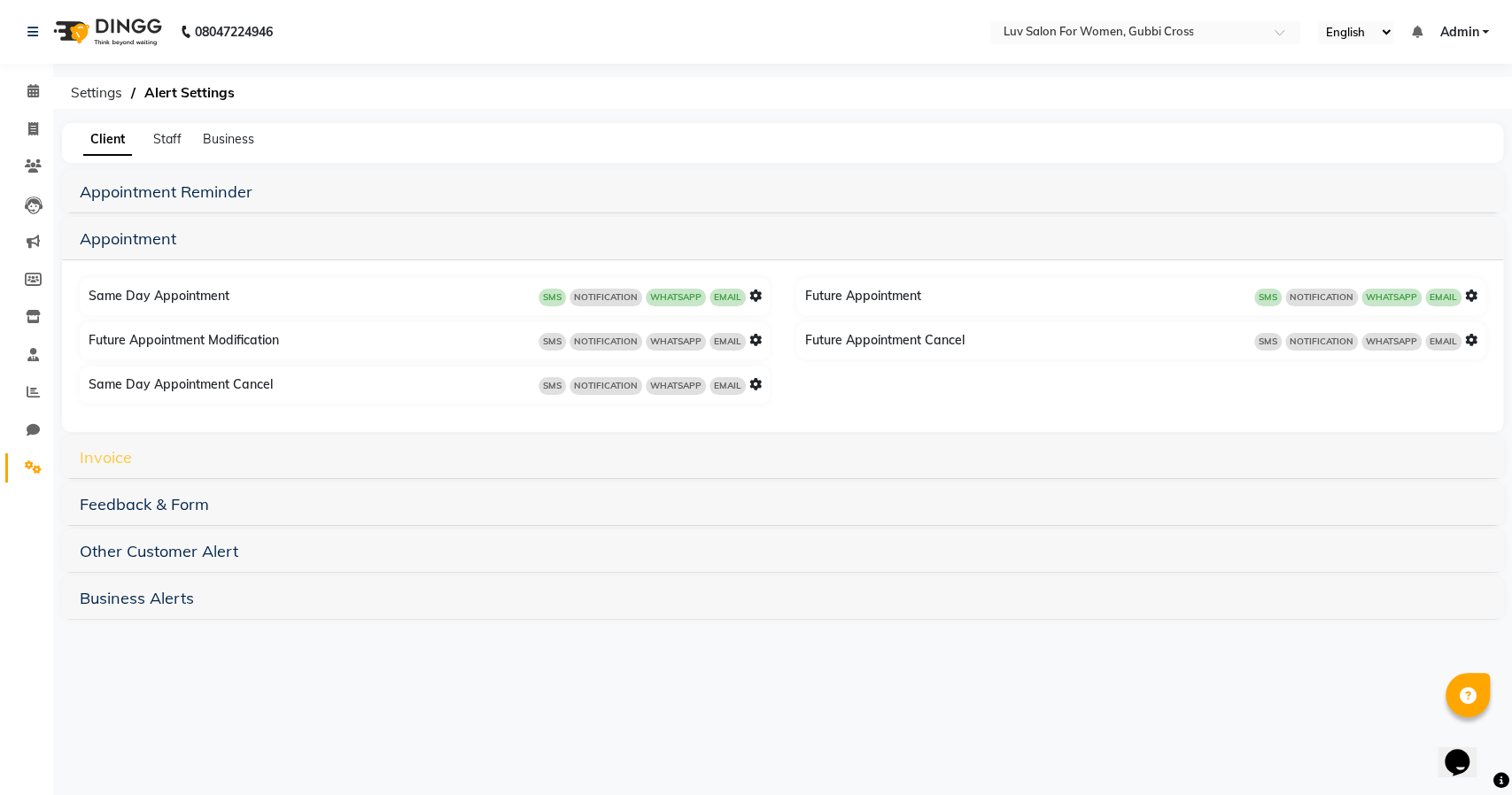
click at [93, 453] on link "Invoice" at bounding box center [105, 458] width 53 height 20
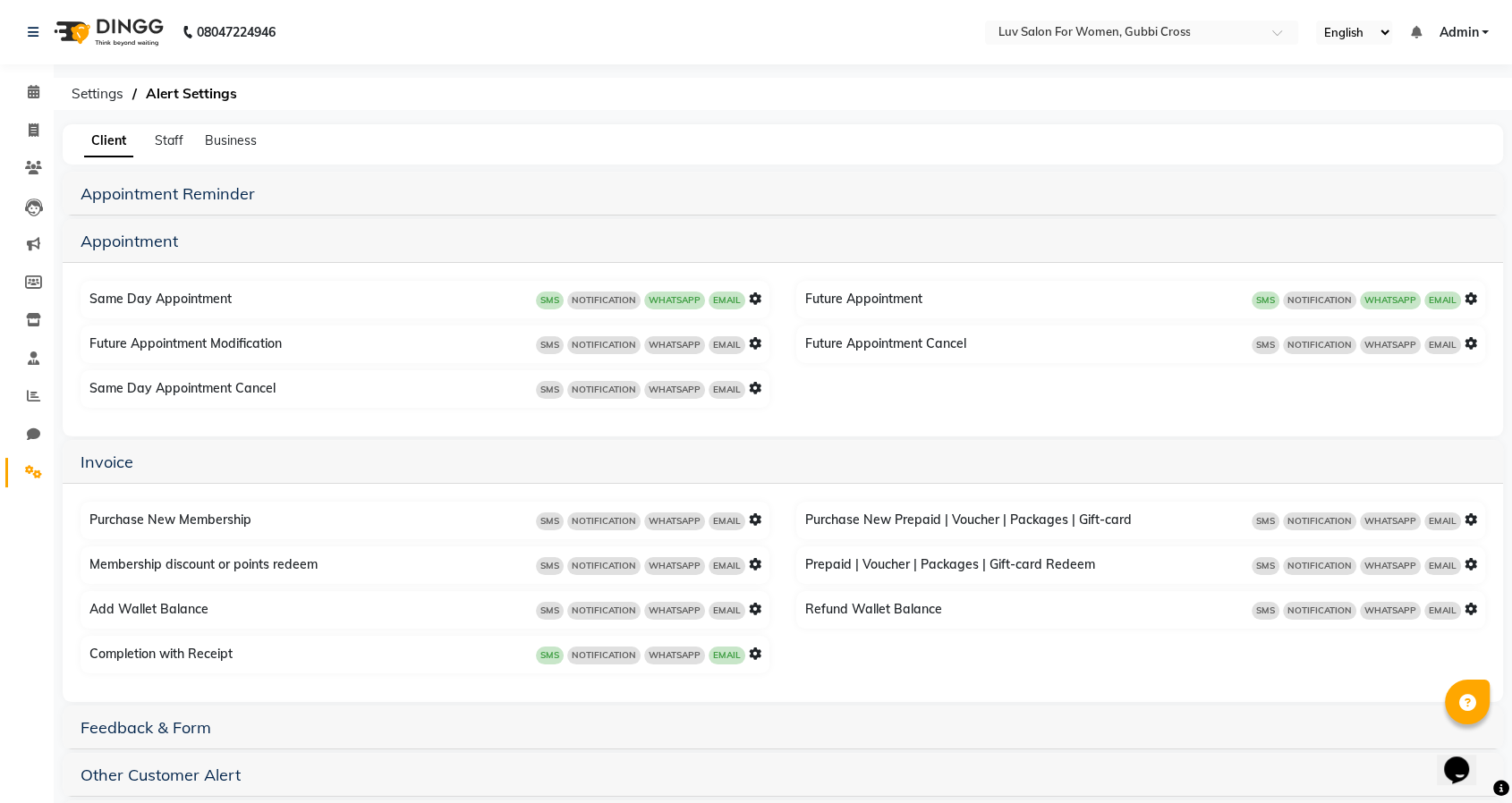
click at [756, 656] on icon at bounding box center [755, 654] width 12 height 12
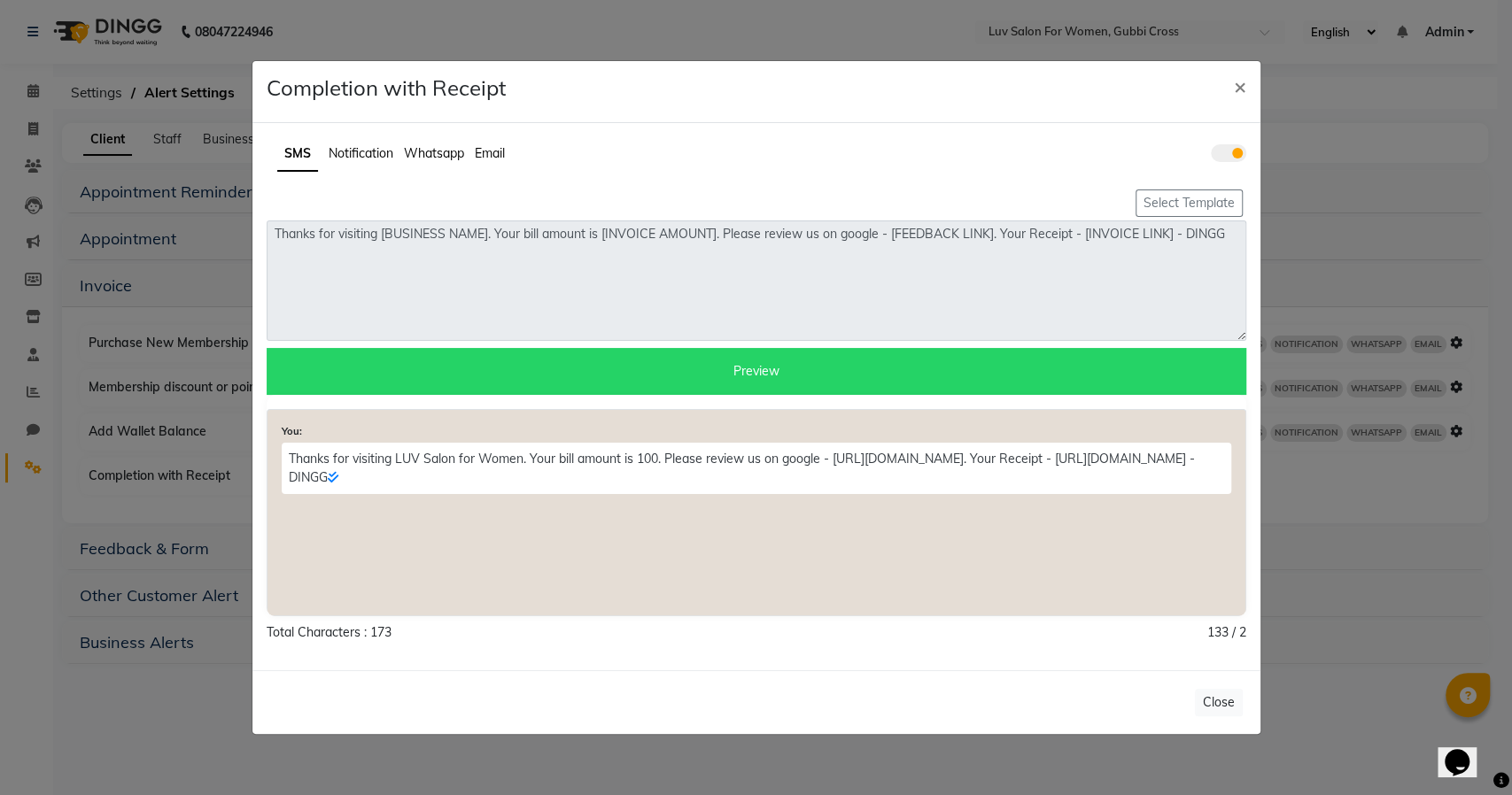
click at [448, 158] on span "Whatsapp" at bounding box center [434, 153] width 60 height 16
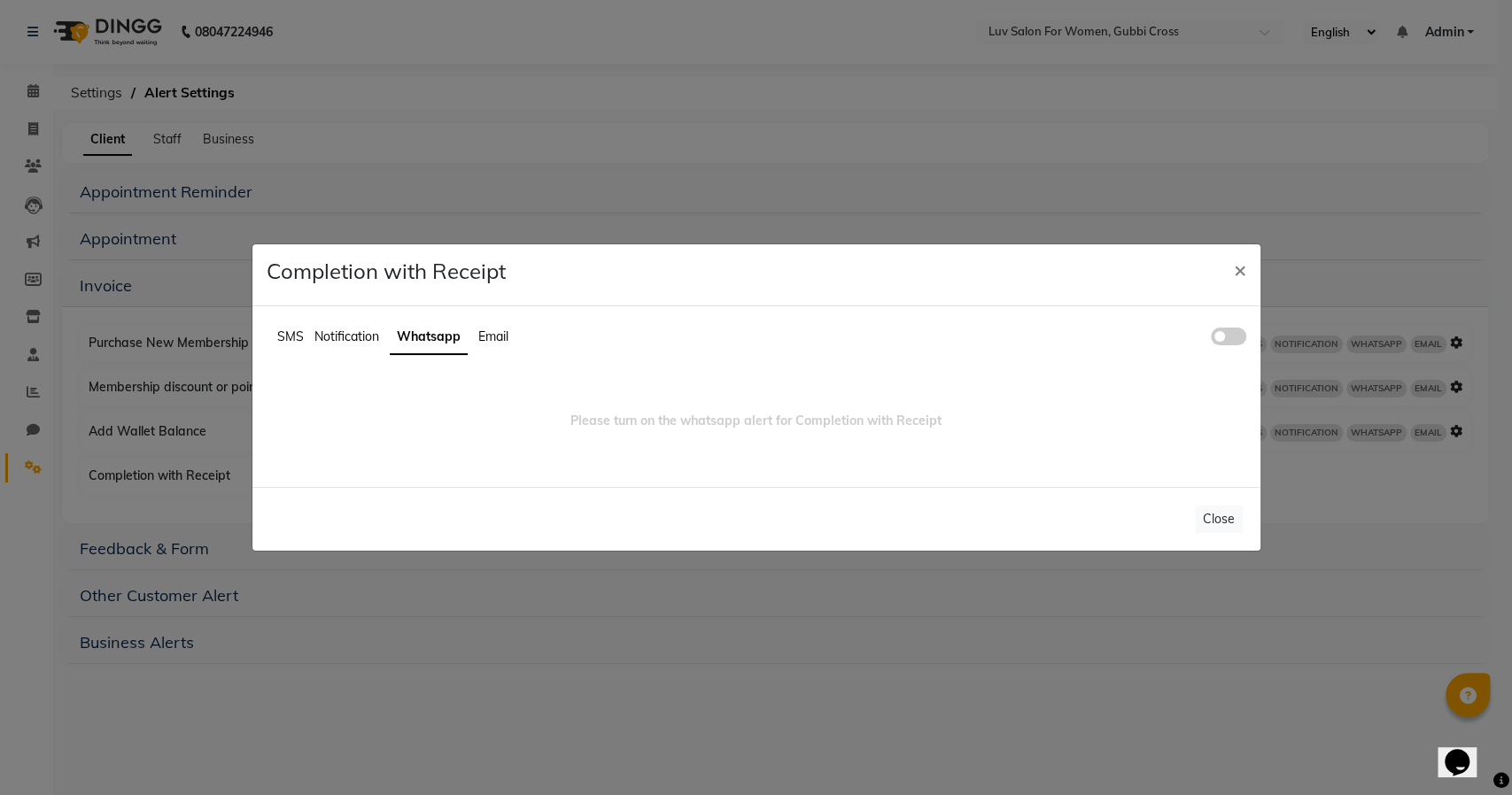
click at [1227, 334] on span at bounding box center [1228, 336] width 35 height 18
click at [1211, 339] on input "checkbox" at bounding box center [1211, 339] width 0 height 0
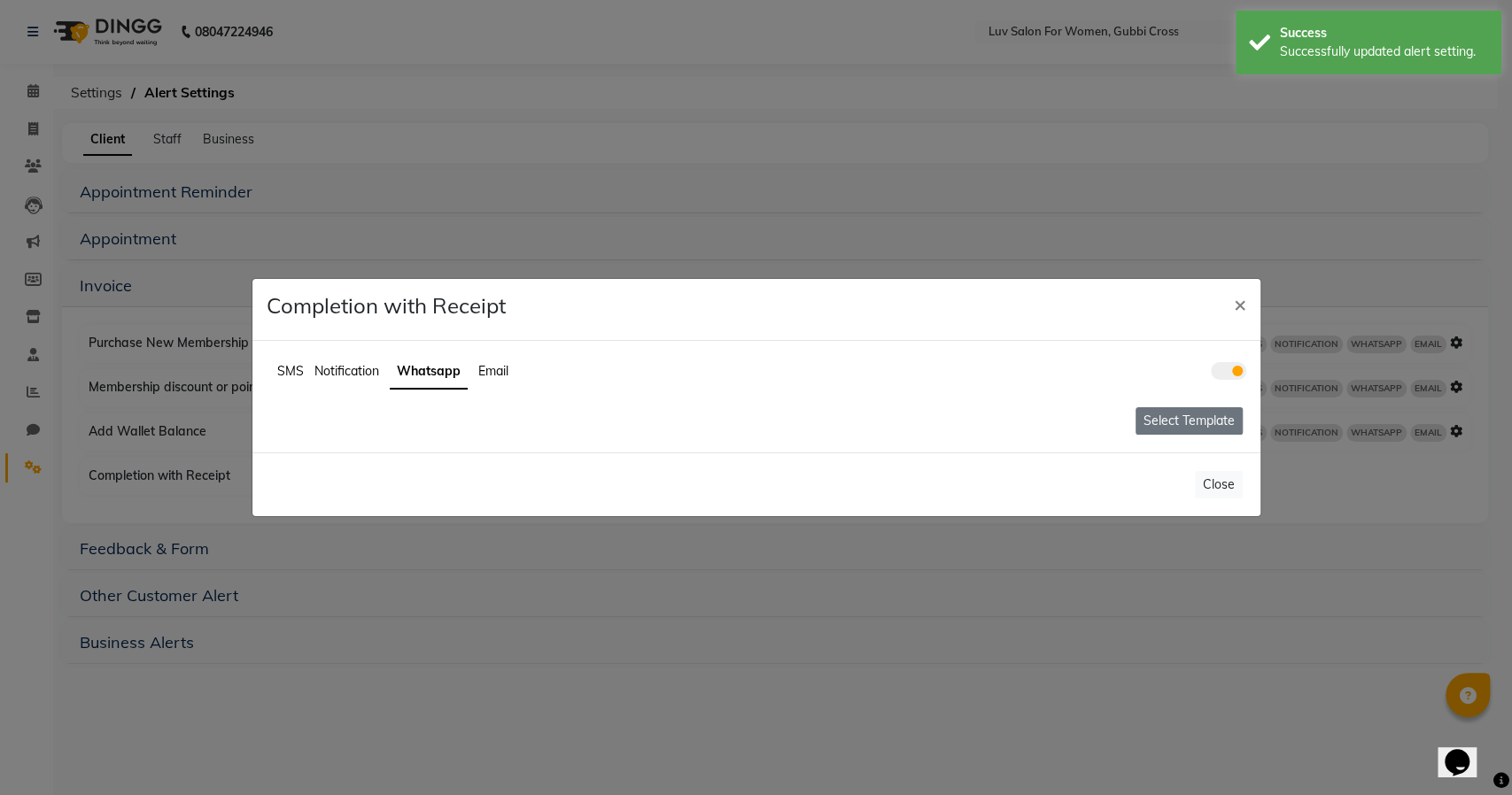
click at [1169, 423] on button "Select Template" at bounding box center [1189, 422] width 107 height 28
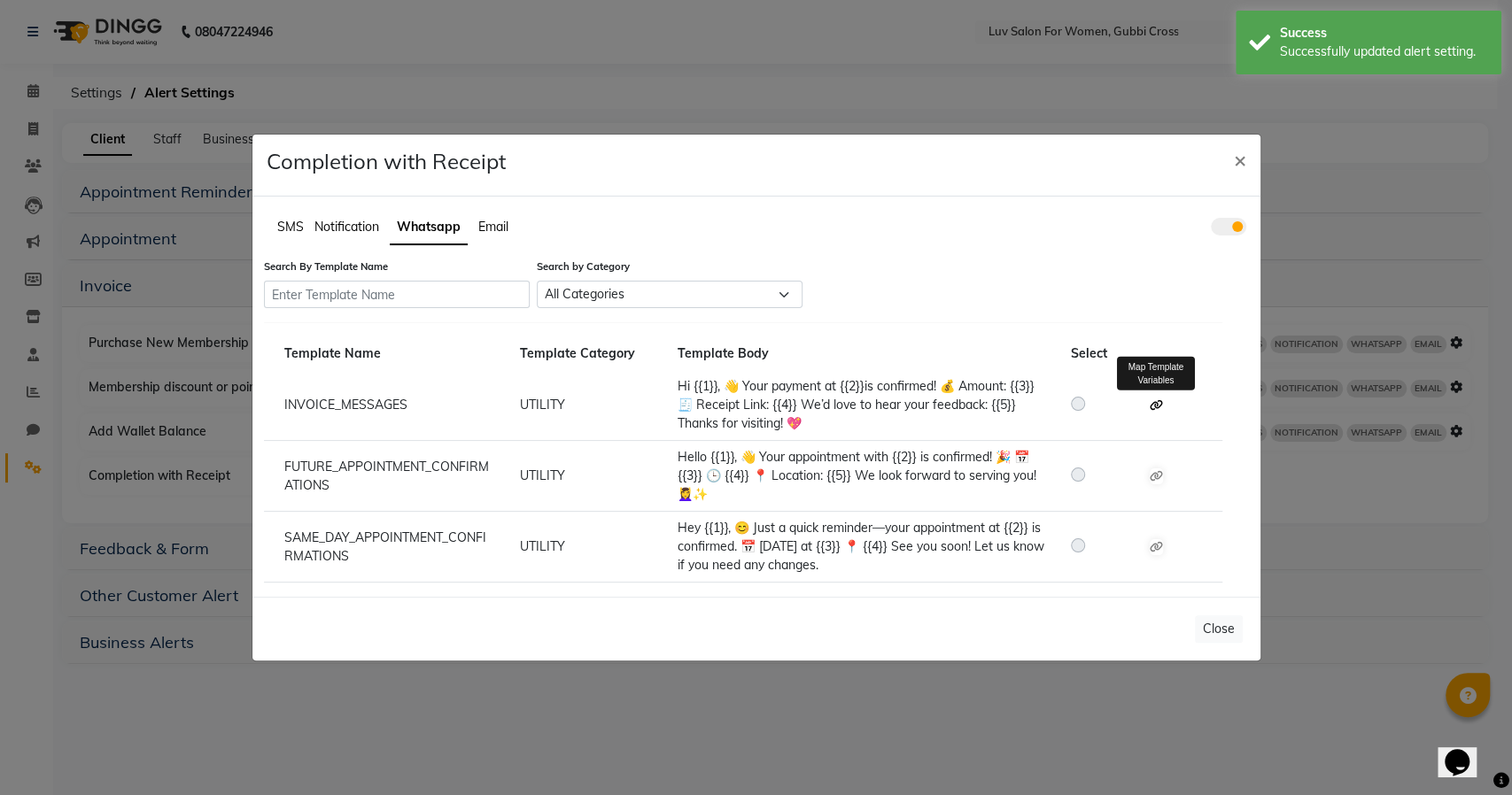
click at [1162, 408] on icon at bounding box center [1156, 405] width 13 height 10
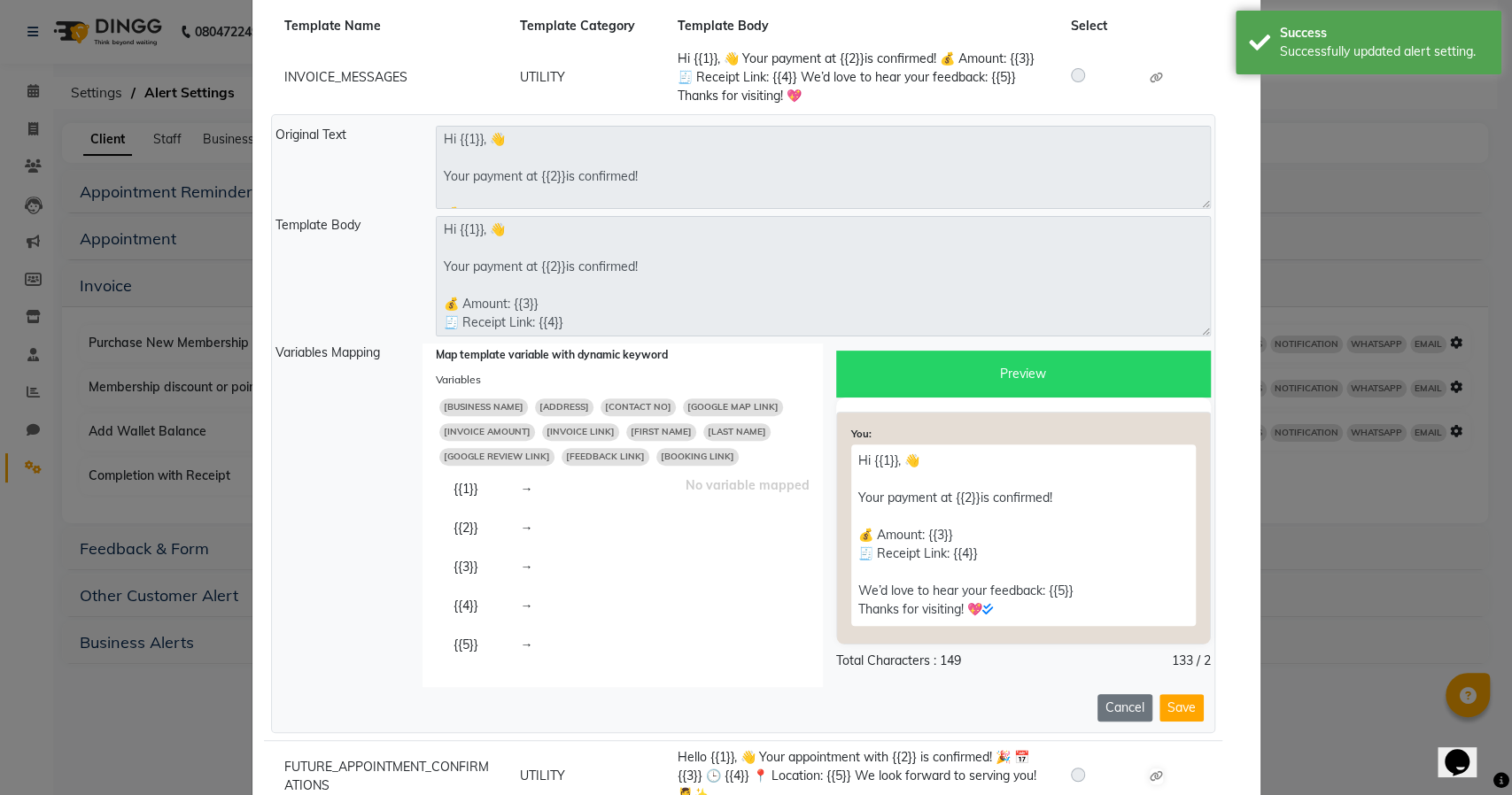
scroll to position [295, 0]
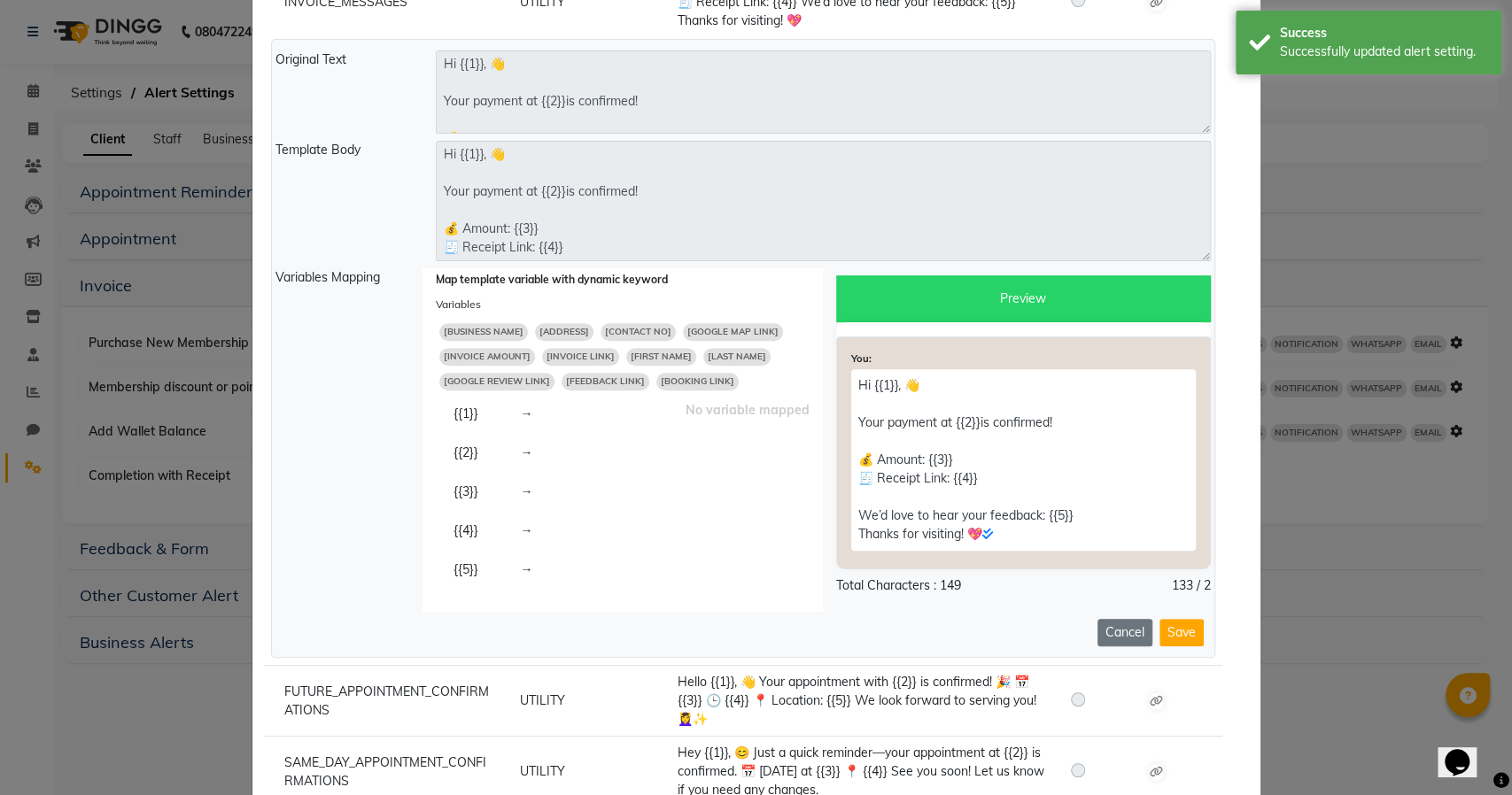
click at [642, 359] on span "[FIRST NAME]" at bounding box center [661, 356] width 70 height 18
click at [484, 330] on span "[BUSINESS NAME]" at bounding box center [484, 332] width 89 height 18
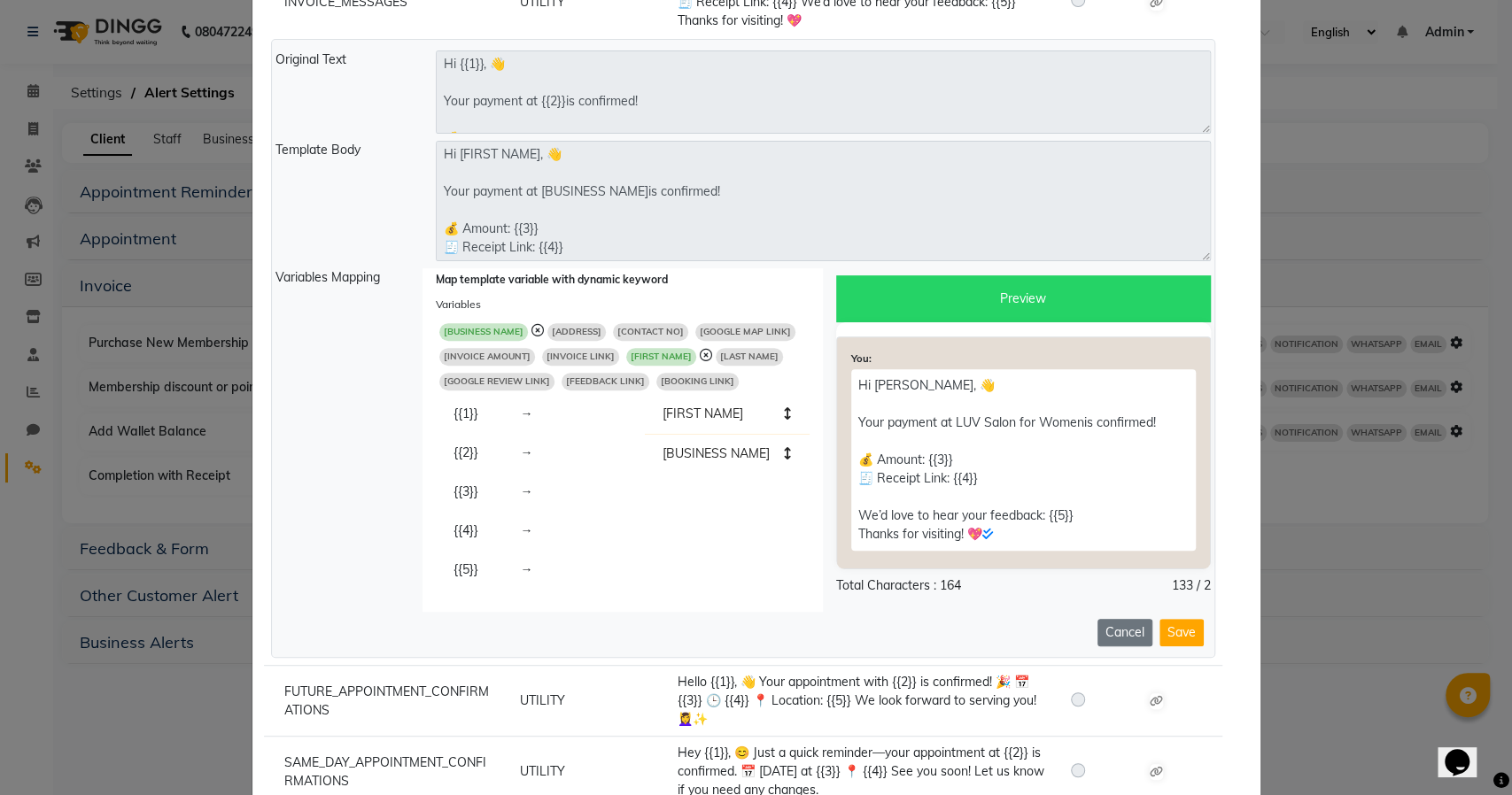
click at [480, 350] on span "[INVOICE AMOUNT]" at bounding box center [486, 356] width 95 height 18
click at [584, 352] on span "[INVOICE LINK]" at bounding box center [593, 356] width 77 height 18
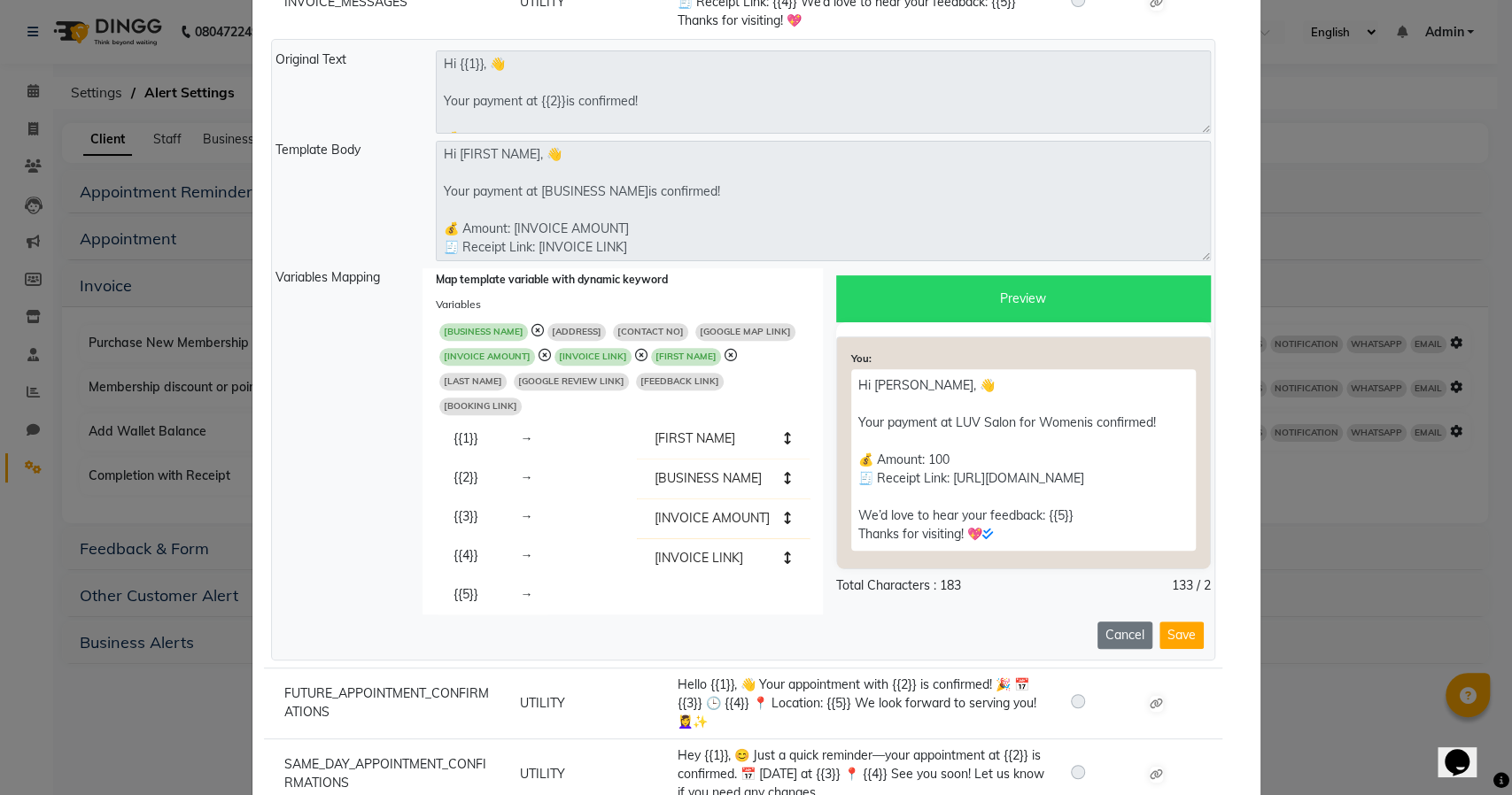
click at [636, 383] on span "[FEEDBACK LINK]" at bounding box center [680, 381] width 88 height 18
type textarea "Hi [FIRST NAME], 👋 Your payment at [BUSINESS NAME]is confirmed! 💰 Amount: [INVO…"
click at [1187, 651] on button "Save" at bounding box center [1182, 639] width 44 height 28
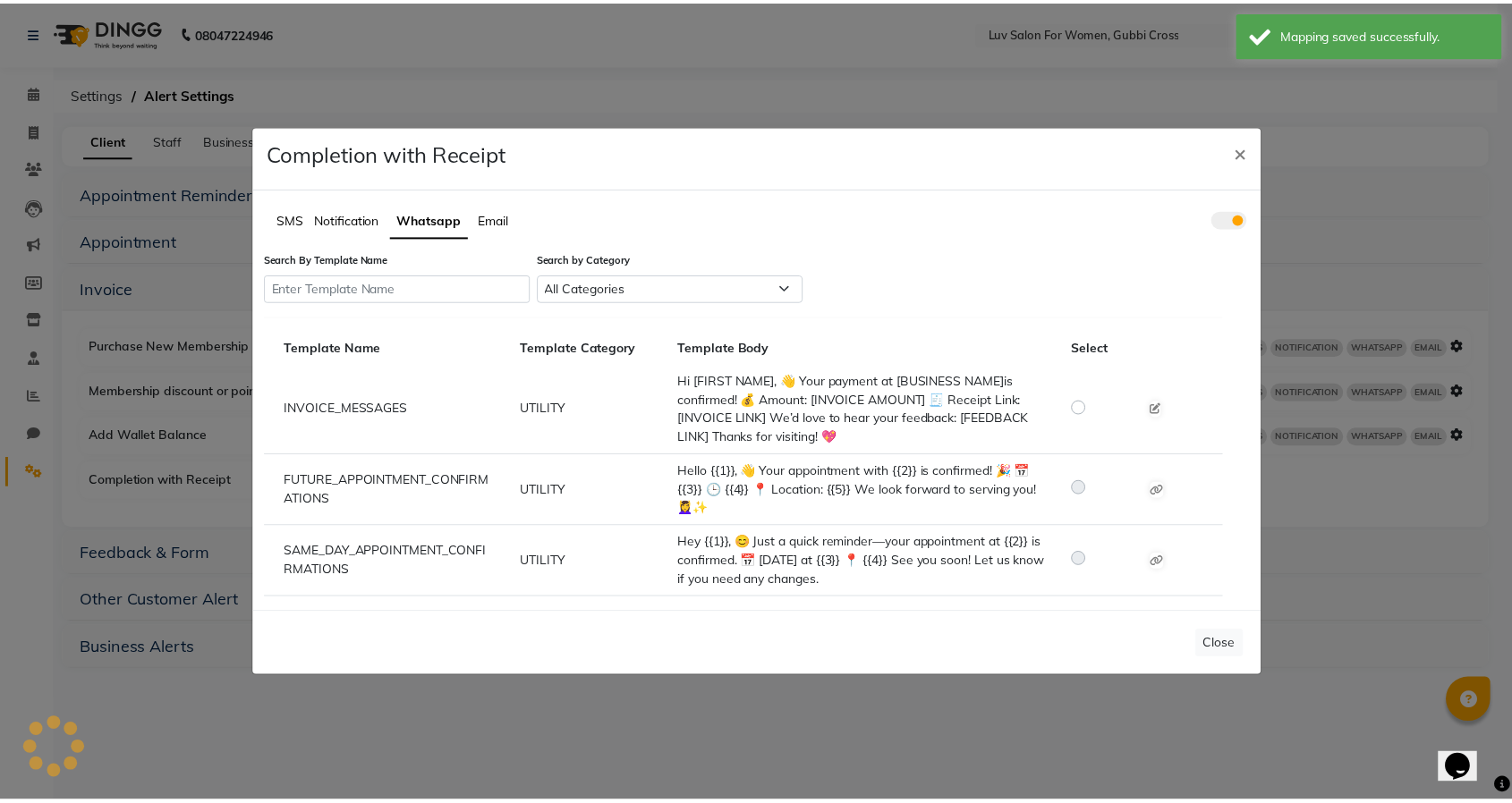
scroll to position [0, 0]
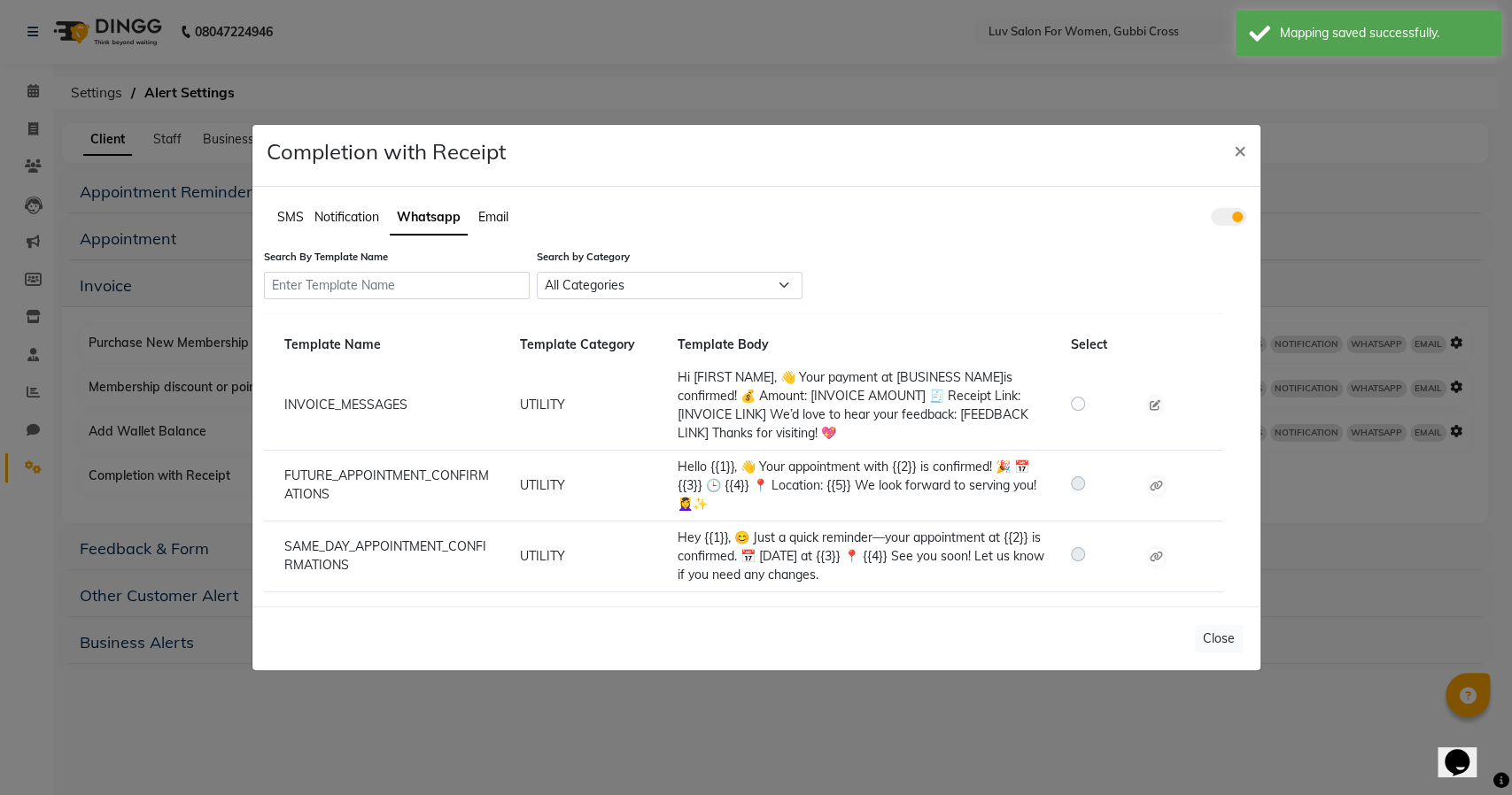
click at [1092, 399] on label at bounding box center [1092, 402] width 0 height 21
click at [1079, 399] on input "radio" at bounding box center [1080, 402] width 12 height 12
radio input "true"
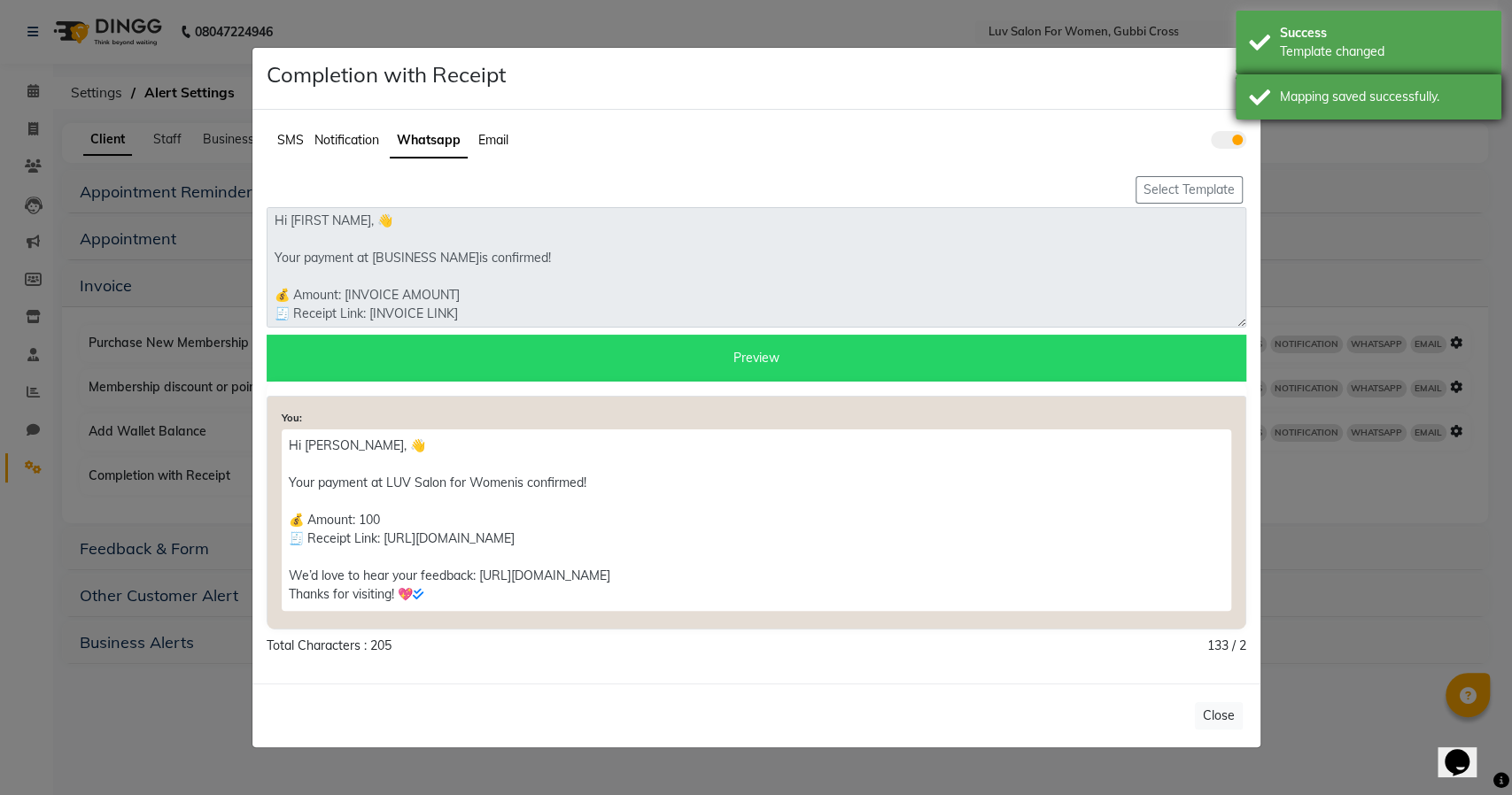
click at [1359, 92] on div "Mapping saved successfully." at bounding box center [1383, 97] width 208 height 18
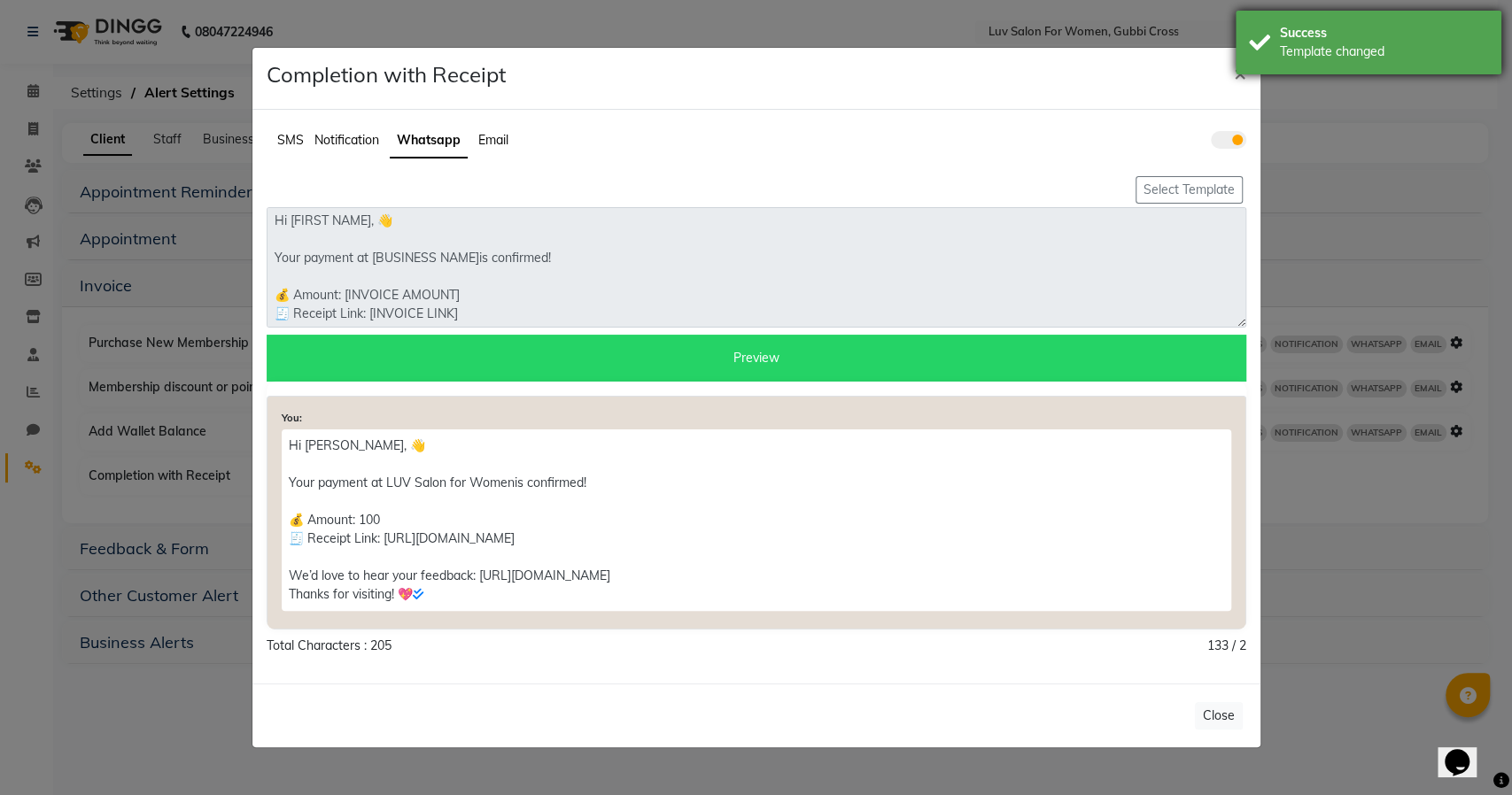
click at [1346, 40] on div "Success" at bounding box center [1383, 33] width 208 height 18
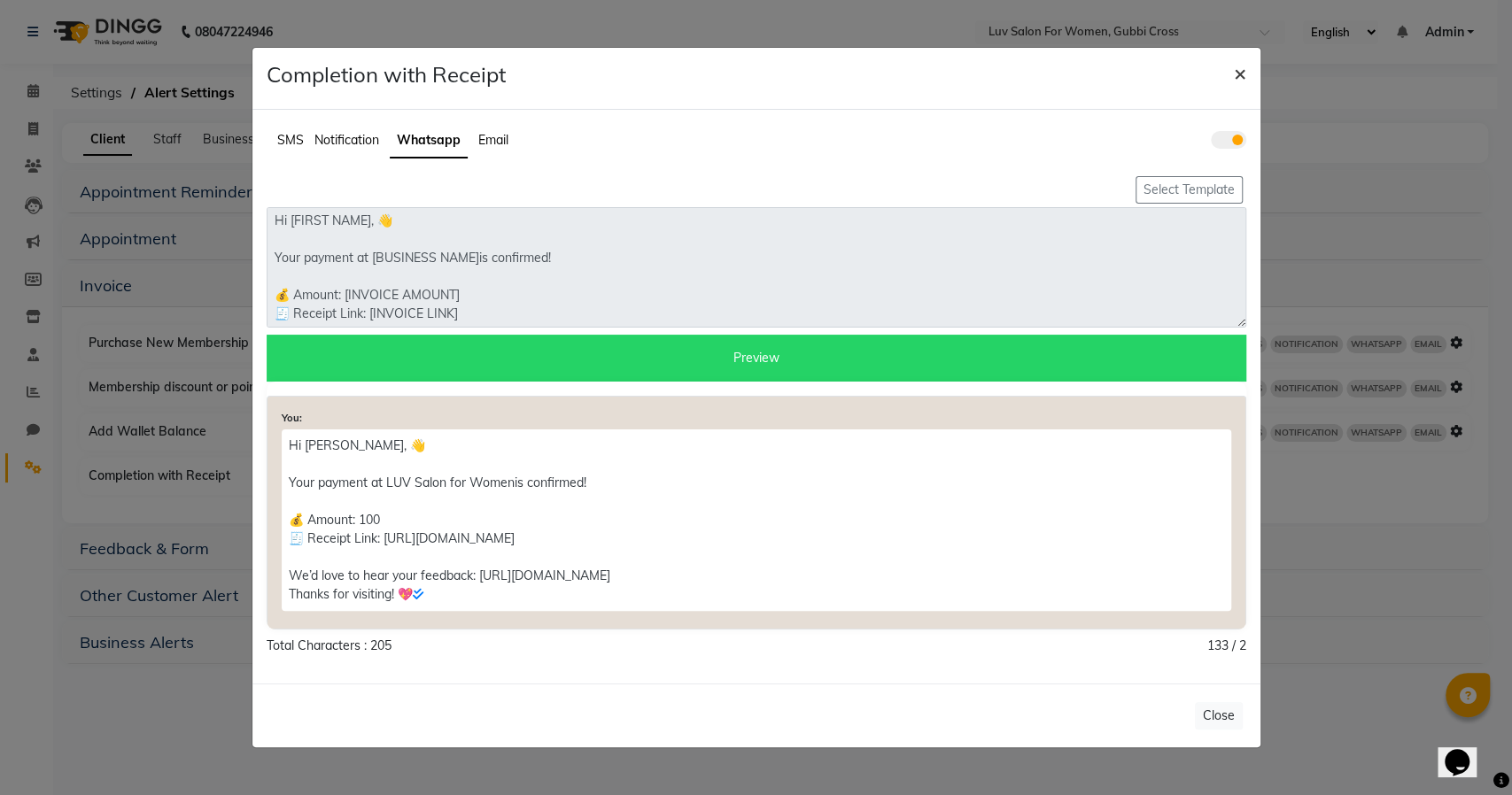
click at [1241, 72] on span "×" at bounding box center [1239, 72] width 12 height 27
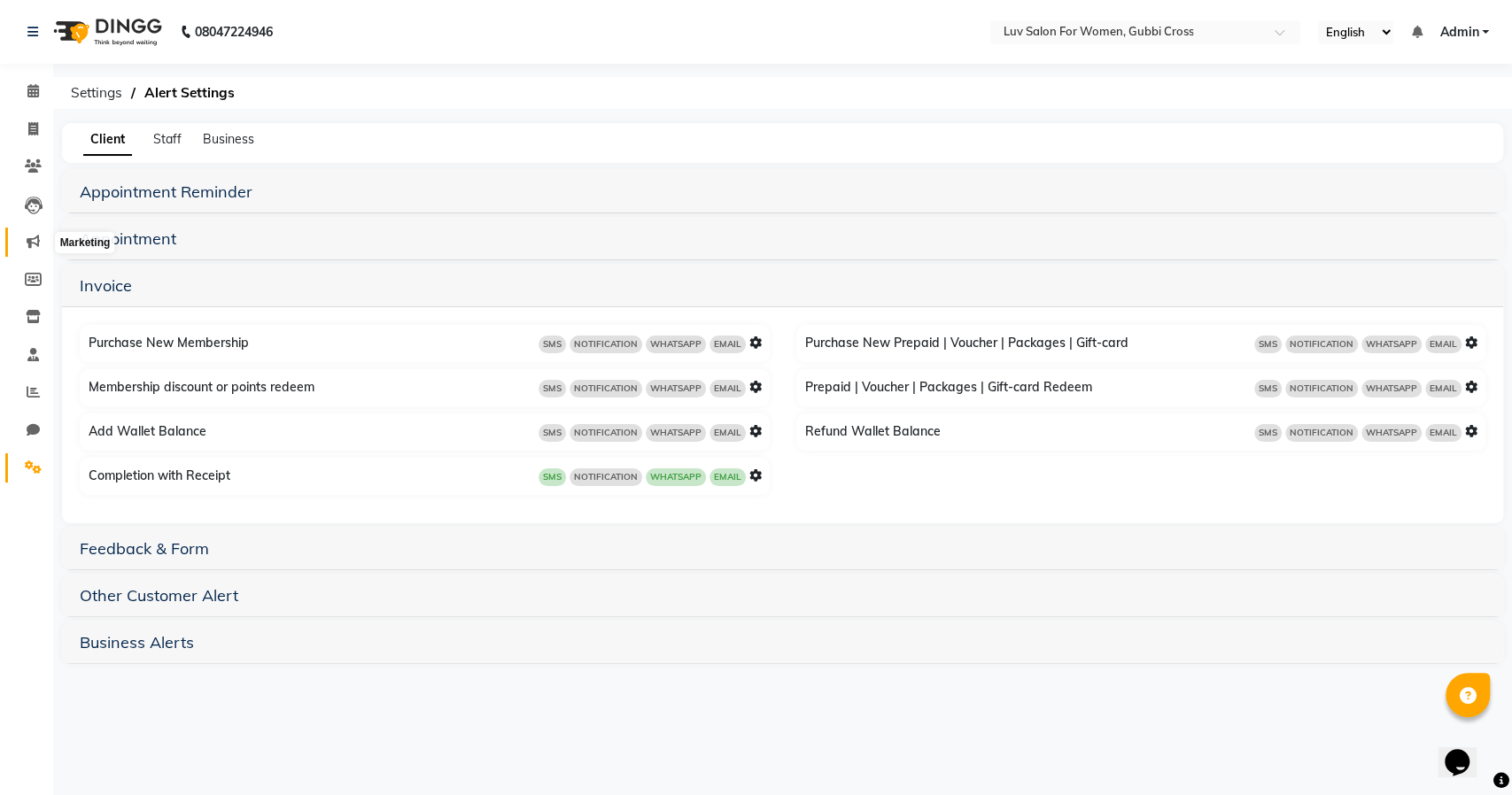
click at [18, 232] on span at bounding box center [33, 242] width 31 height 20
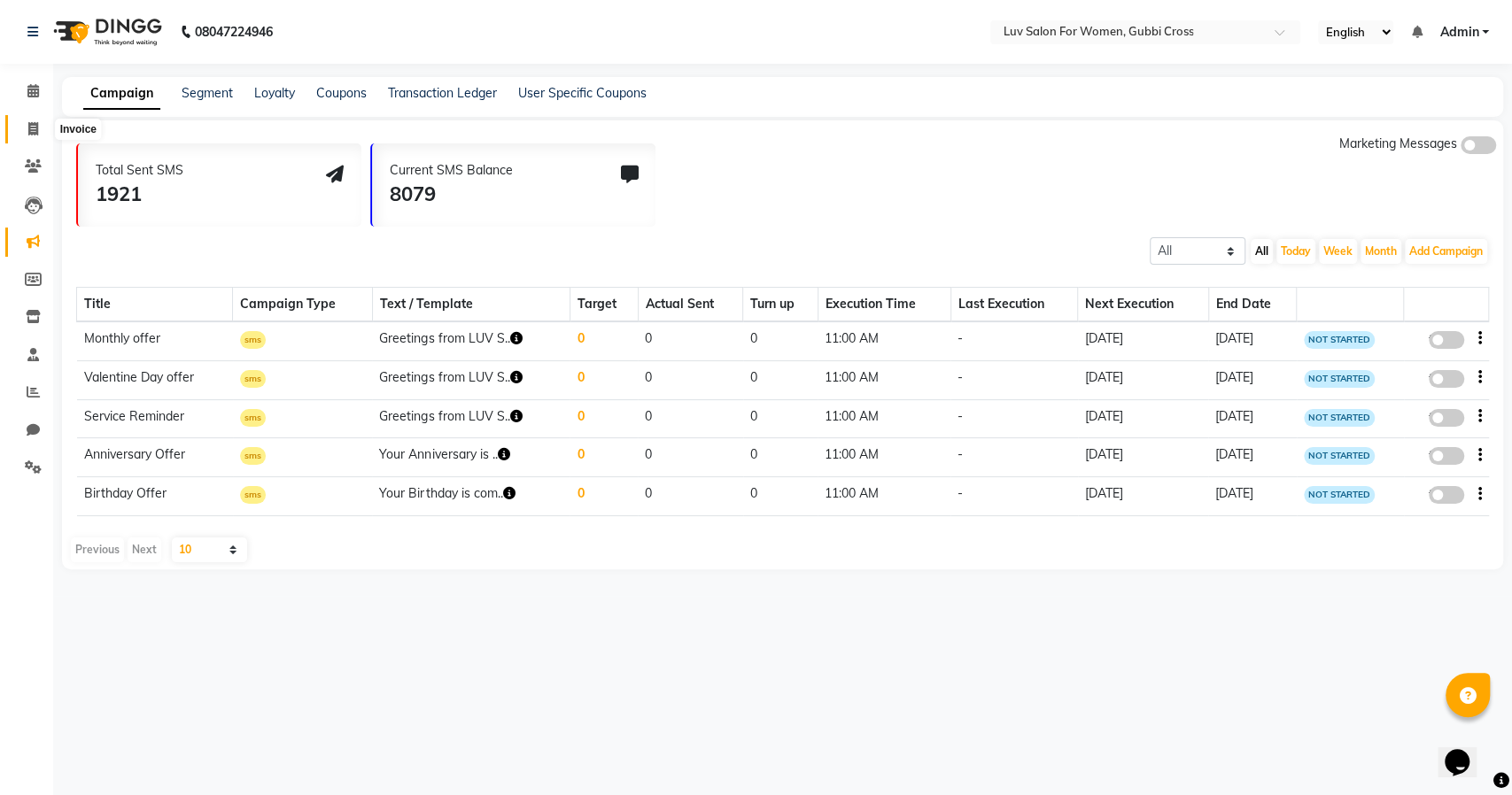
click at [43, 125] on span at bounding box center [33, 129] width 31 height 20
select select "7221"
select select "service"
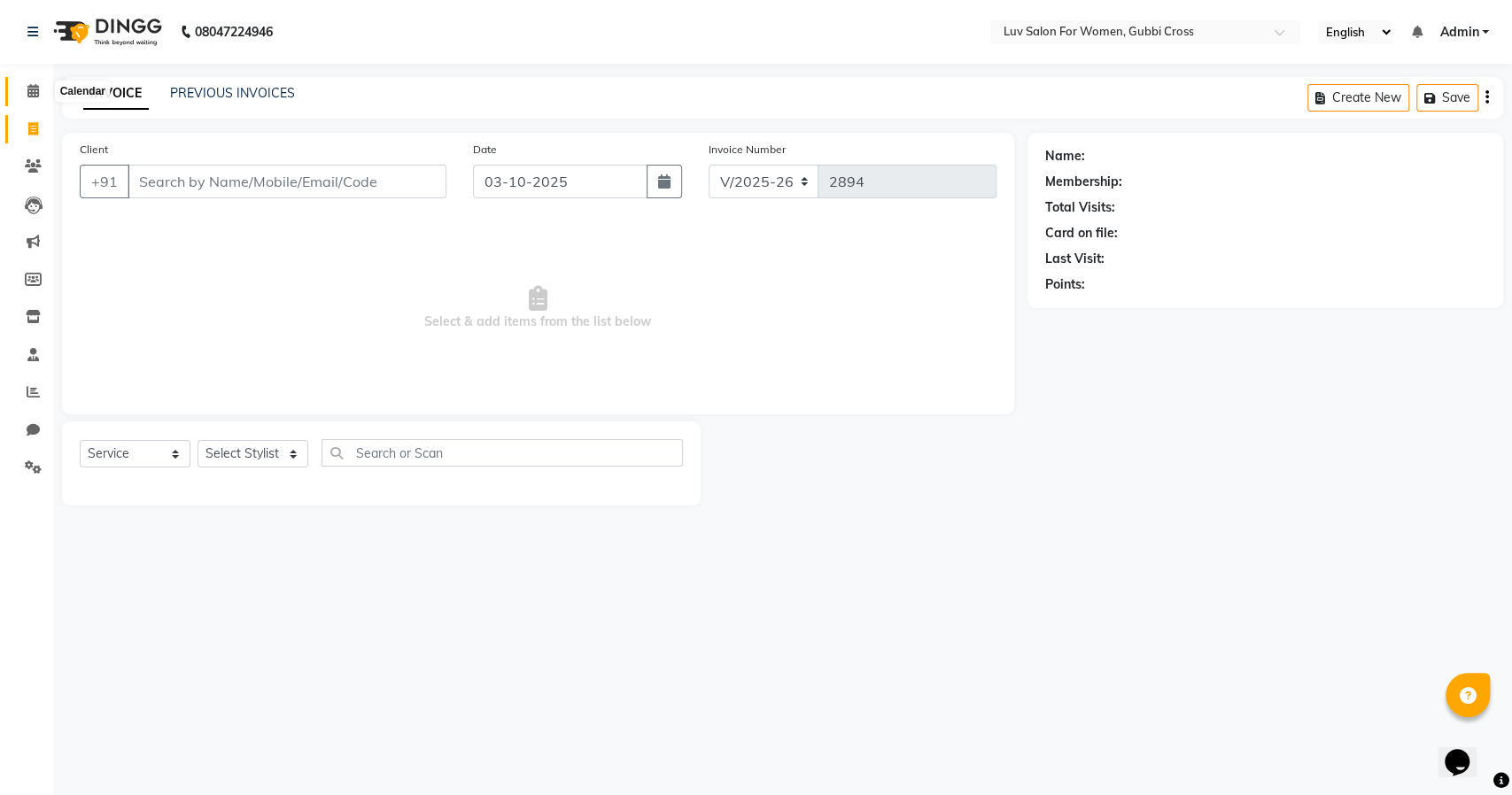
click at [36, 88] on icon at bounding box center [33, 91] width 11 height 13
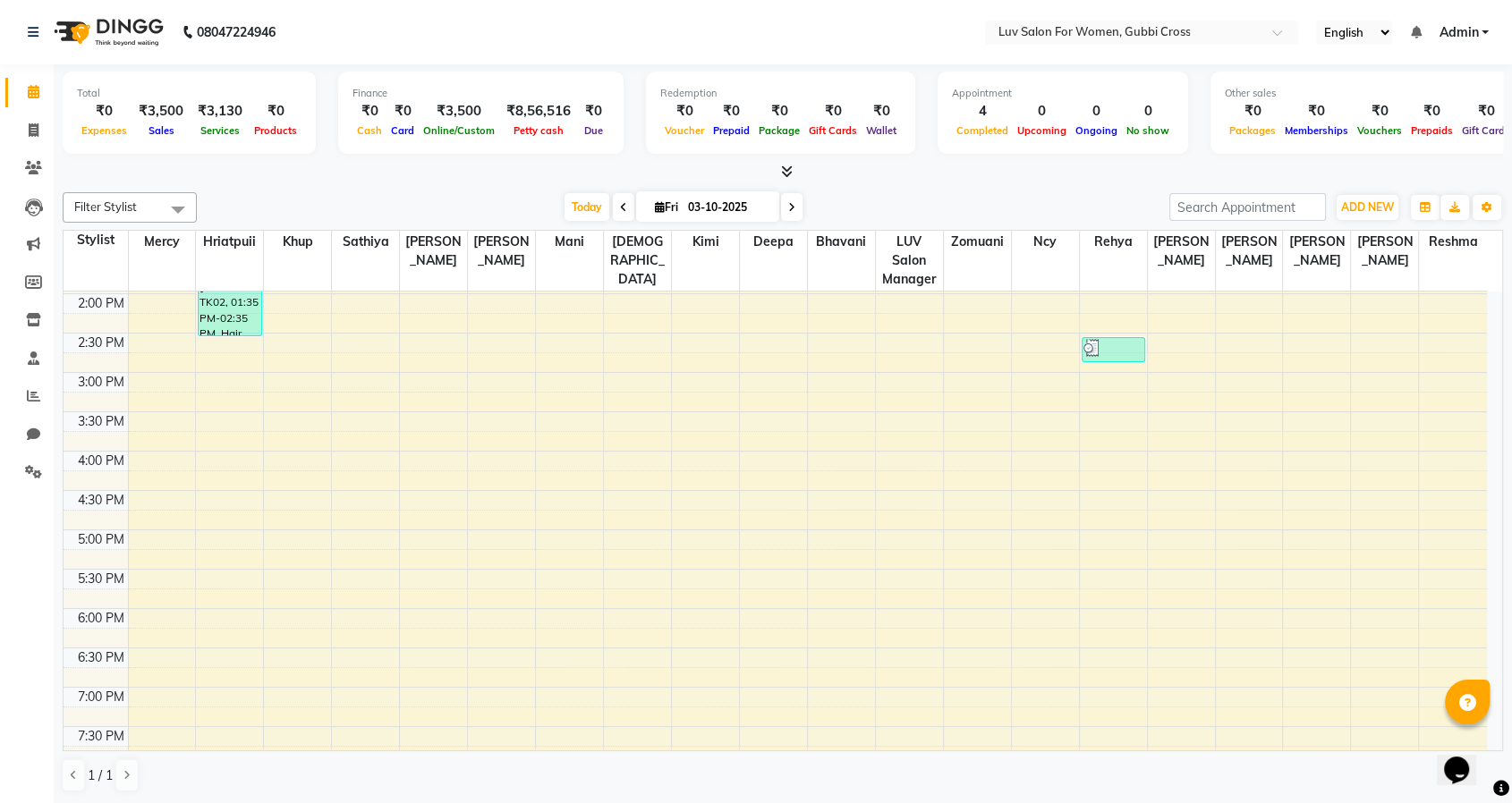
scroll to position [492, 0]
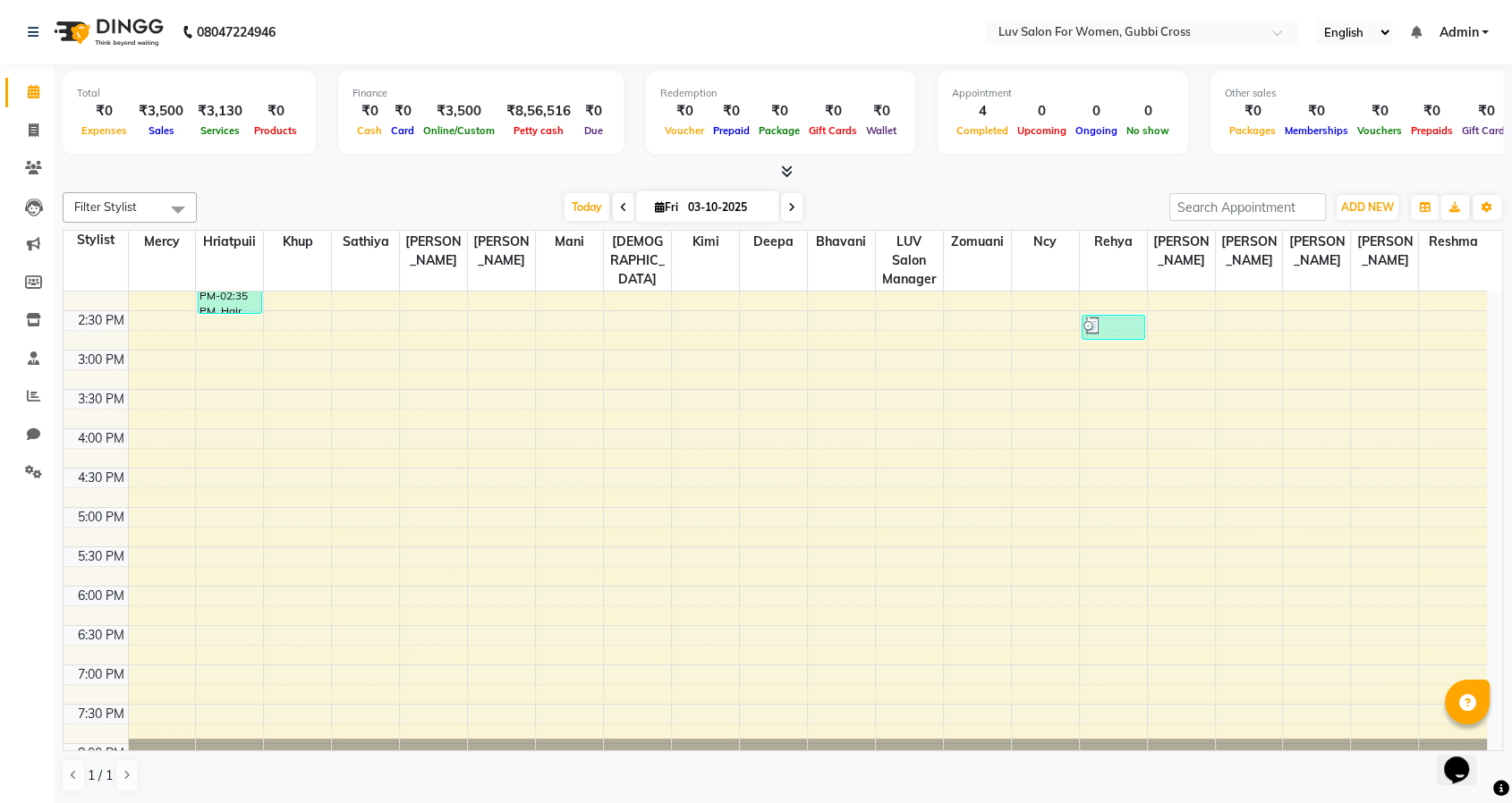
click at [694, 435] on div "8:00 AM 8:30 AM 9:00 AM 9:30 AM 10:00 AM 10:30 AM 11:00 AM 11:30 AM 12:00 PM 12…" at bounding box center [775, 310] width 1423 height 1022
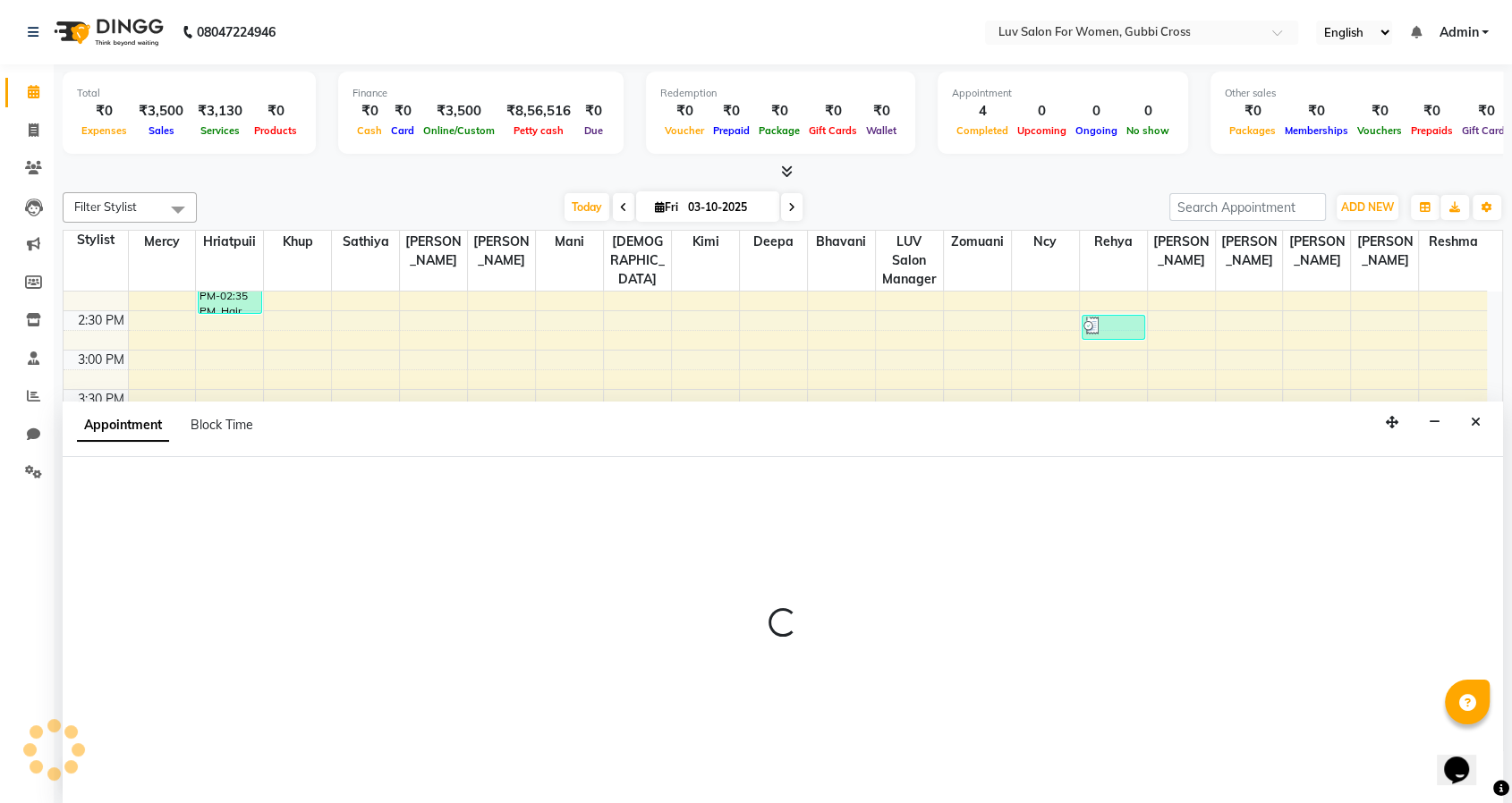
scroll to position [0, 0]
select select "64253"
select select "960"
select select "tentative"
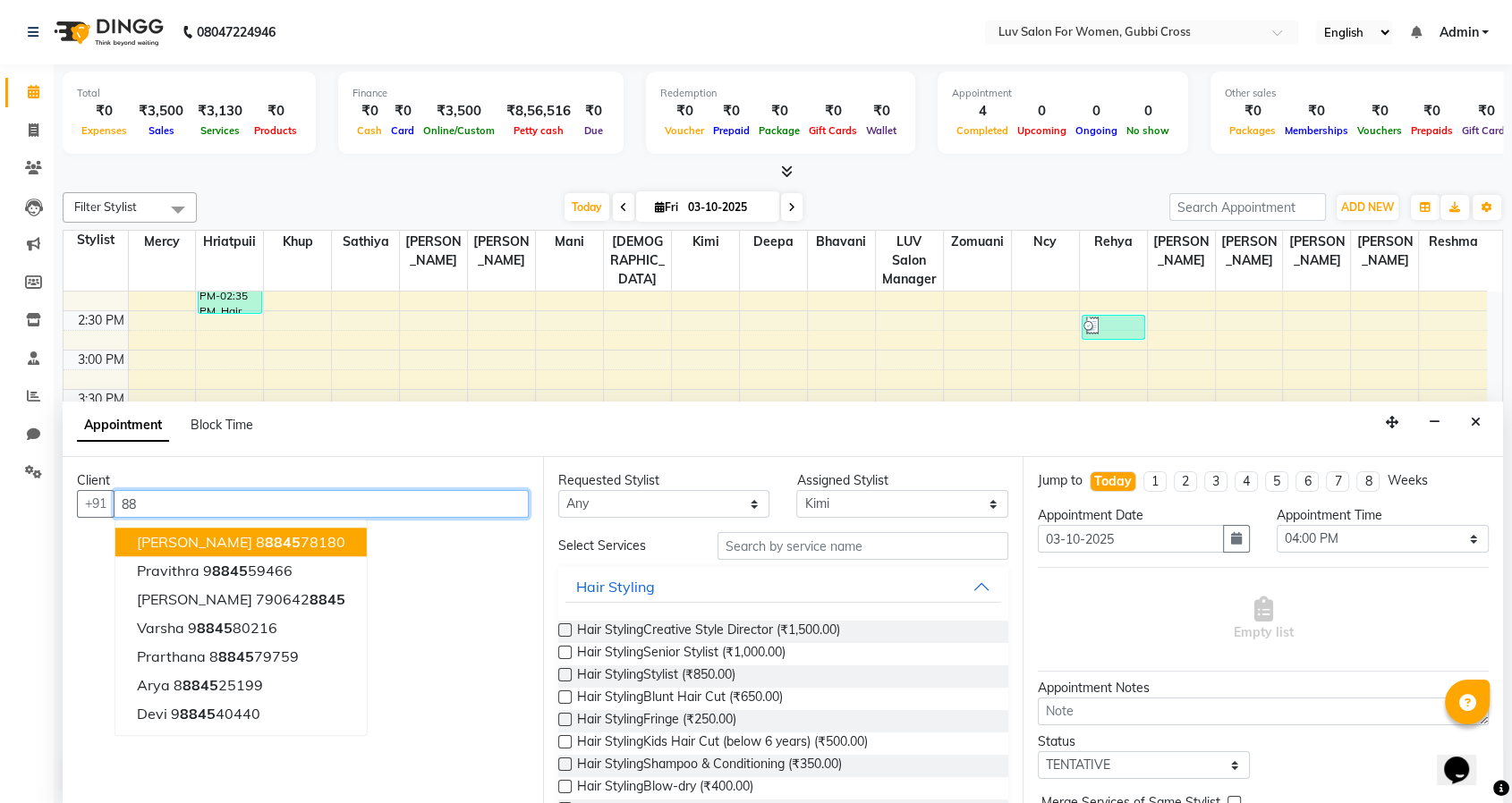
type input "8"
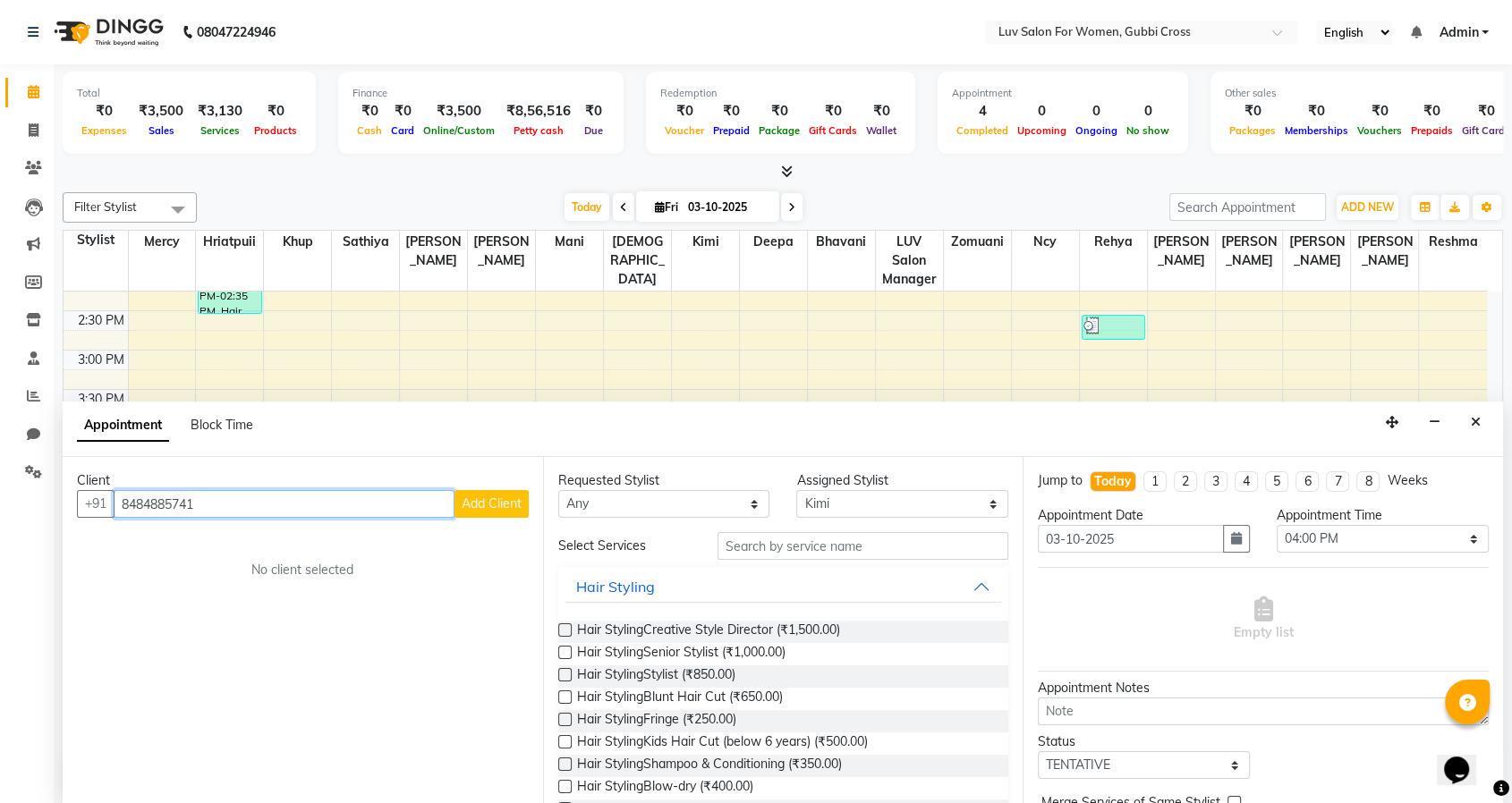
type input "8484885741"
click at [481, 498] on span "Add Client" at bounding box center [491, 503] width 60 height 16
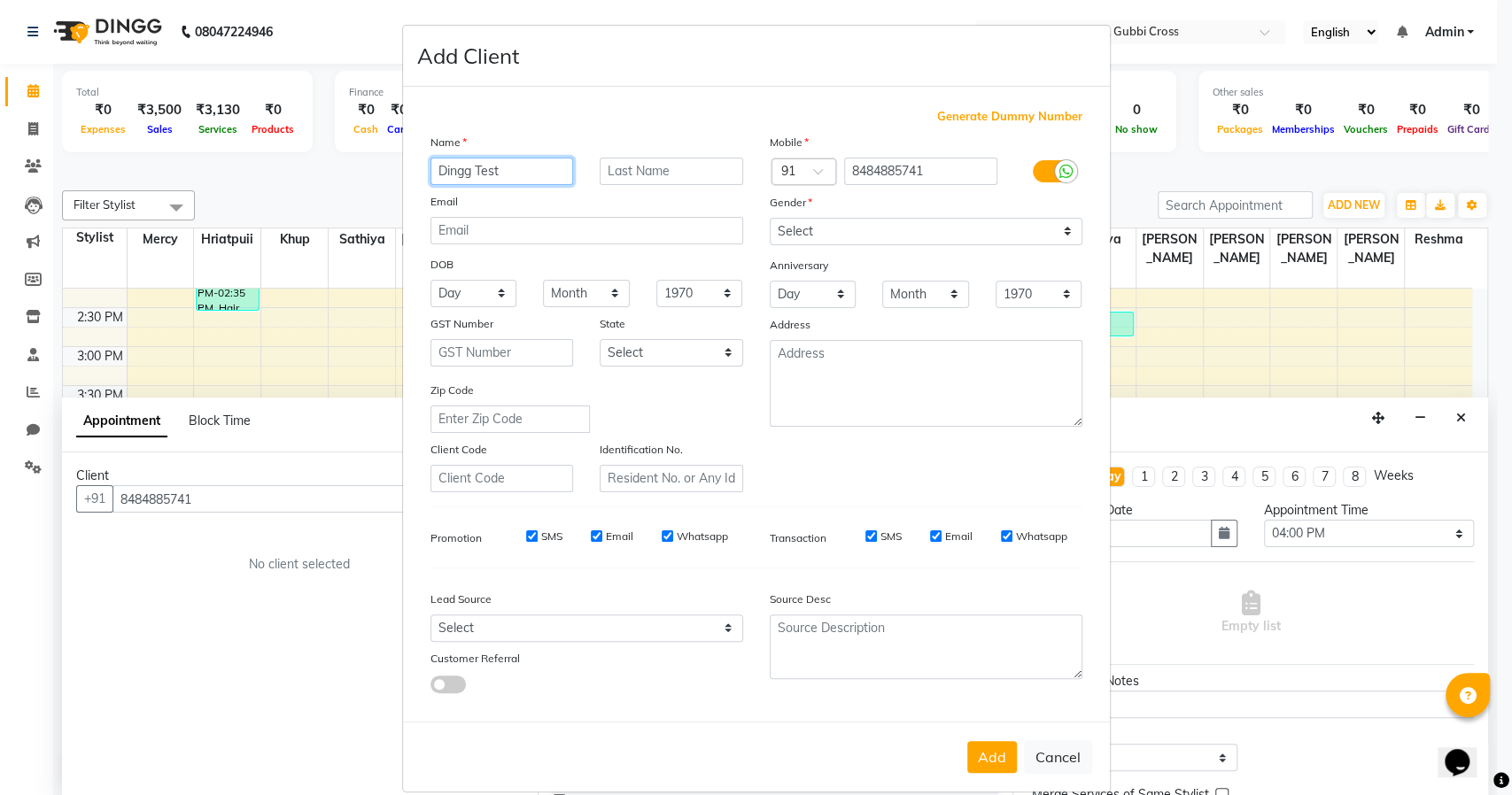
type input "Dingg Test"
click at [855, 236] on select "Select Male Female Other Prefer Not To Say" at bounding box center [926, 232] width 313 height 28
select select "male"
click at [769, 218] on select "Select Male Female Other Prefer Not To Say" at bounding box center [926, 232] width 313 height 28
click at [971, 759] on button "Add" at bounding box center [992, 757] width 50 height 31
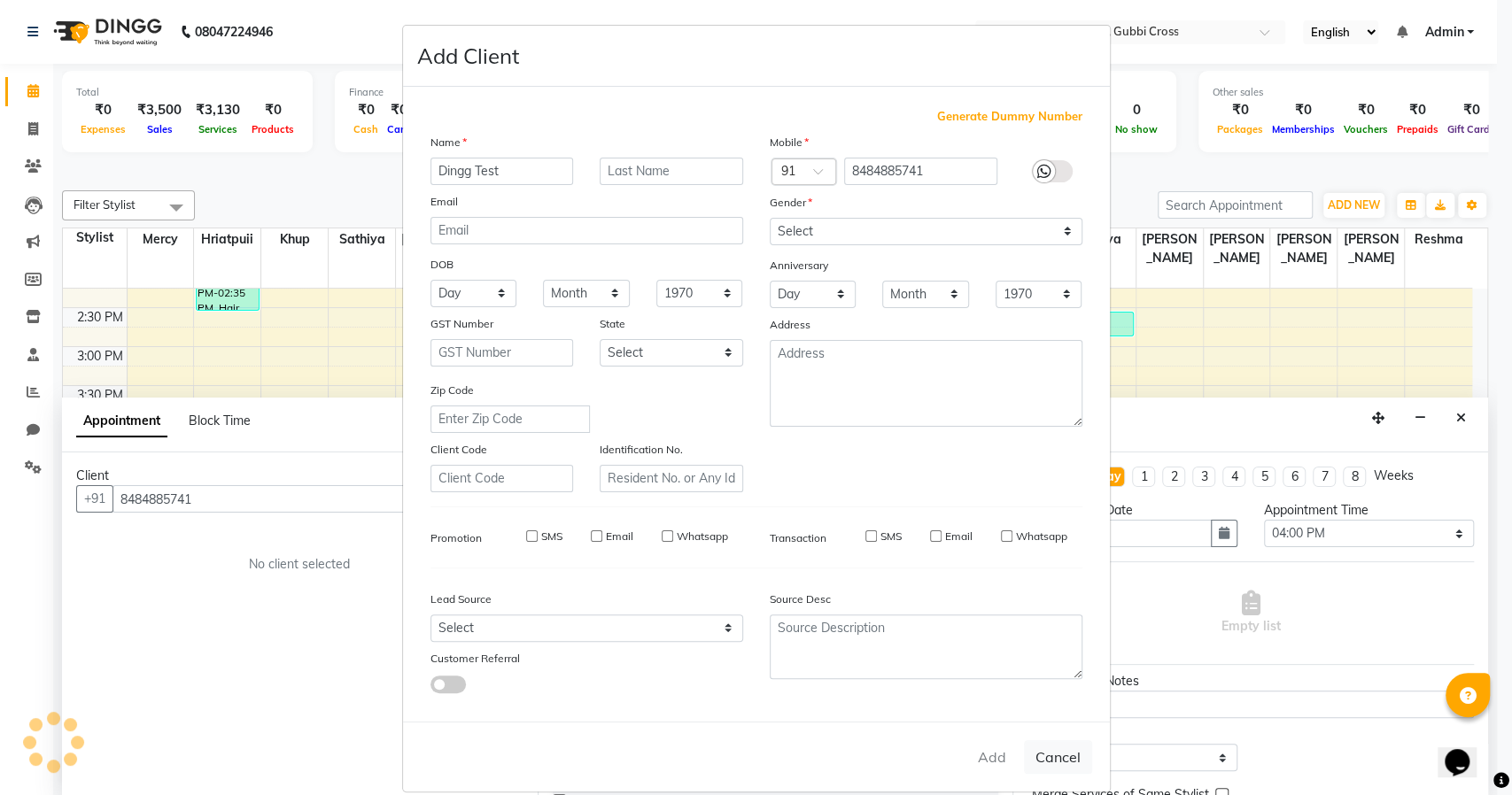
select select
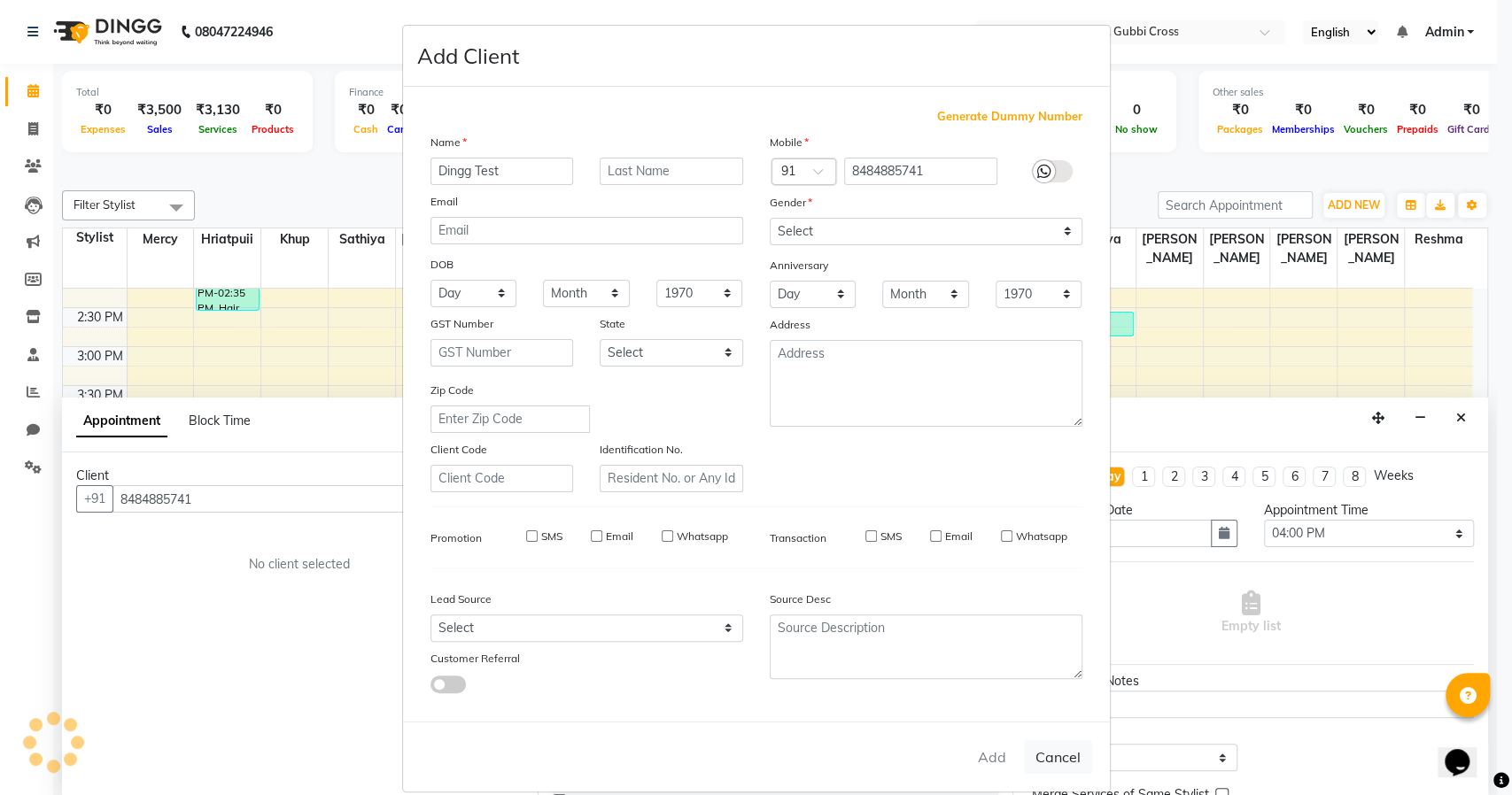
select select
checkbox input "false"
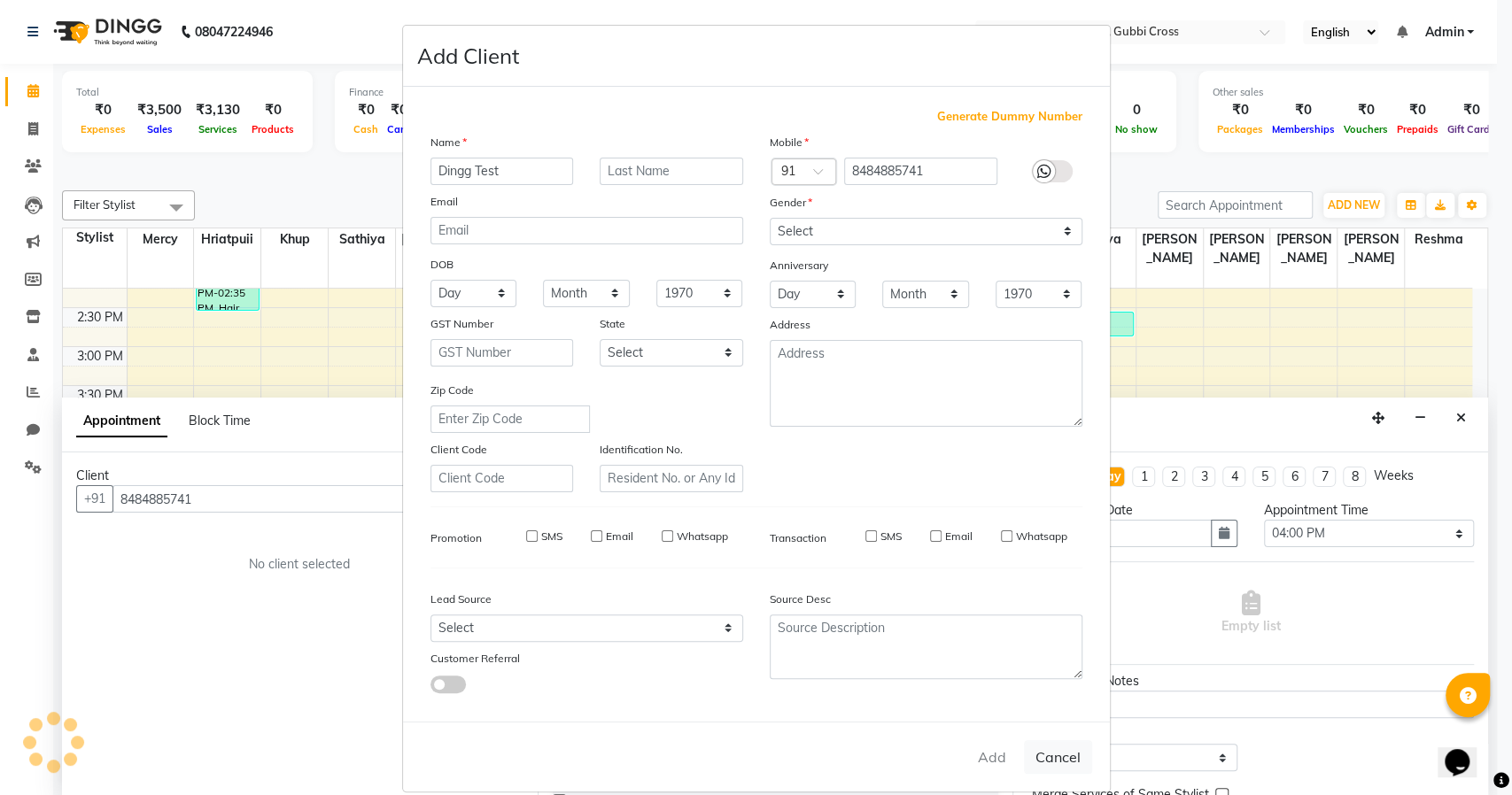
checkbox input "false"
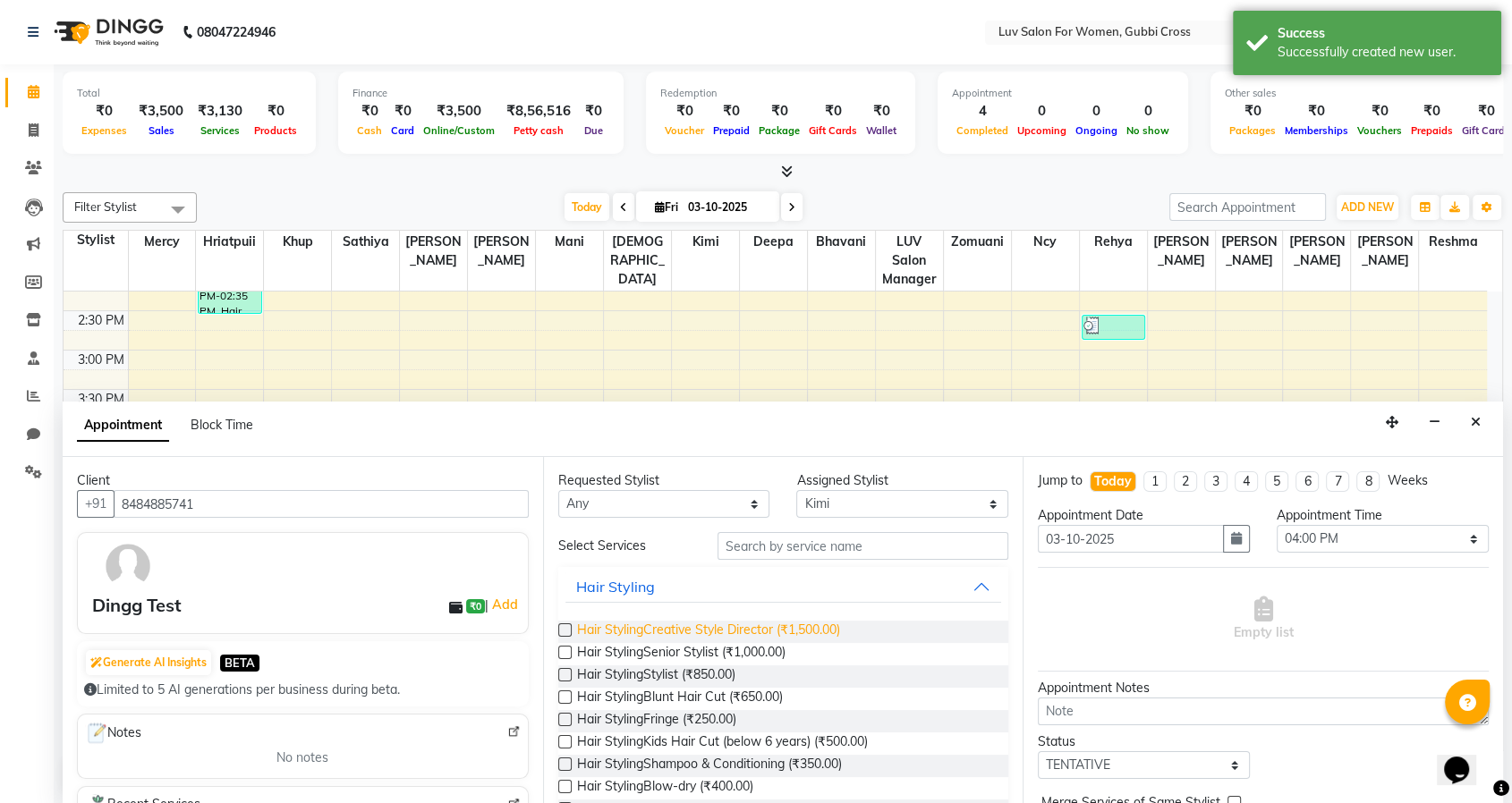
click at [684, 634] on span "Hair StylingCreative Style Director (₹1,500.00)" at bounding box center [709, 632] width 263 height 22
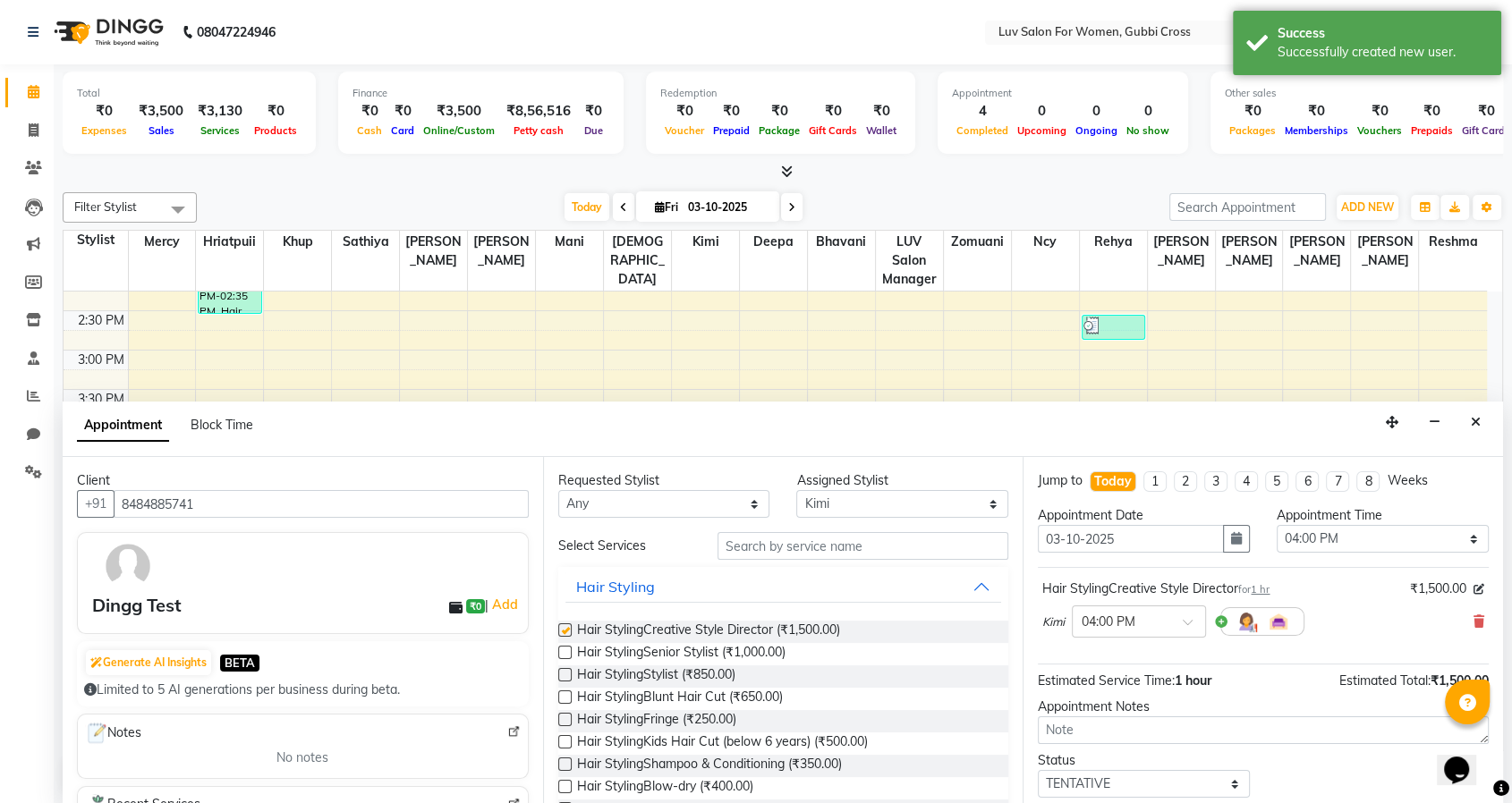
checkbox input "false"
click at [1363, 536] on select "Select 09:00 AM 09:15 AM 09:30 AM 09:45 AM 10:00 AM 10:15 AM 10:30 AM 10:45 AM …" at bounding box center [1382, 539] width 212 height 28
click at [1360, 536] on select "Select 09:00 AM 09:15 AM 09:30 AM 09:45 AM 10:00 AM 10:15 AM 10:30 AM 10:45 AM …" at bounding box center [1382, 539] width 212 height 28
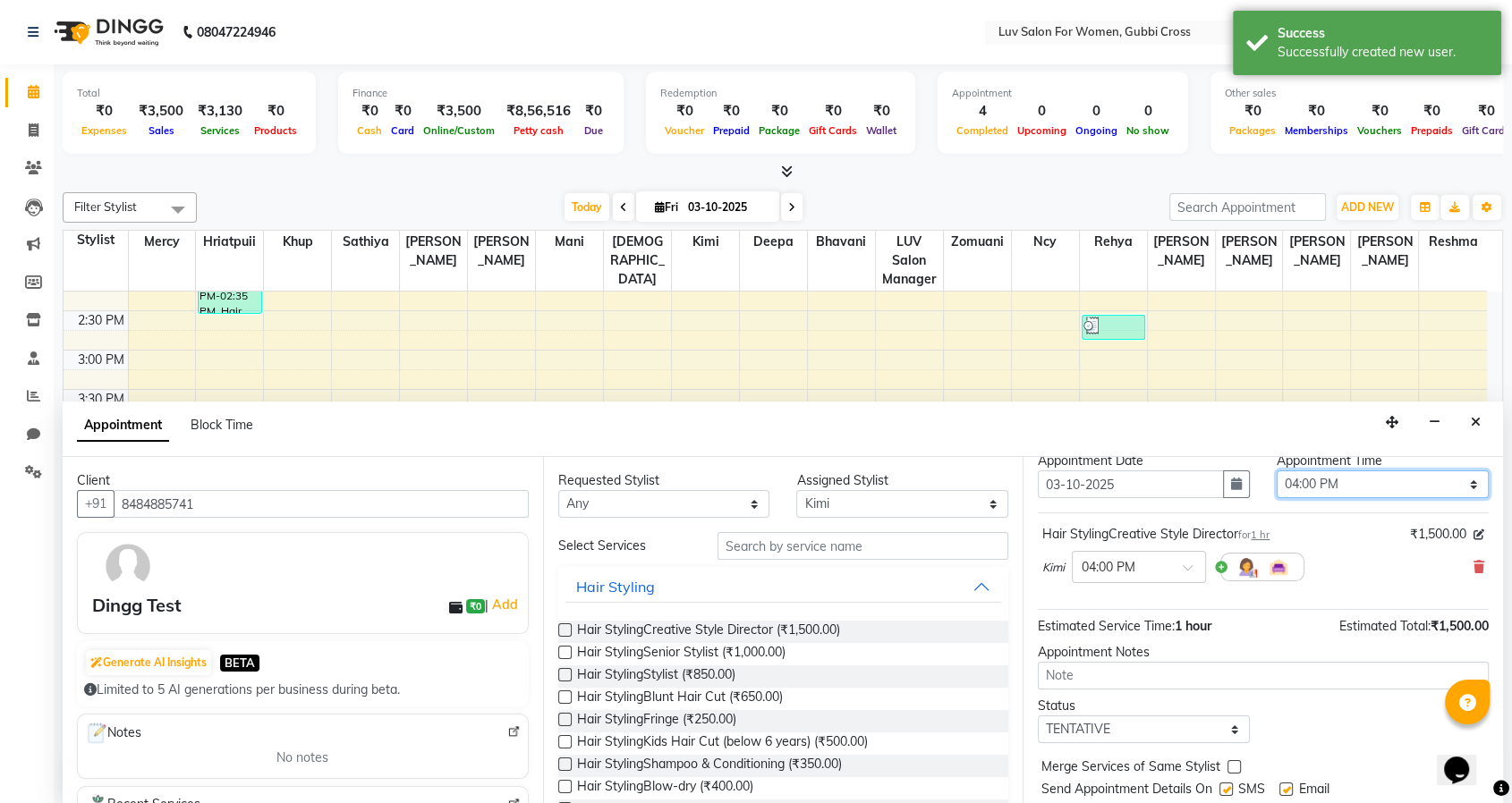
scroll to position [106, 0]
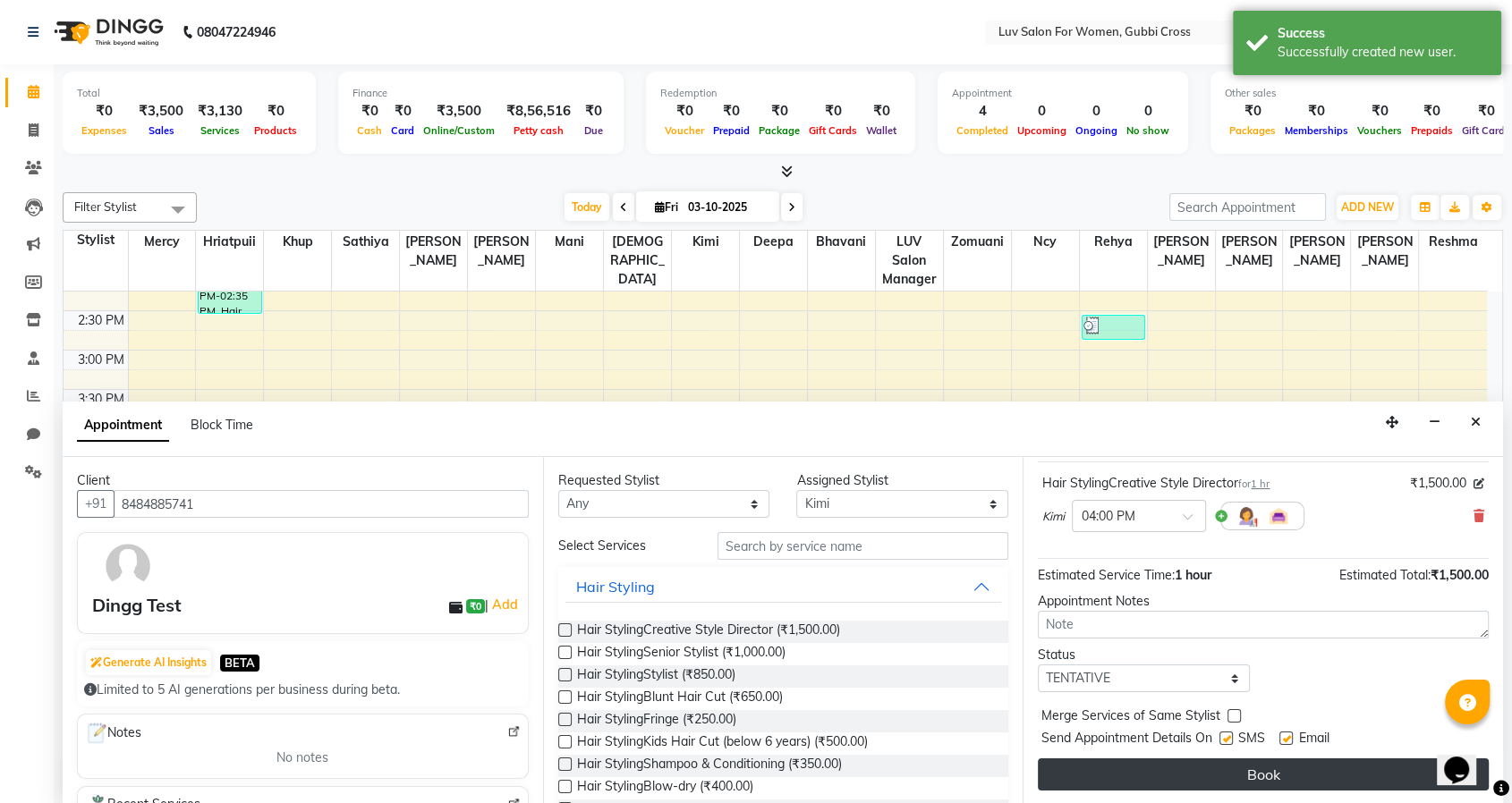
click at [1237, 768] on button "Book" at bounding box center [1263, 774] width 451 height 32
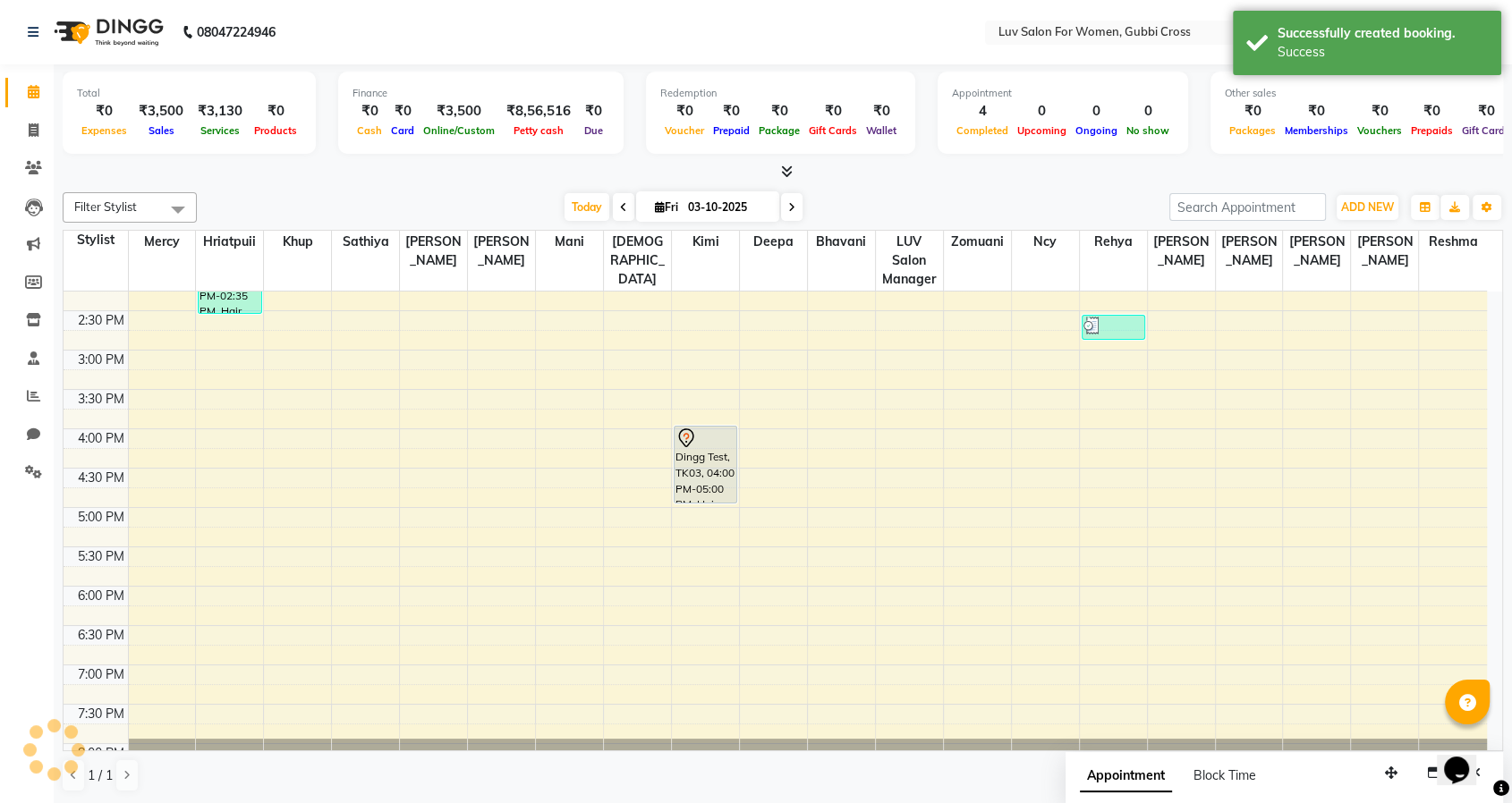
scroll to position [0, 0]
click at [1497, 784] on icon at bounding box center [1501, 788] width 16 height 16
click at [29, 240] on icon at bounding box center [34, 244] width 13 height 13
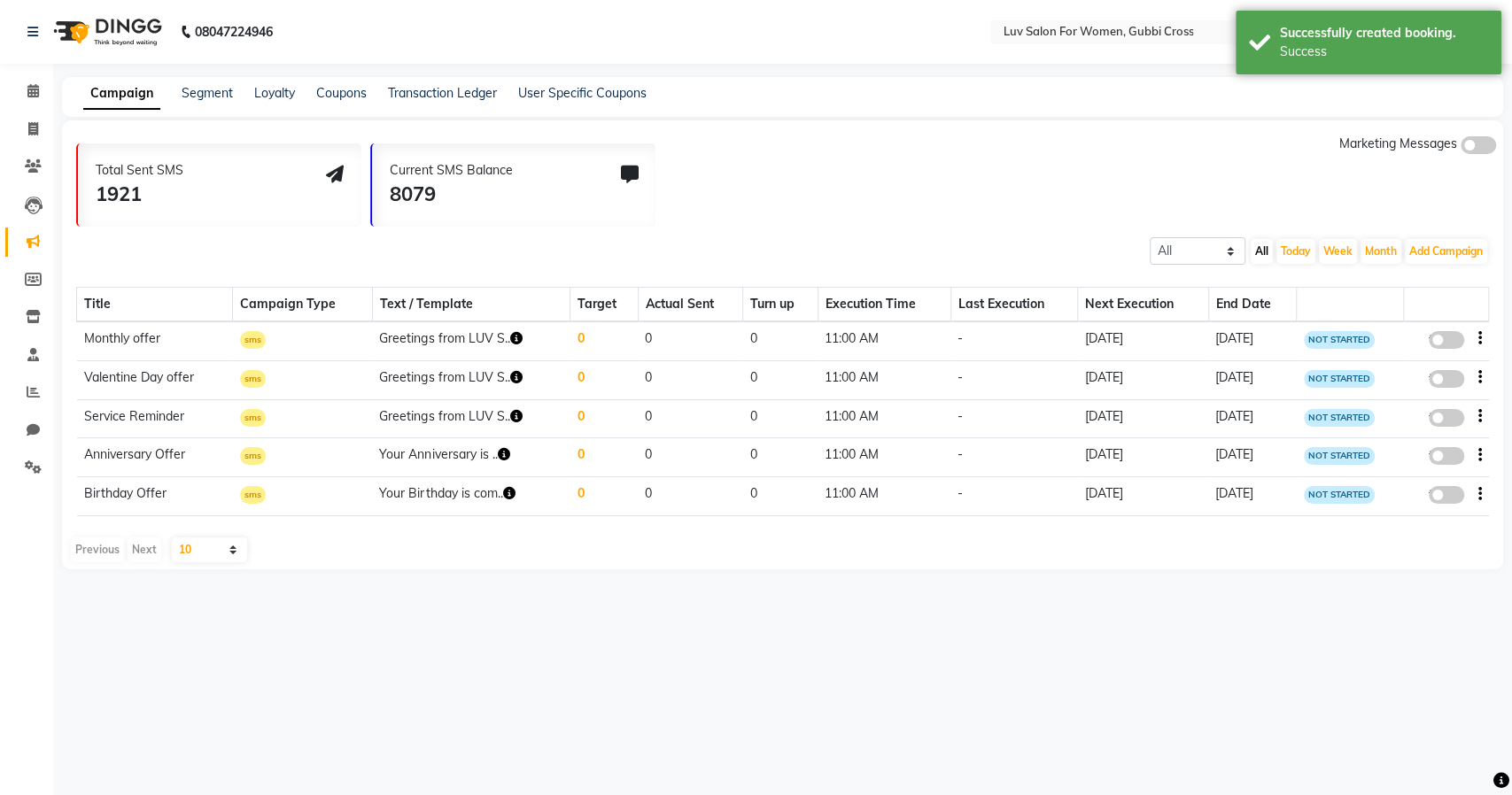
click at [413, 103] on div "Campaign Segment Loyalty Coupons Transaction Ledger User Specific Coupons" at bounding box center [782, 96] width 1441 height 40
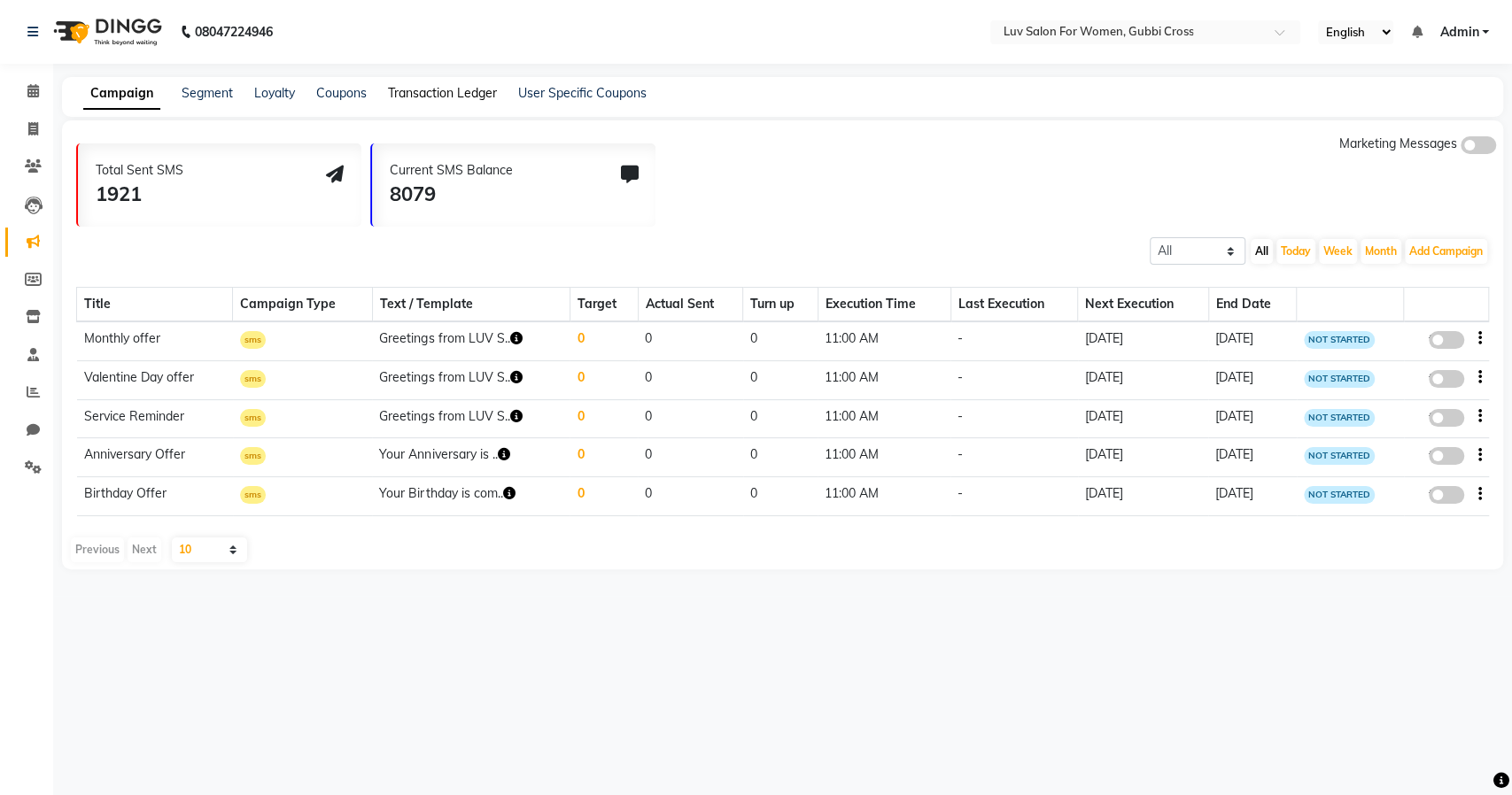
click at [416, 90] on link "Transaction Ledger" at bounding box center [443, 92] width 109 height 16
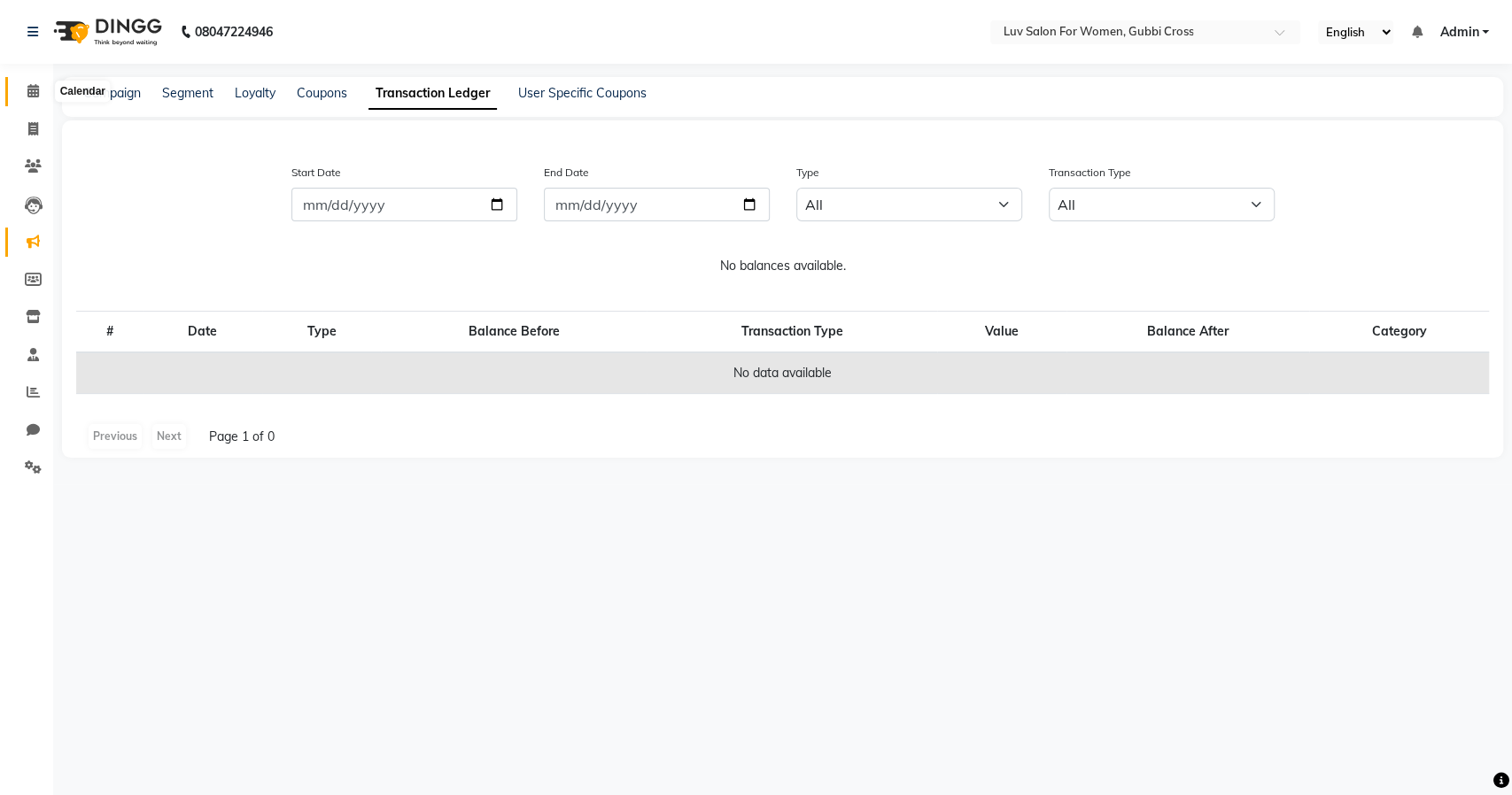
click at [30, 94] on icon at bounding box center [33, 91] width 11 height 13
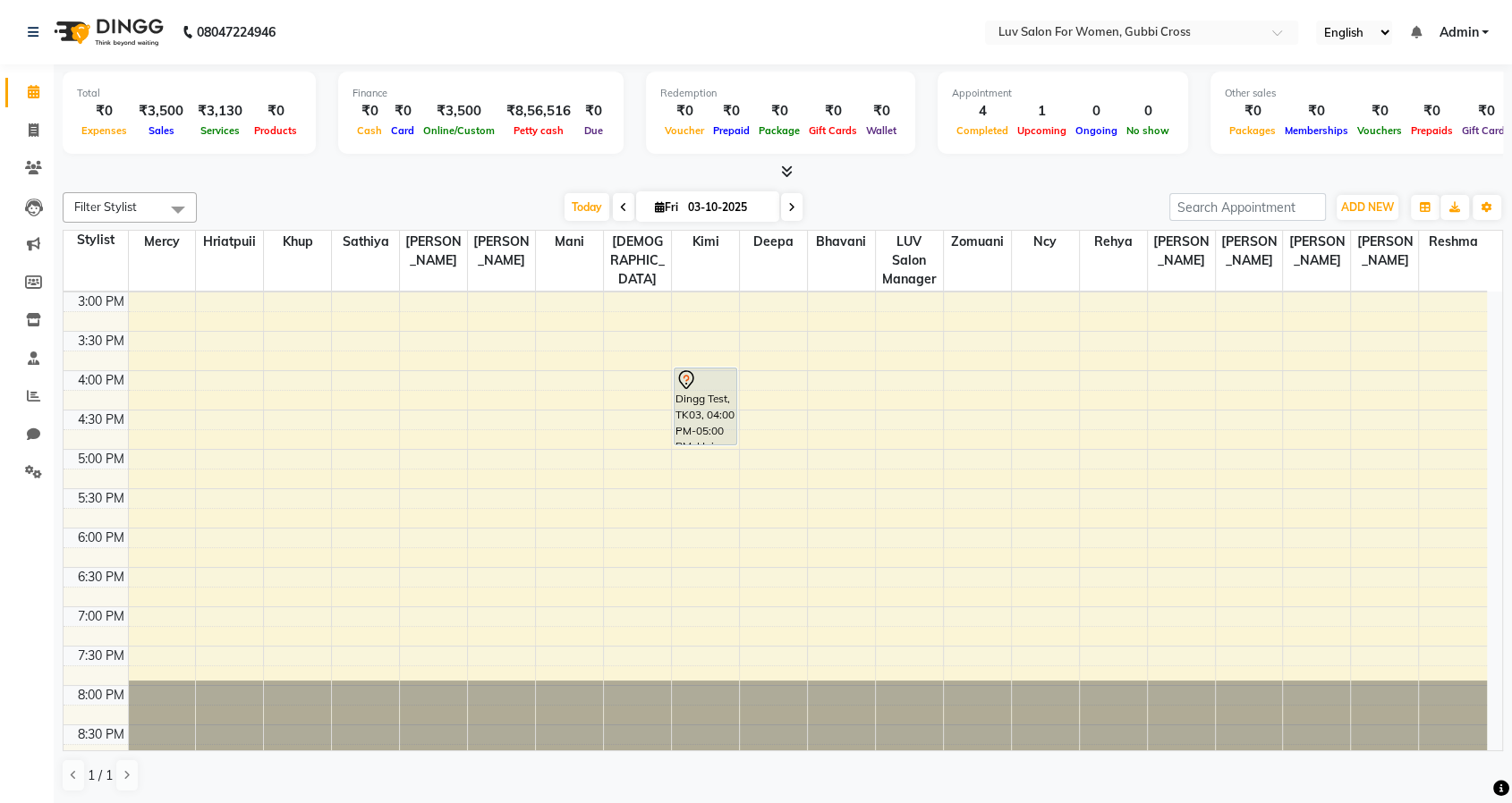
scroll to position [557, 0]
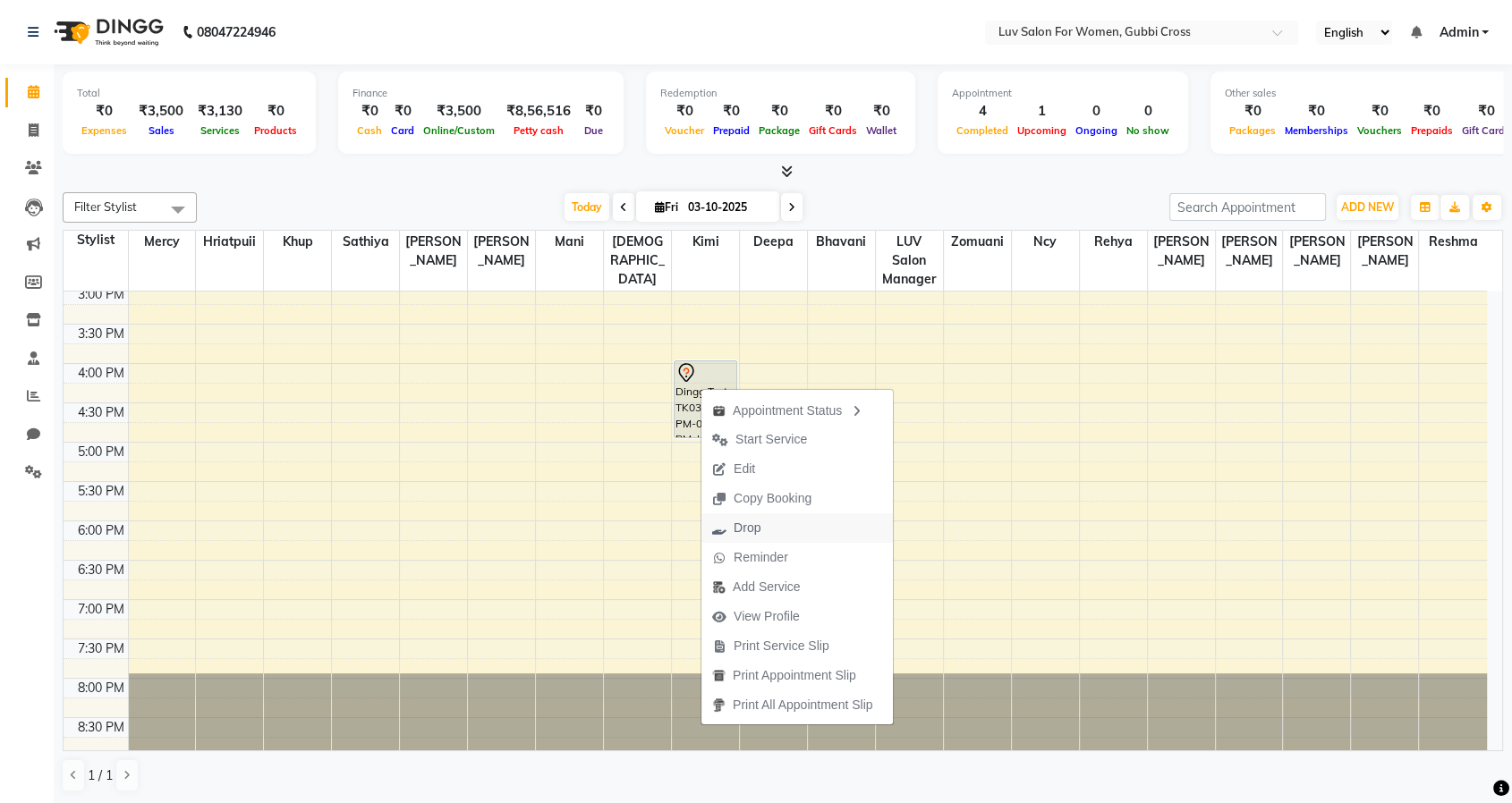
click at [756, 532] on span "Drop" at bounding box center [746, 528] width 27 height 19
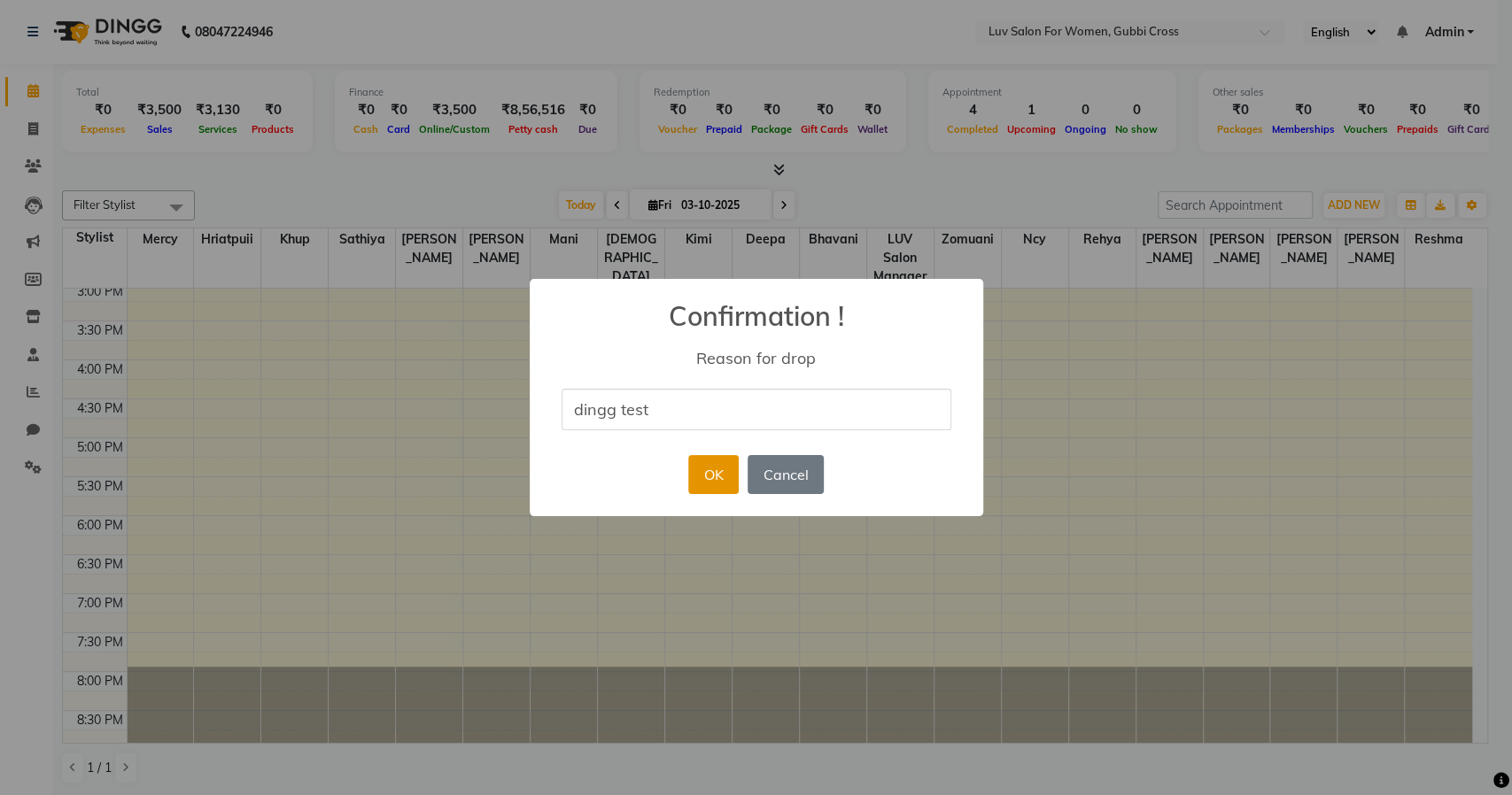
type input "dingg test"
click at [711, 471] on button "OK" at bounding box center [713, 474] width 51 height 39
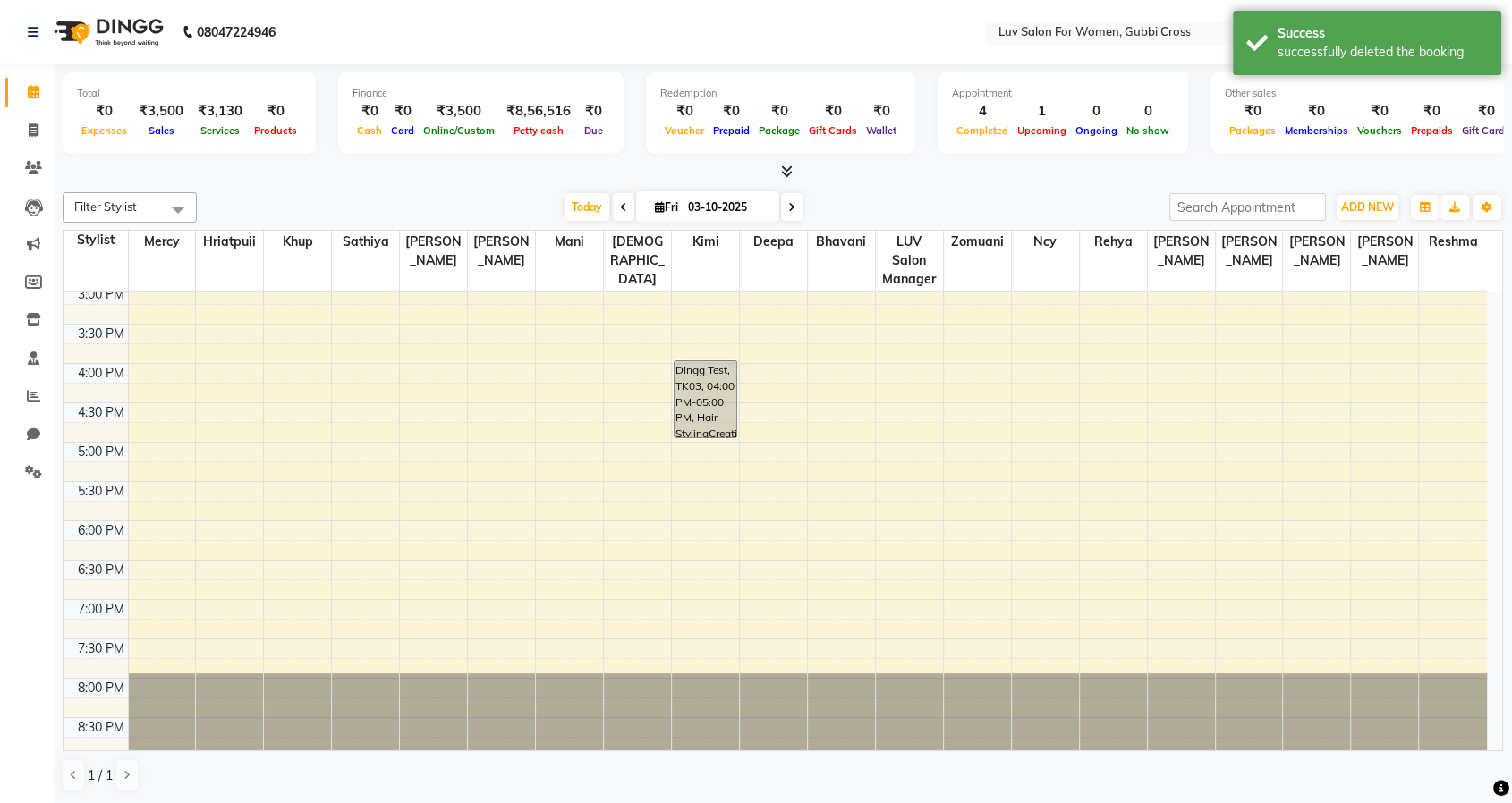
click at [687, 447] on div "8:00 AM 8:30 AM 9:00 AM 9:30 AM 10:00 AM 10:30 AM 11:00 AM 11:30 AM 12:00 PM 12…" at bounding box center [775, 246] width 1423 height 1022
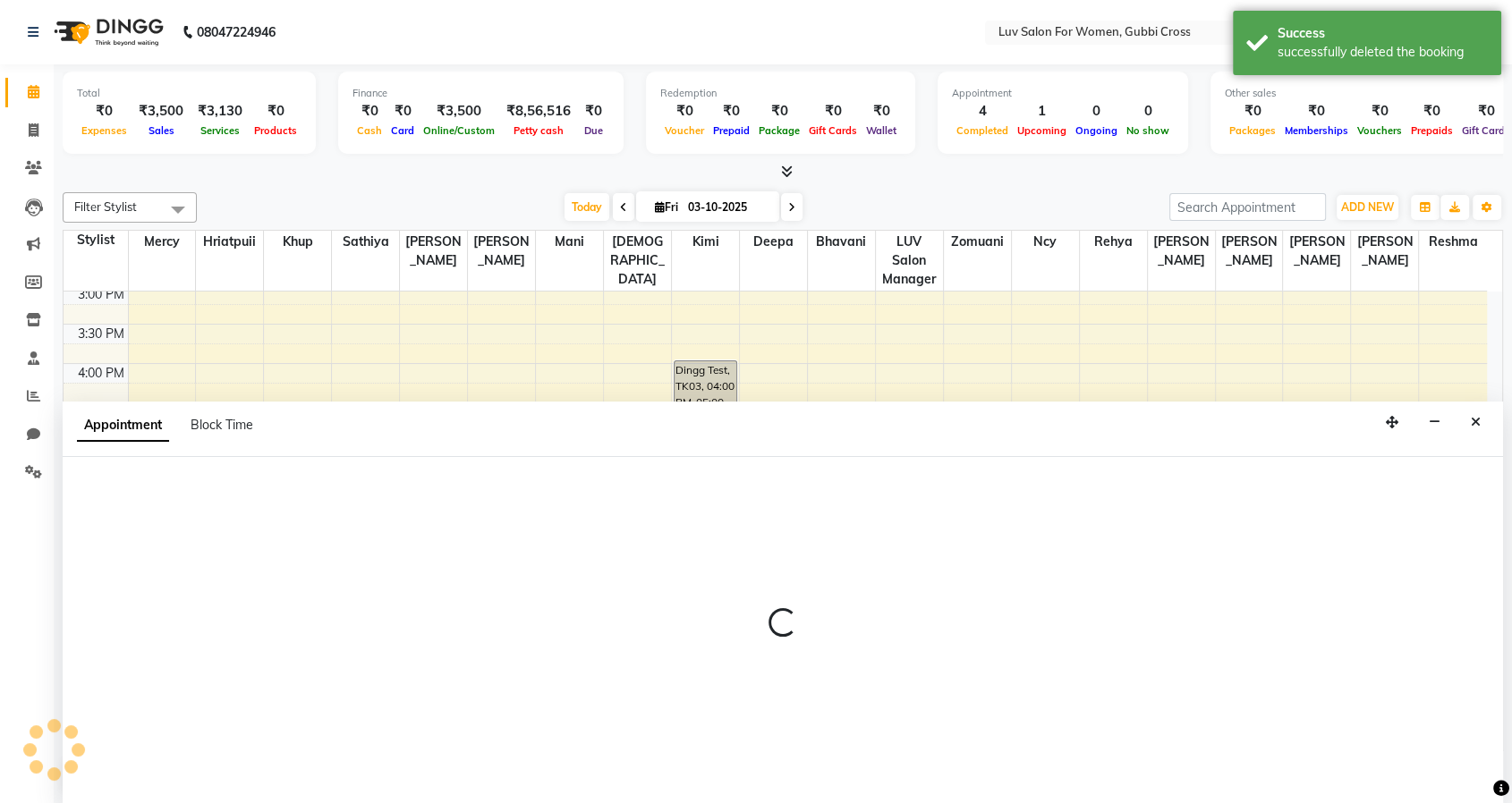
select select "64253"
select select "1020"
select select "tentative"
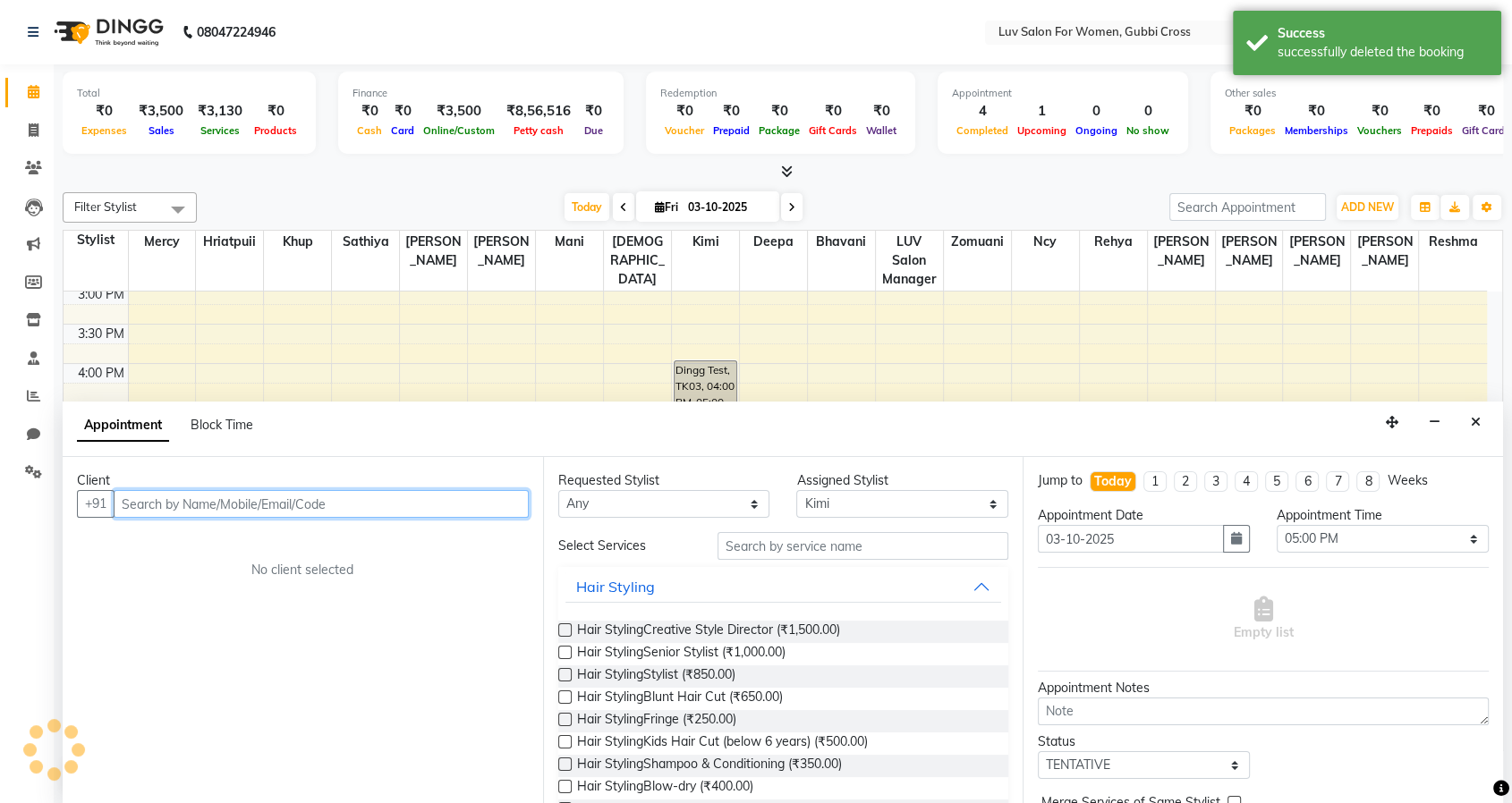
scroll to position [0, 0]
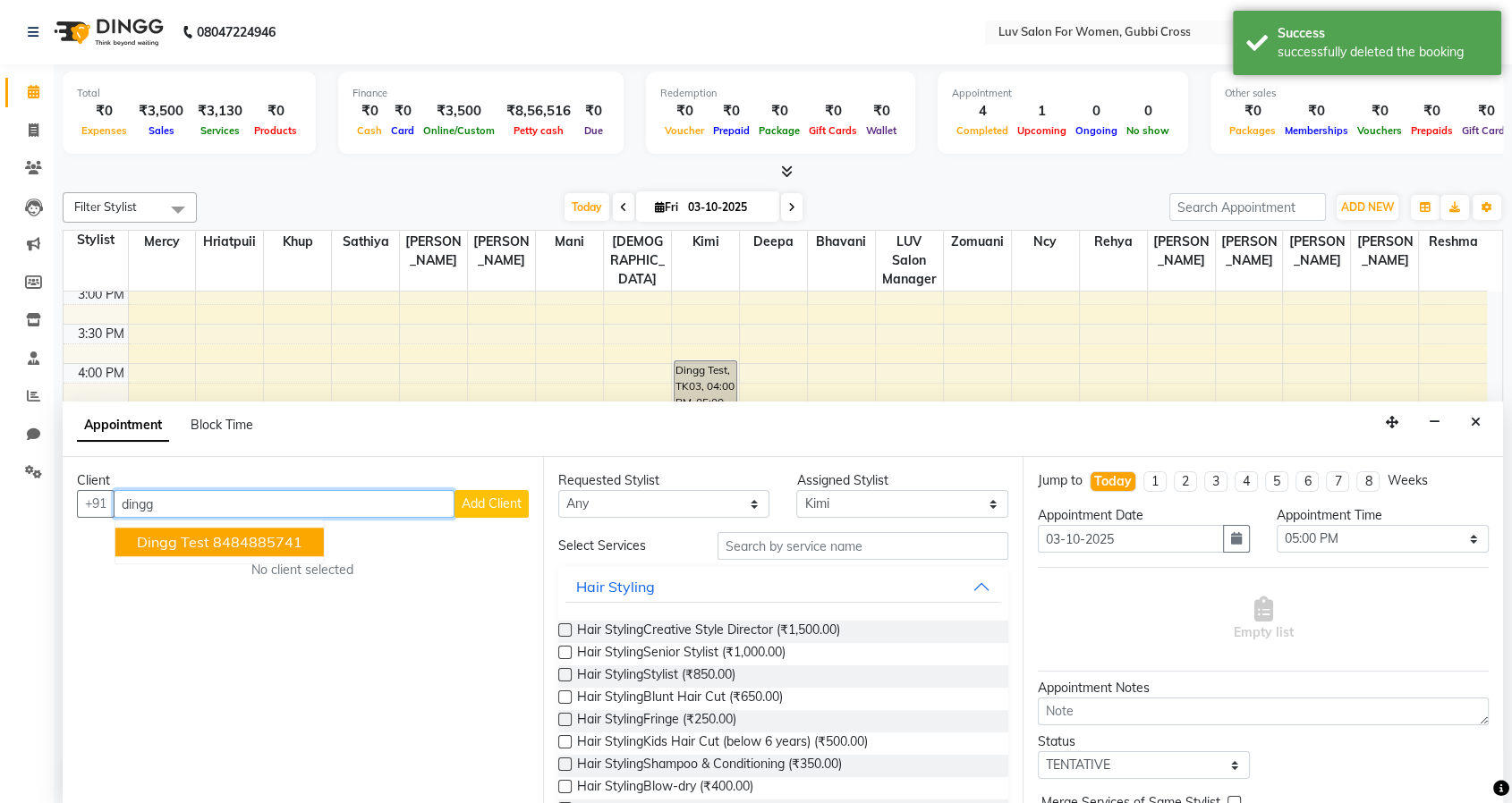
click at [213, 537] on ngb-highlight "8484885741" at bounding box center [258, 542] width 90 height 18
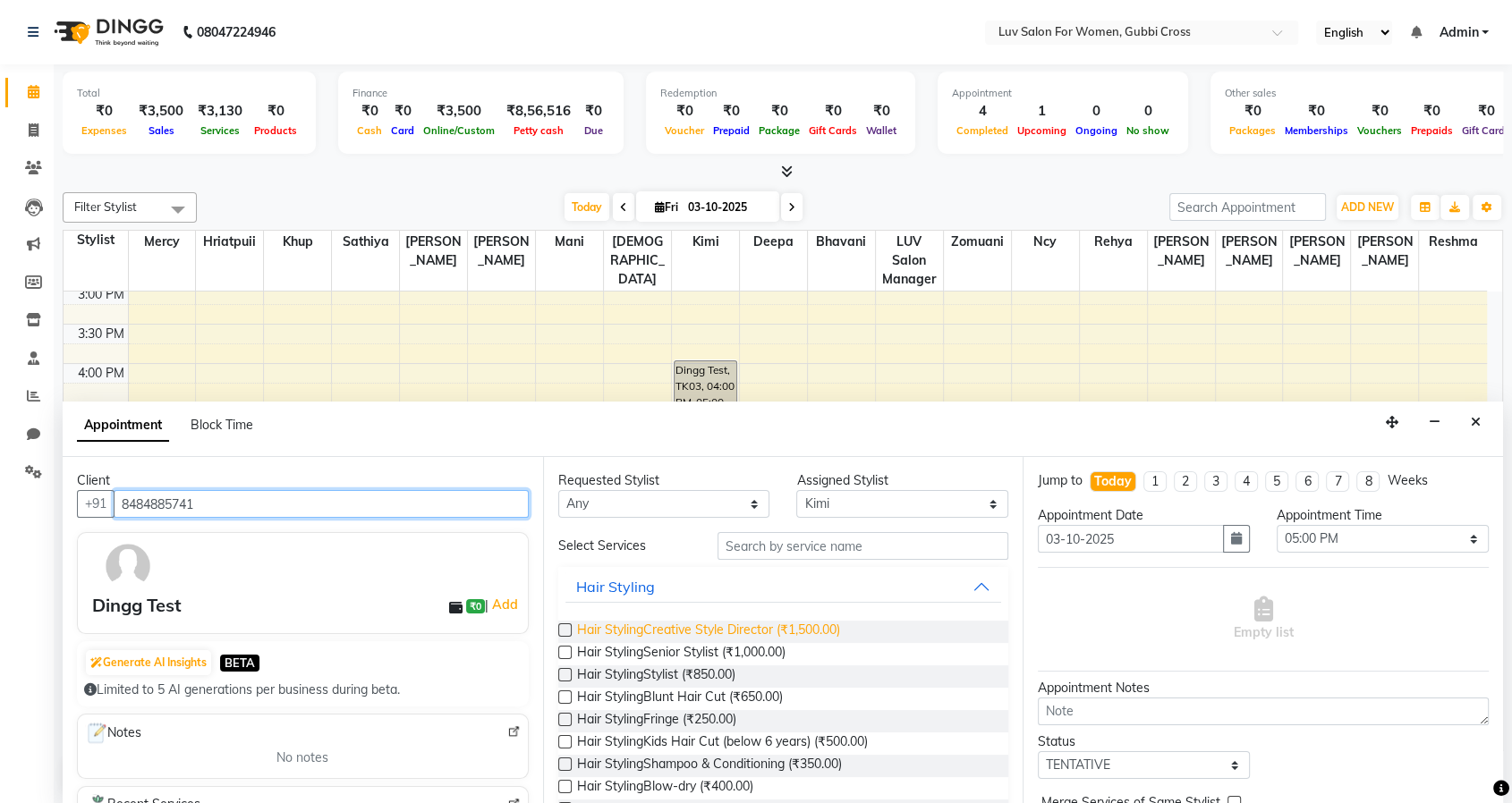
type input "8484885741"
click at [669, 629] on span "Hair StylingCreative Style Director (₹1,500.00)" at bounding box center [709, 632] width 263 height 22
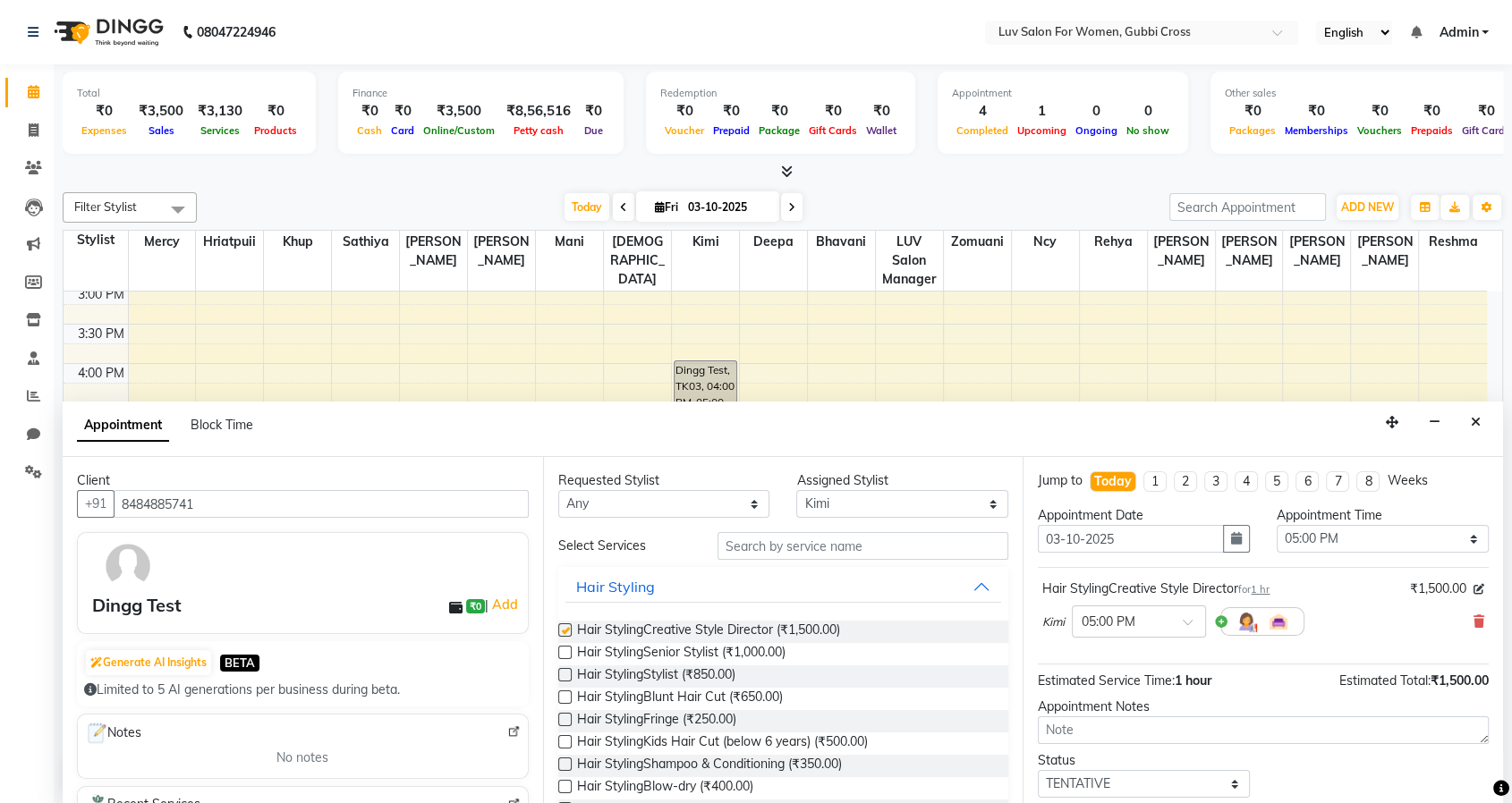
checkbox input "false"
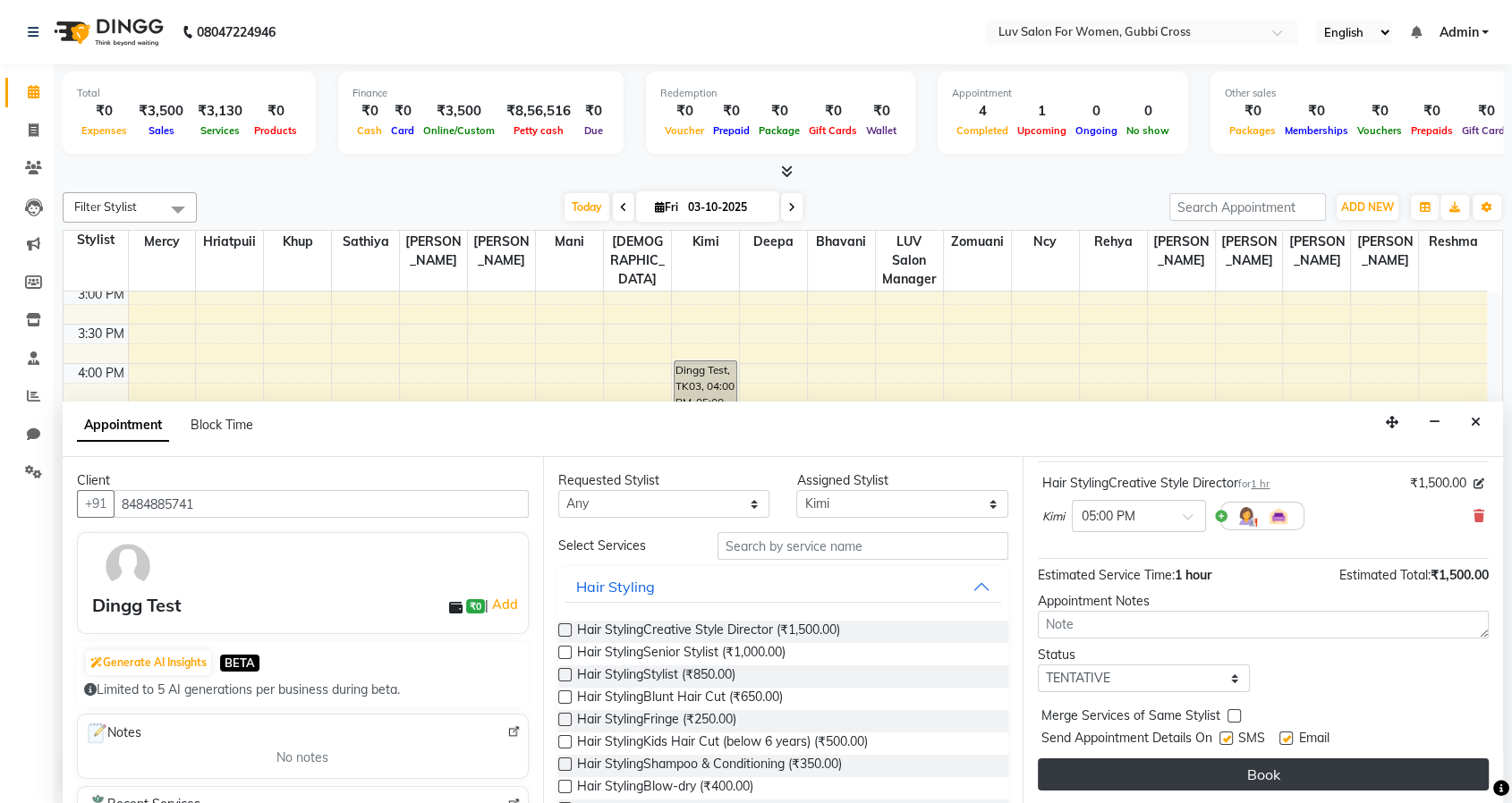
click at [1225, 775] on button "Book" at bounding box center [1263, 774] width 451 height 32
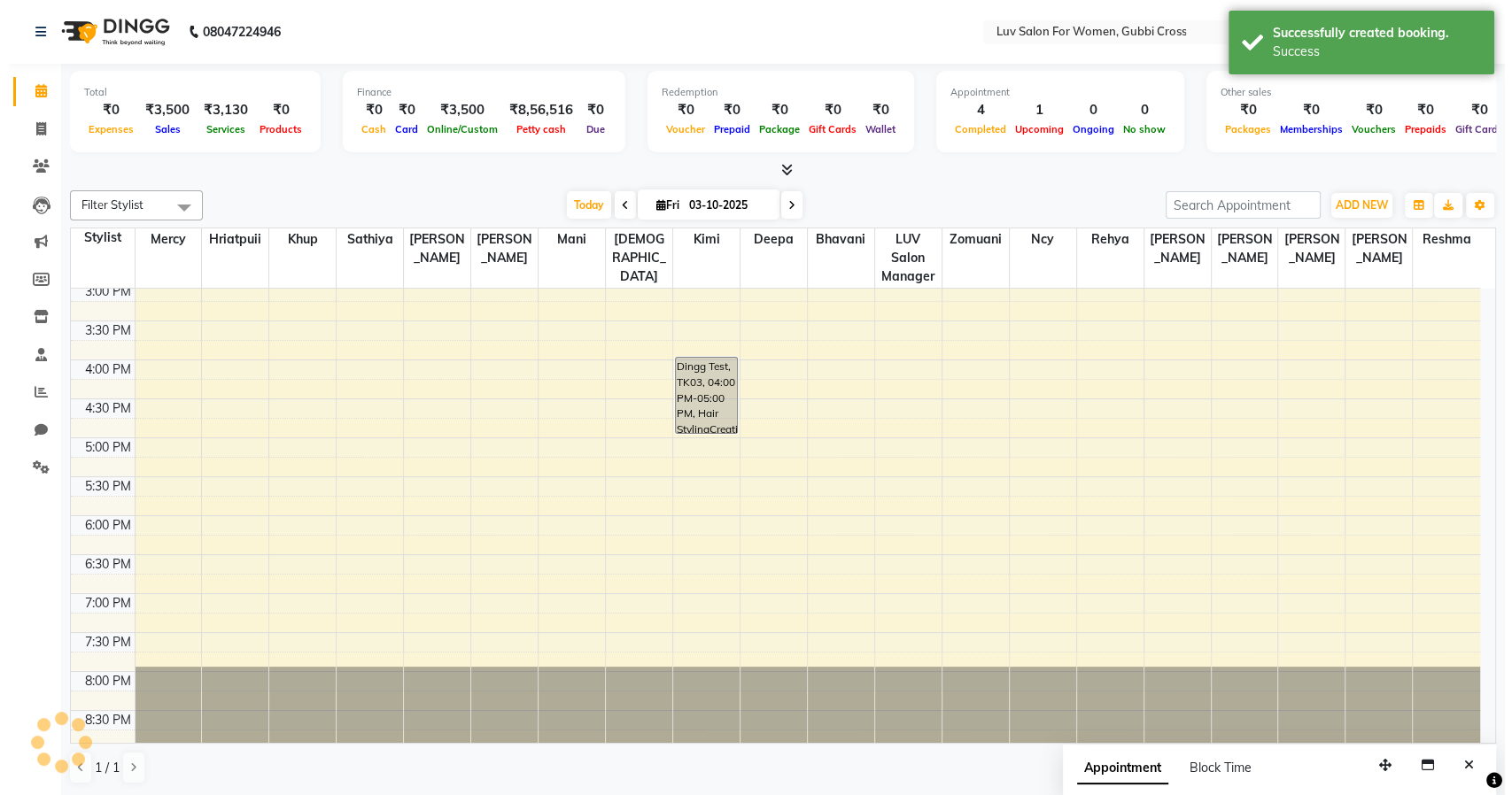
scroll to position [0, 0]
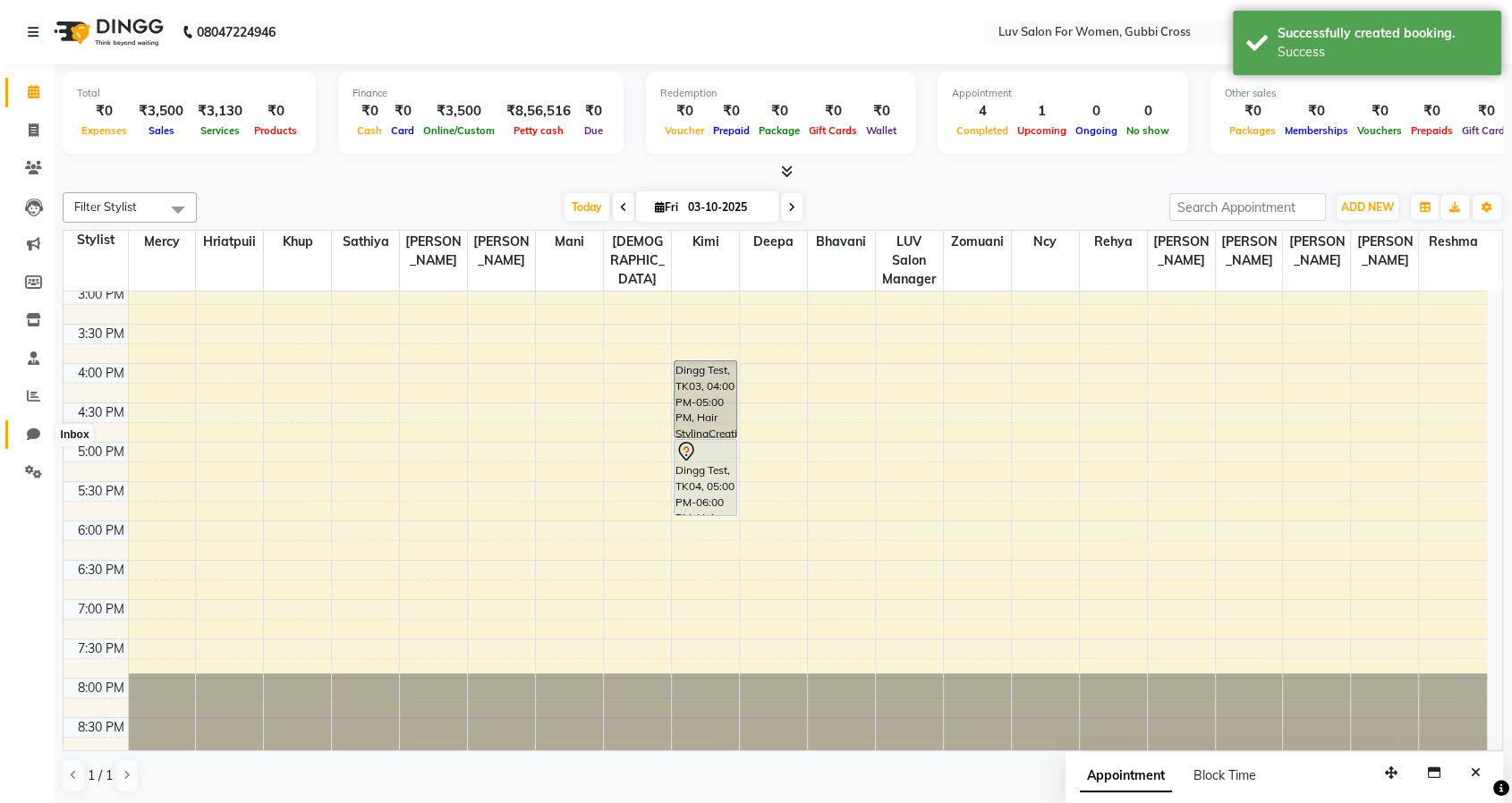
click at [35, 435] on icon at bounding box center [34, 434] width 13 height 13
select select "100"
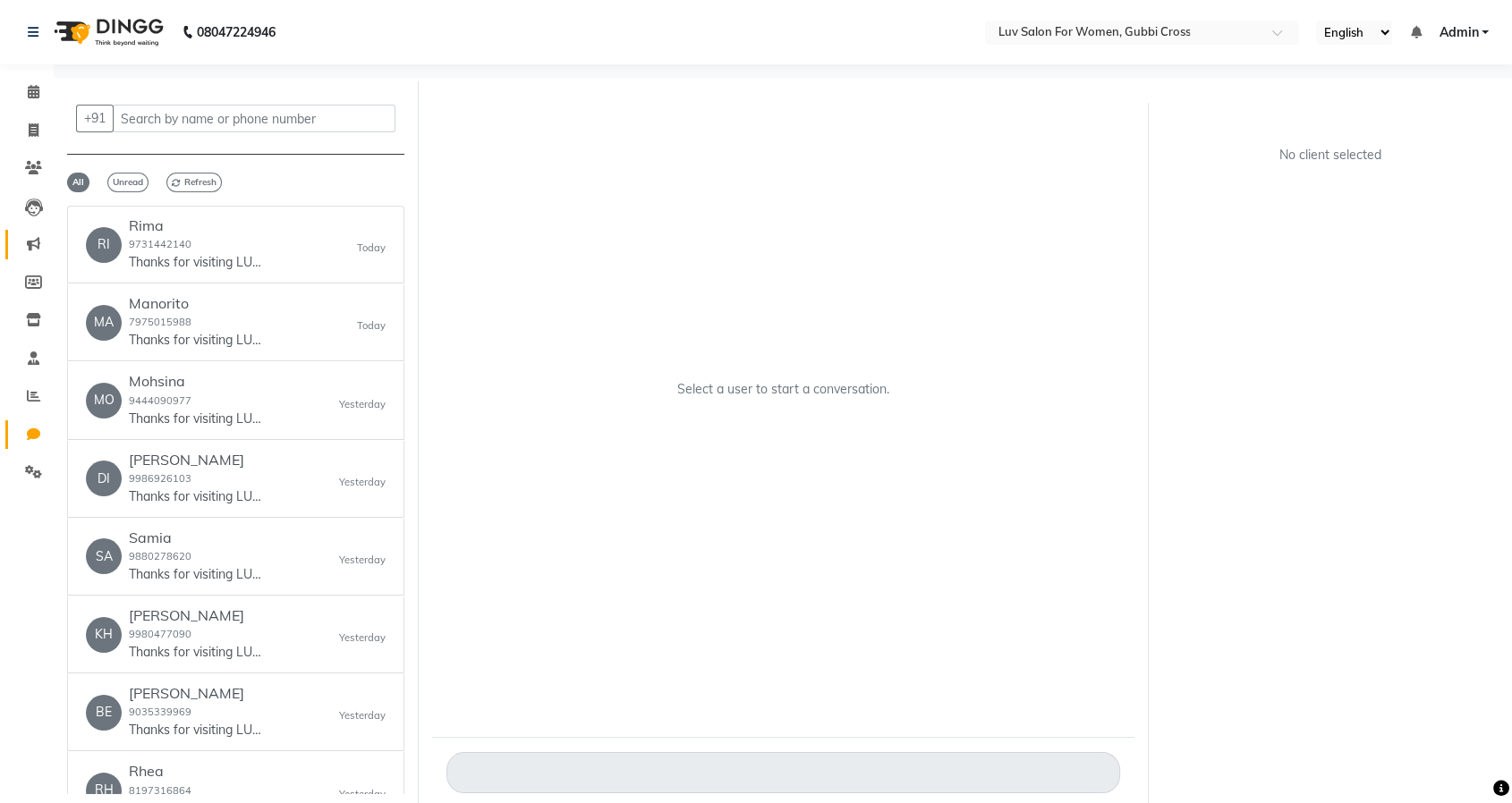
click at [40, 245] on span at bounding box center [34, 245] width 32 height 21
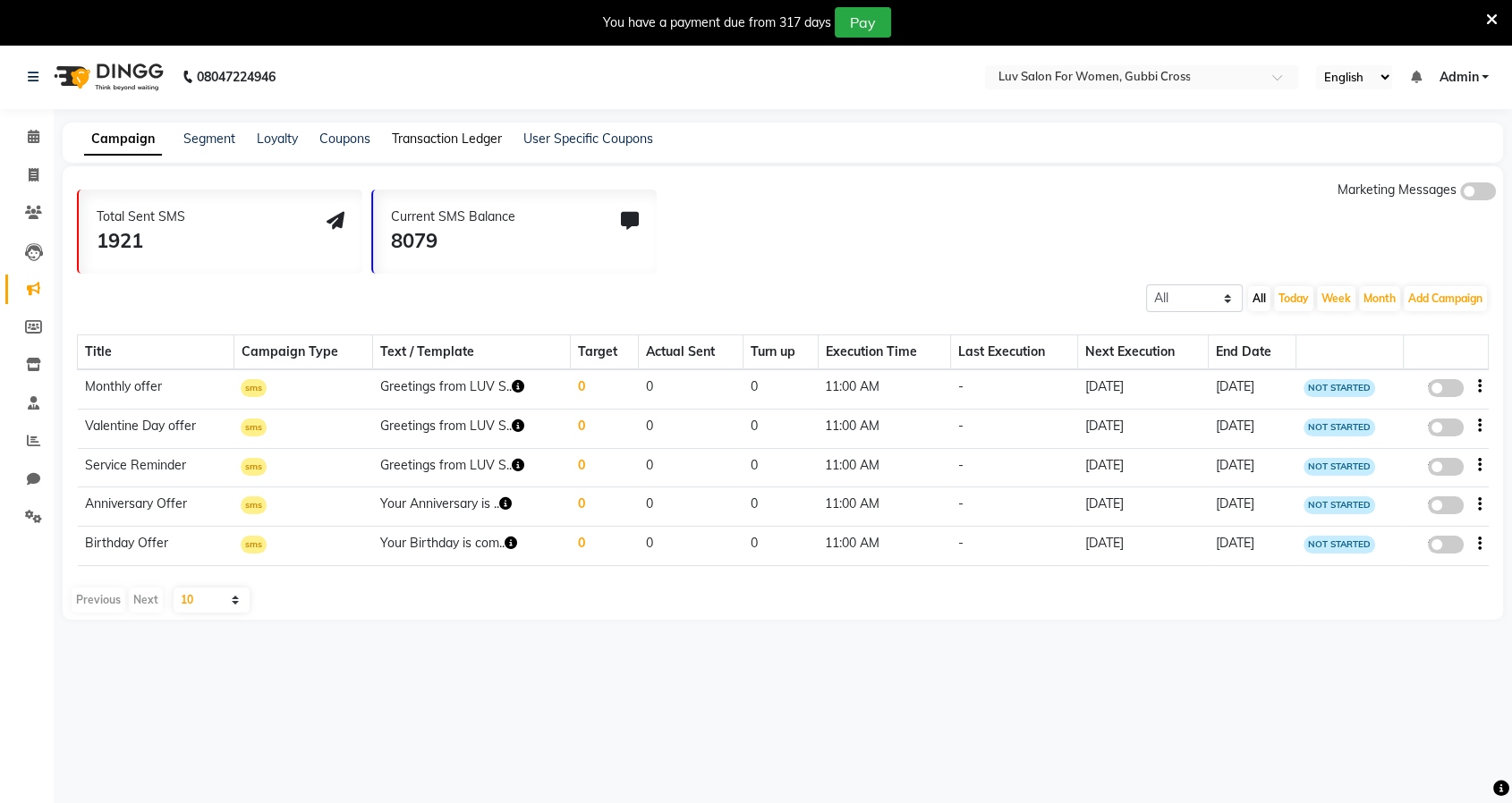
click at [404, 141] on link "Transaction Ledger" at bounding box center [447, 138] width 110 height 16
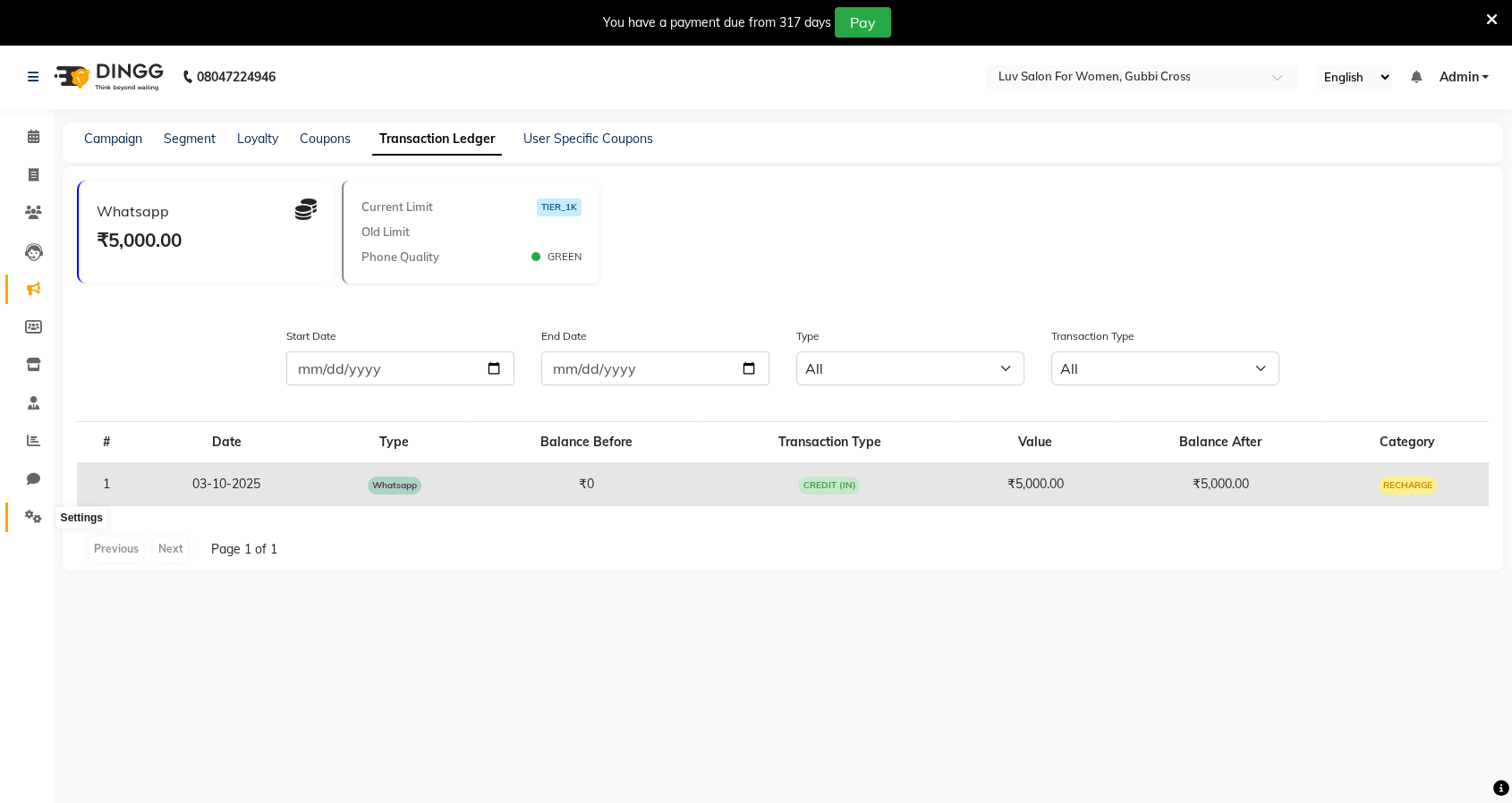
click at [23, 519] on span at bounding box center [34, 517] width 32 height 21
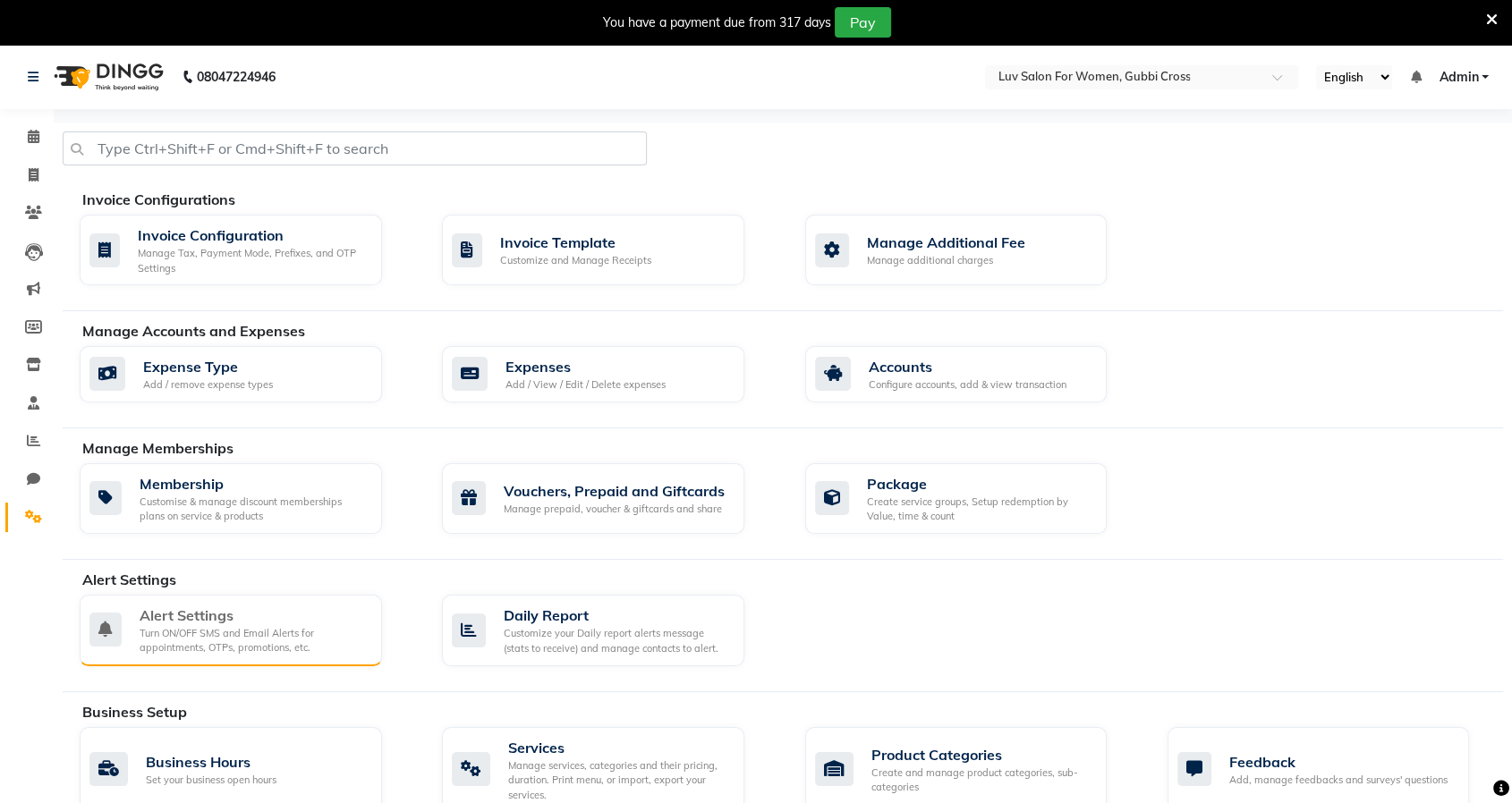
click at [186, 622] on div "Alert Settings" at bounding box center [253, 615] width 228 height 21
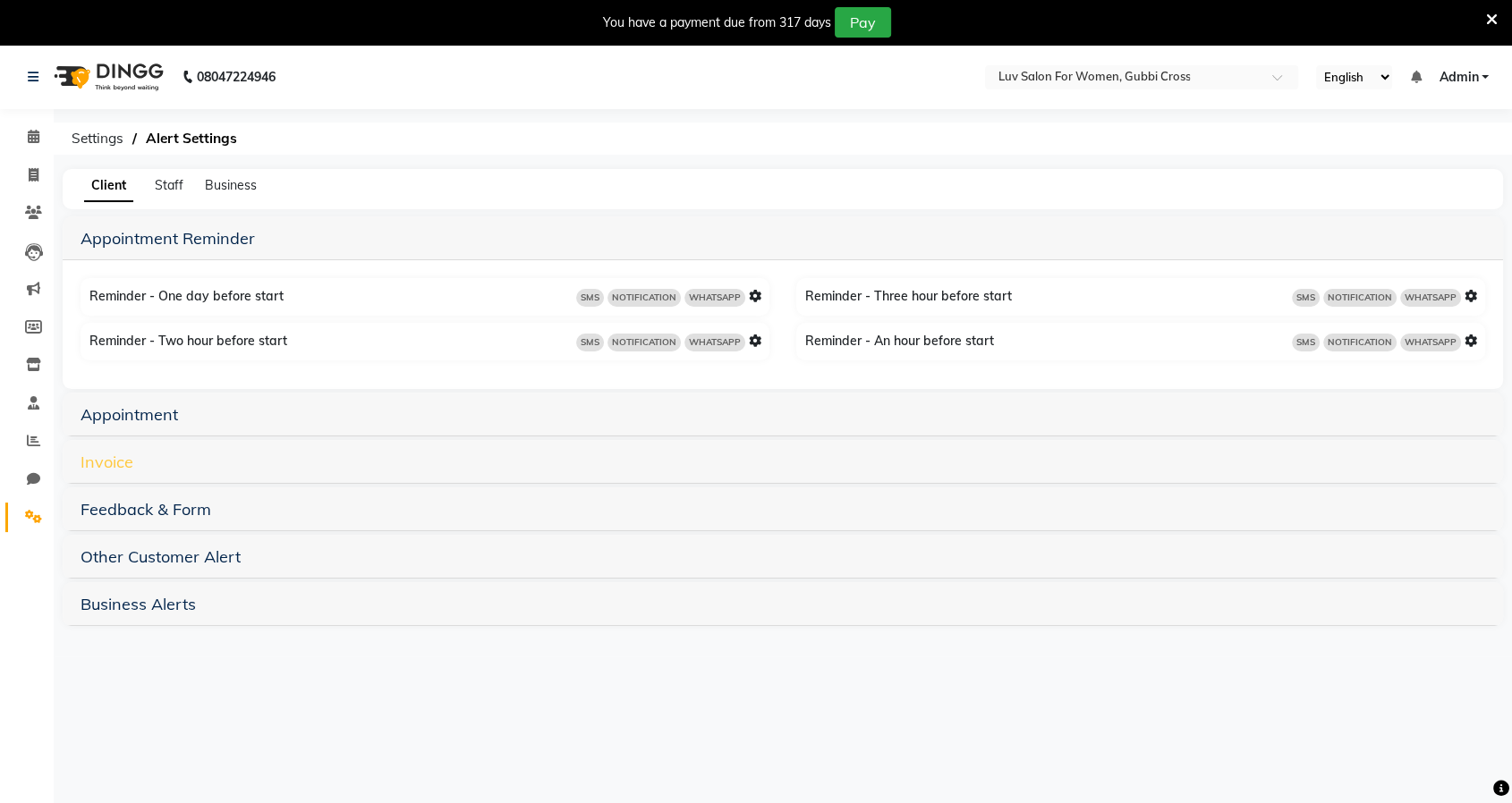
click at [105, 459] on link "Invoice" at bounding box center [106, 462] width 53 height 21
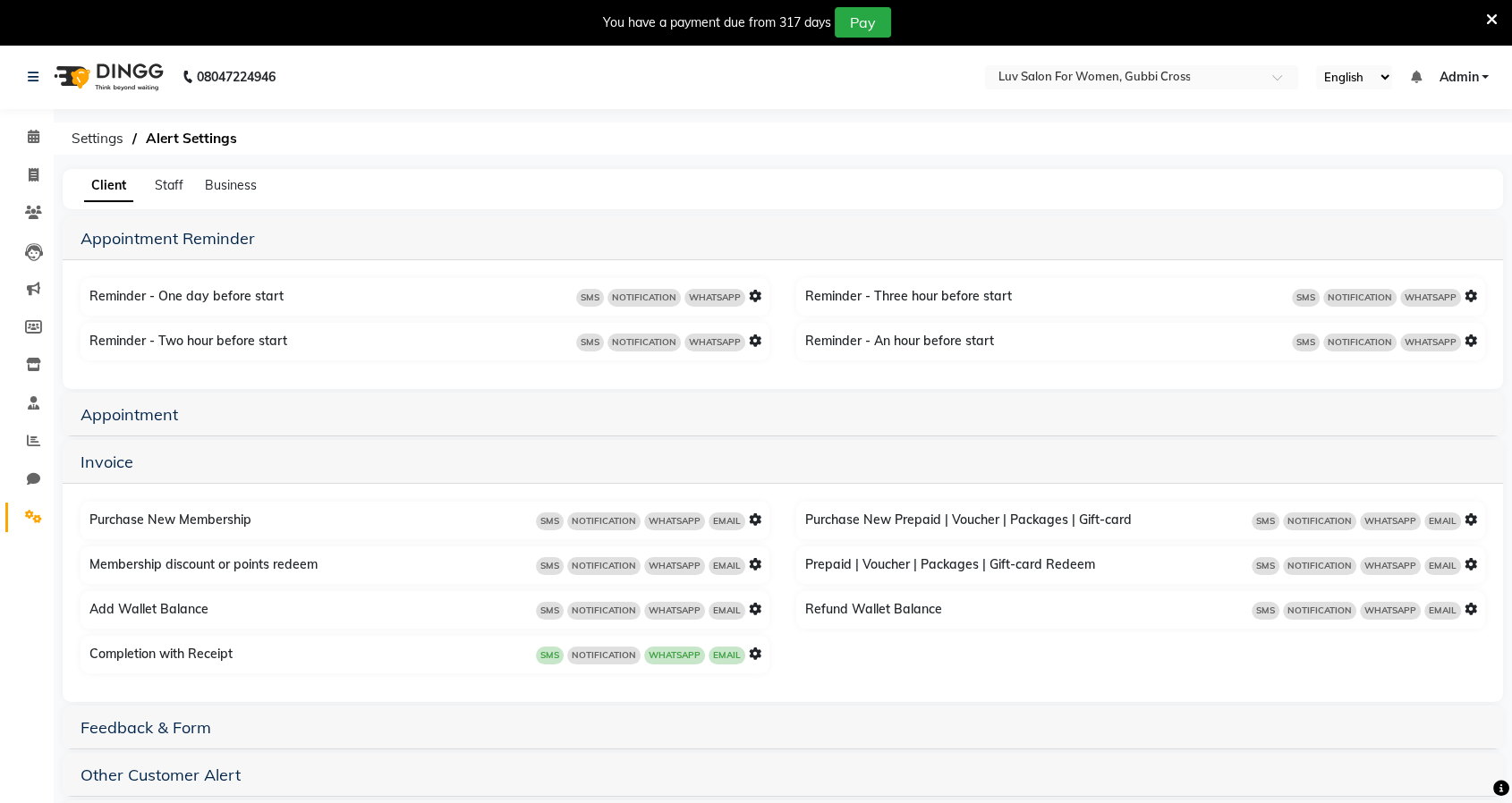
click at [761, 652] on div "Completion with Receipt SMS NOTIFICATION WHATSAPP EMAIL" at bounding box center [427, 655] width 685 height 29
click at [758, 652] on icon at bounding box center [755, 654] width 12 height 12
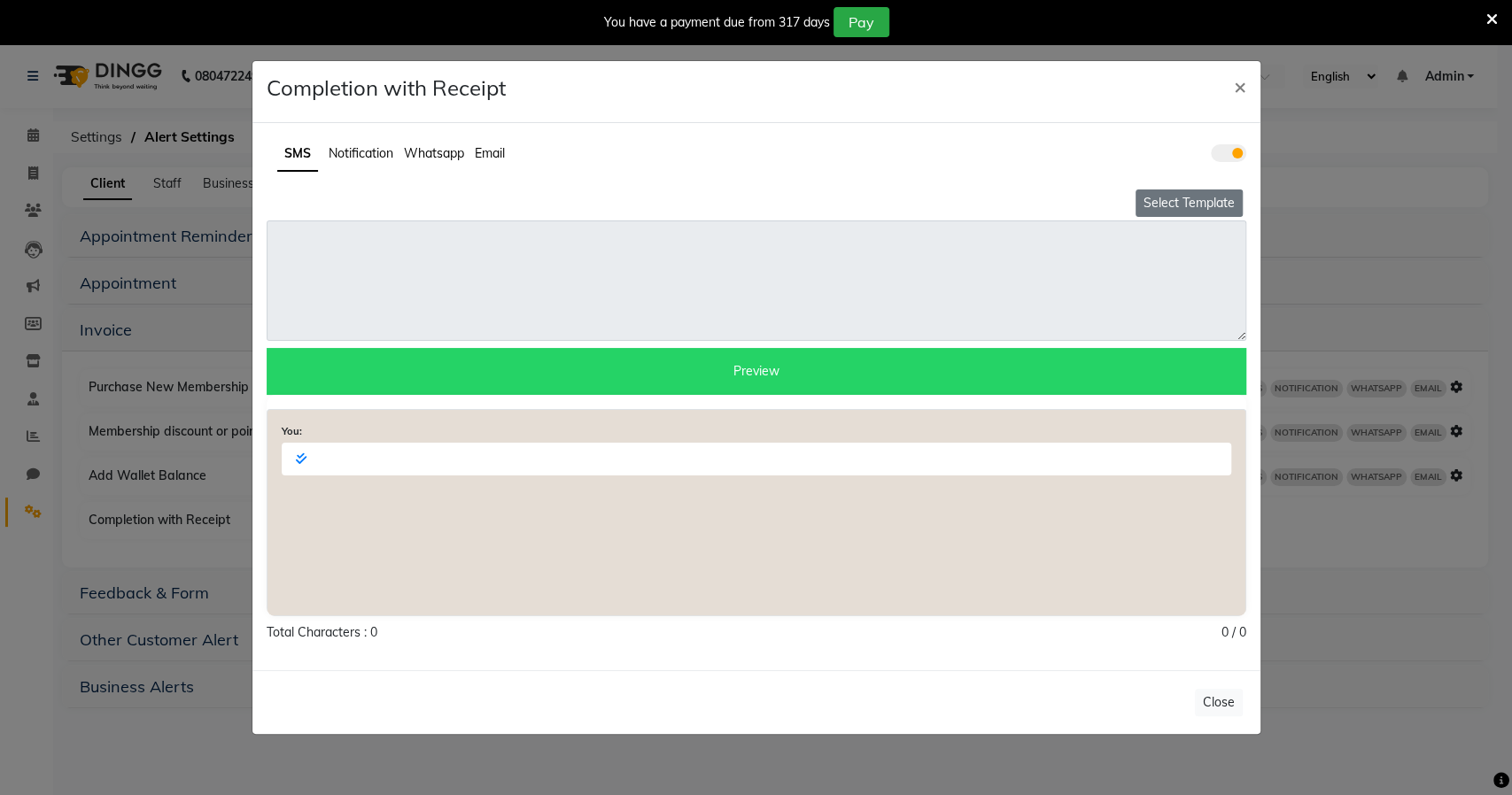
click at [1187, 209] on button "Select Template" at bounding box center [1189, 203] width 107 height 28
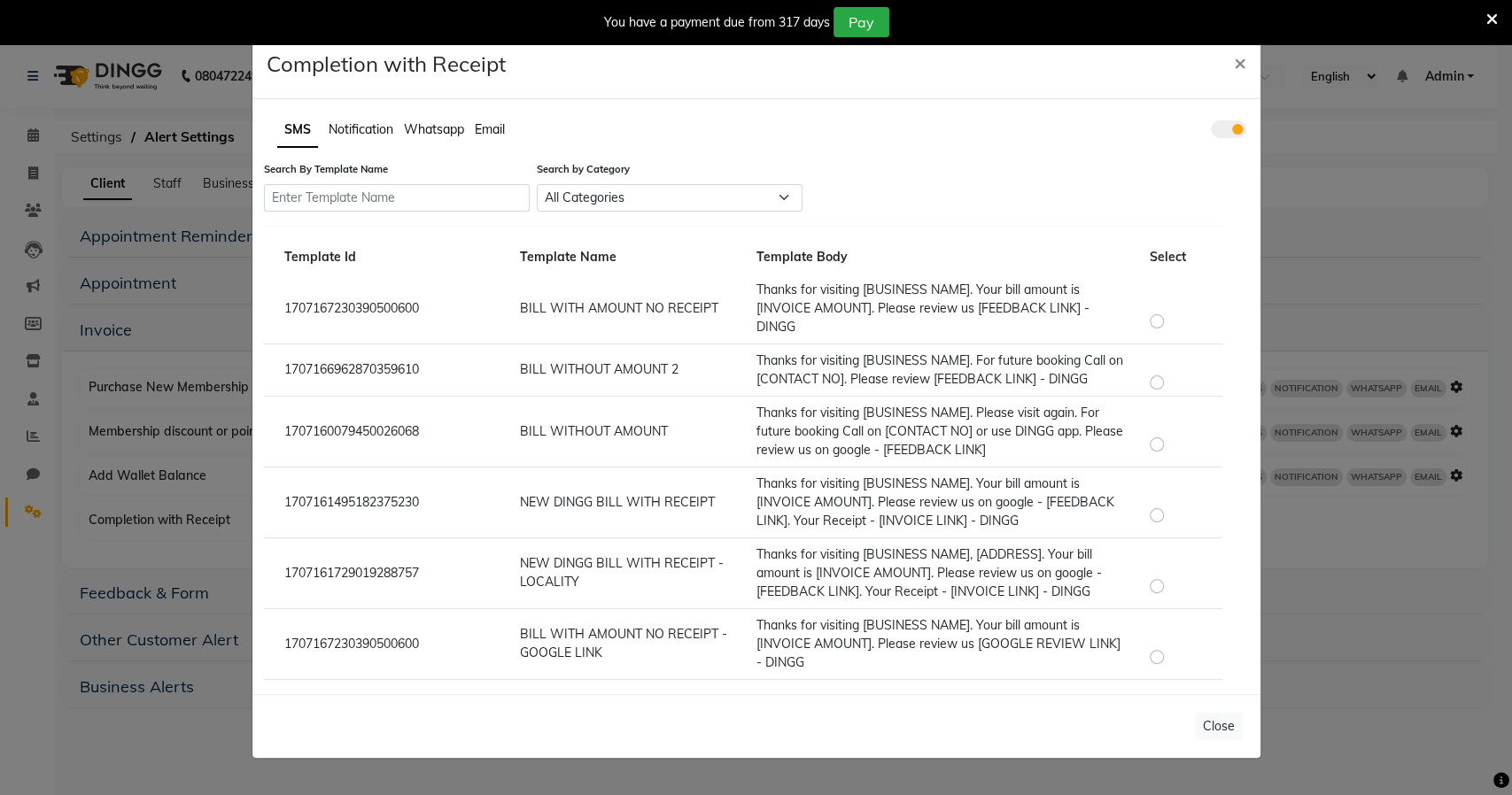
click at [1171, 575] on label at bounding box center [1171, 575] width 0 height 0
click at [1153, 581] on input "radio" at bounding box center [1159, 576] width 12 height 12
radio input "true"
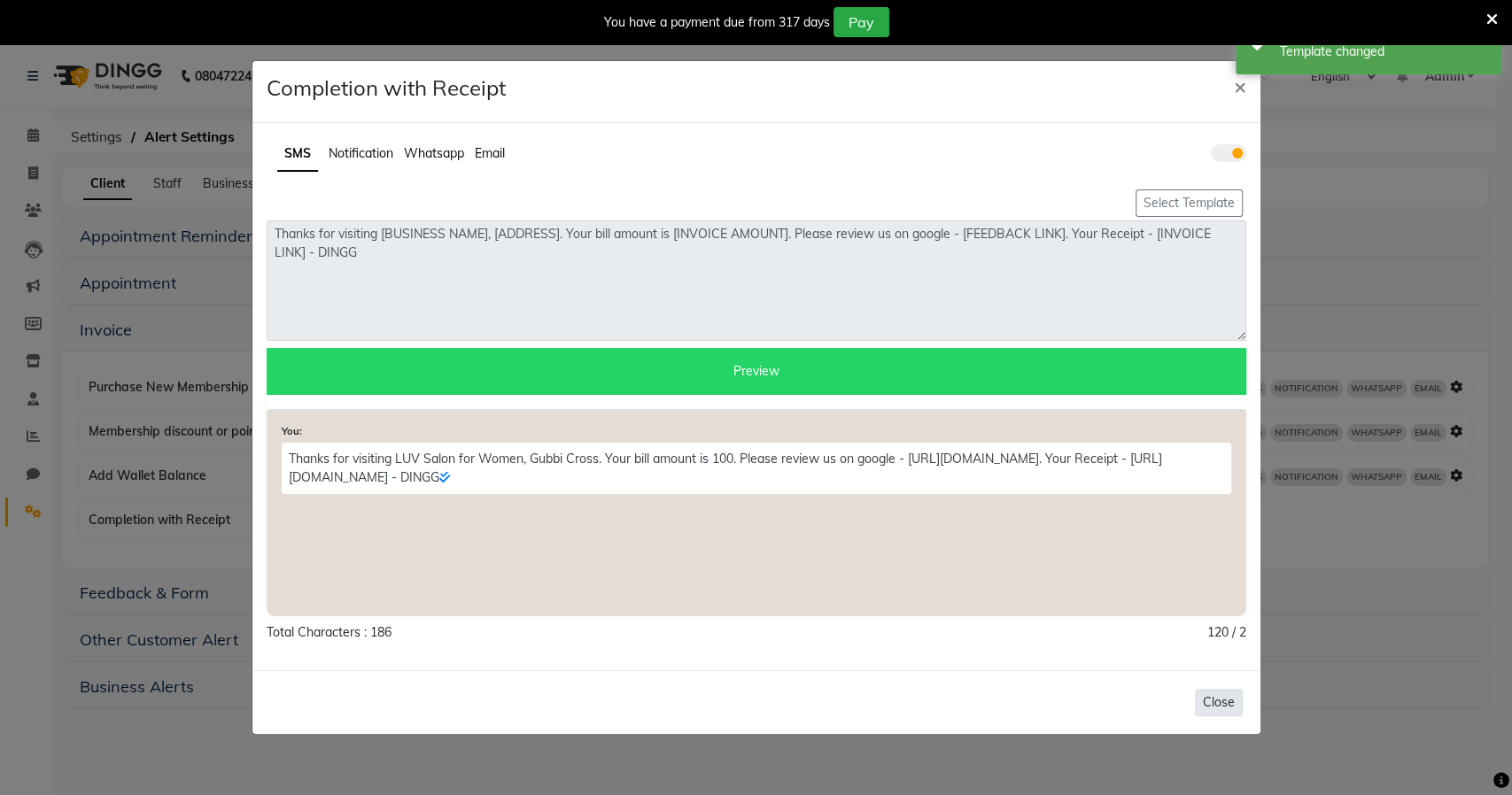
click at [1230, 709] on button "Close" at bounding box center [1219, 703] width 48 height 28
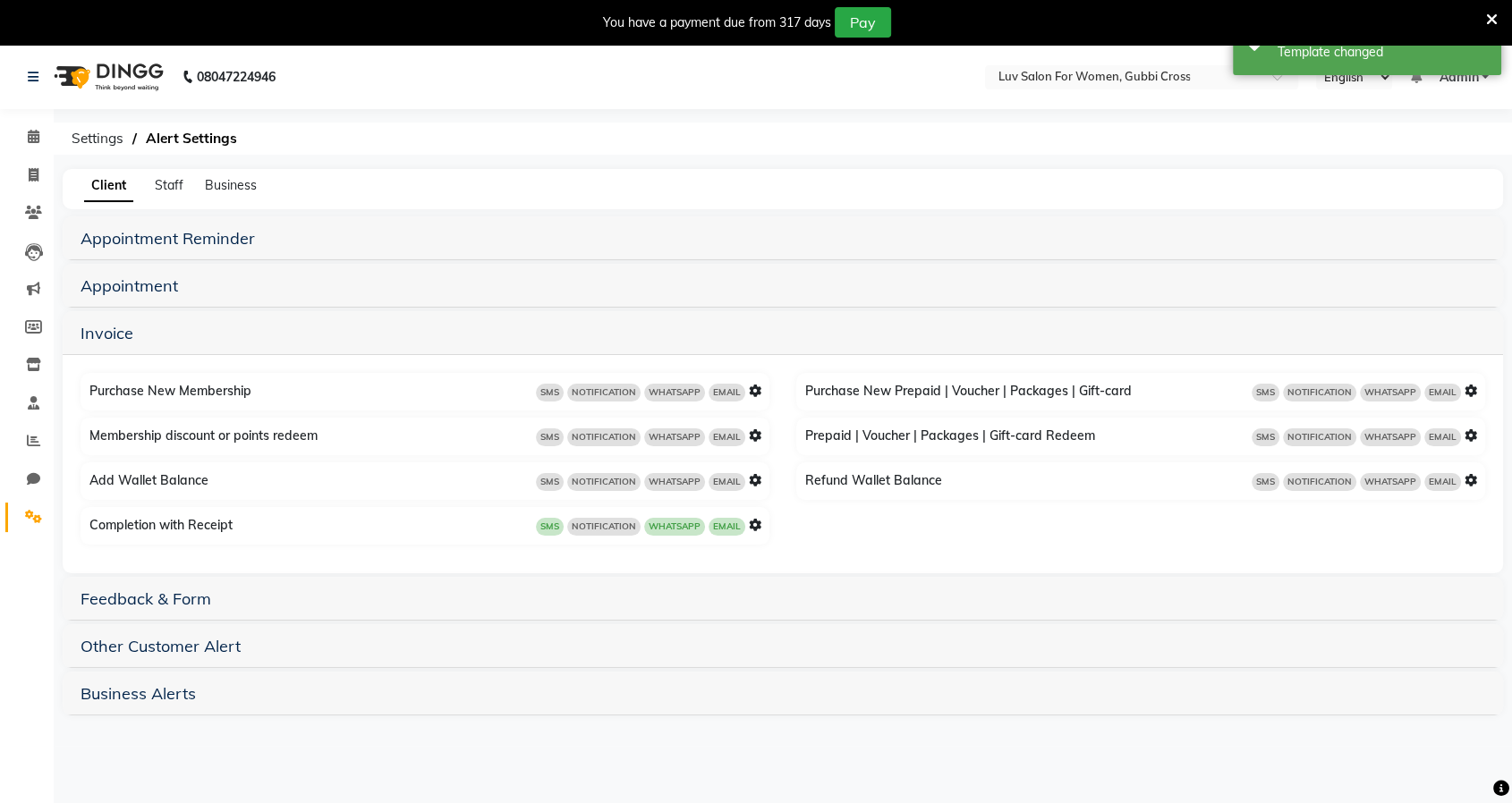
click at [759, 528] on icon at bounding box center [755, 525] width 12 height 12
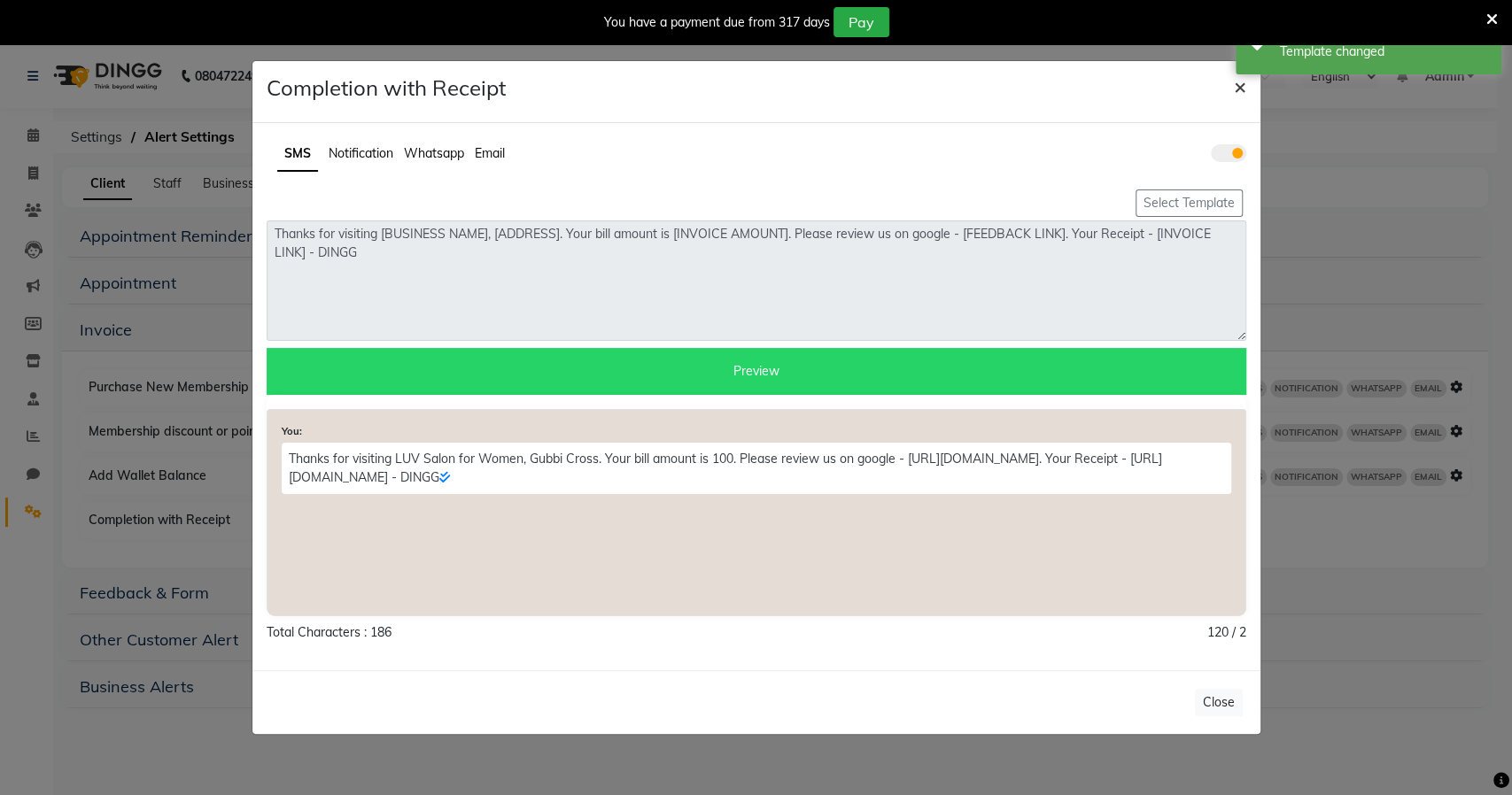
click at [1235, 85] on span "×" at bounding box center [1239, 86] width 12 height 27
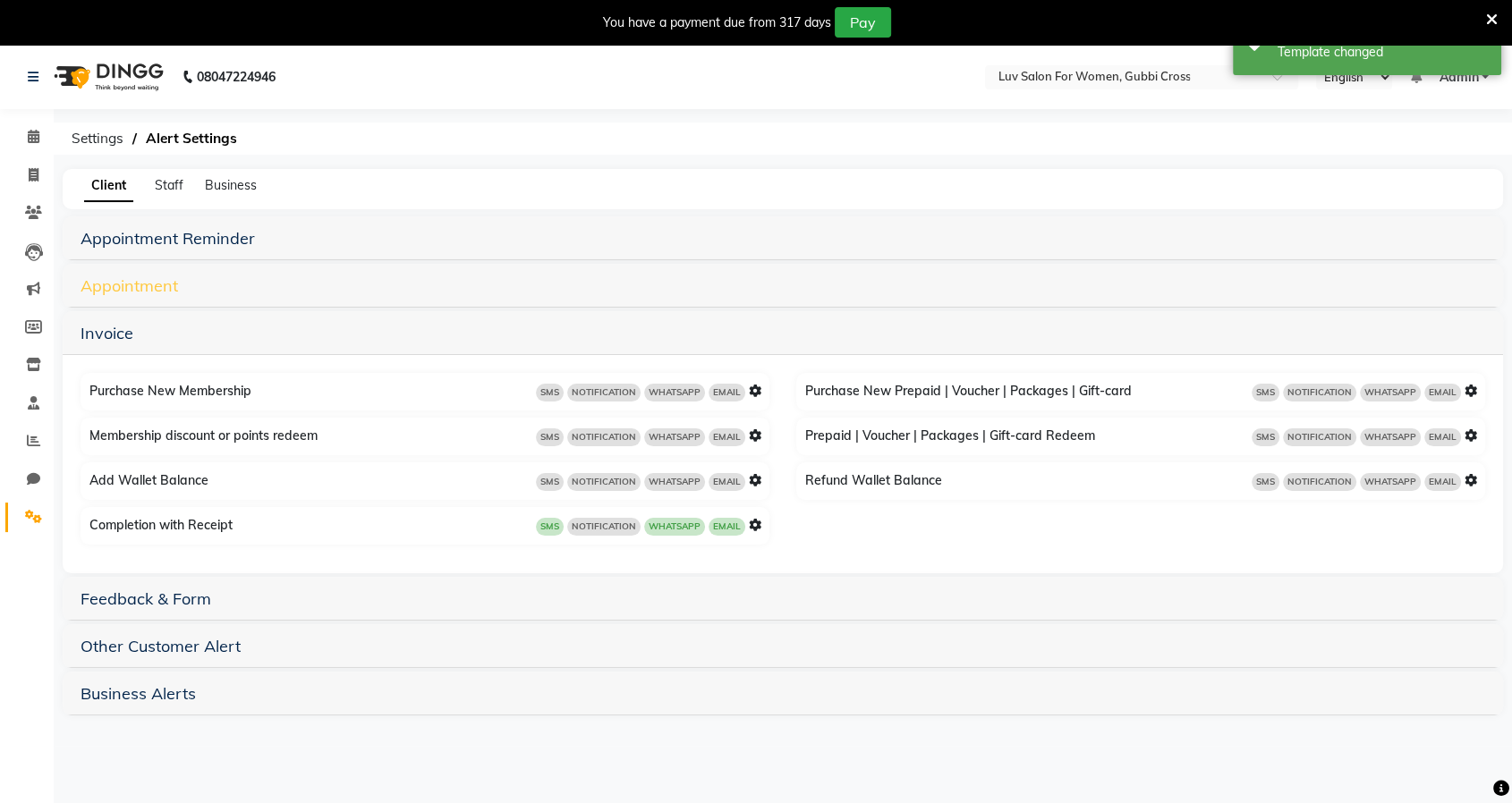
click at [138, 287] on link "Appointment" at bounding box center [129, 286] width 97 height 21
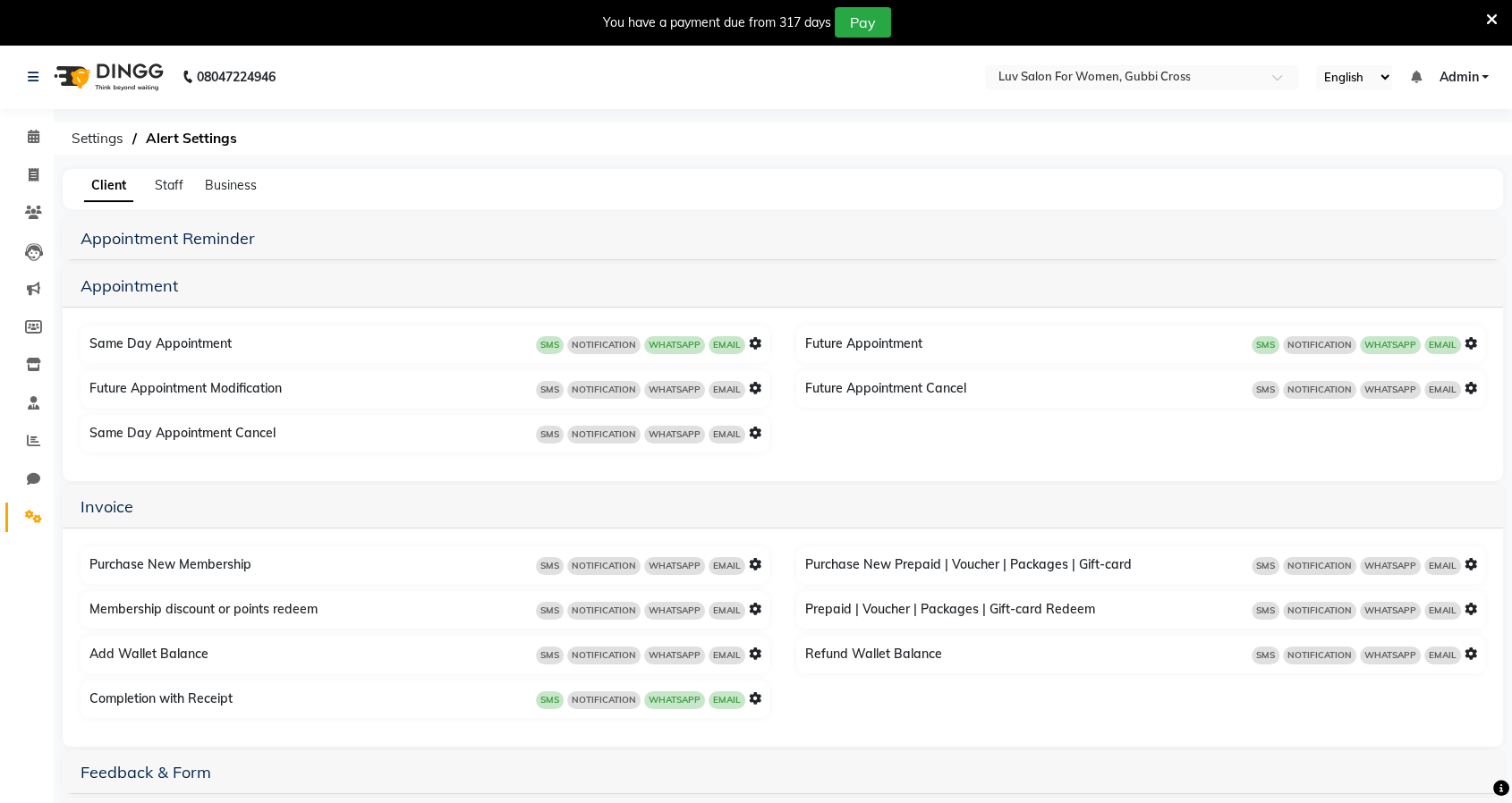
click at [754, 340] on icon at bounding box center [755, 343] width 12 height 12
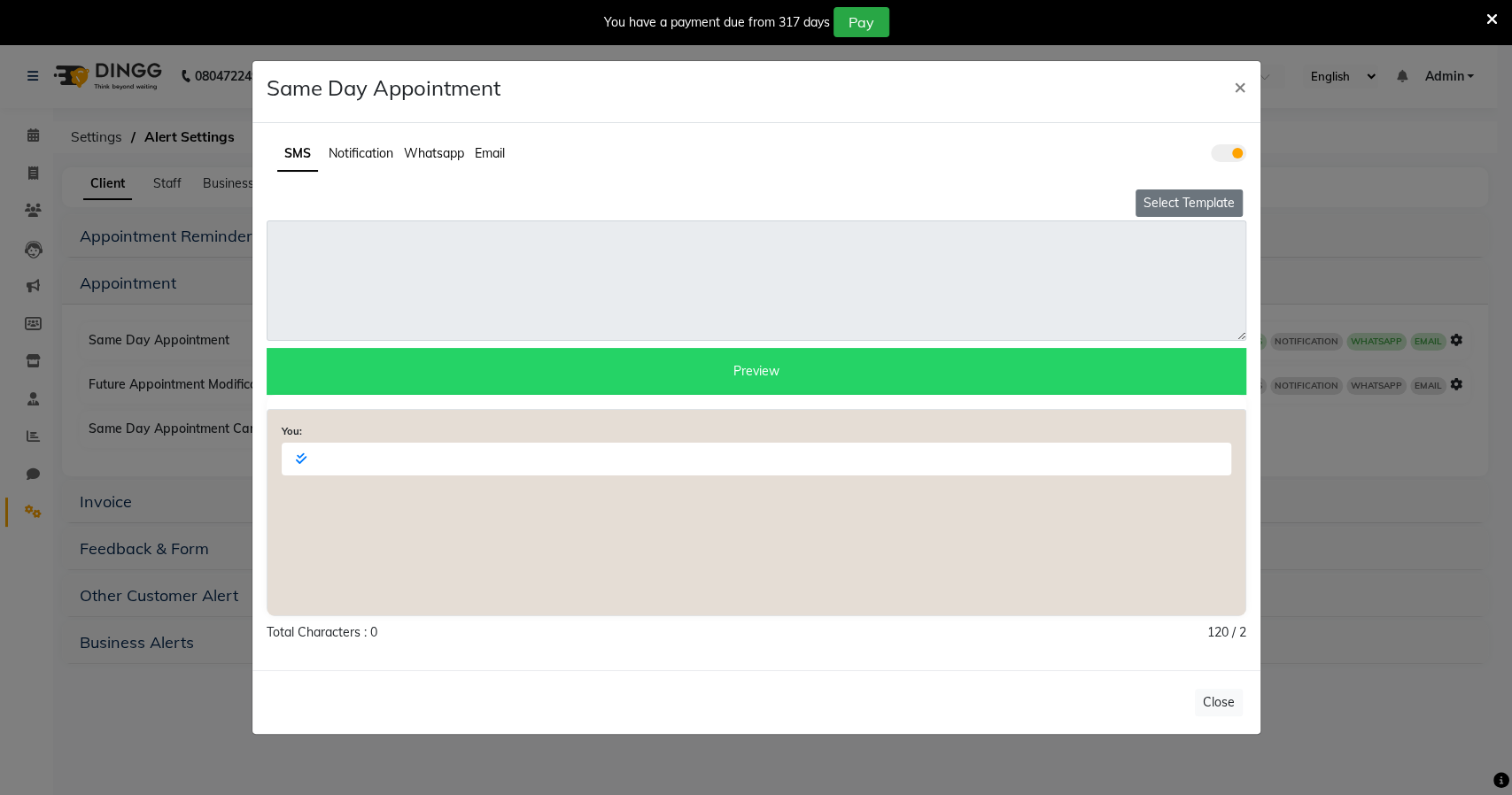
click at [1178, 206] on button "Select Template" at bounding box center [1189, 203] width 107 height 28
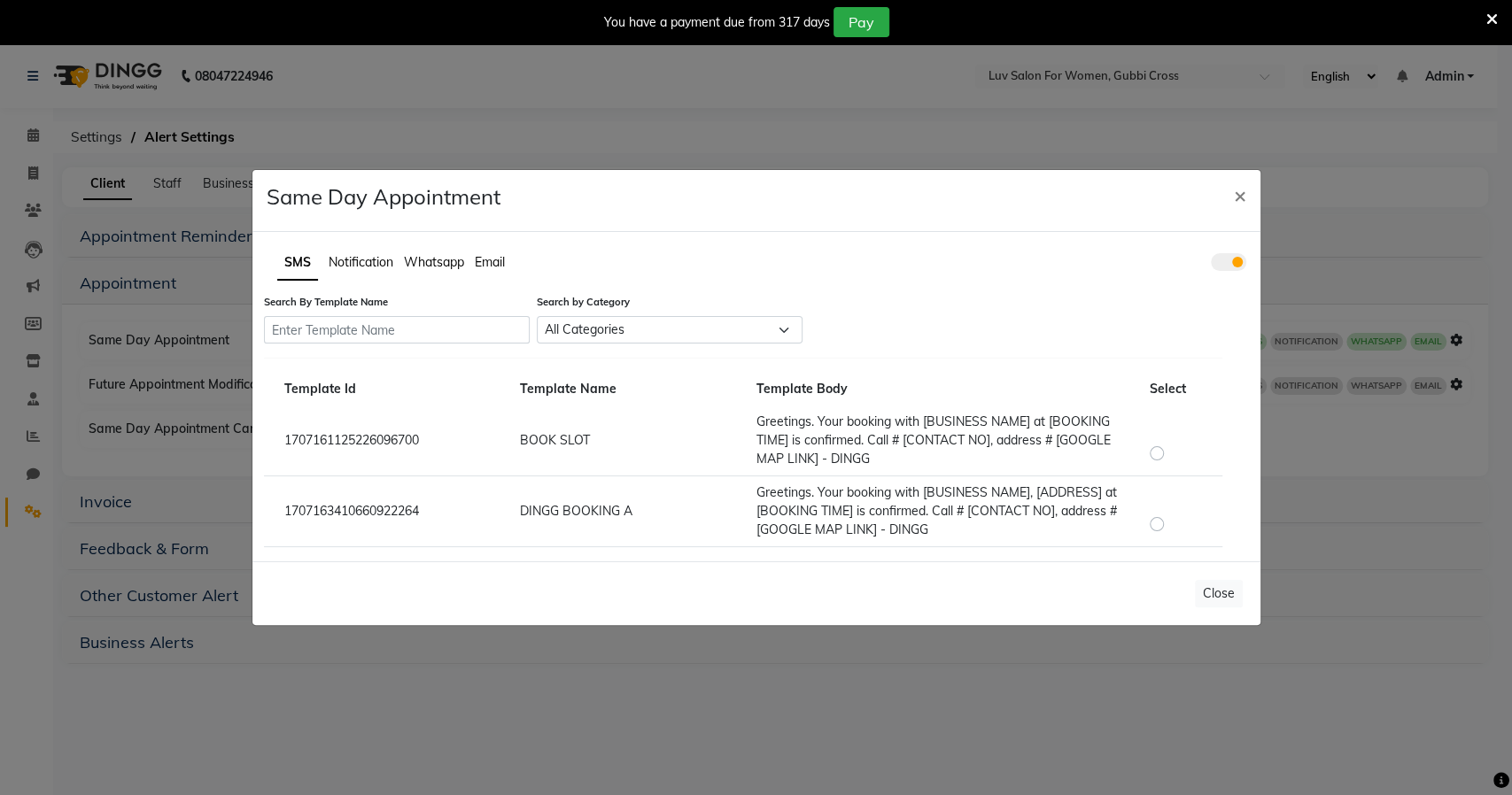
click at [1171, 442] on label at bounding box center [1171, 442] width 0 height 0
click at [1155, 451] on input "radio" at bounding box center [1159, 444] width 12 height 12
radio input "true"
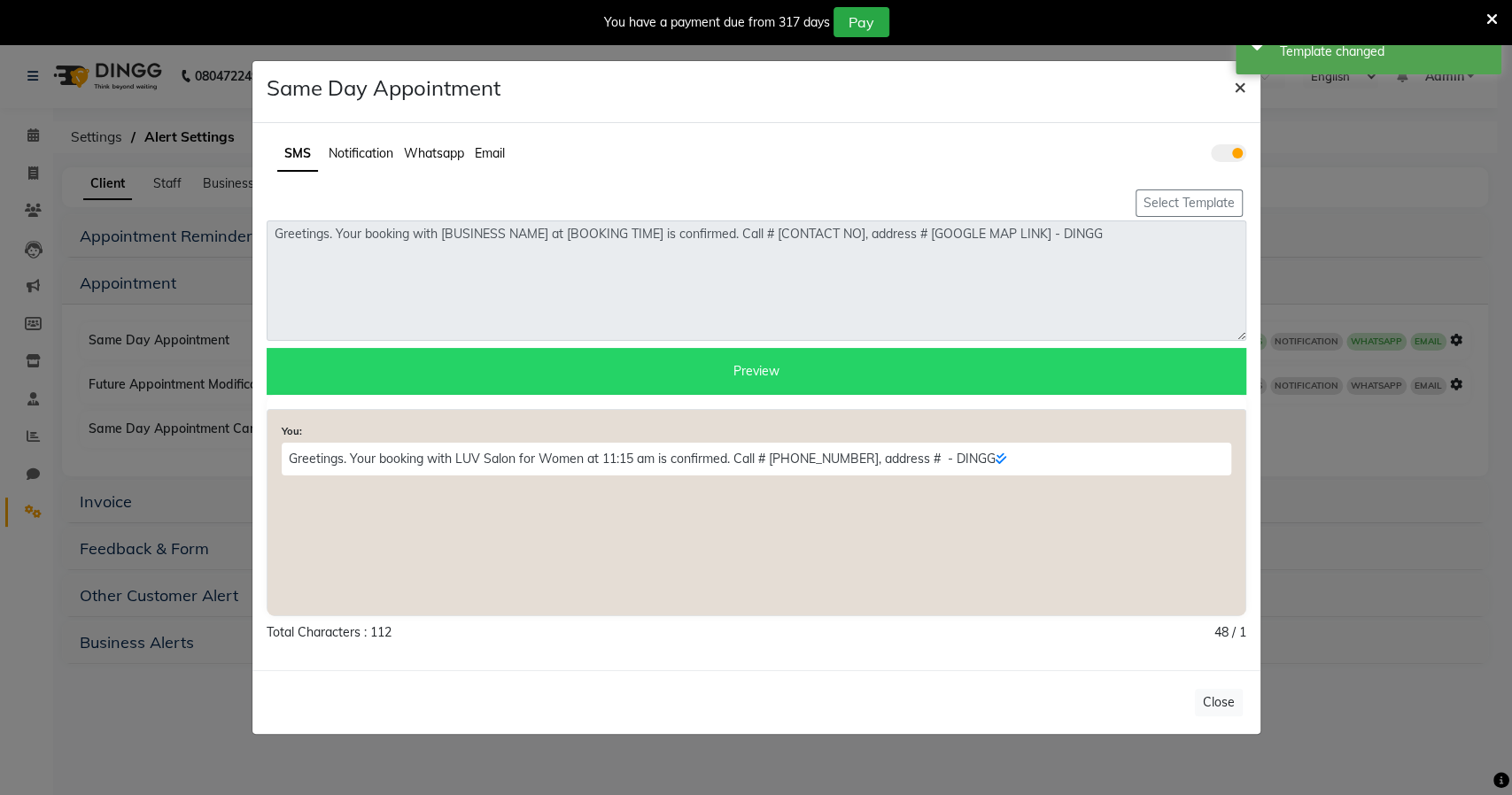
click at [1238, 94] on span "×" at bounding box center [1239, 86] width 12 height 27
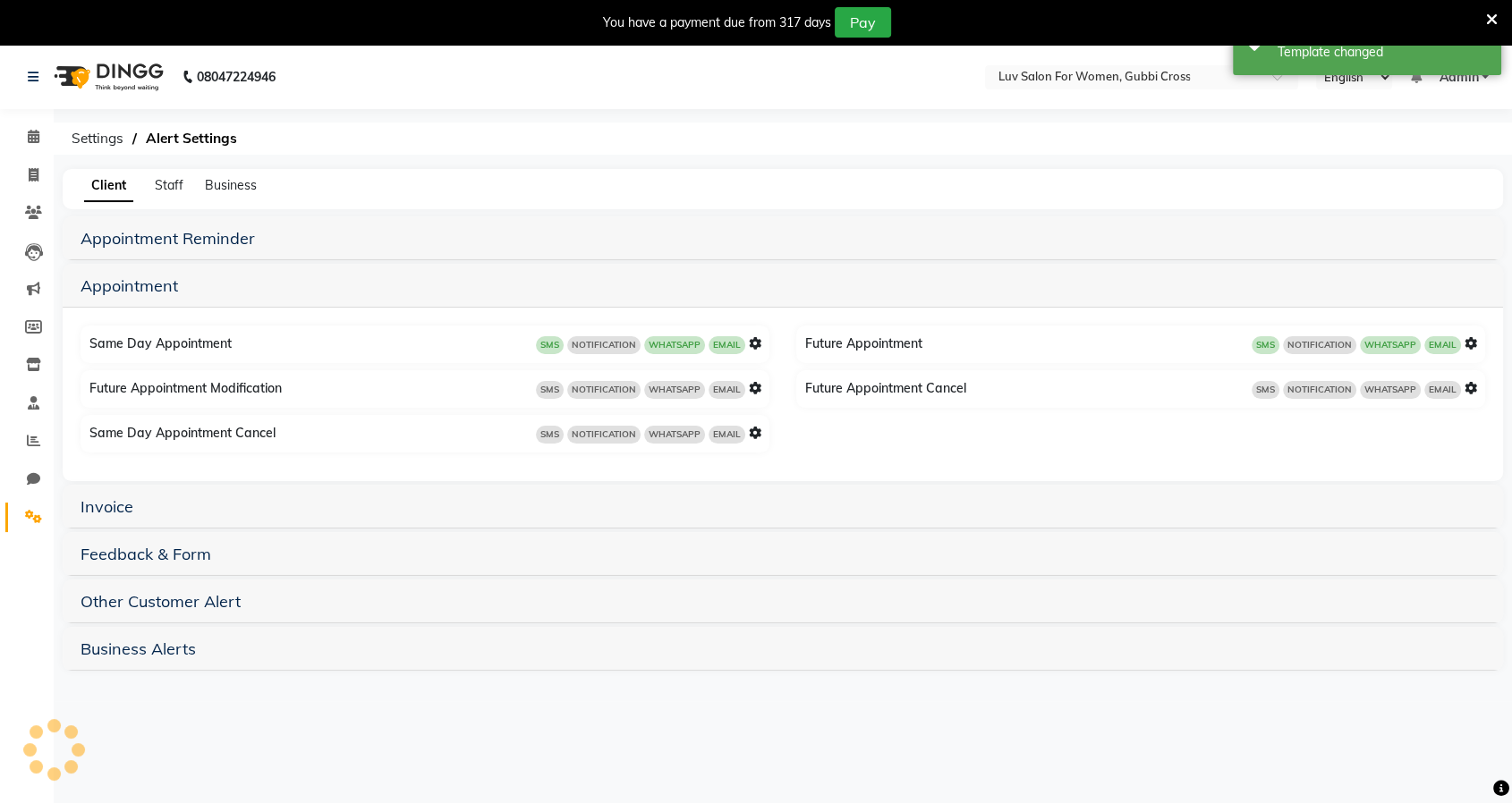
click at [1472, 342] on icon at bounding box center [1470, 343] width 12 height 12
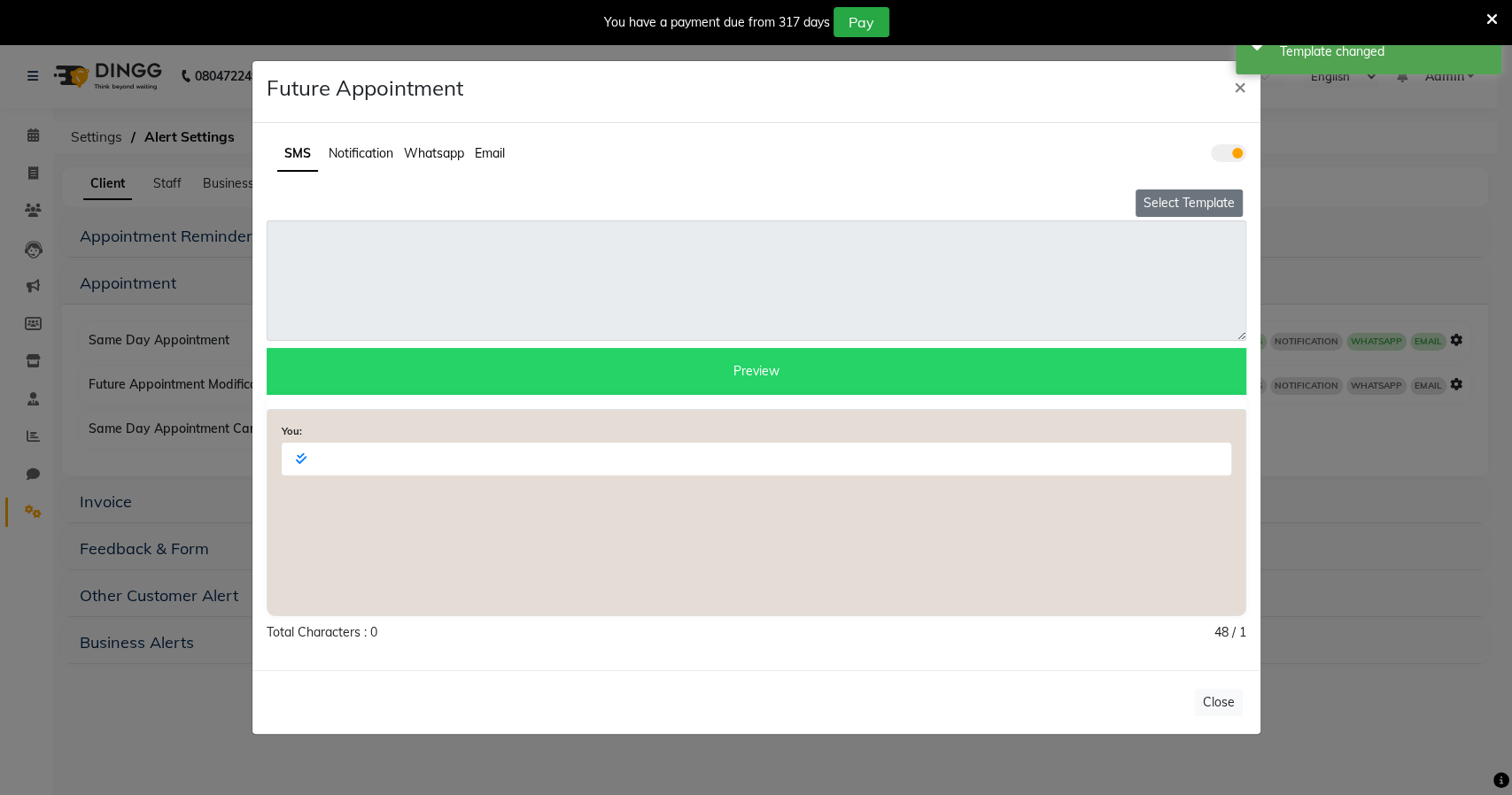
click at [1187, 201] on button "Select Template" at bounding box center [1189, 203] width 107 height 28
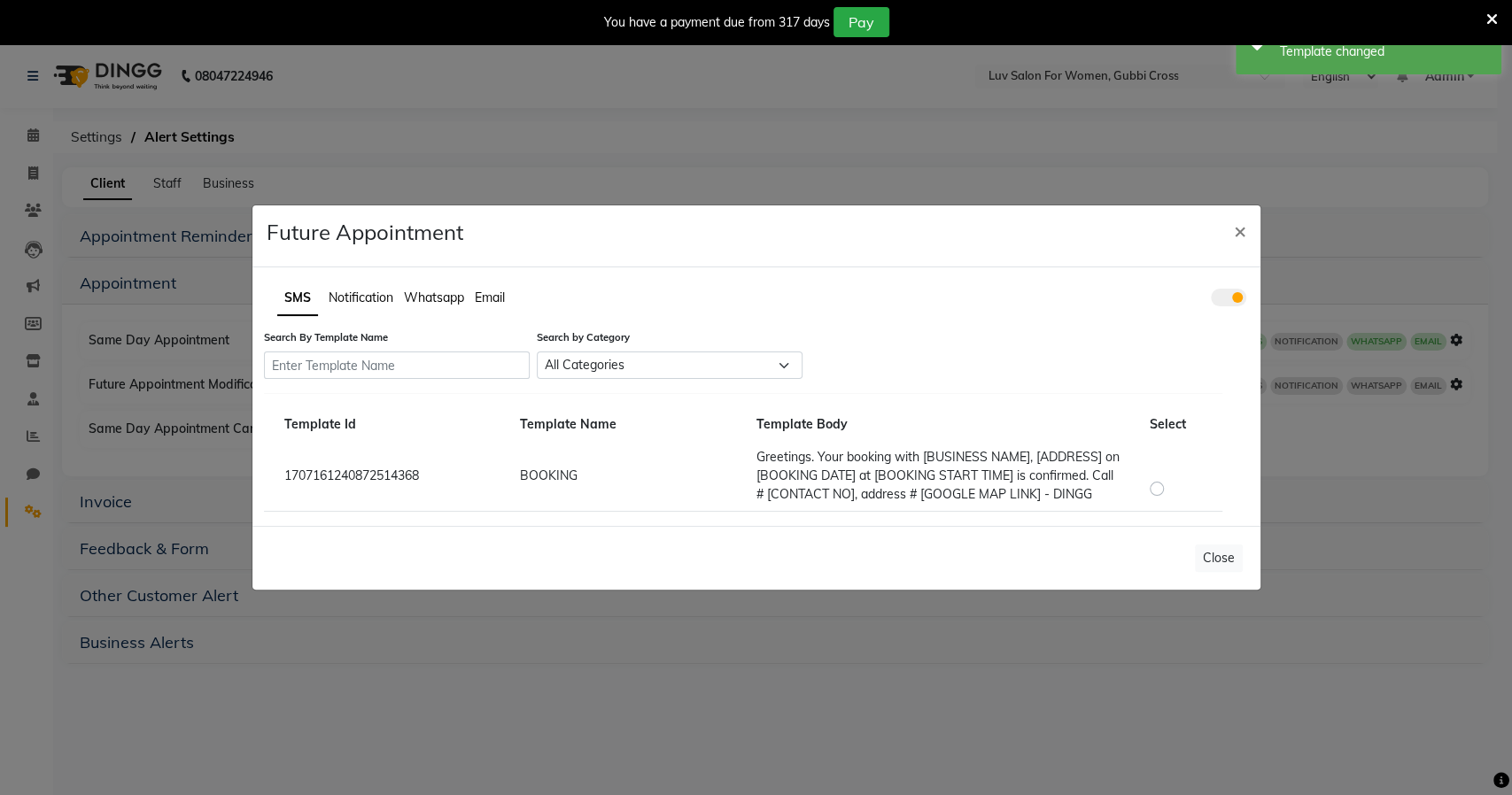
click at [1171, 477] on label at bounding box center [1171, 477] width 0 height 0
click at [1161, 485] on input "radio" at bounding box center [1159, 479] width 12 height 12
radio input "true"
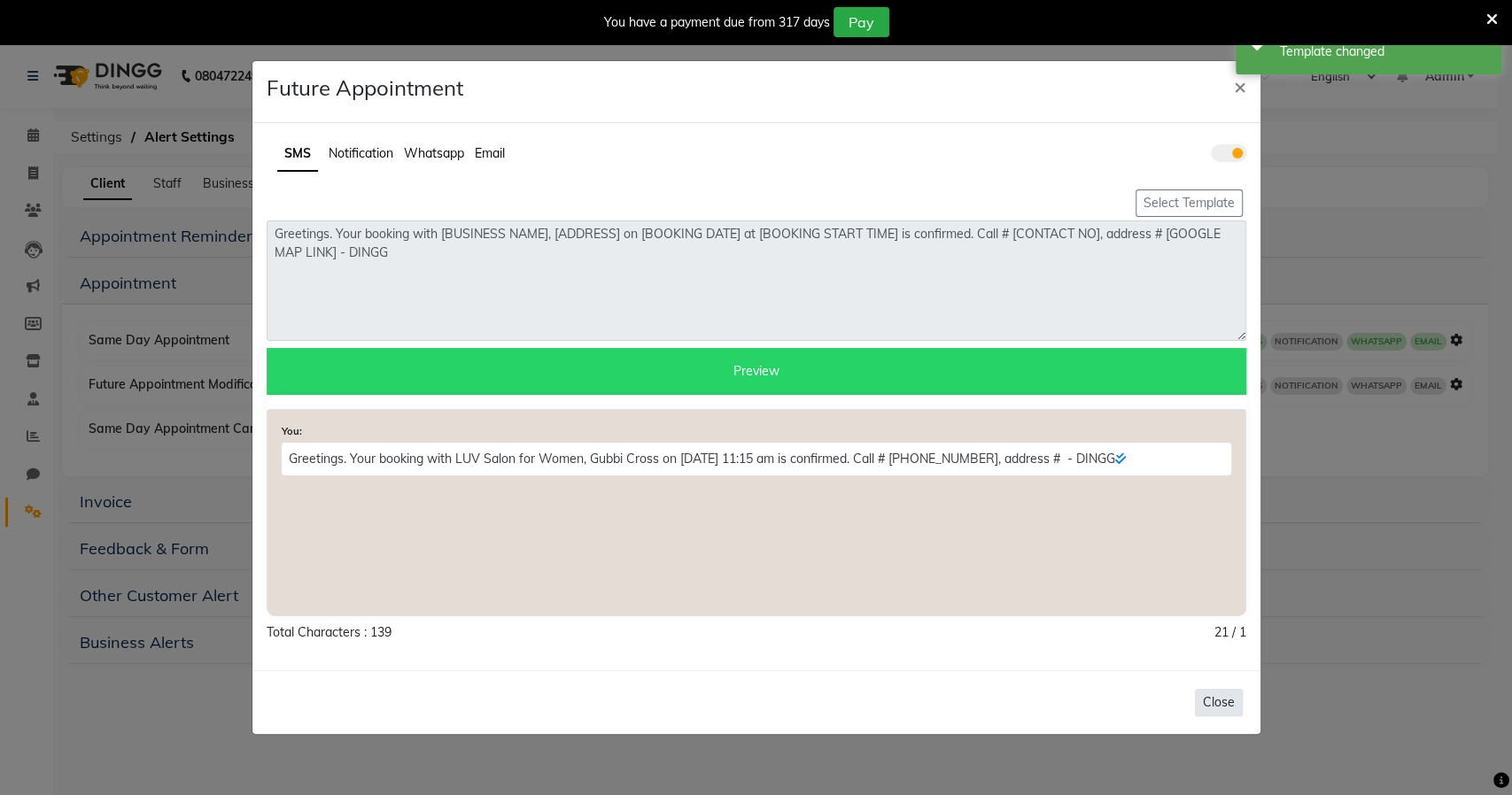
click at [1215, 704] on button "Close" at bounding box center [1219, 703] width 48 height 28
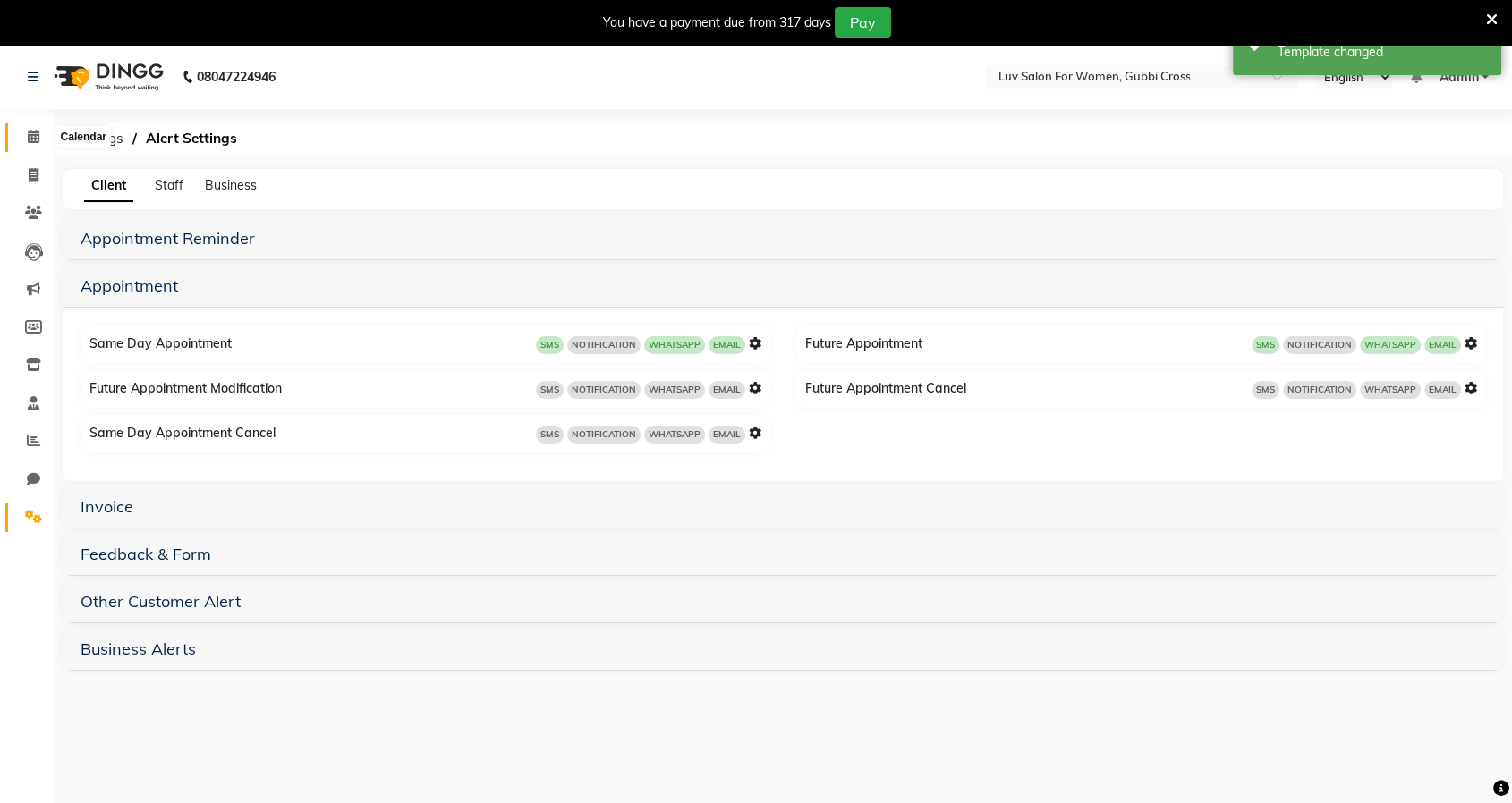
click at [28, 134] on icon at bounding box center [34, 136] width 11 height 13
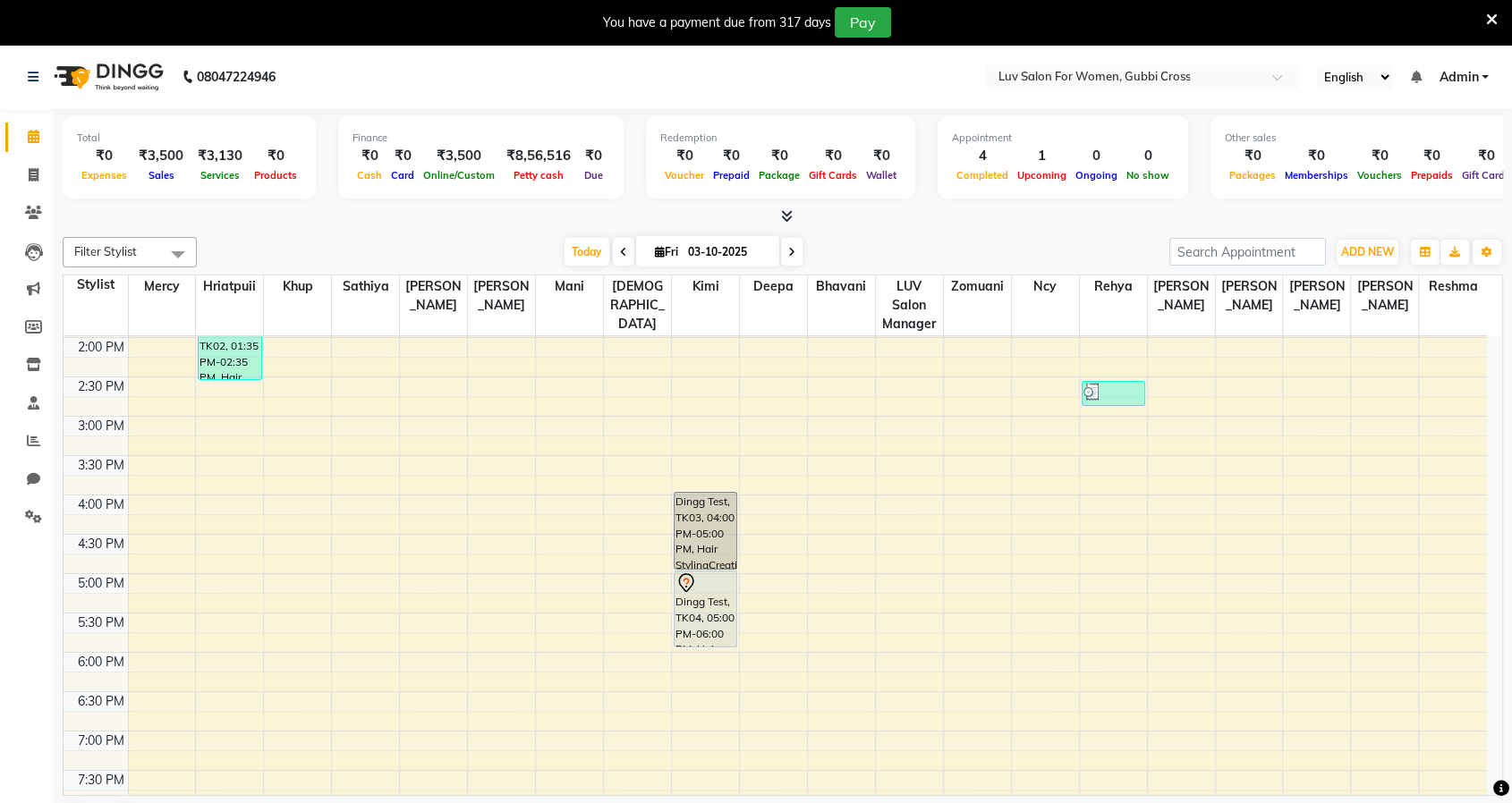
scroll to position [497, 0]
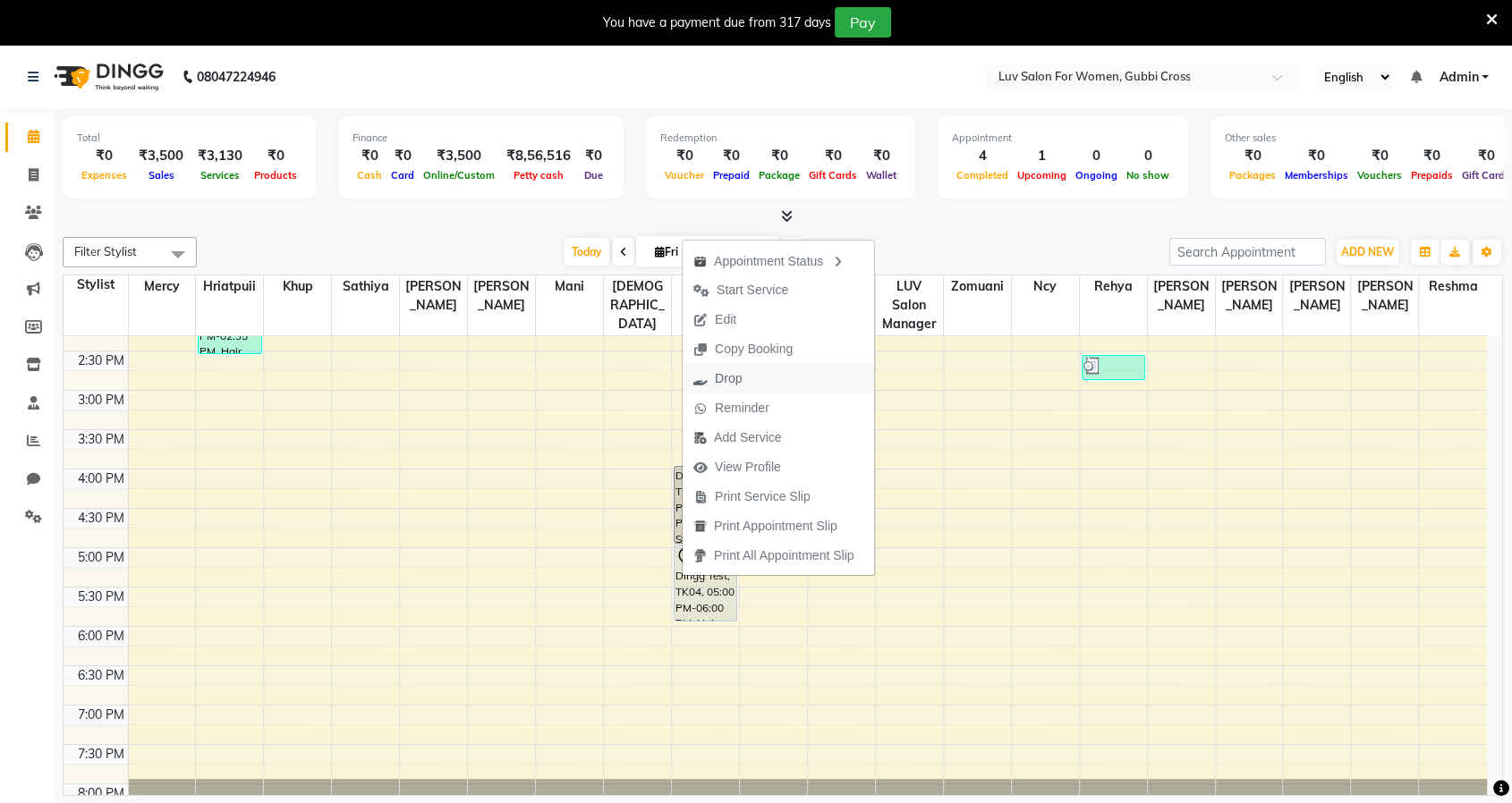
click at [747, 373] on span "Drop" at bounding box center [717, 379] width 70 height 30
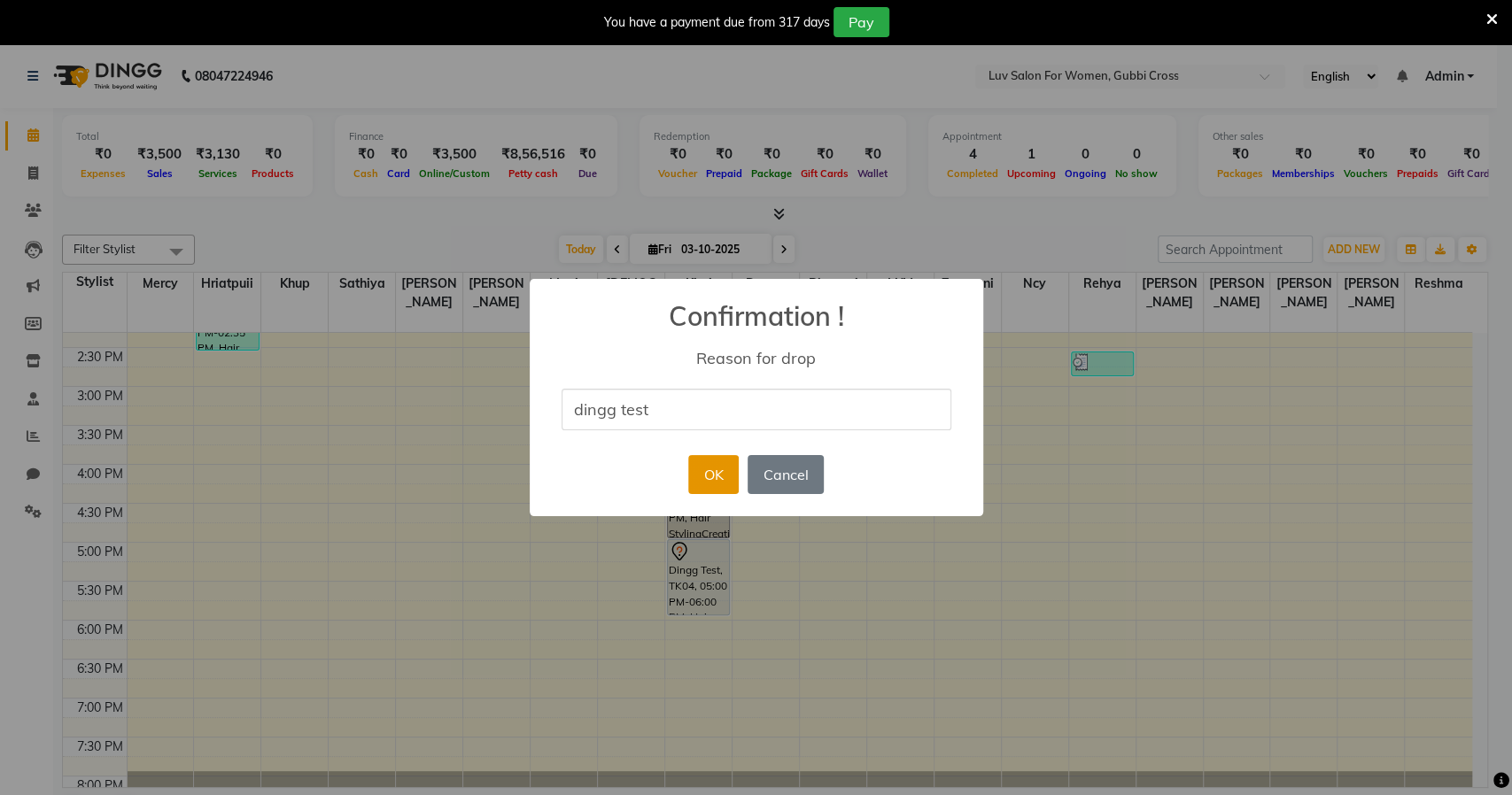
type input "dingg test"
click at [718, 470] on button "OK" at bounding box center [713, 474] width 51 height 39
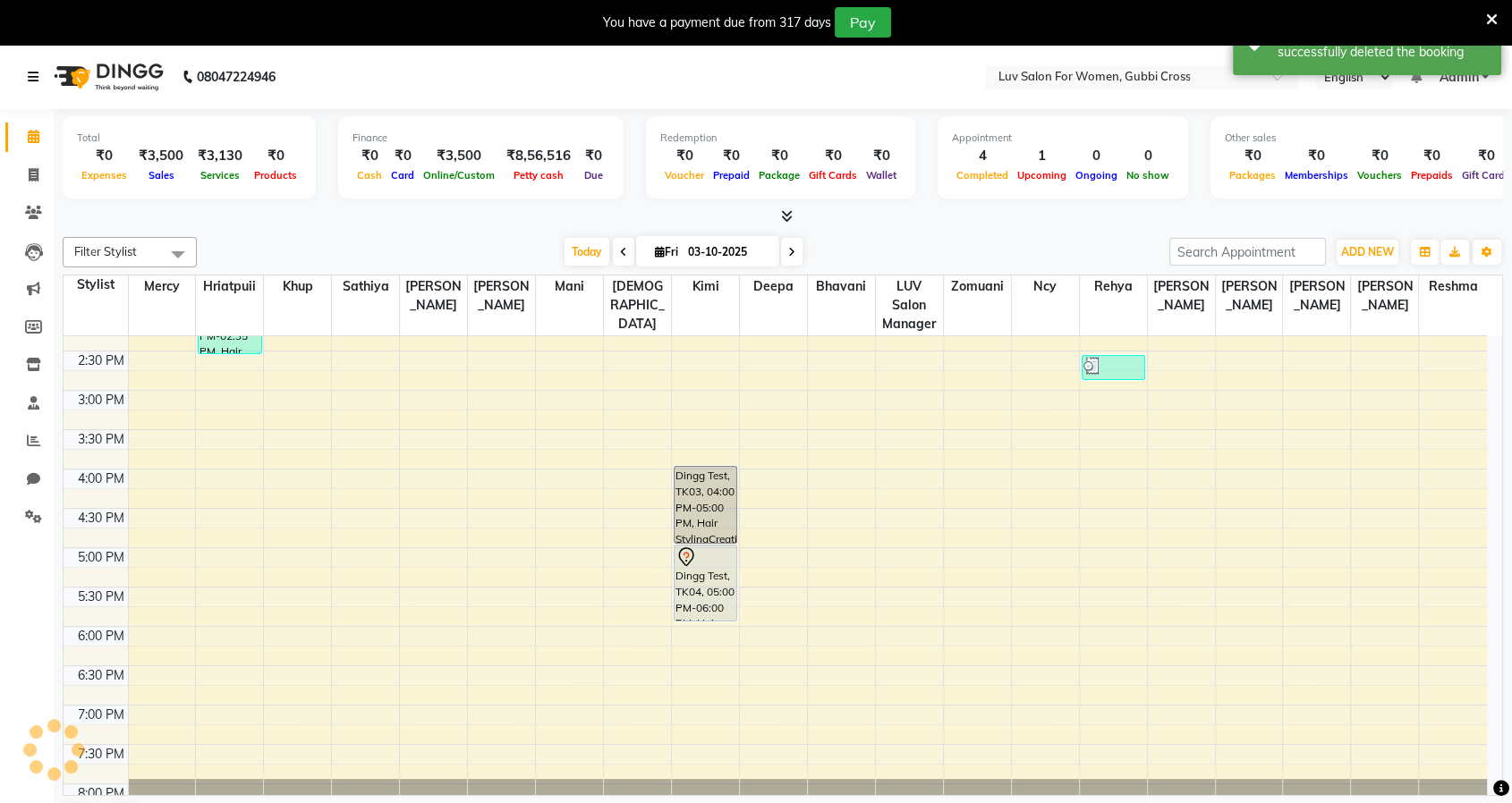
click at [32, 75] on icon at bounding box center [33, 77] width 10 height 12
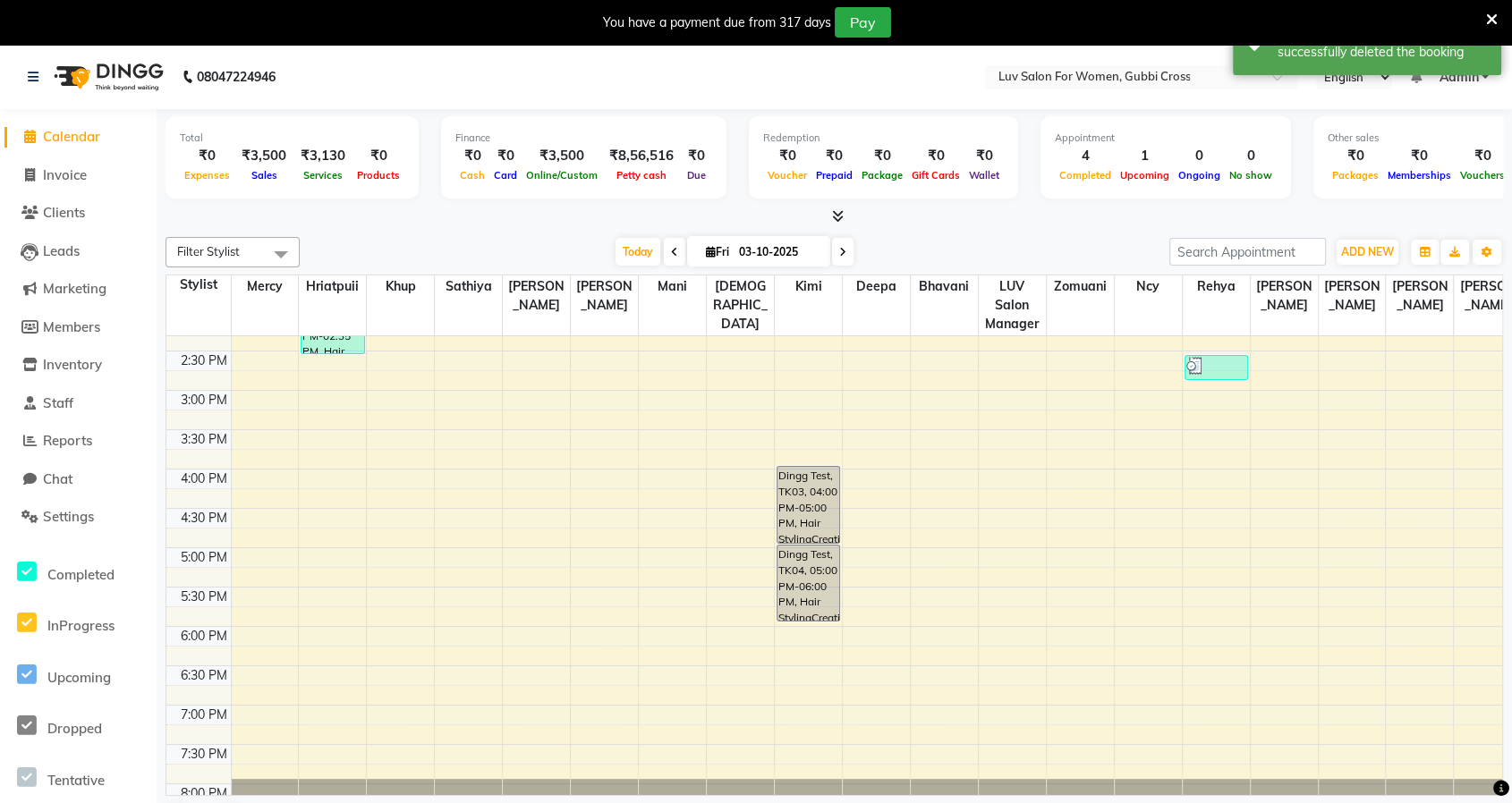
click at [32, 729] on icon at bounding box center [26, 726] width 20 height 22
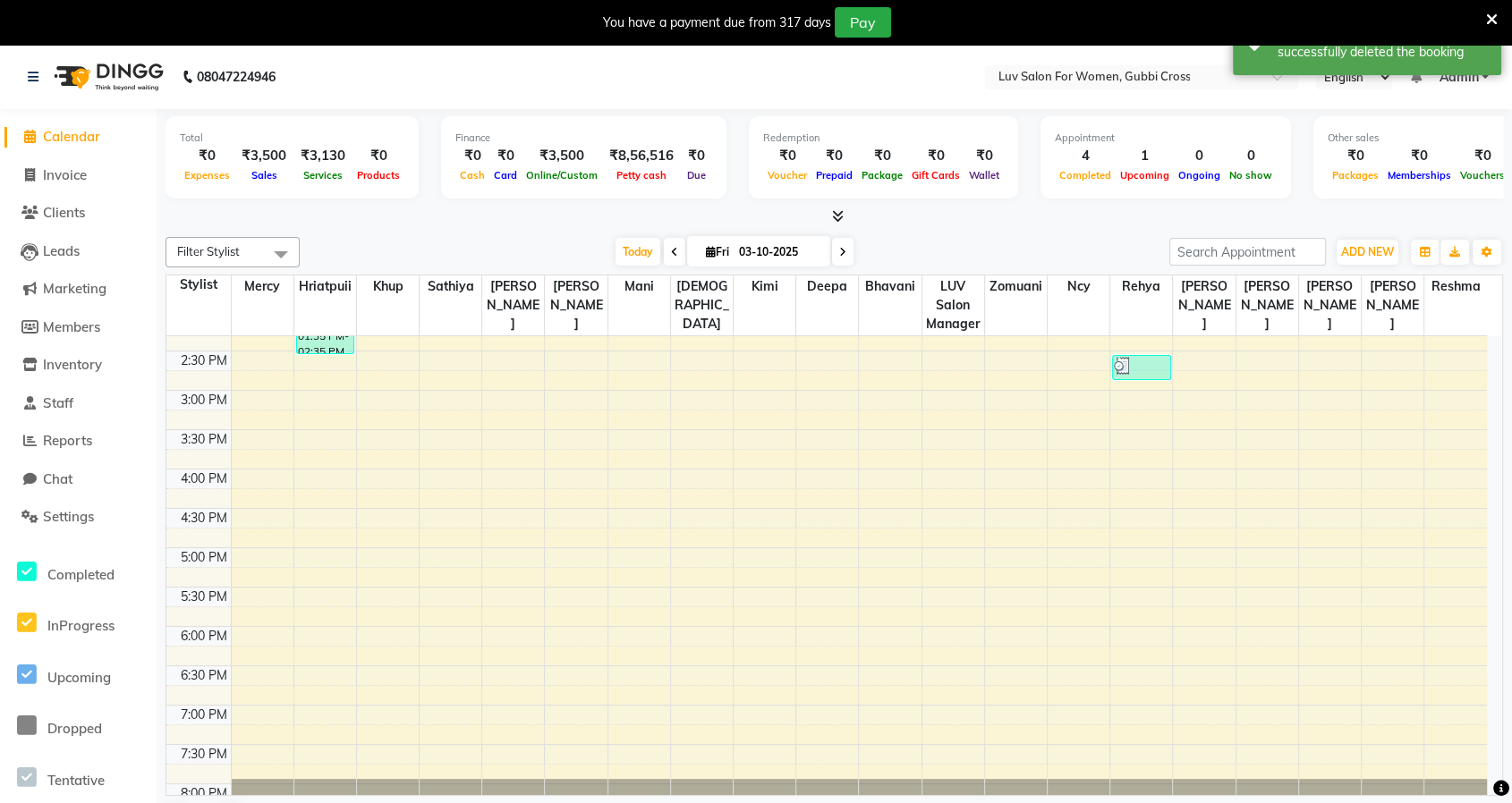
click at [771, 478] on div "8:00 AM 8:30 AM 9:00 AM 9:30 AM 10:00 AM 10:30 AM 11:00 AM 11:30 AM 12:00 PM 12…" at bounding box center [827, 351] width 1321 height 1022
select select "64253"
select select "tentative"
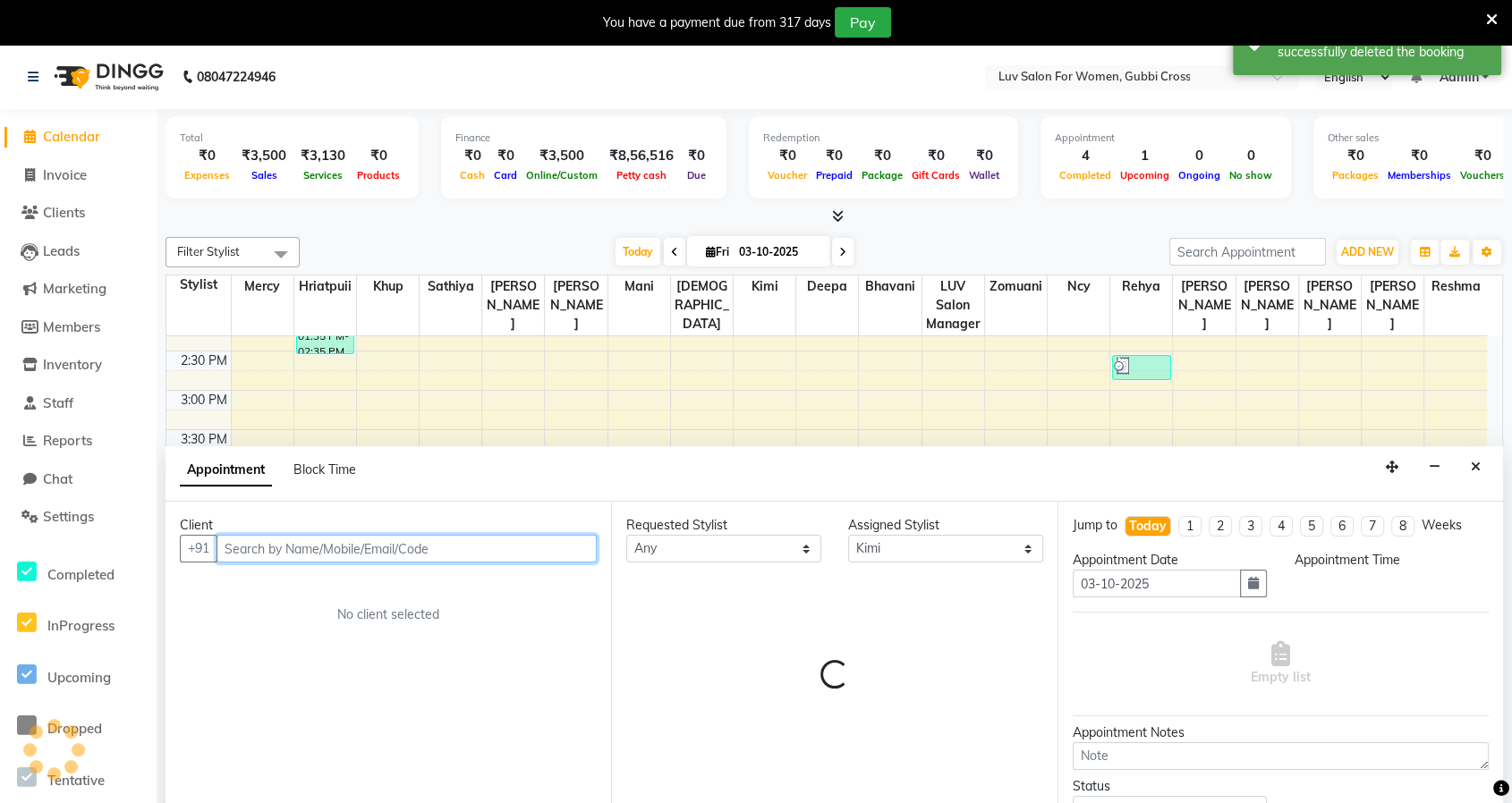
select select "960"
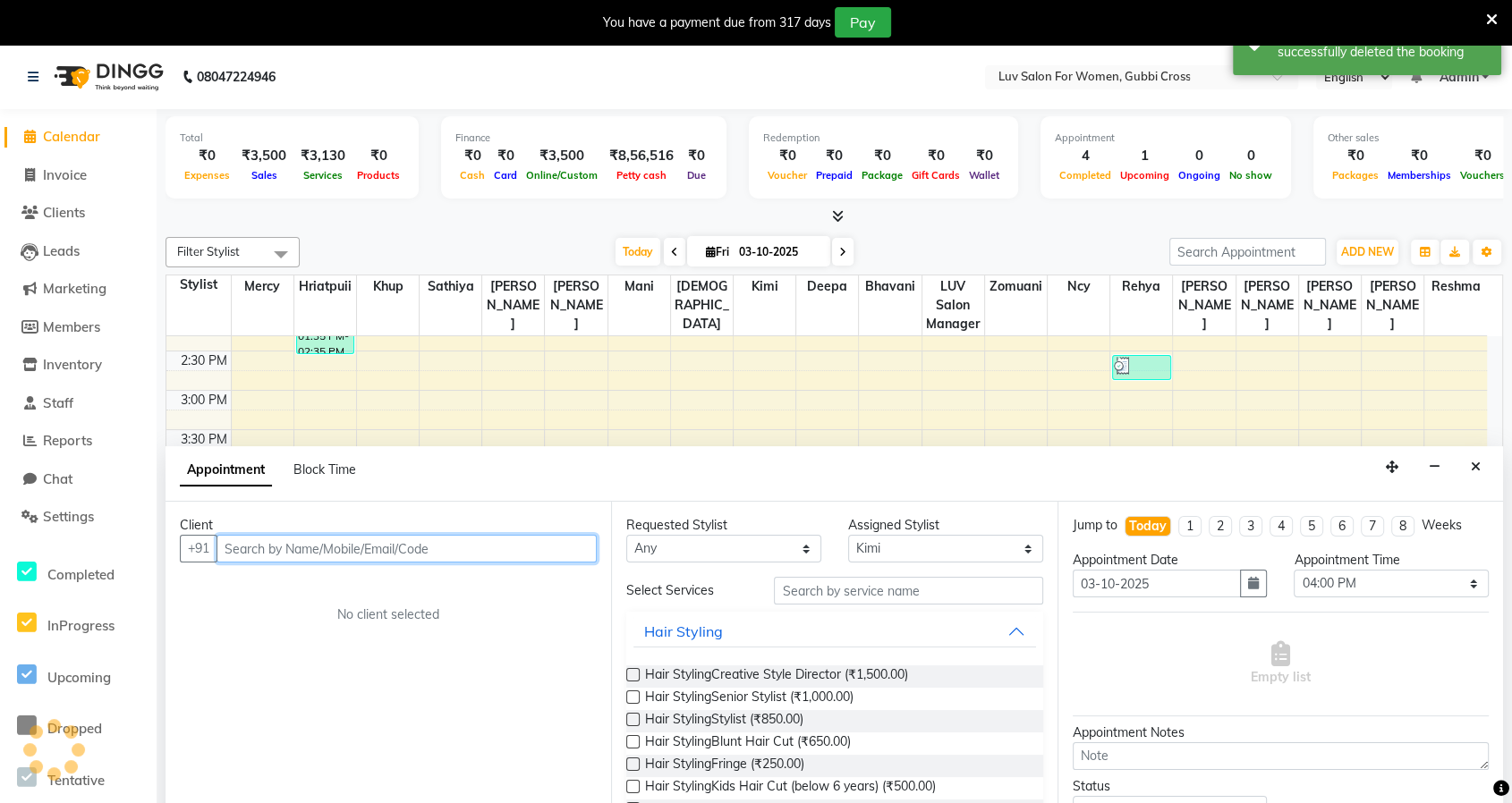
scroll to position [46, 0]
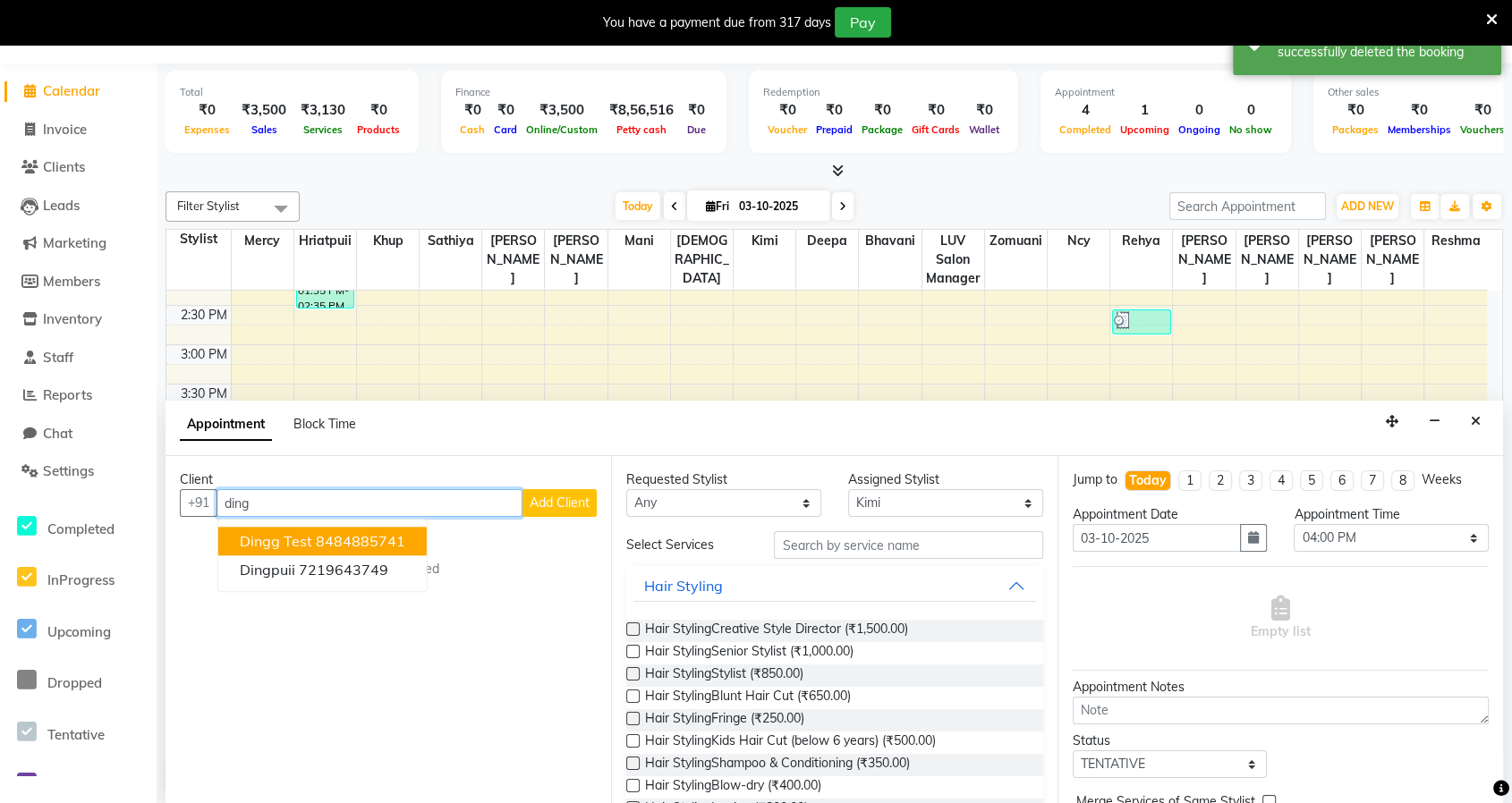
click at [360, 539] on ngb-highlight "8484885741" at bounding box center [360, 542] width 90 height 18
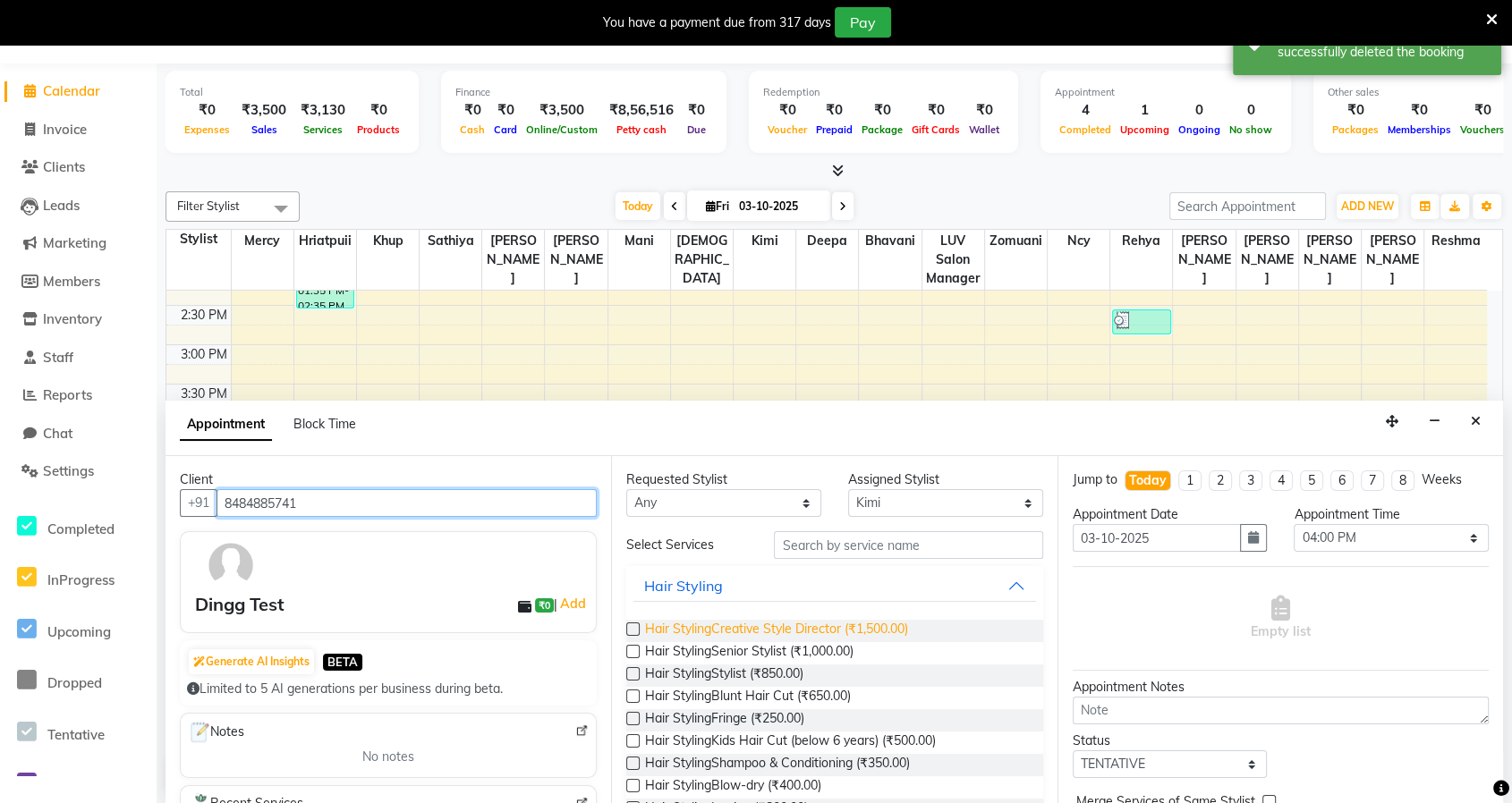
type input "8484885741"
drag, startPoint x: 753, startPoint y: 634, endPoint x: 782, endPoint y: 633, distance: 29.0
click at [753, 634] on span "Hair StylingCreative Style Director (₹1,500.00)" at bounding box center [777, 631] width 263 height 22
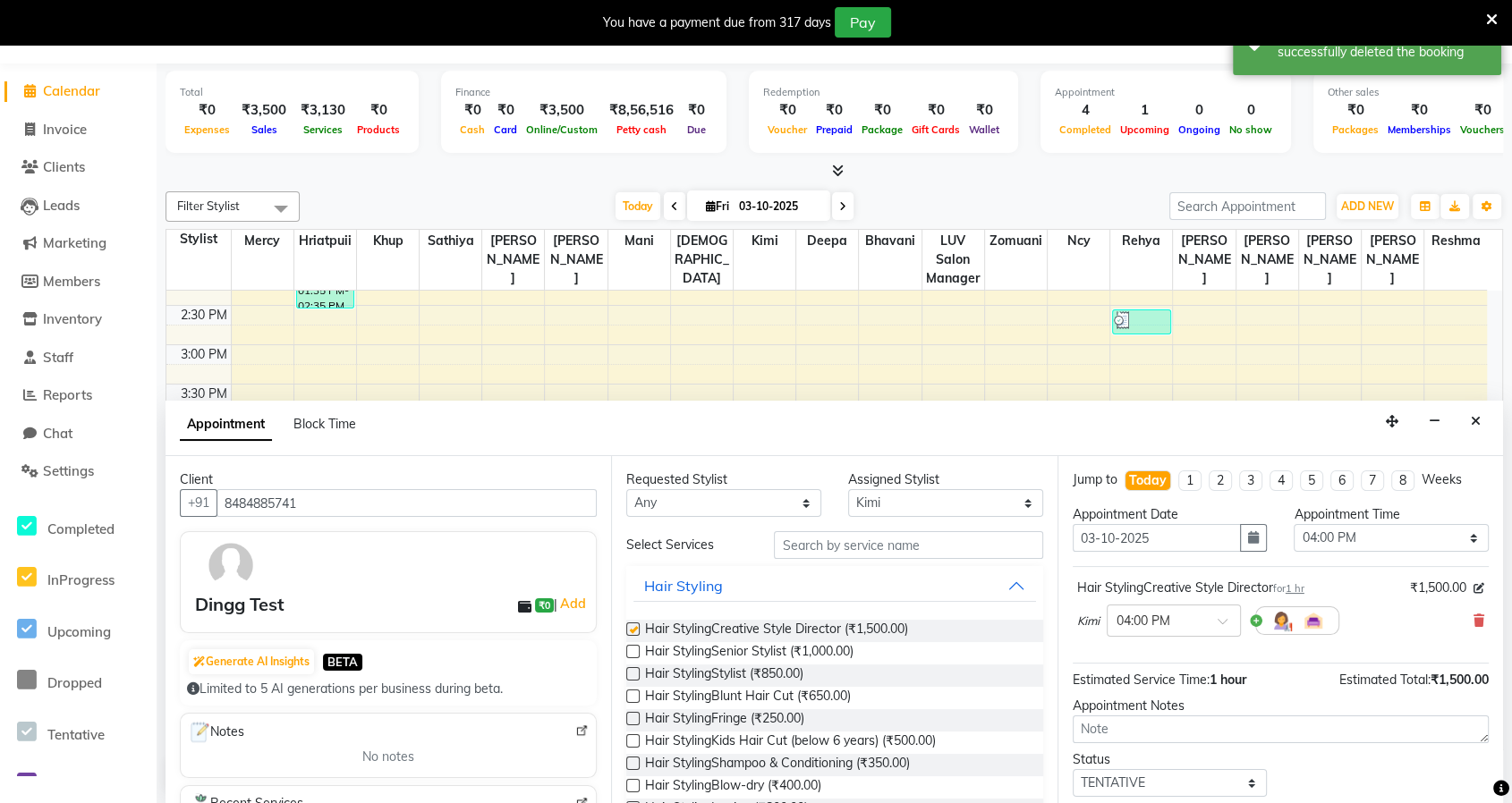
checkbox input "false"
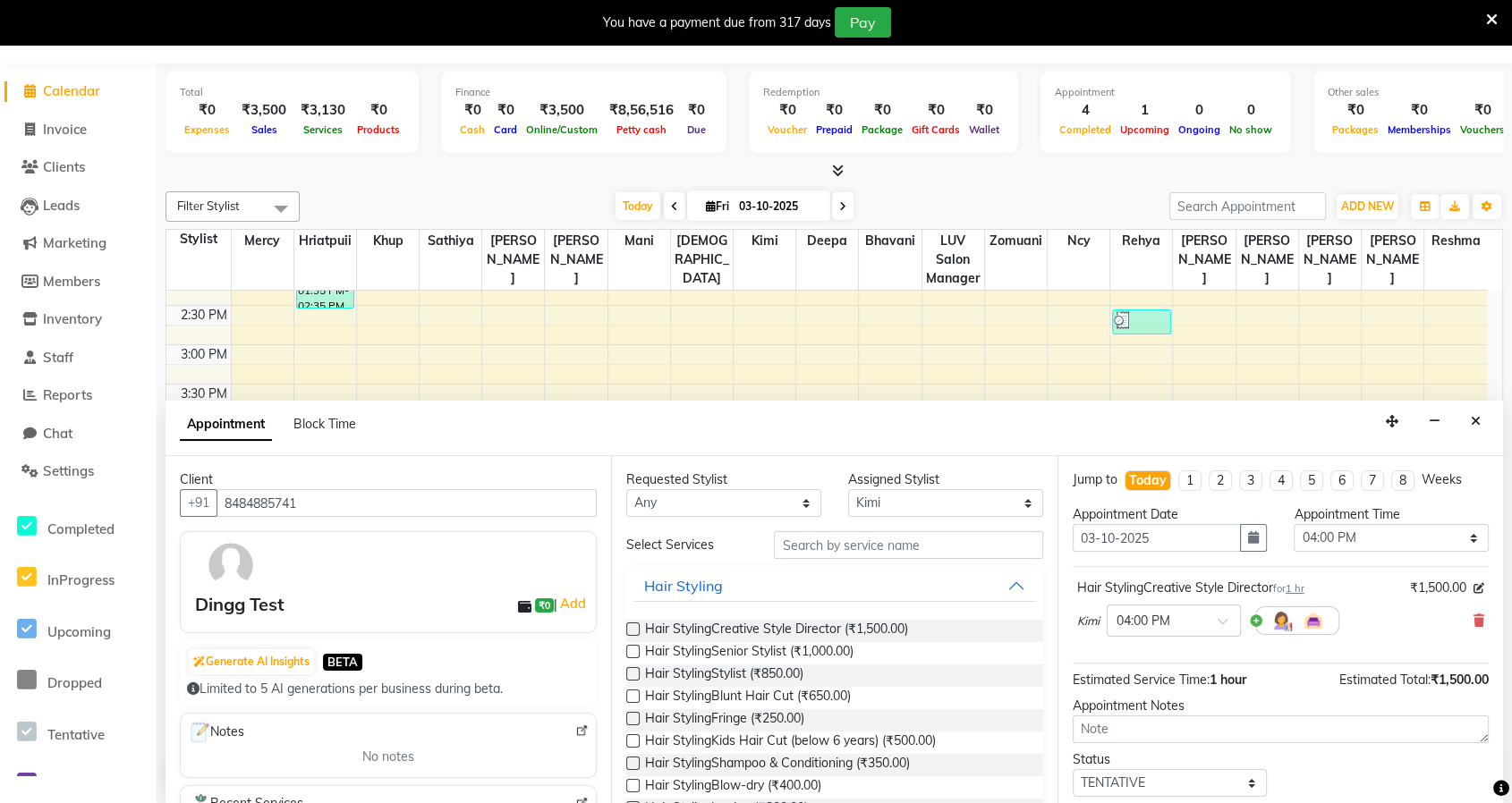
scroll to position [106, 0]
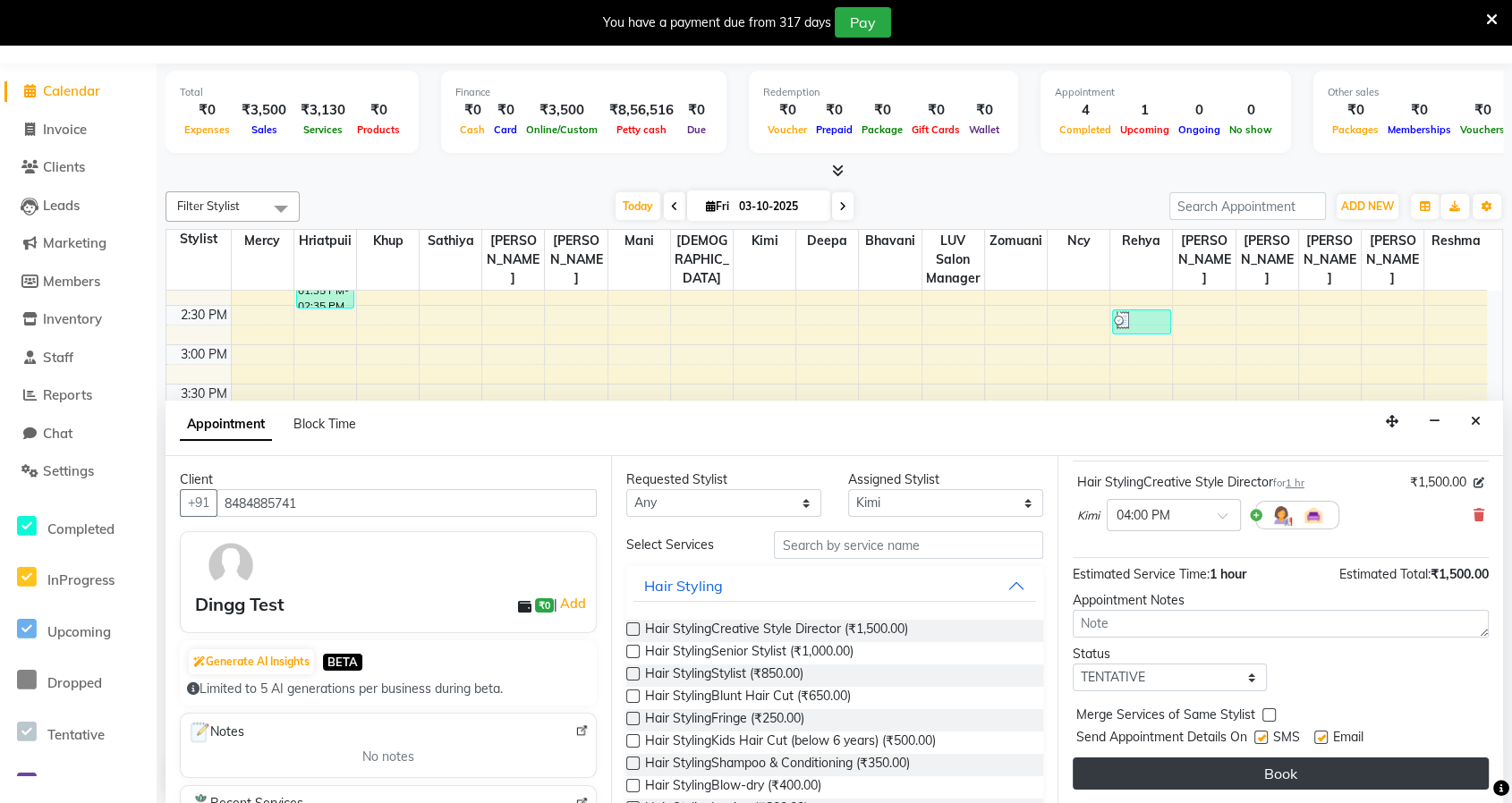
click at [1285, 768] on button "Book" at bounding box center [1279, 773] width 416 height 32
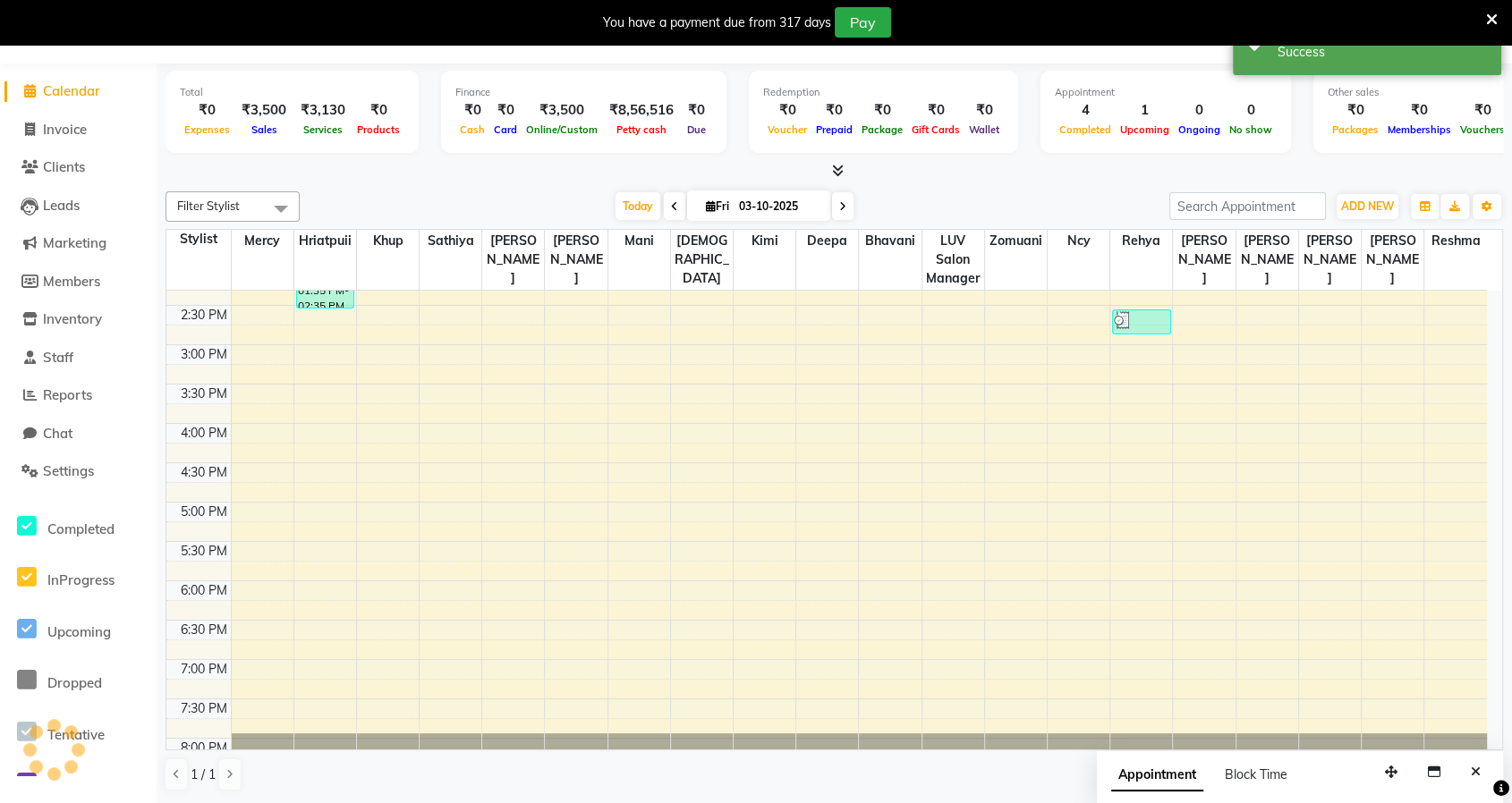
scroll to position [0, 0]
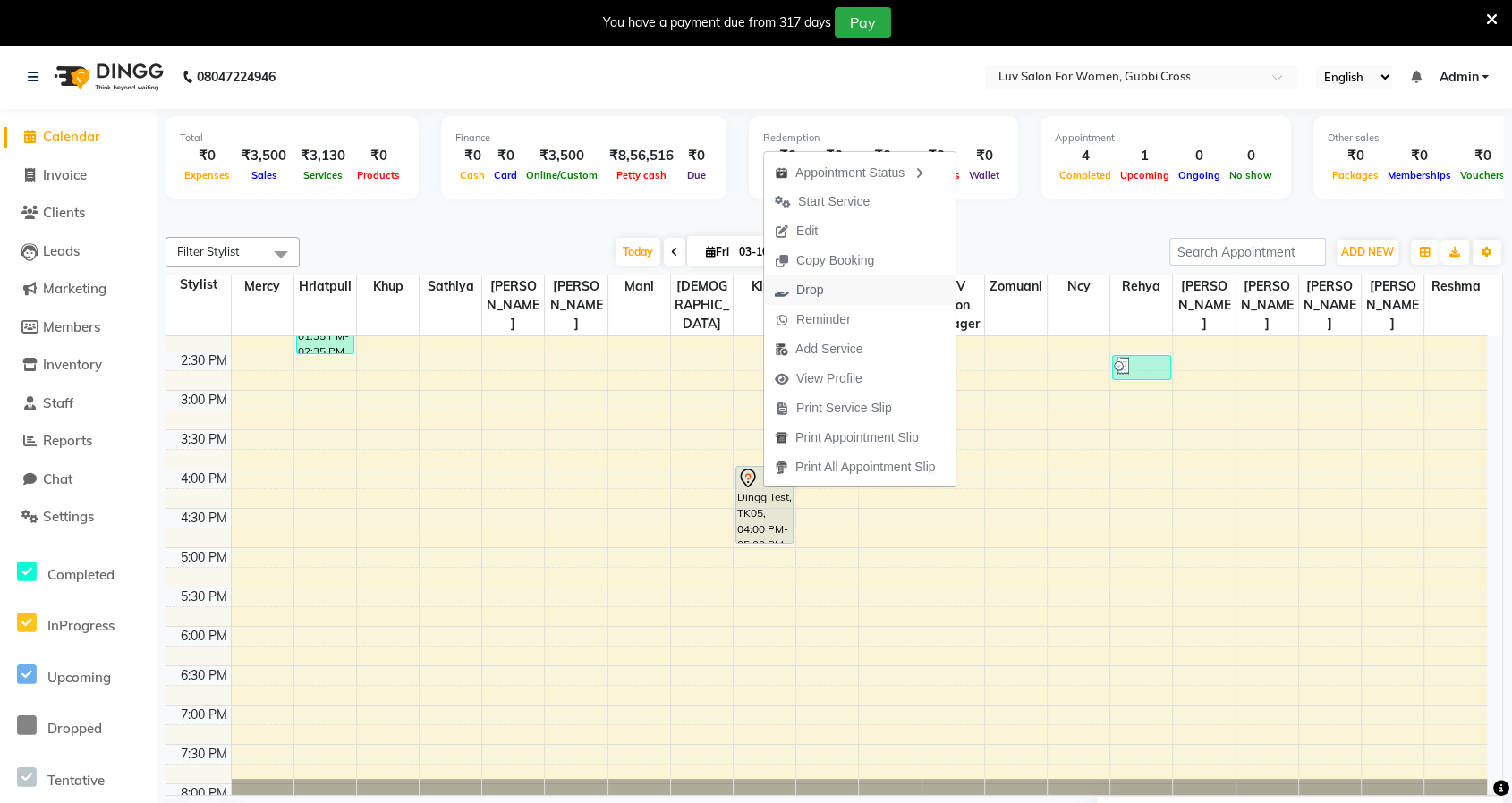
click at [825, 290] on span "Drop" at bounding box center [798, 290] width 70 height 30
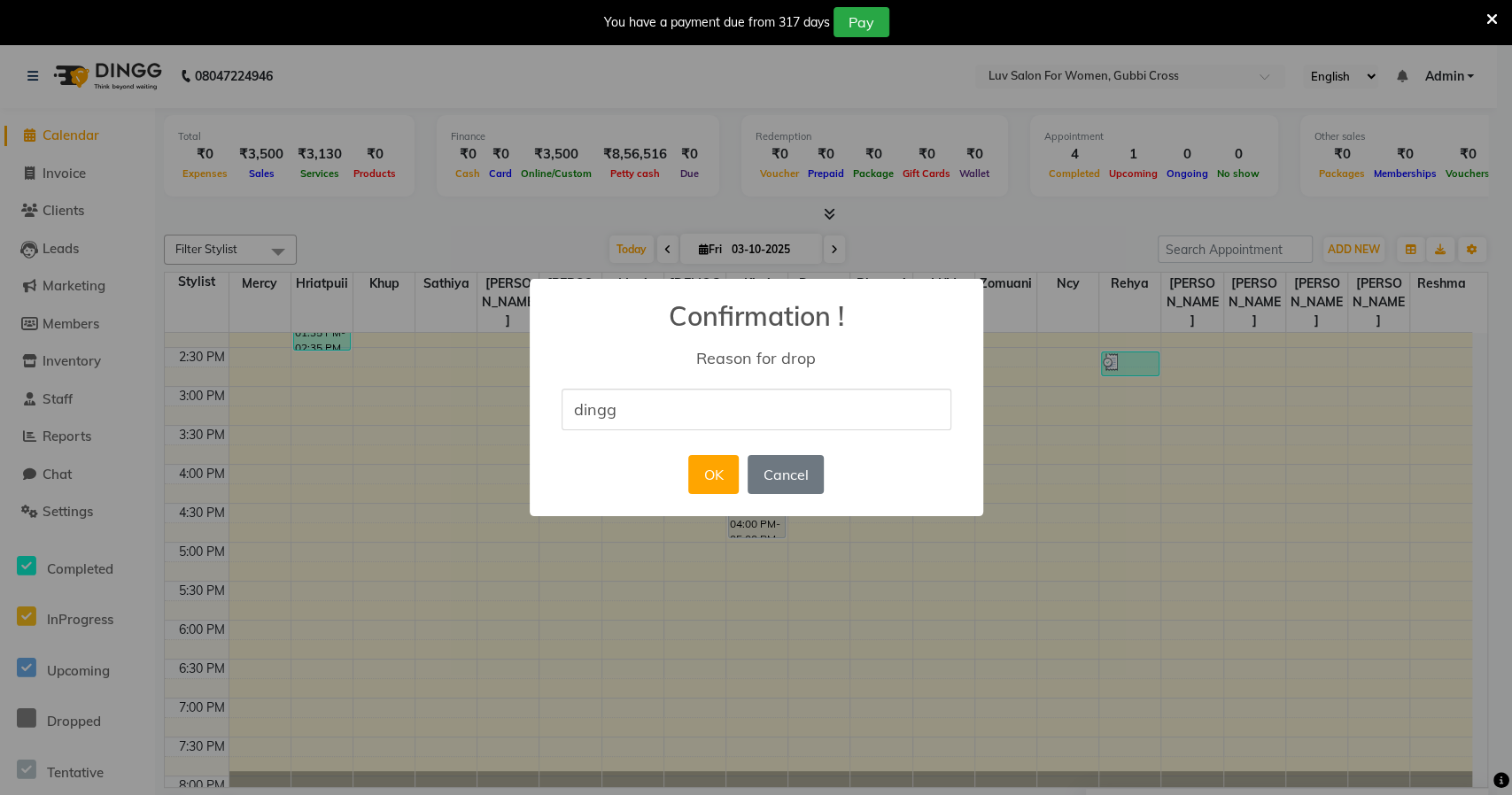
type input "dingg test"
click at [707, 475] on button "OK" at bounding box center [713, 474] width 51 height 39
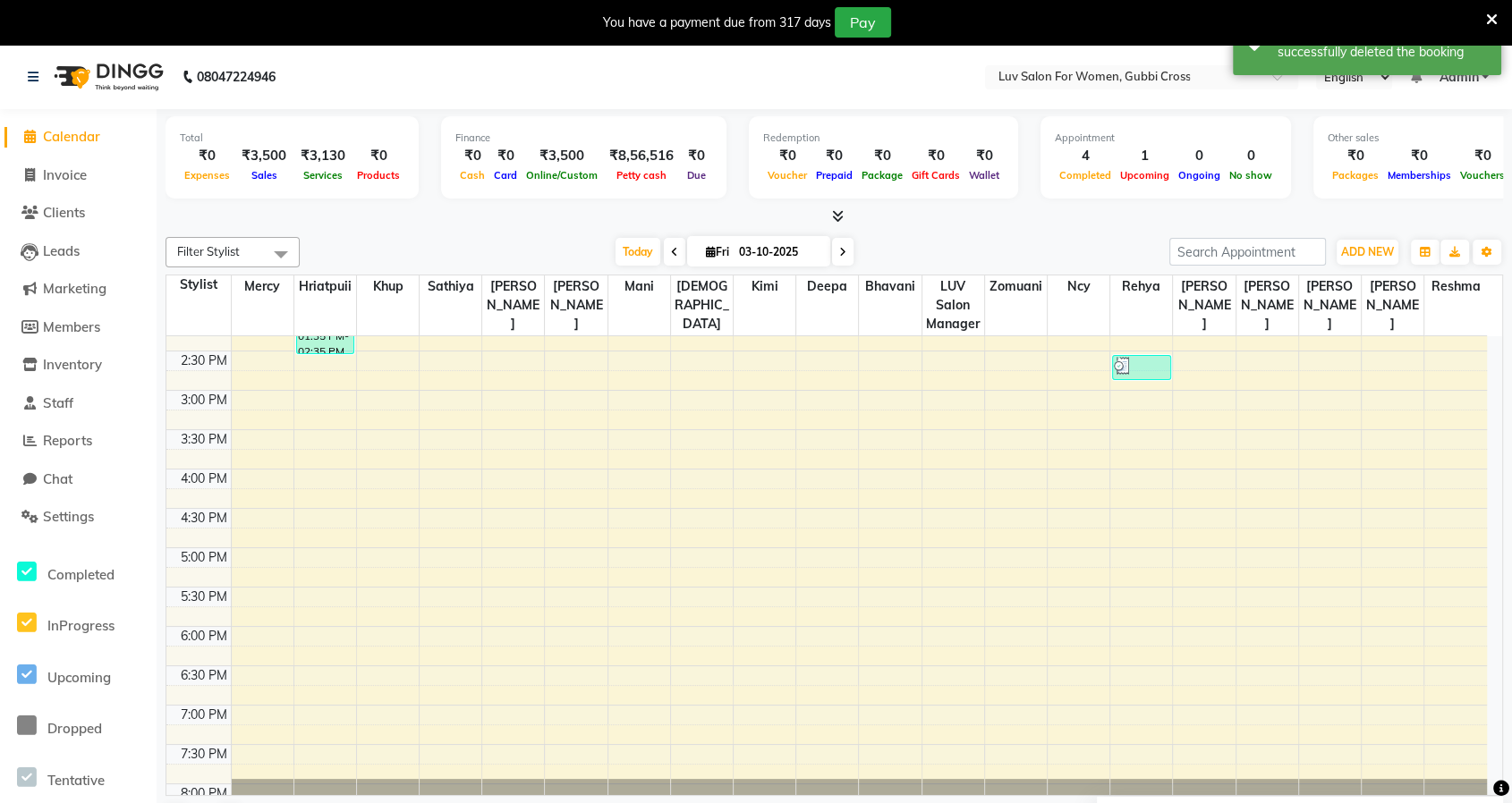
click at [1460, 79] on span "Admin" at bounding box center [1458, 77] width 39 height 19
click at [1392, 170] on link "Sign out" at bounding box center [1396, 168] width 163 height 28
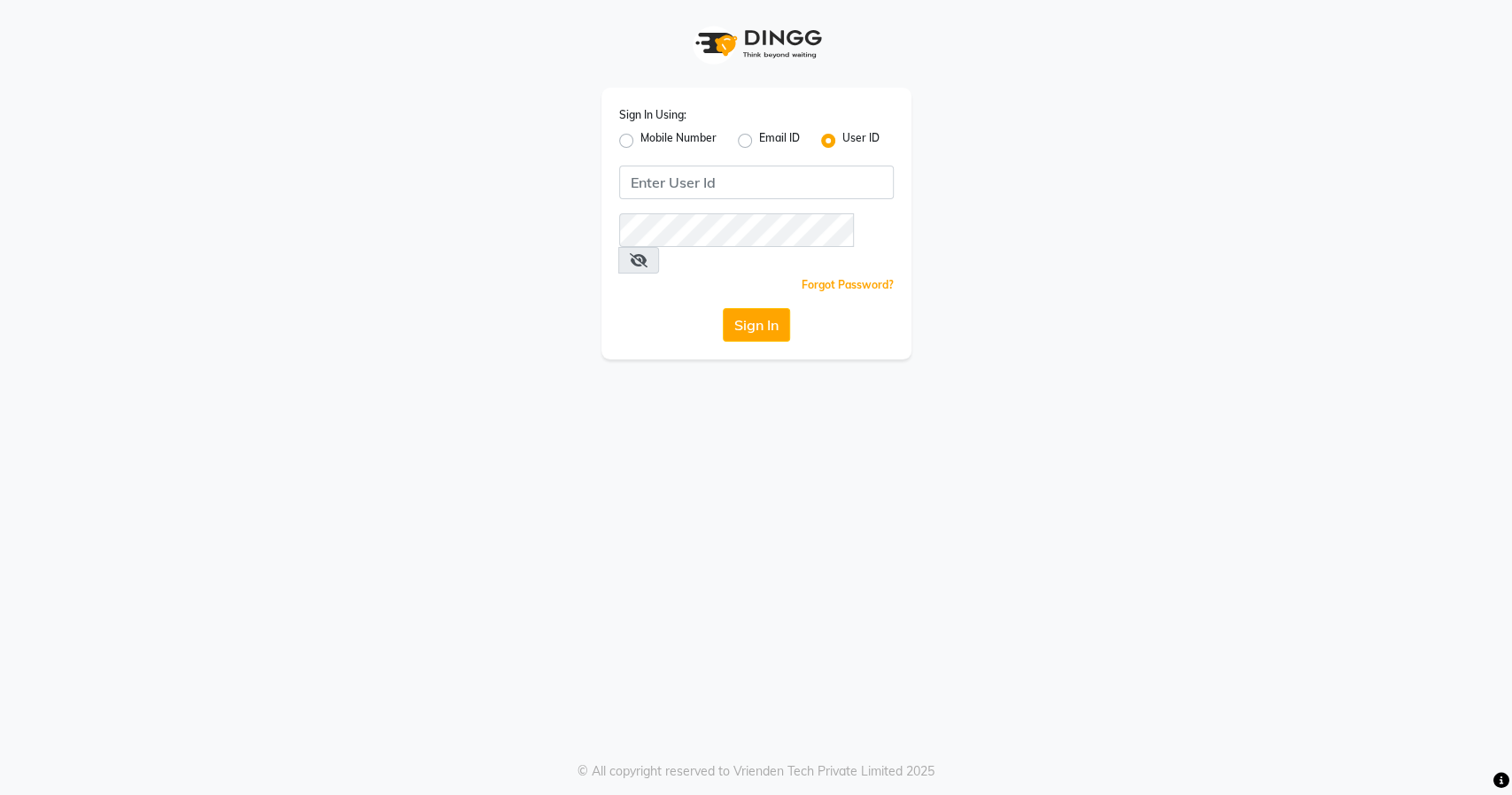
click at [641, 143] on label "Mobile Number" at bounding box center [679, 141] width 76 height 21
click at [641, 141] on input "Mobile Number" at bounding box center [646, 136] width 11 height 11
radio input "true"
radio input "false"
click at [723, 174] on input "Username" at bounding box center [786, 182] width 215 height 33
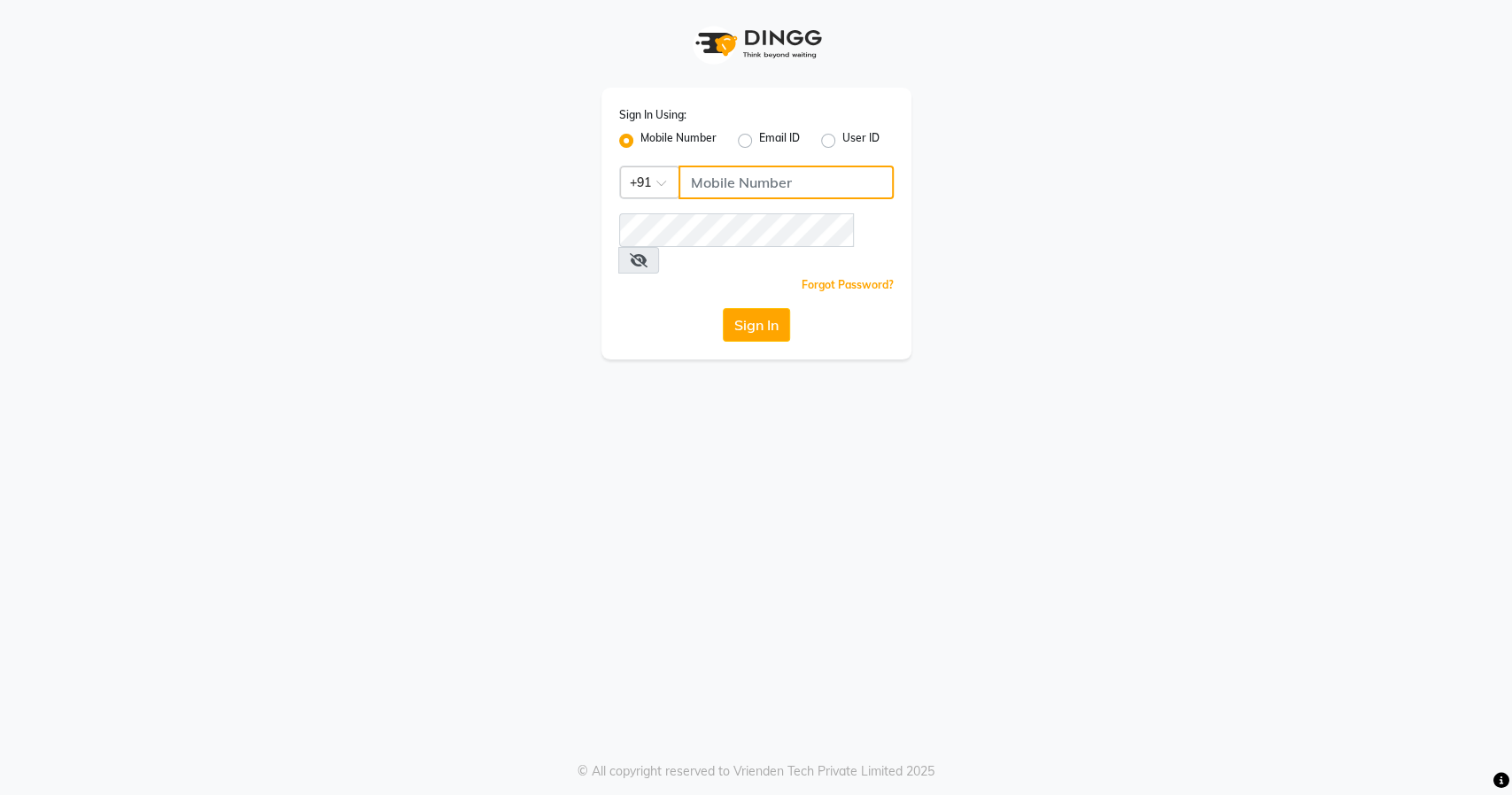
paste input "9916586210"
type input "9916586210"
click at [762, 308] on button "Sign In" at bounding box center [756, 324] width 68 height 33
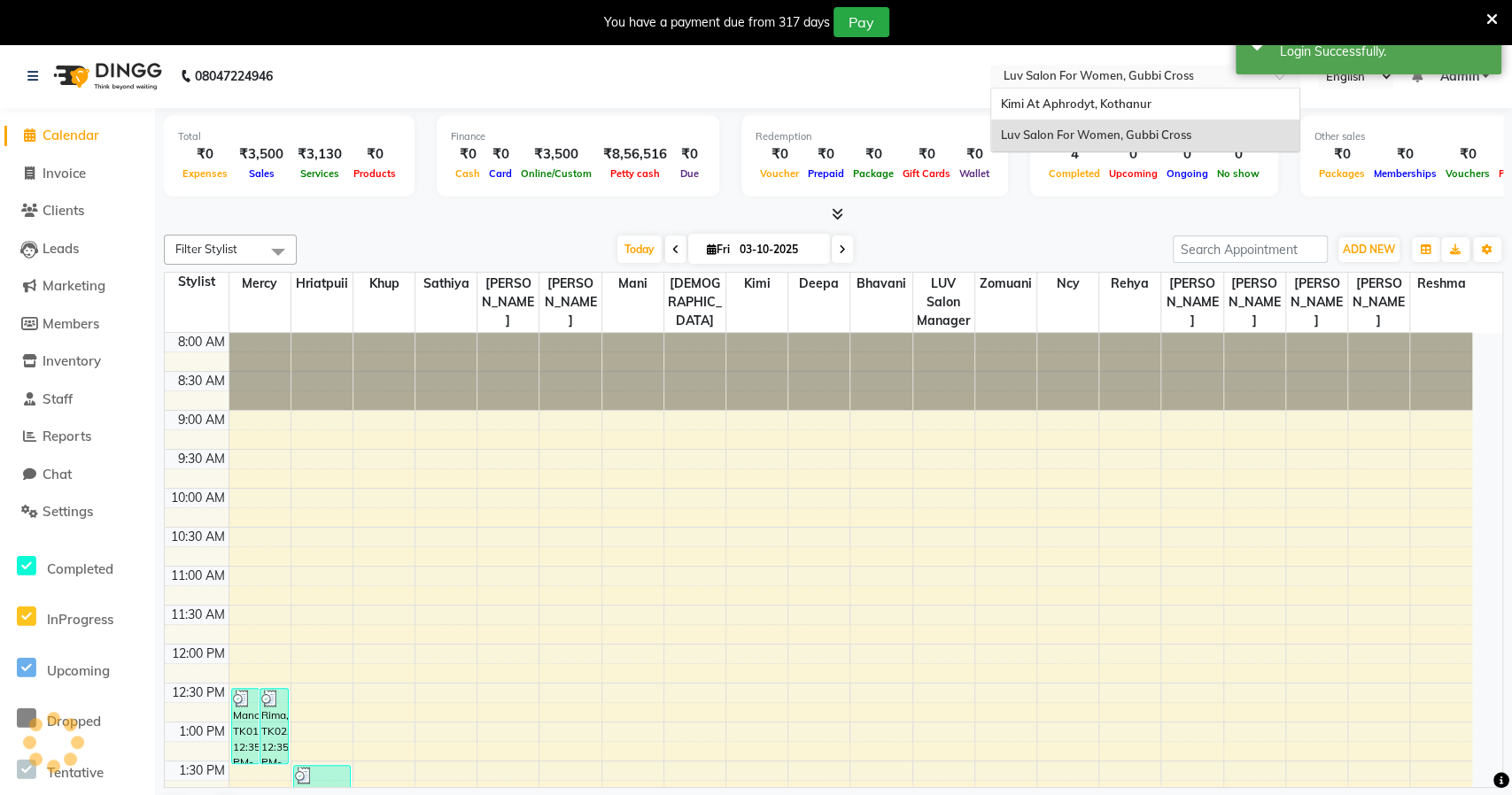
click at [1089, 74] on input "text" at bounding box center [1127, 78] width 257 height 18
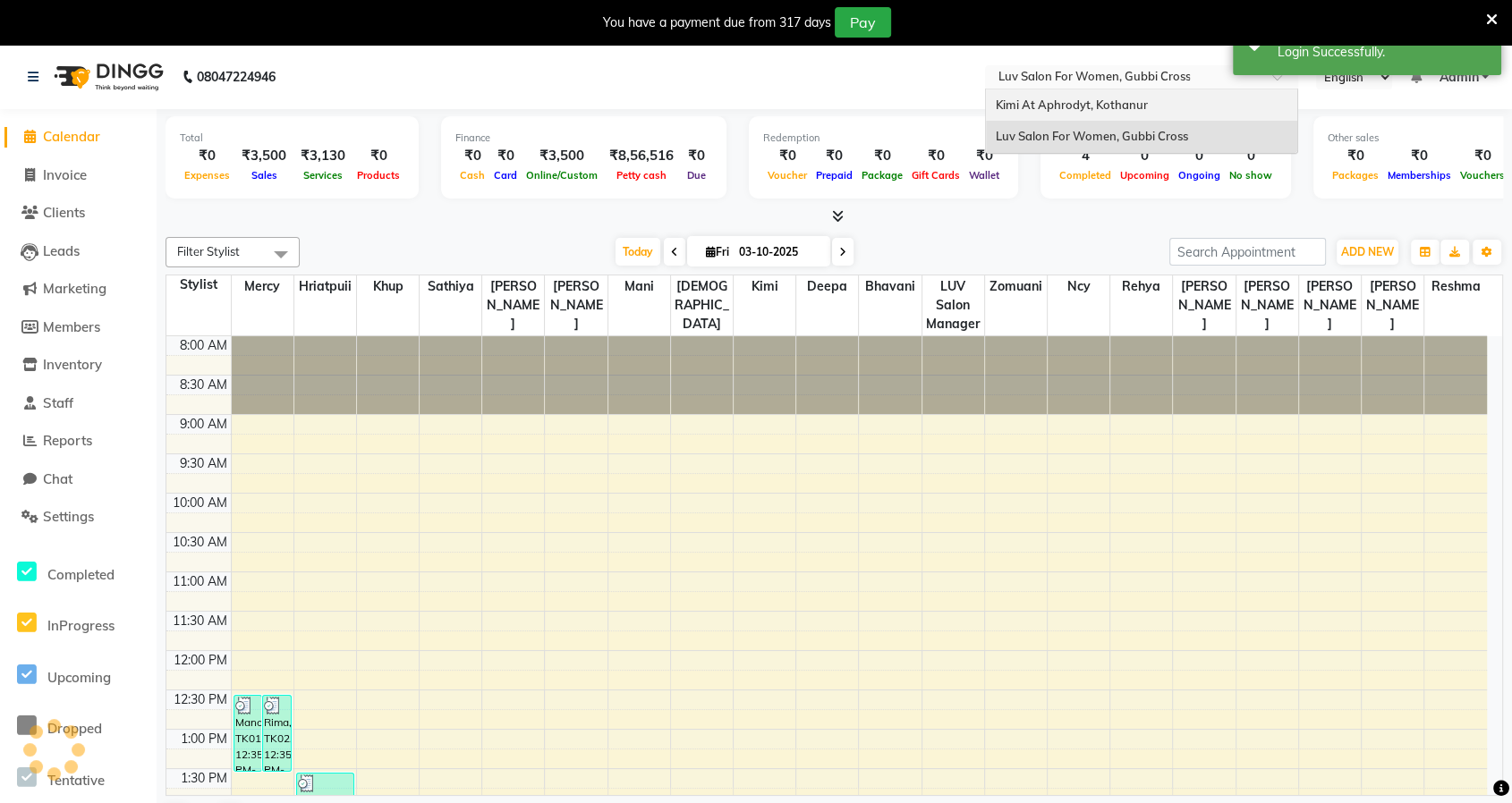
click at [1053, 104] on span "Kimi At Aphrodyt, Kothanur" at bounding box center [1070, 104] width 152 height 14
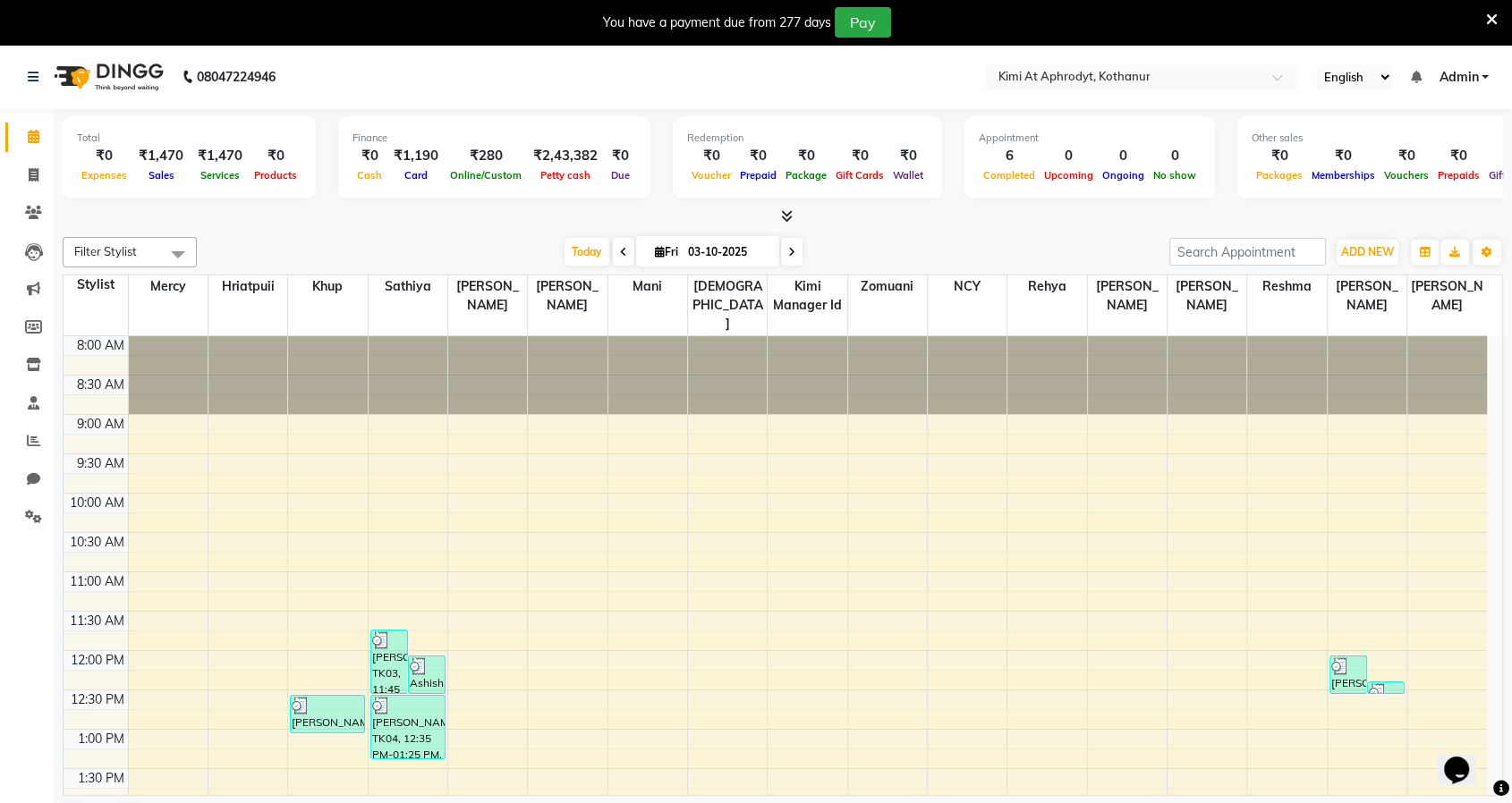
click at [1496, 14] on icon at bounding box center [1491, 19] width 11 height 16
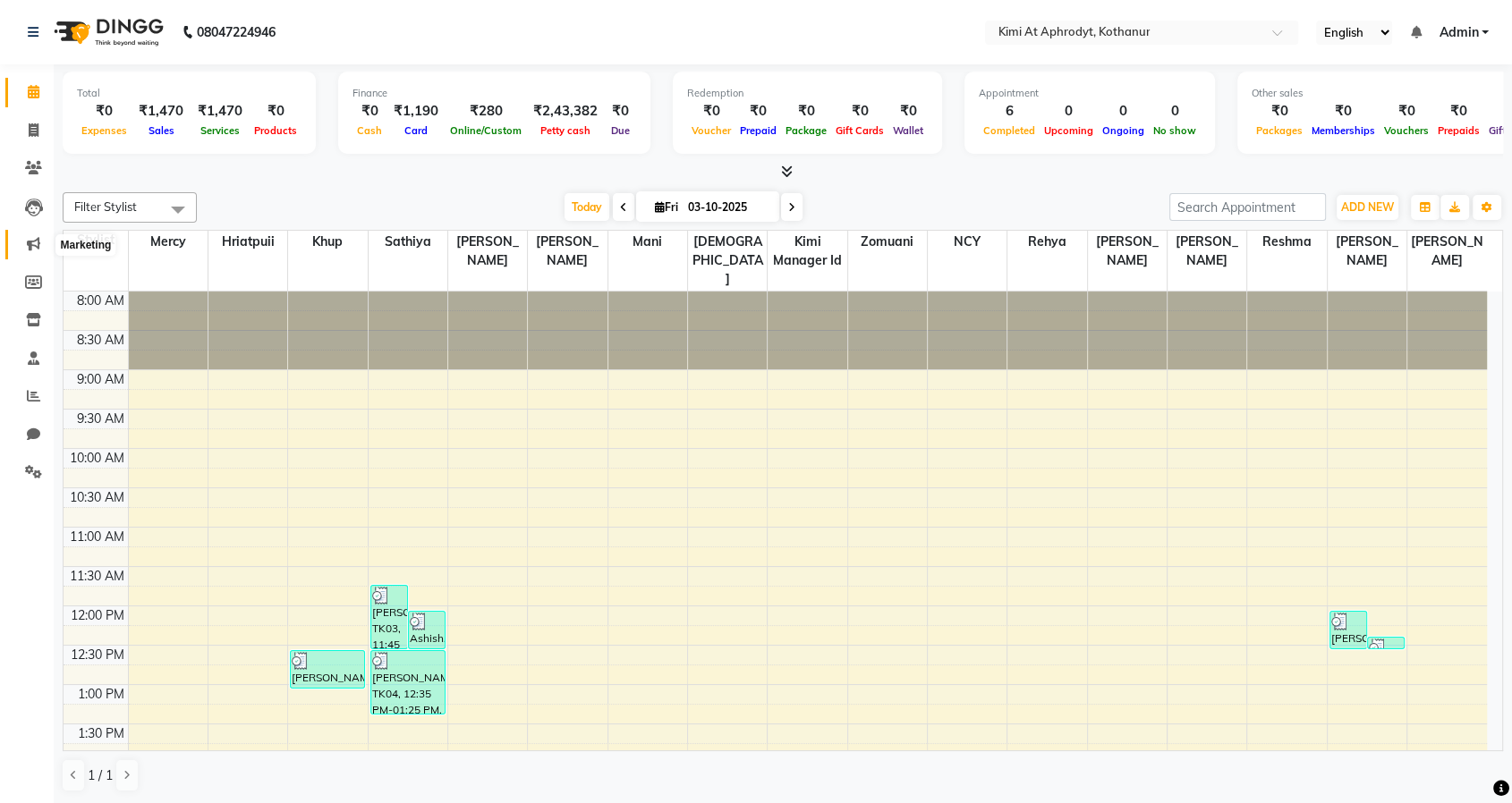
click at [32, 239] on icon at bounding box center [34, 244] width 13 height 13
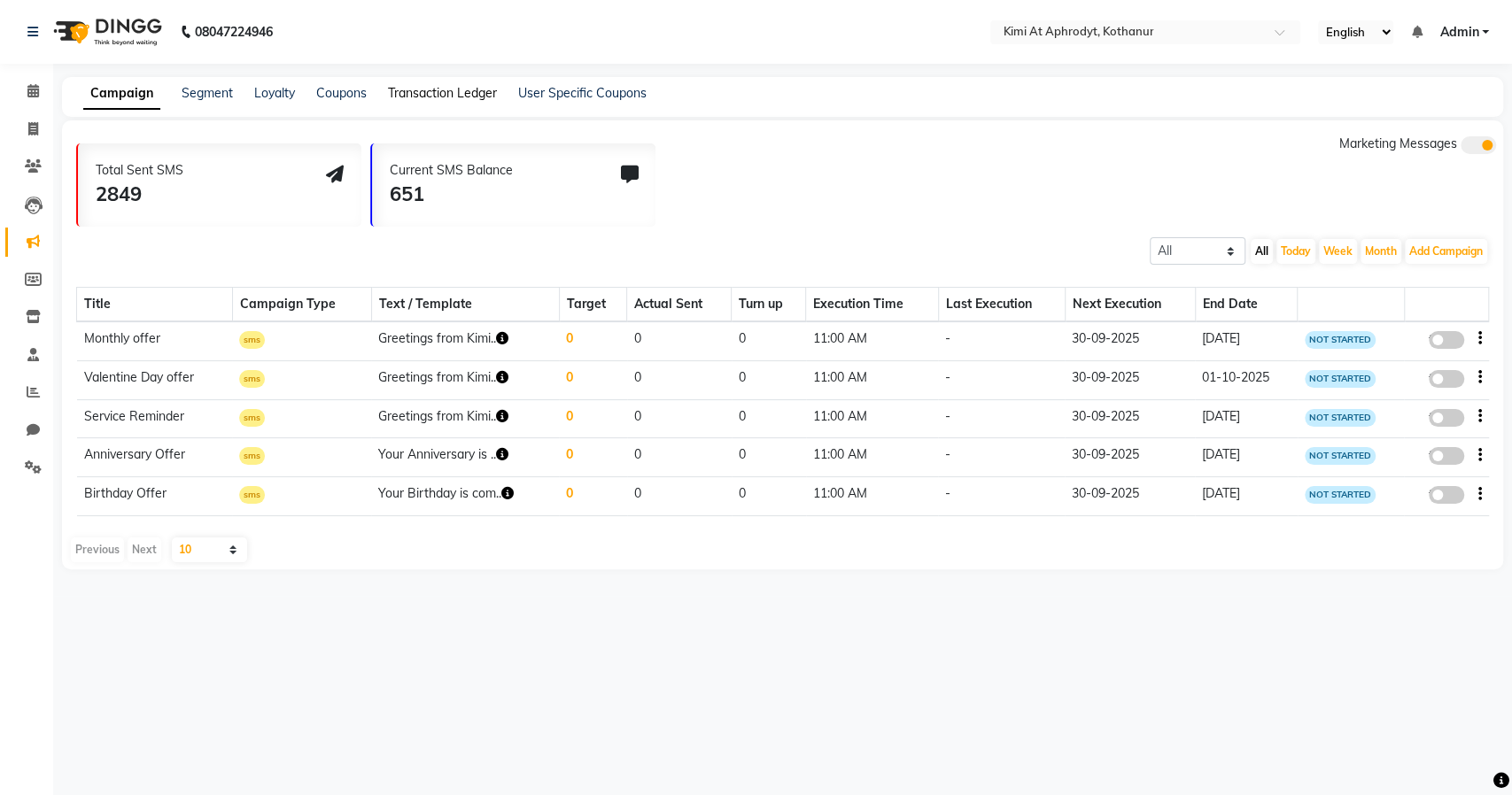
click at [411, 90] on link "Transaction Ledger" at bounding box center [443, 92] width 109 height 16
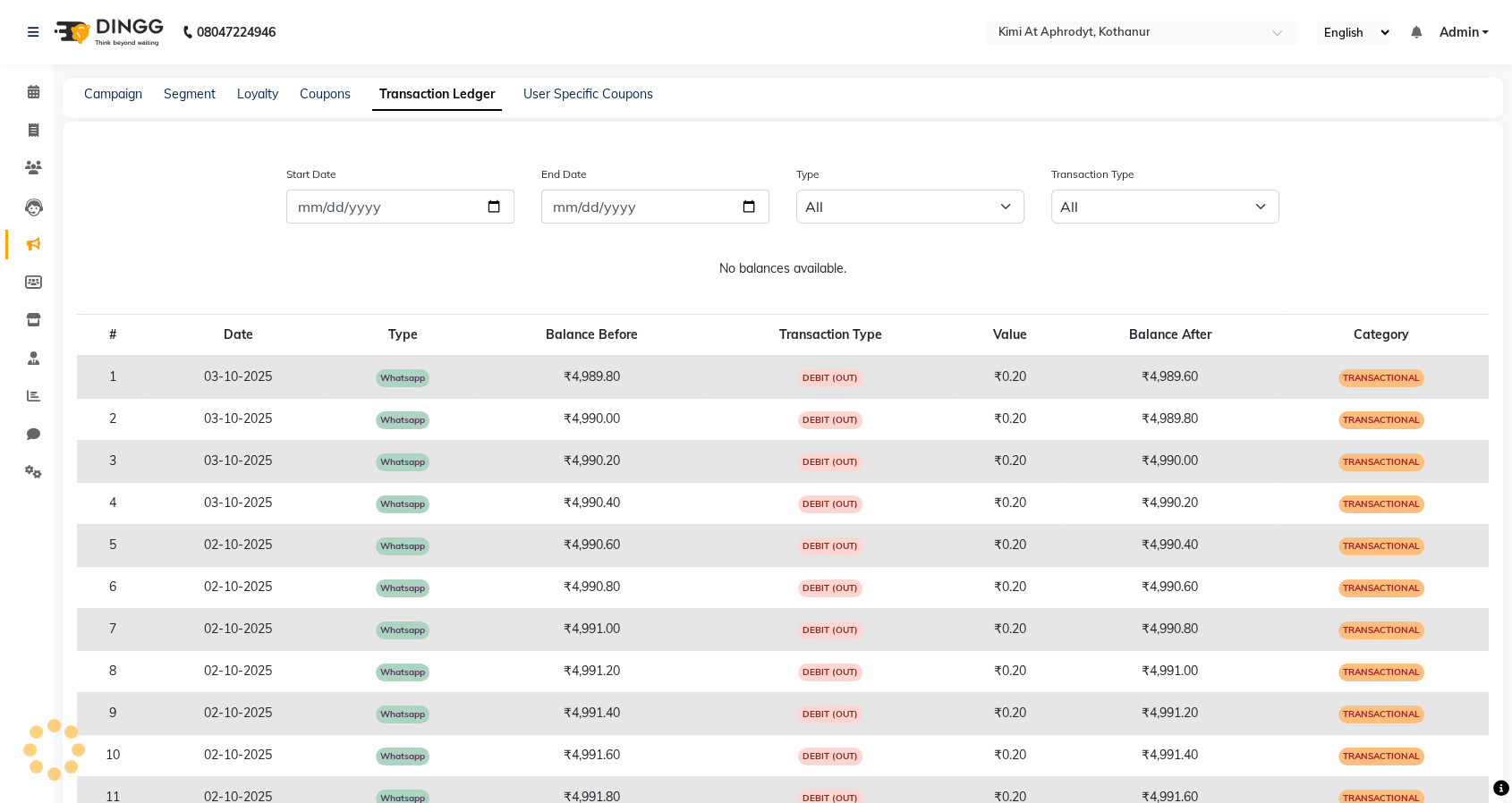
click at [1462, 32] on span "Admin" at bounding box center [1458, 33] width 39 height 19
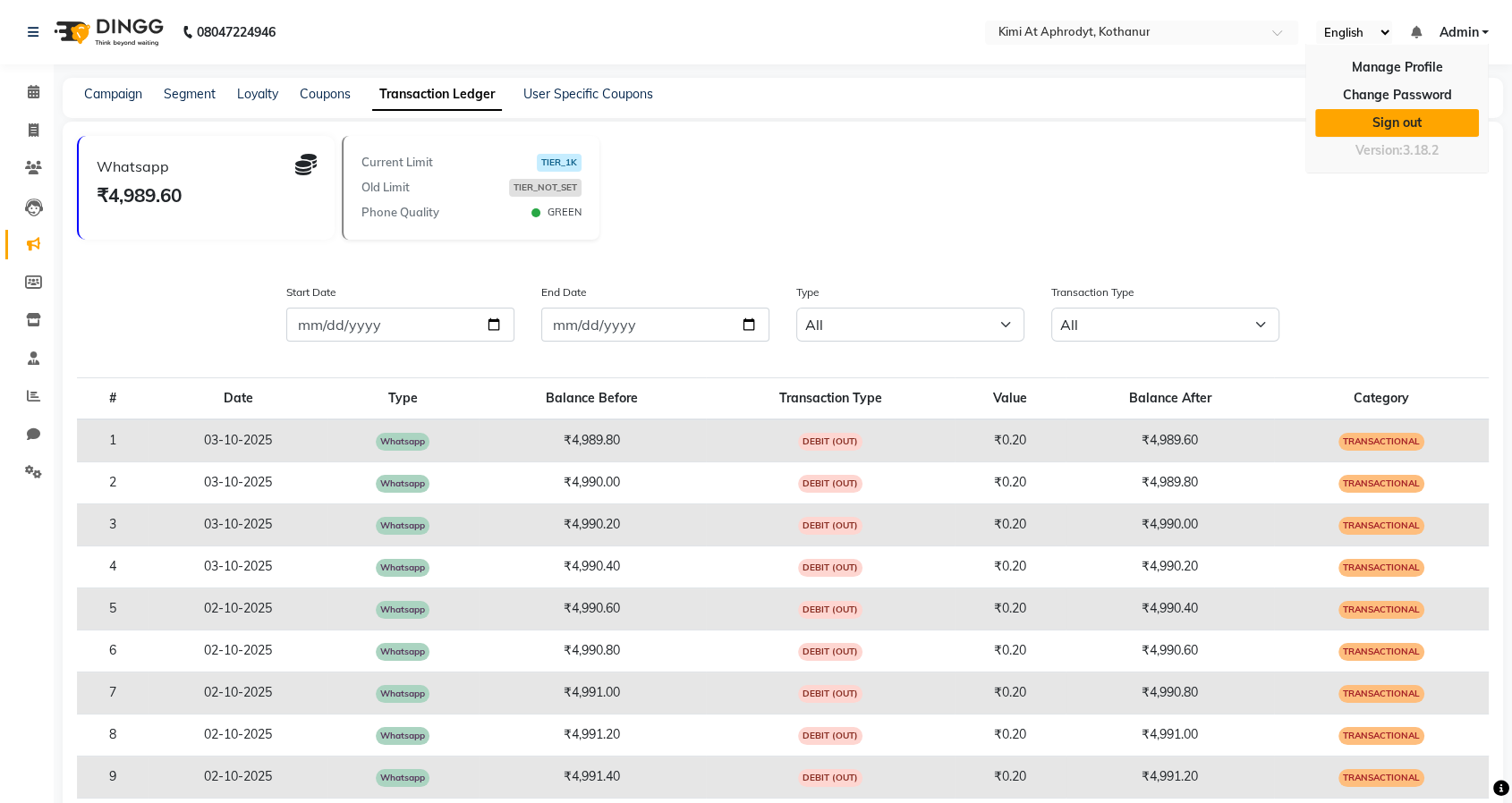
click at [1411, 122] on link "Sign out" at bounding box center [1396, 123] width 163 height 28
